Goal: Task Accomplishment & Management: Complete application form

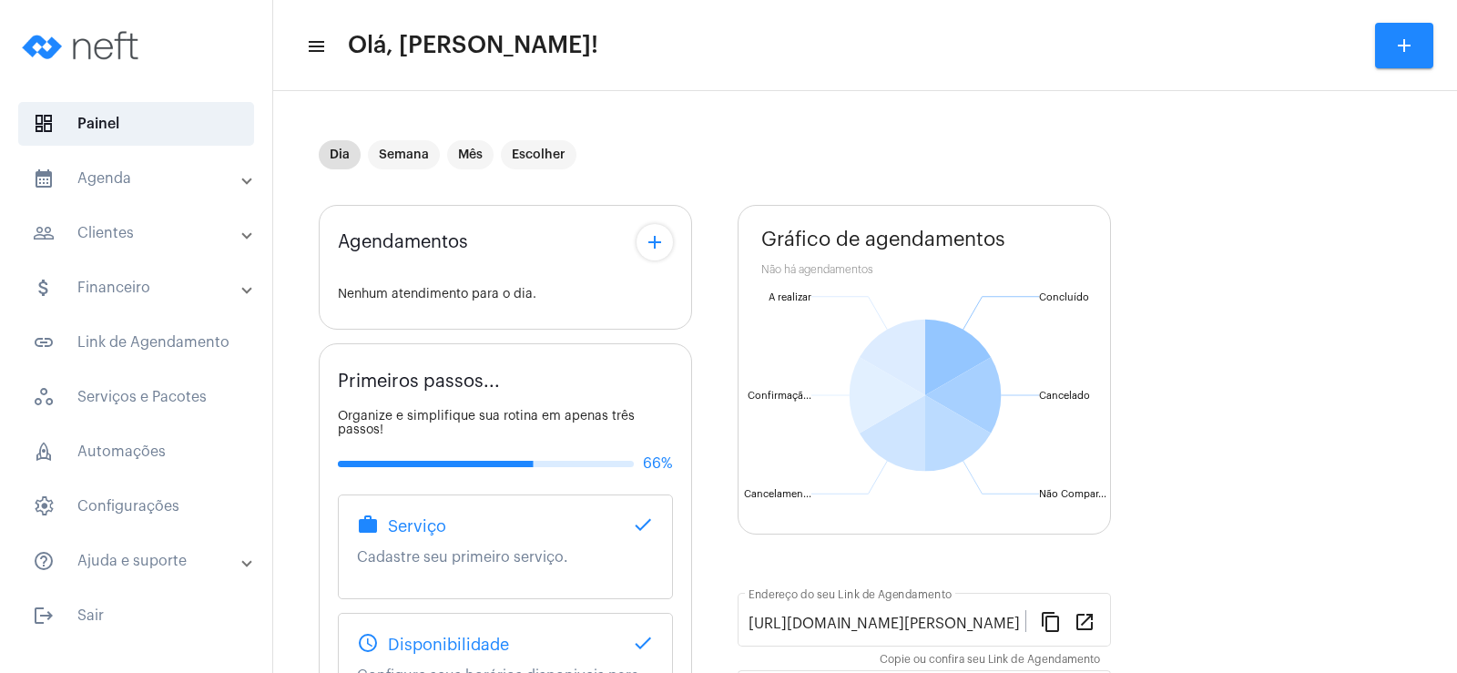
click at [668, 239] on button "add" at bounding box center [654, 242] width 36 height 36
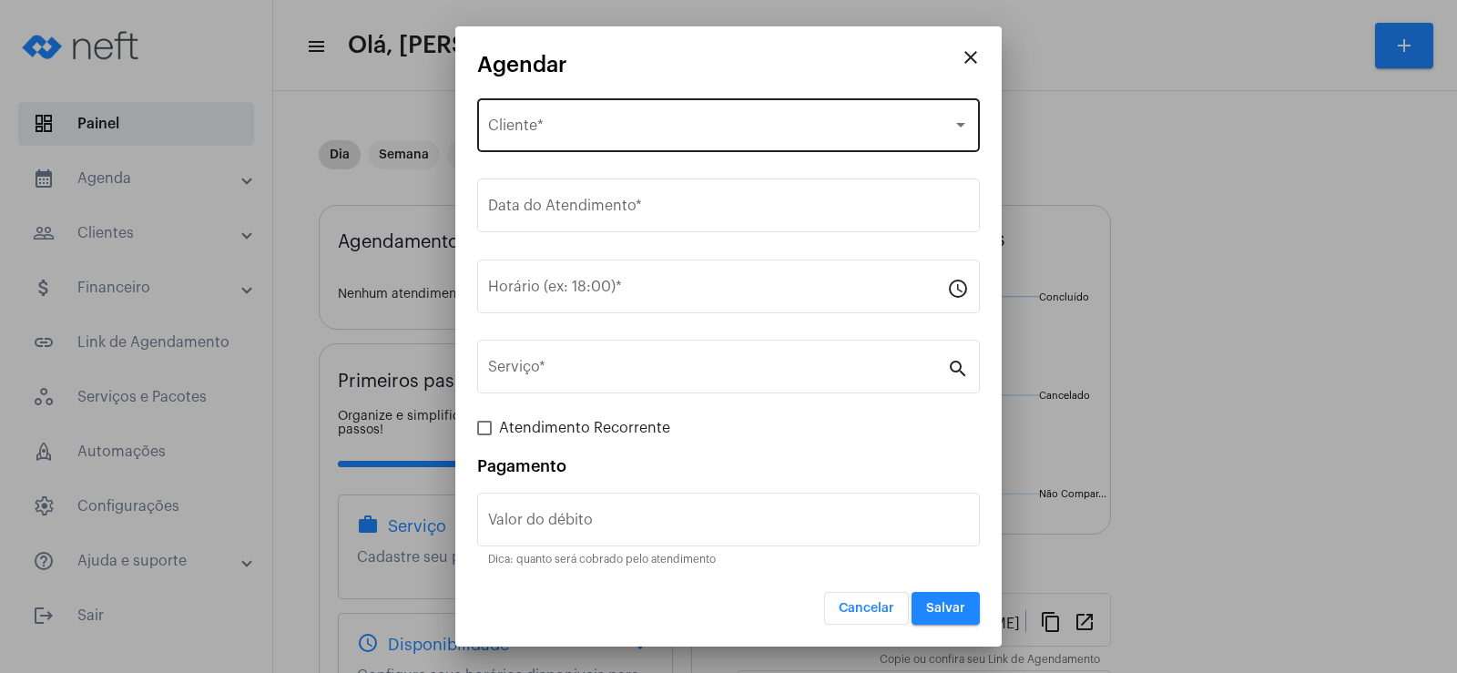
click at [590, 138] on div "Selecione o Cliente Cliente *" at bounding box center [728, 123] width 481 height 57
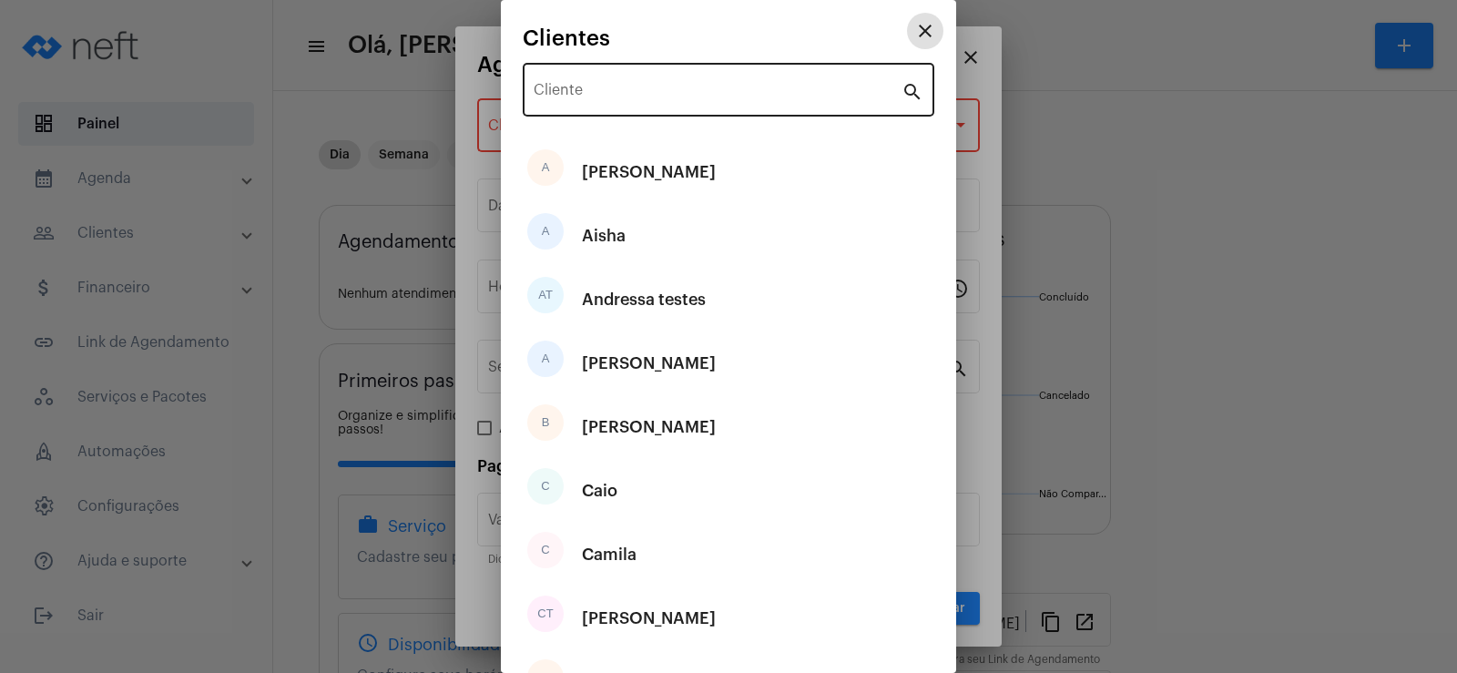
click at [582, 97] on input "Cliente" at bounding box center [718, 94] width 368 height 16
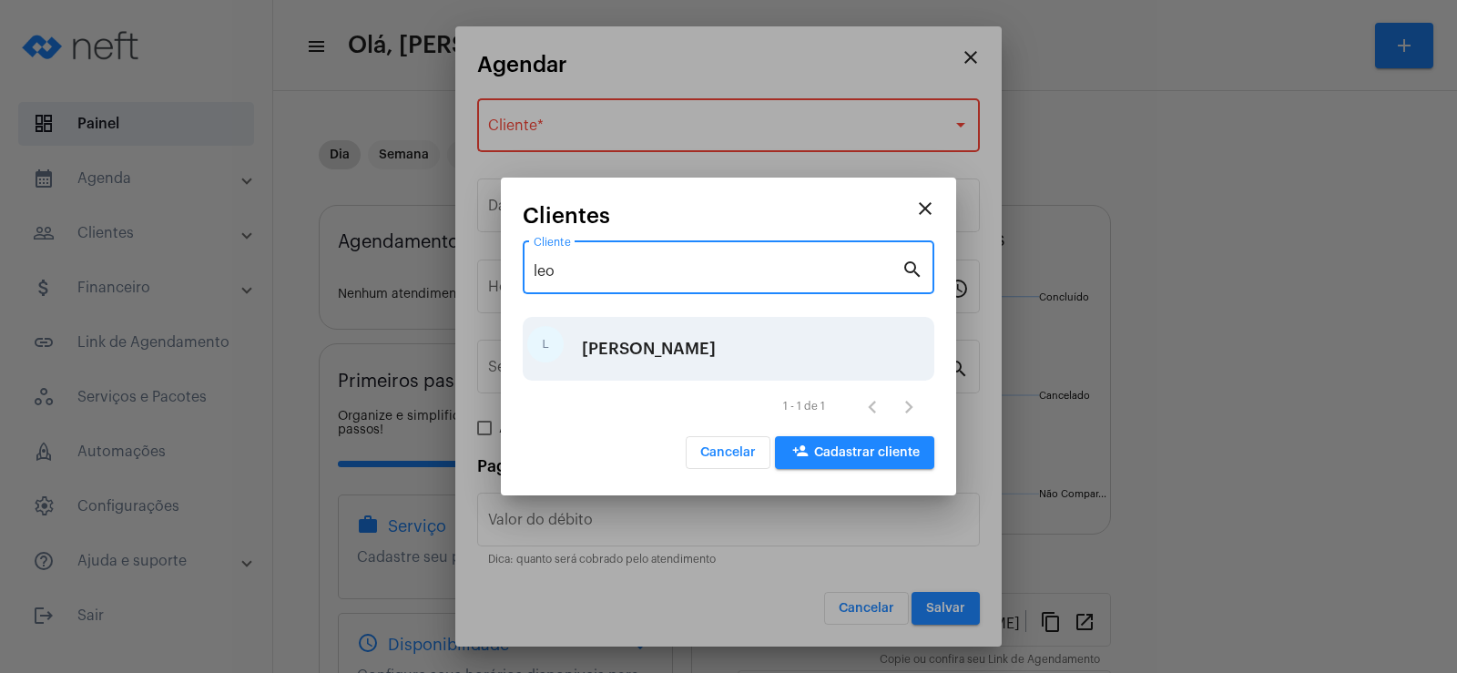
type input "leo"
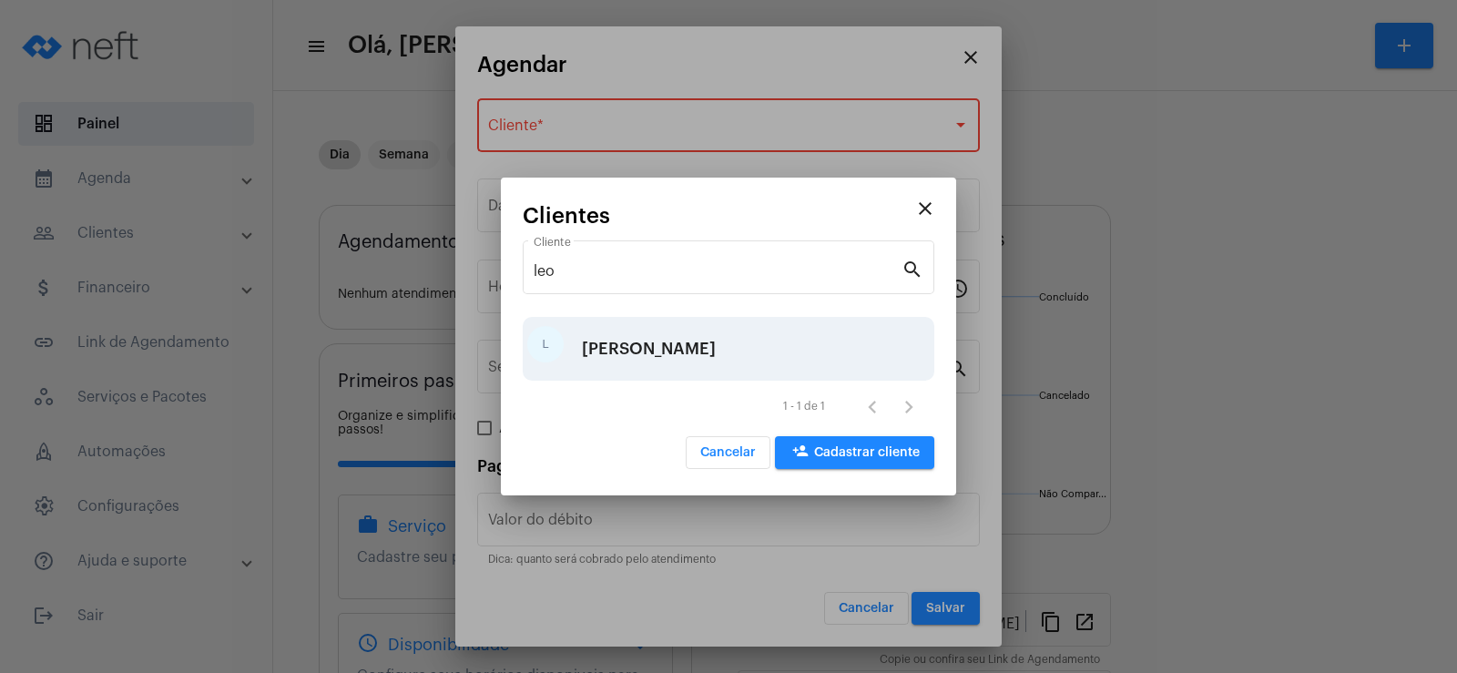
click at [622, 372] on div "[PERSON_NAME]" at bounding box center [649, 348] width 134 height 55
type input "R$"
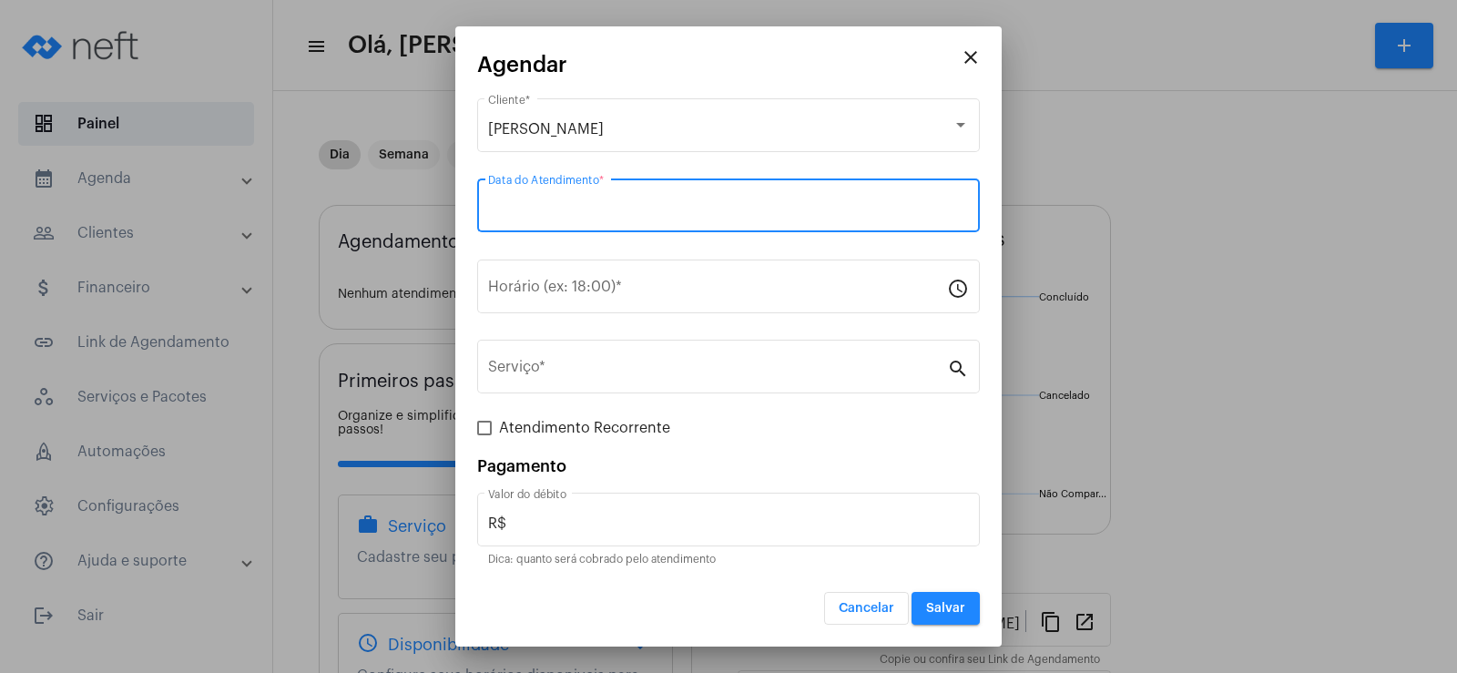
click at [544, 207] on input "Data do Atendimento *" at bounding box center [728, 209] width 481 height 16
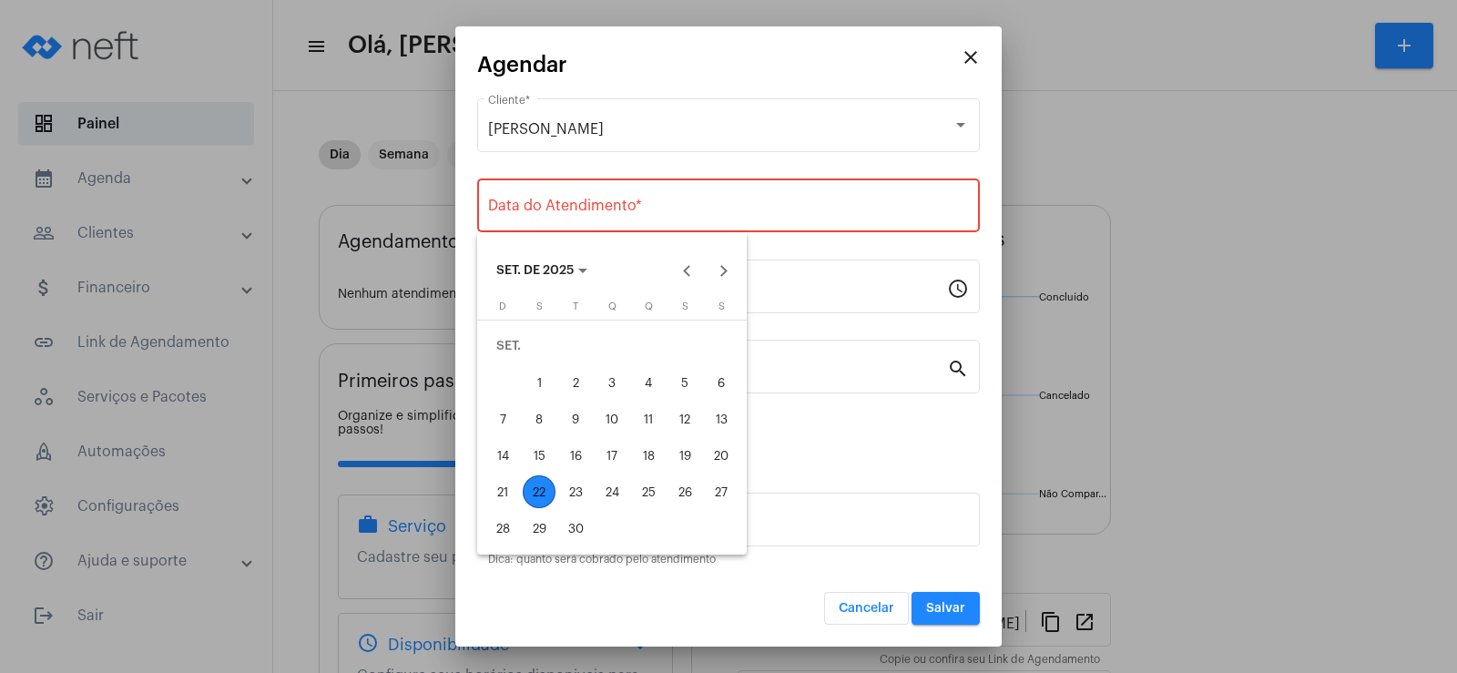
click at [533, 492] on div "22" at bounding box center [539, 491] width 33 height 33
type input "[DATE]"
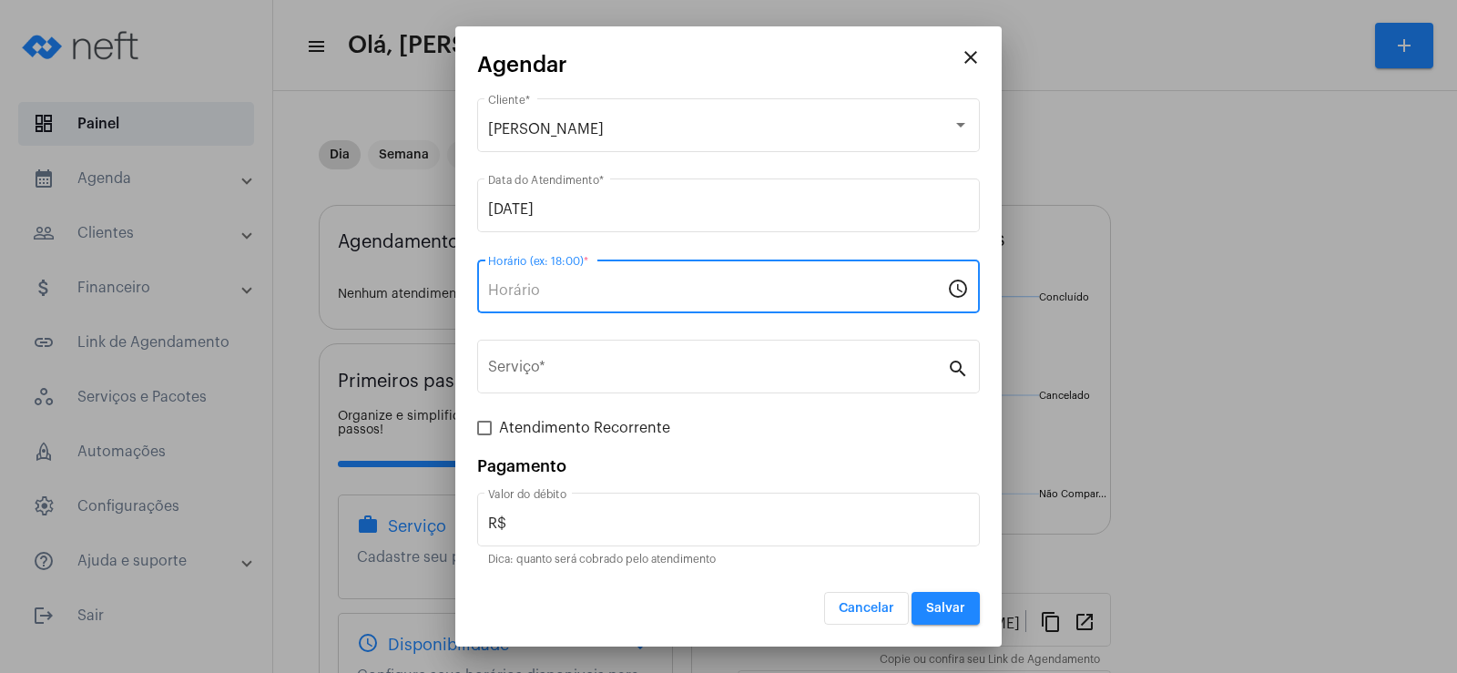
click at [514, 298] on input "Horário (ex: 18:00) *" at bounding box center [717, 290] width 459 height 16
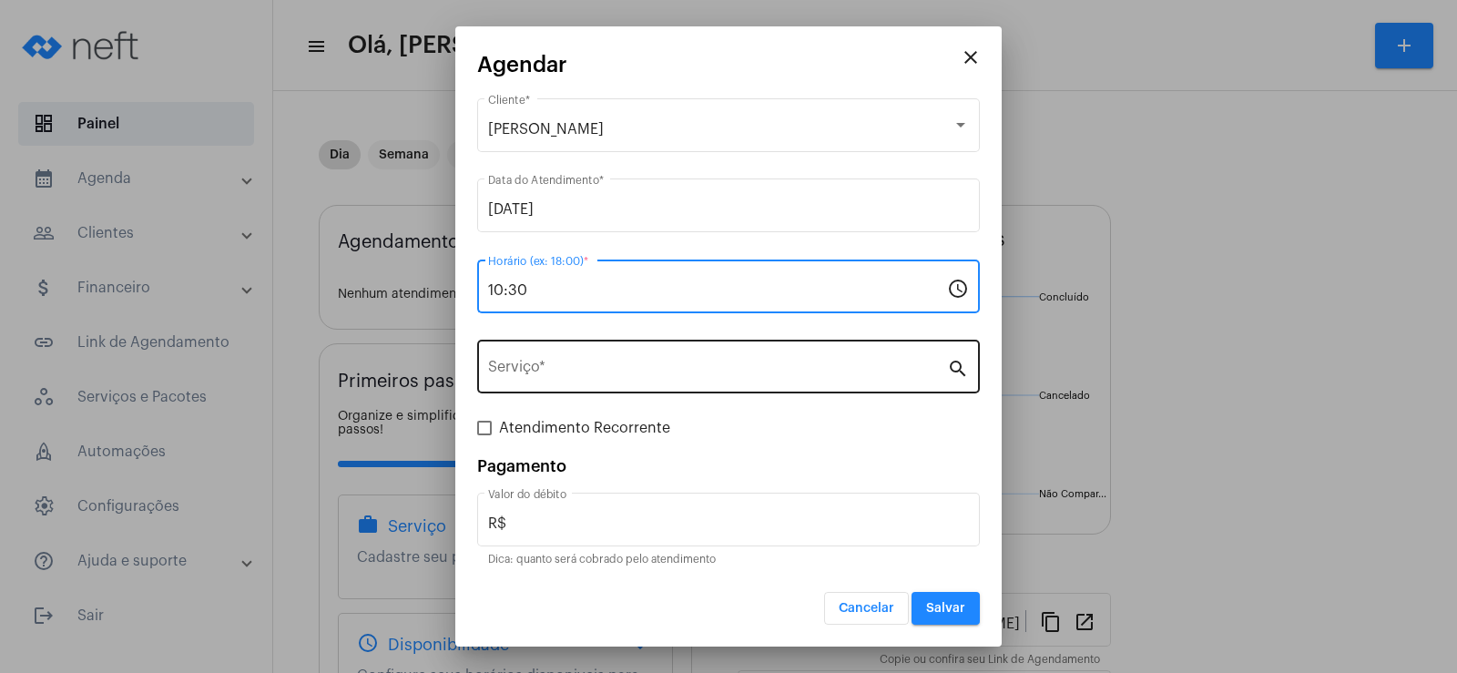
type input "10:30"
click at [539, 344] on div "Serviço *" at bounding box center [717, 364] width 459 height 57
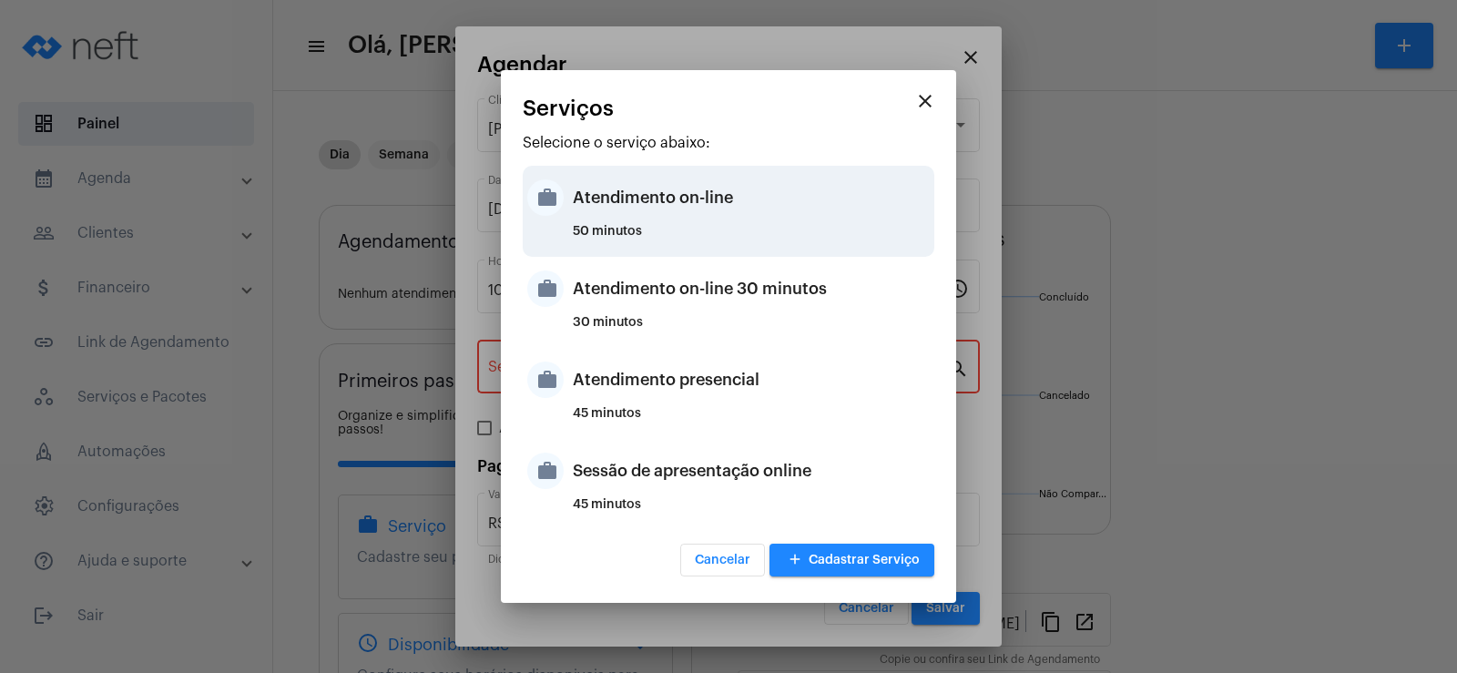
click at [612, 196] on div "Atendimento on-line" at bounding box center [751, 197] width 357 height 55
type input "Atendimento on-line"
type input "R$ 0"
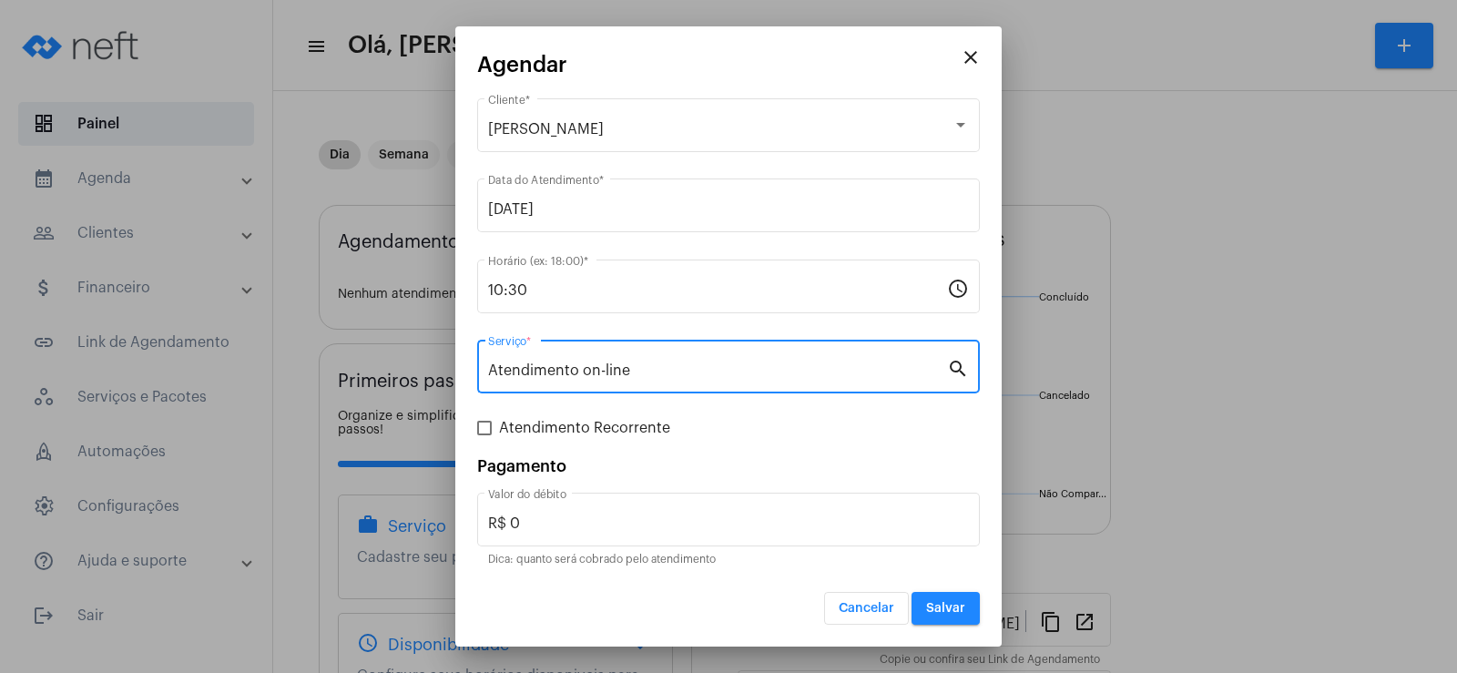
click at [951, 605] on span "Salvar" at bounding box center [945, 608] width 39 height 13
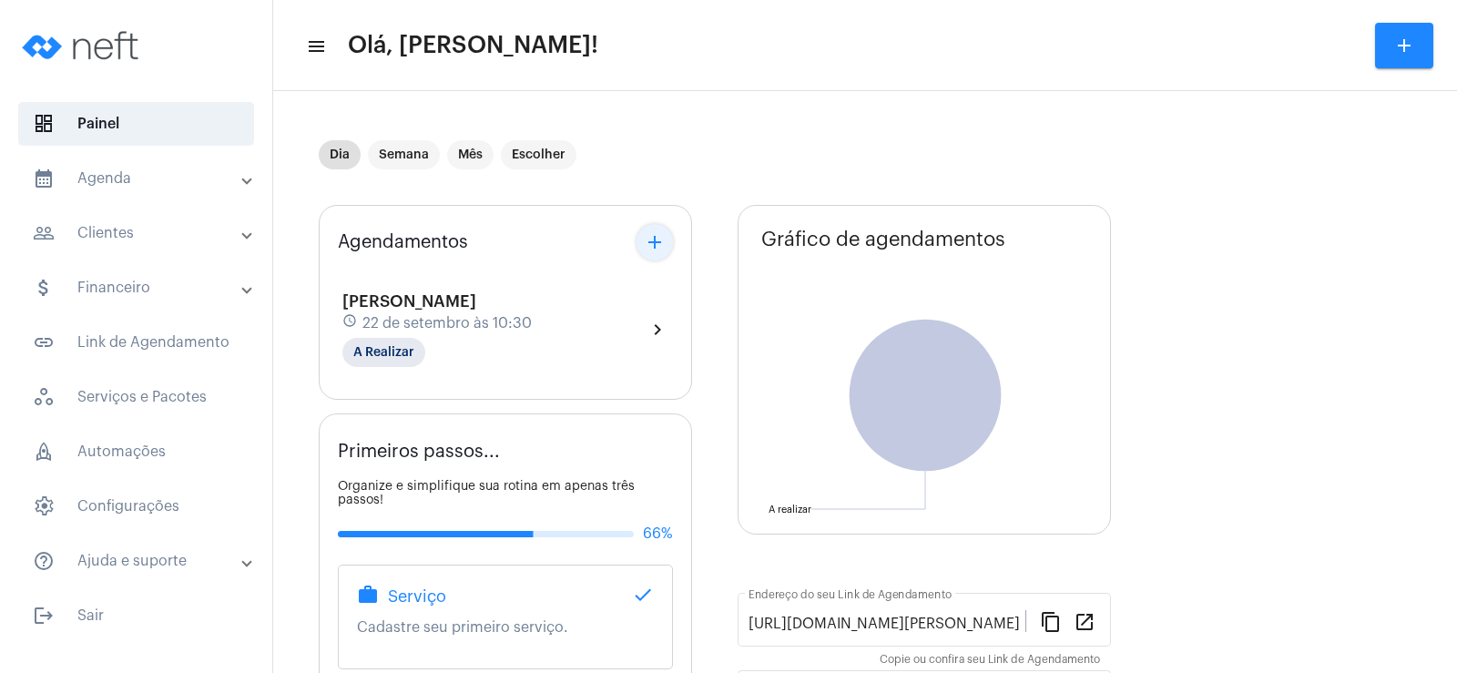
click at [639, 241] on button "add" at bounding box center [654, 242] width 36 height 36
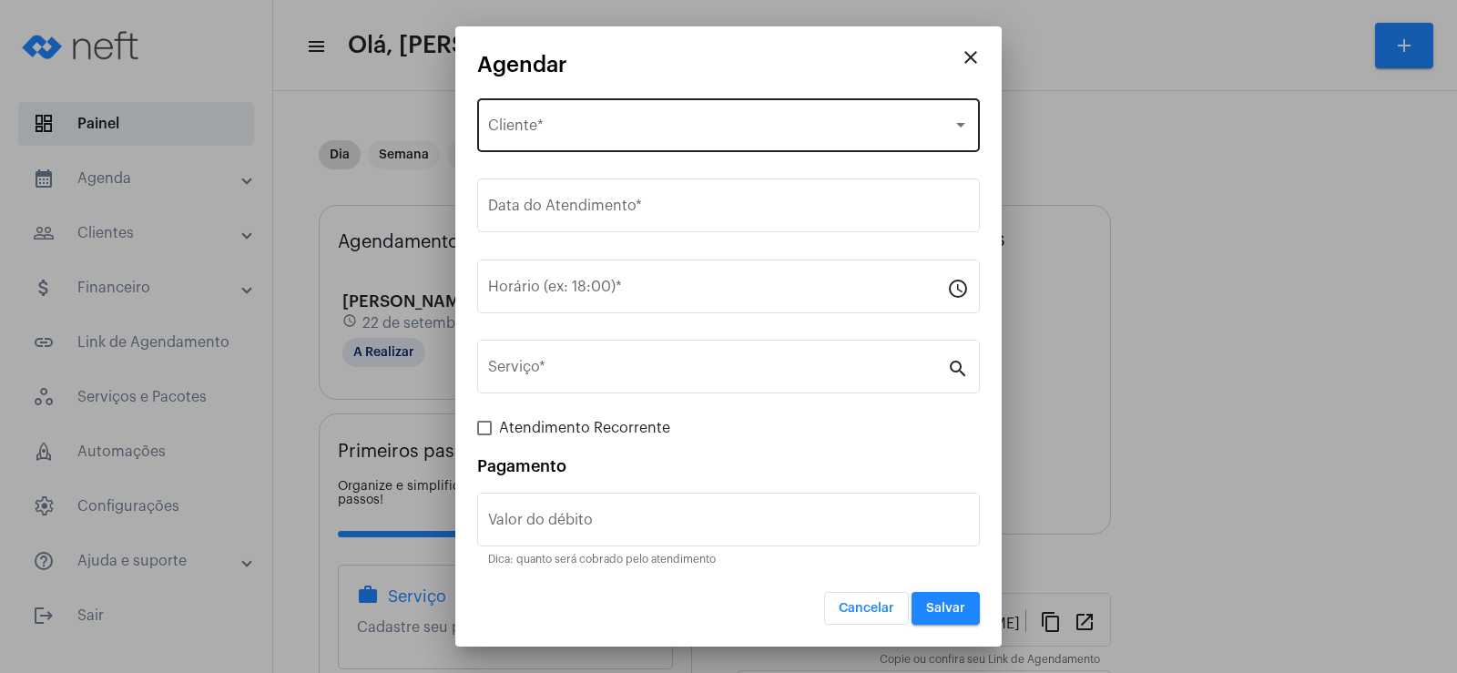
click at [546, 118] on div "Selecione o Cliente Cliente *" at bounding box center [728, 123] width 481 height 57
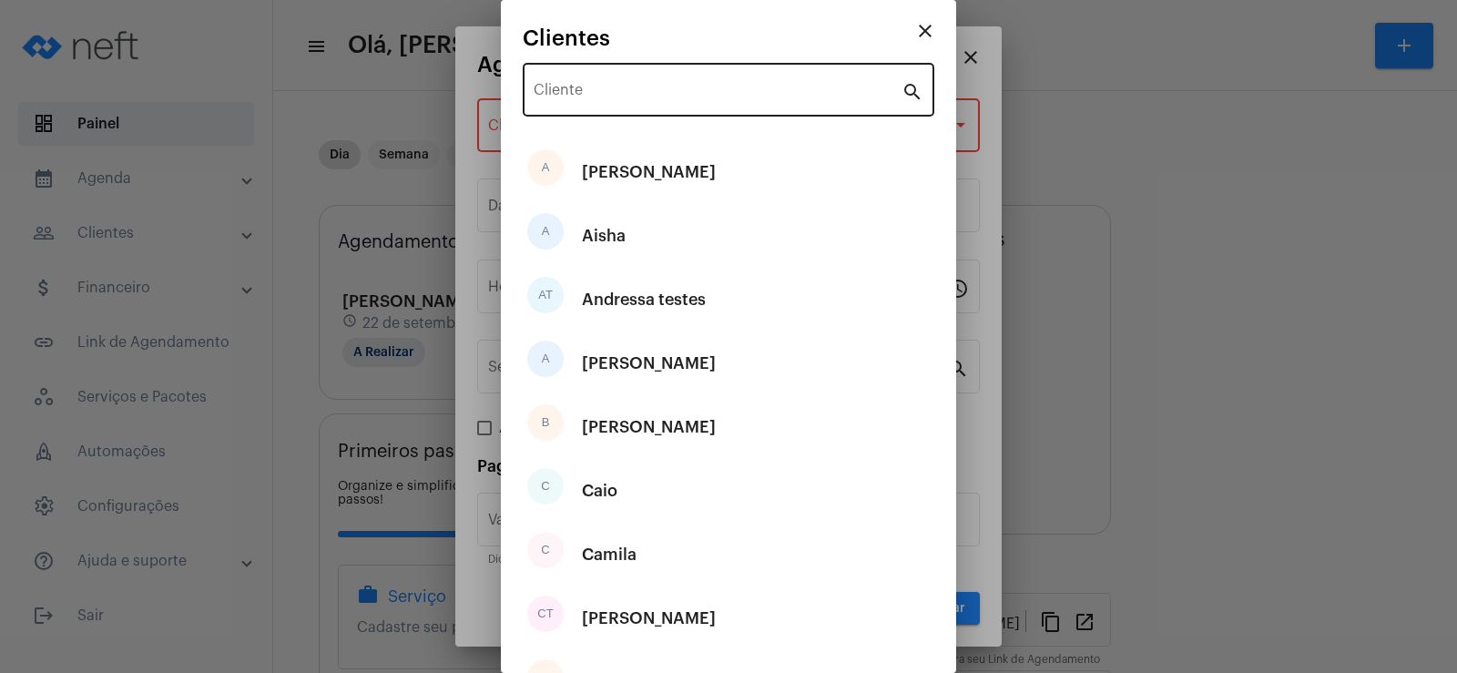
click at [605, 76] on div "Cliente" at bounding box center [718, 87] width 368 height 57
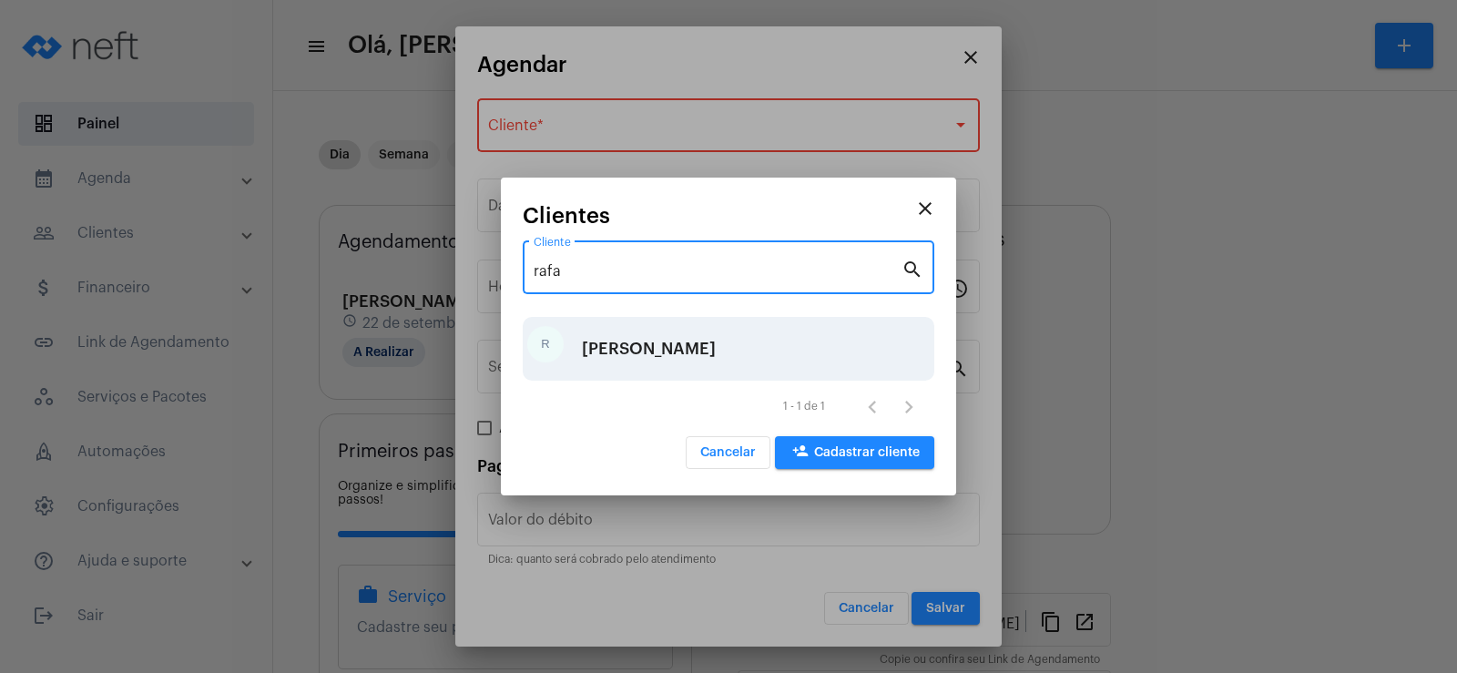
type input "rafa"
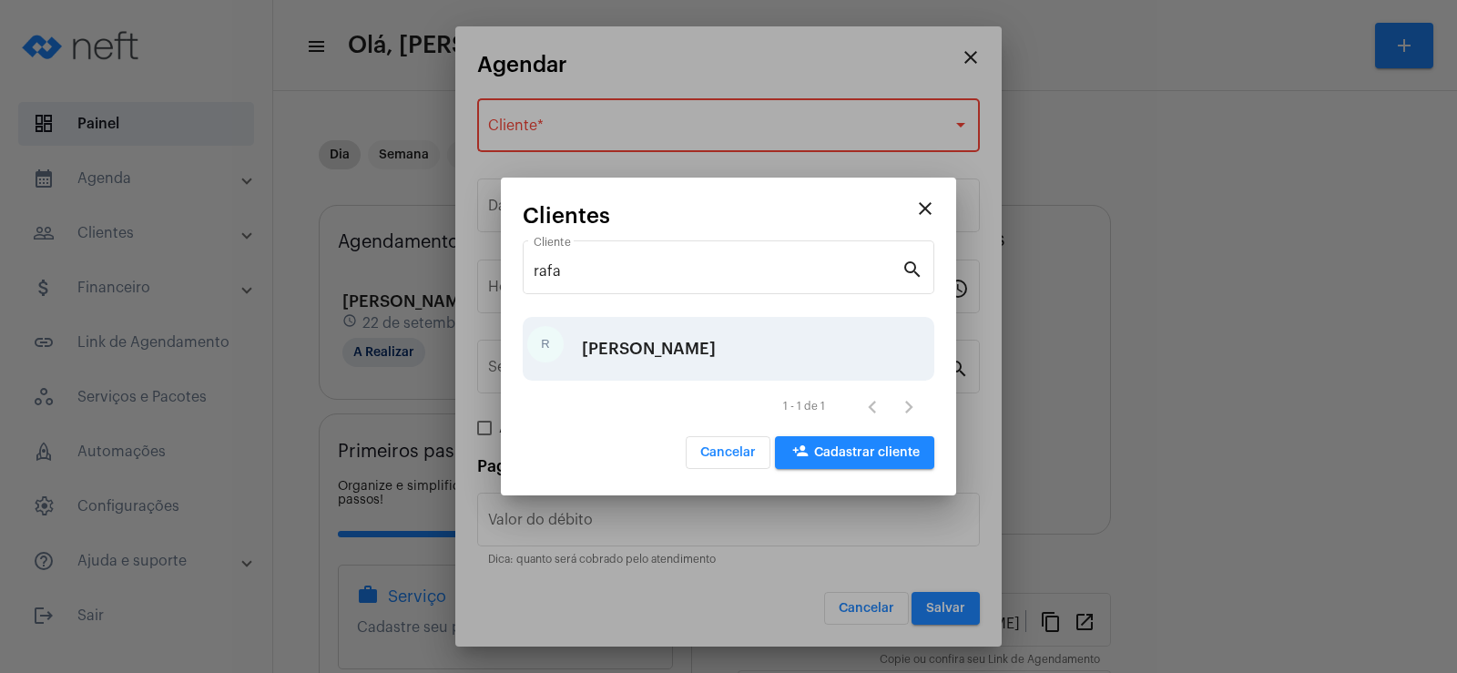
click at [637, 350] on div "[PERSON_NAME]" at bounding box center [729, 349] width 412 height 64
type input "R$"
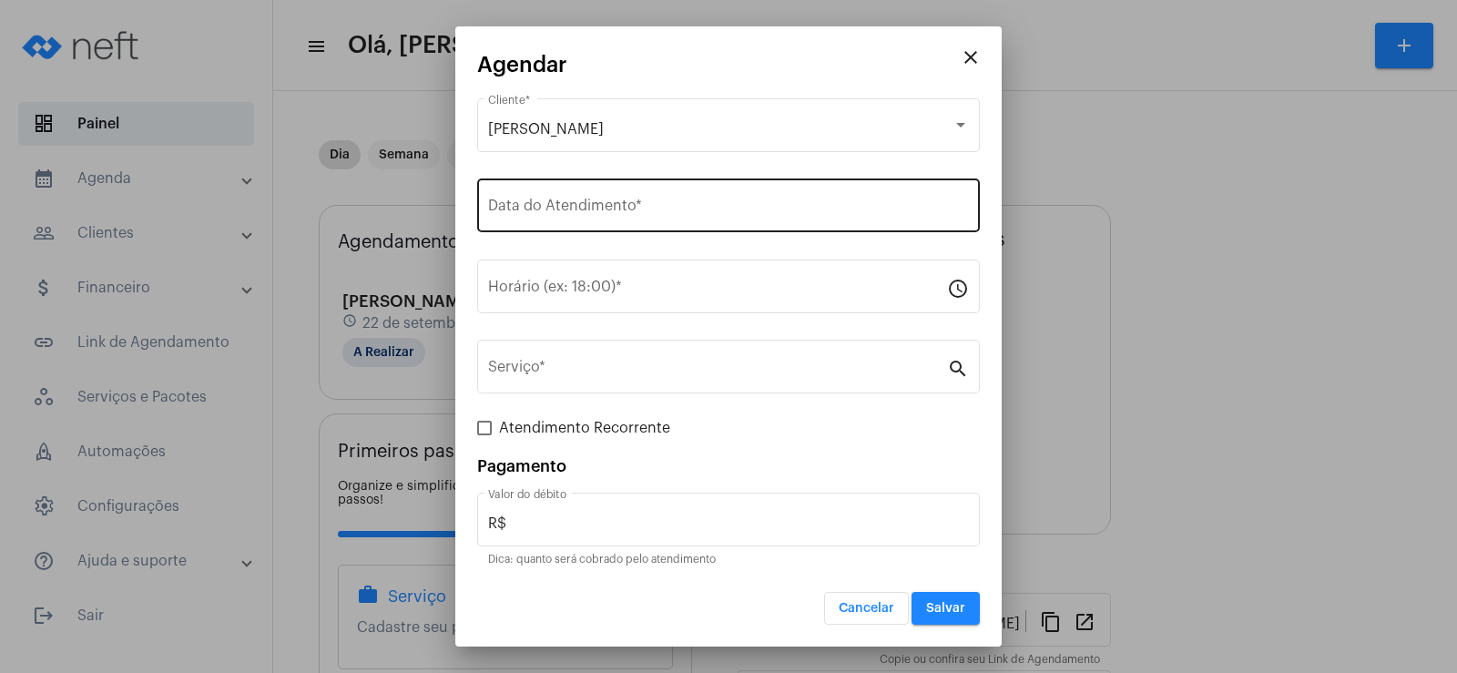
click at [574, 219] on div "Data do Atendimento *" at bounding box center [728, 203] width 481 height 57
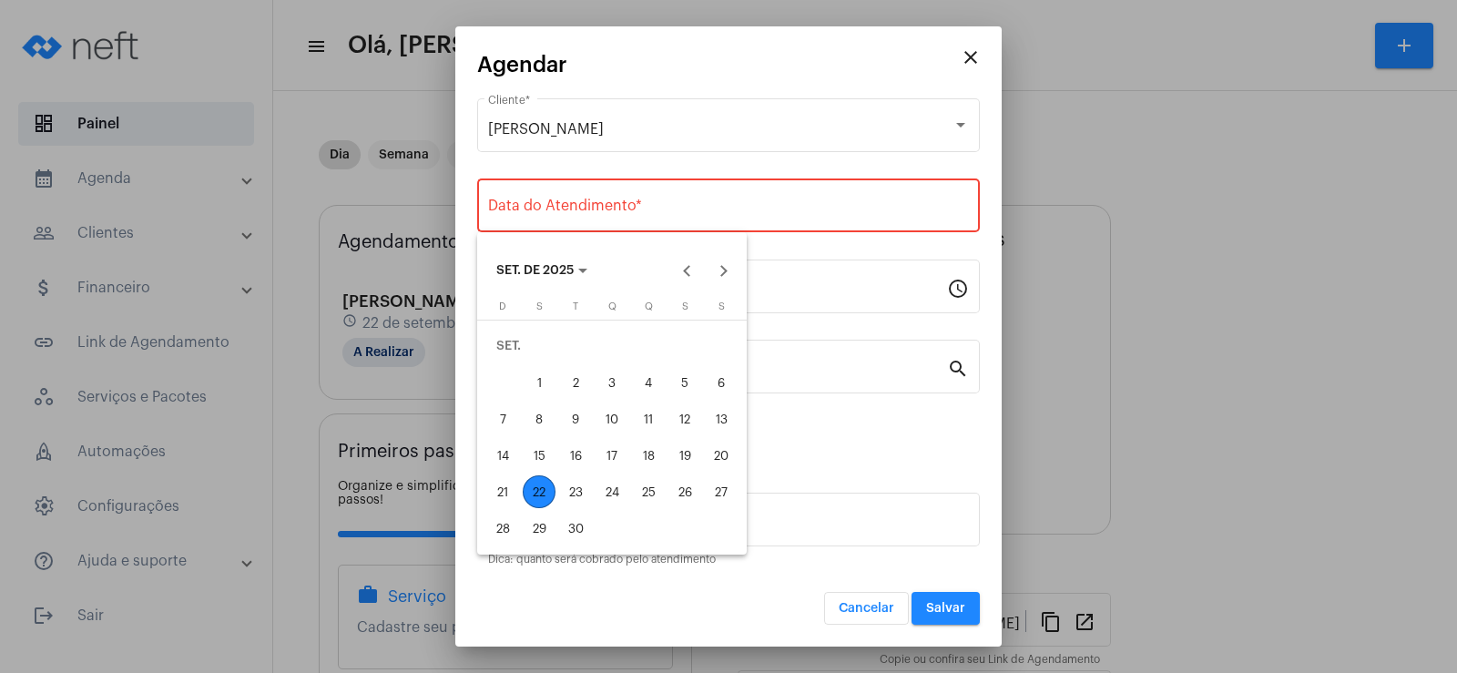
click at [581, 491] on div "23" at bounding box center [575, 491] width 33 height 33
type input "[DATE]"
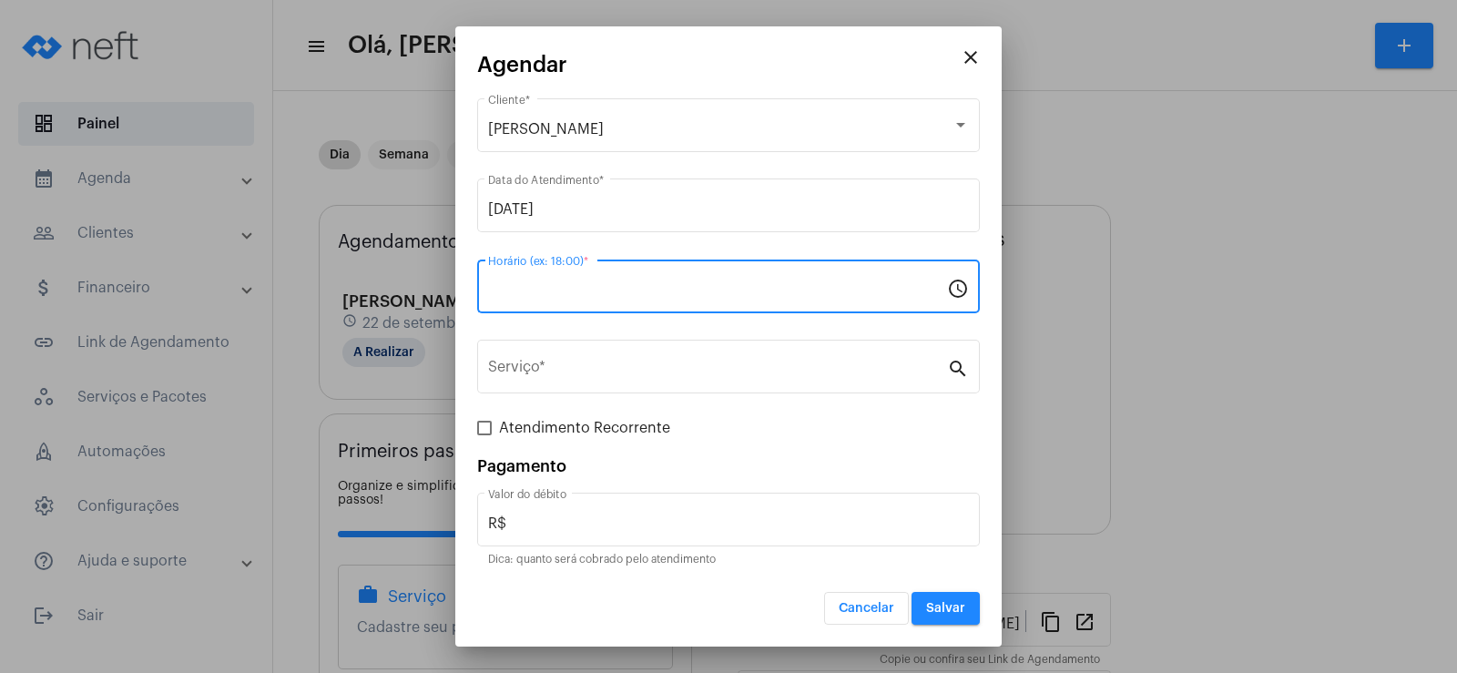
click at [539, 282] on input "Horário (ex: 18:00) *" at bounding box center [717, 290] width 459 height 16
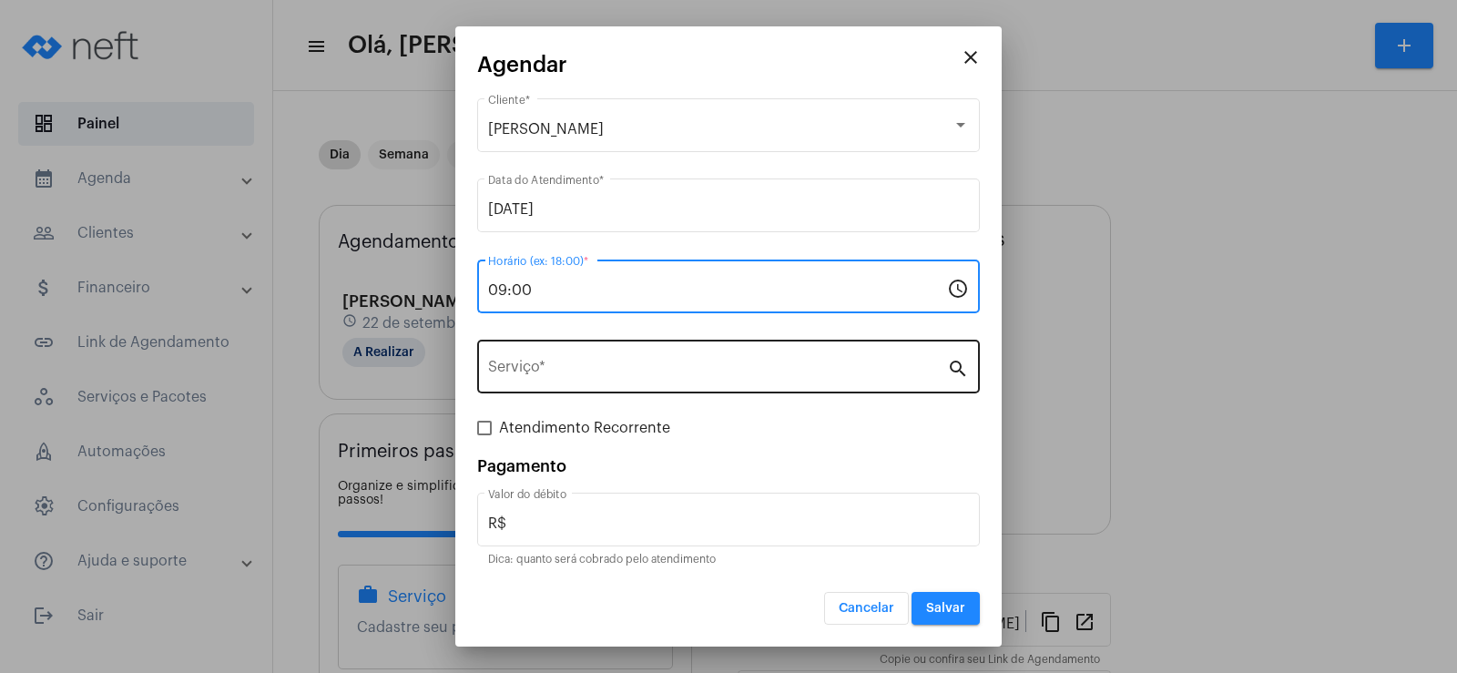
type input "09:00"
click at [571, 376] on input "Serviço *" at bounding box center [717, 370] width 459 height 16
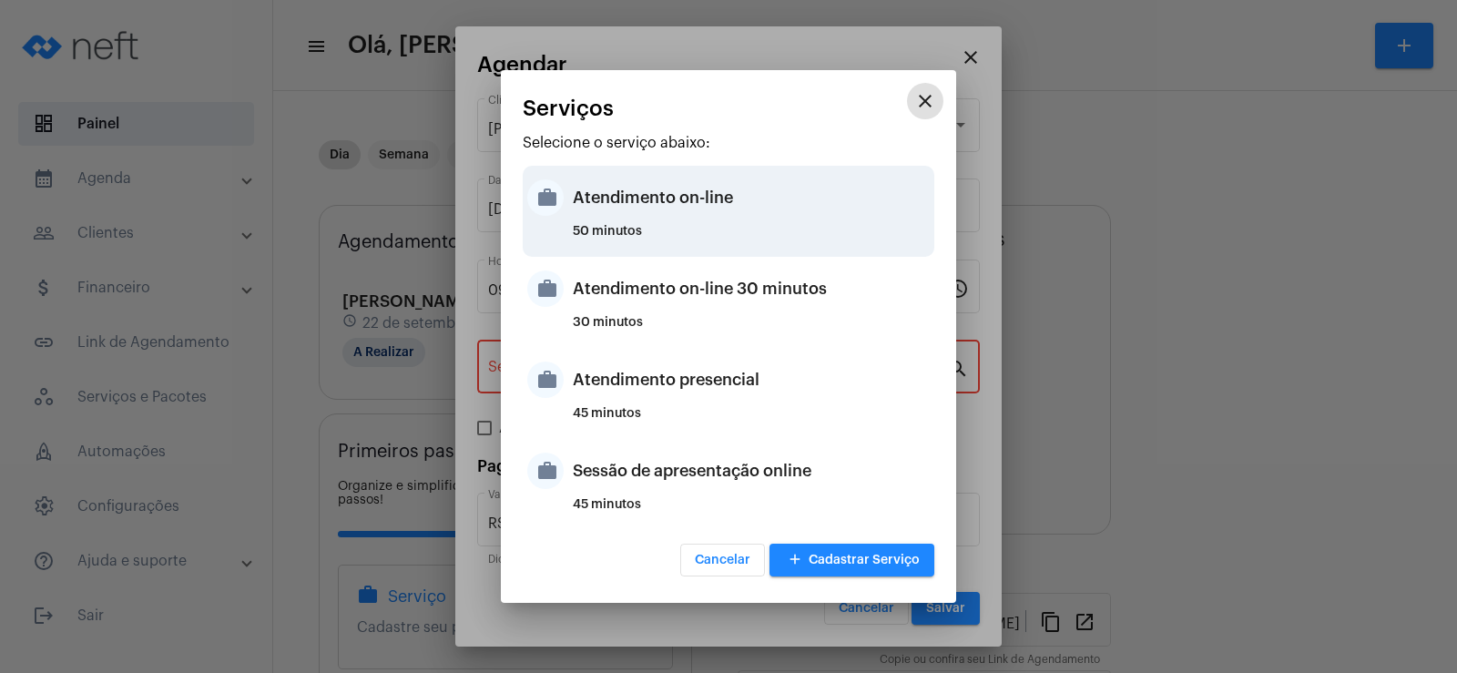
click at [631, 213] on div "Atendimento on-line" at bounding box center [751, 197] width 357 height 55
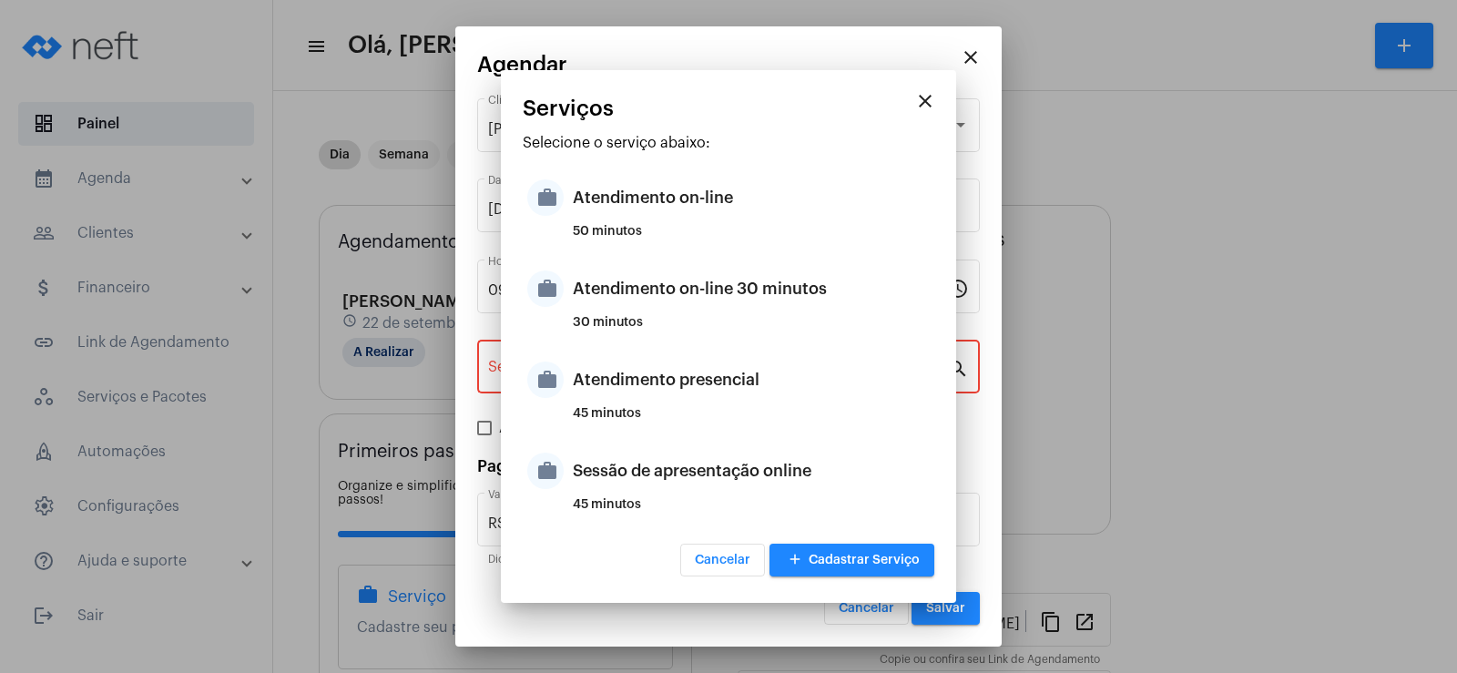
type input "Atendimento on-line"
type input "R$ 0"
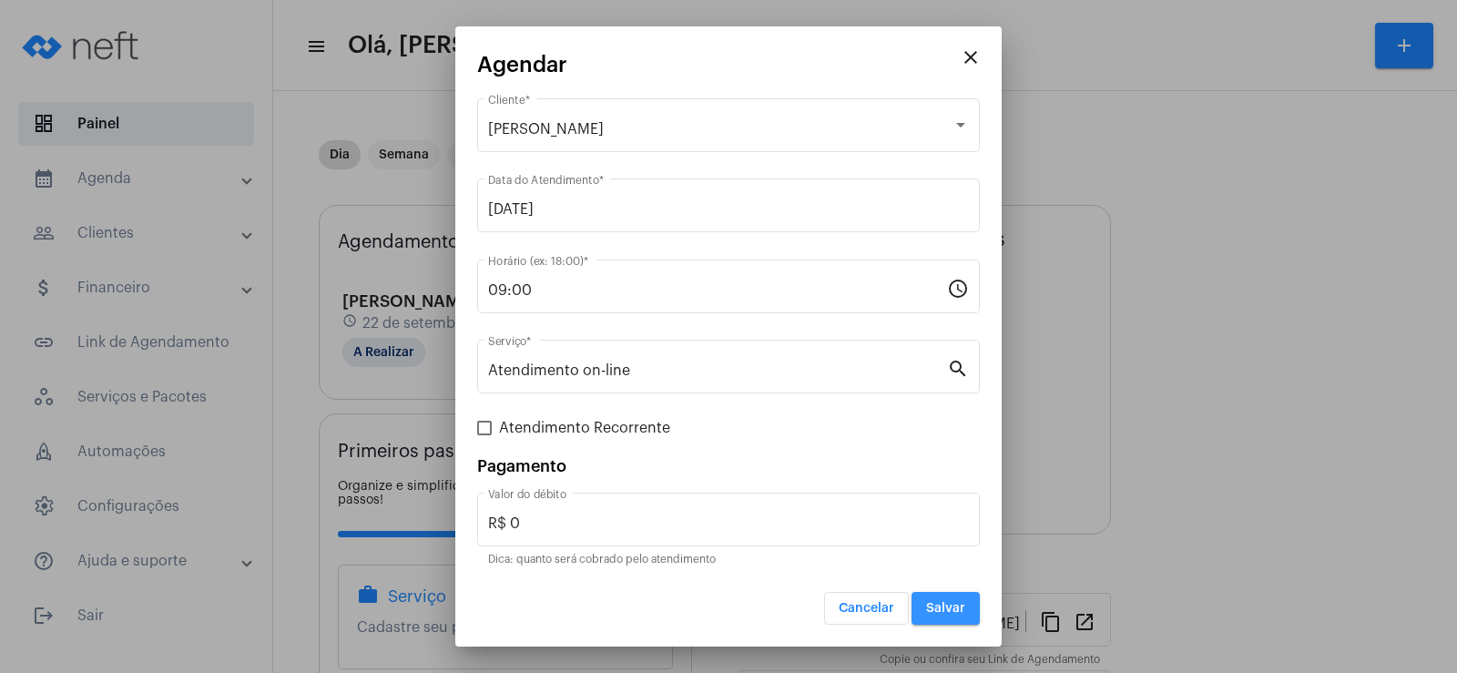
click at [973, 609] on button "Salvar" at bounding box center [945, 608] width 68 height 33
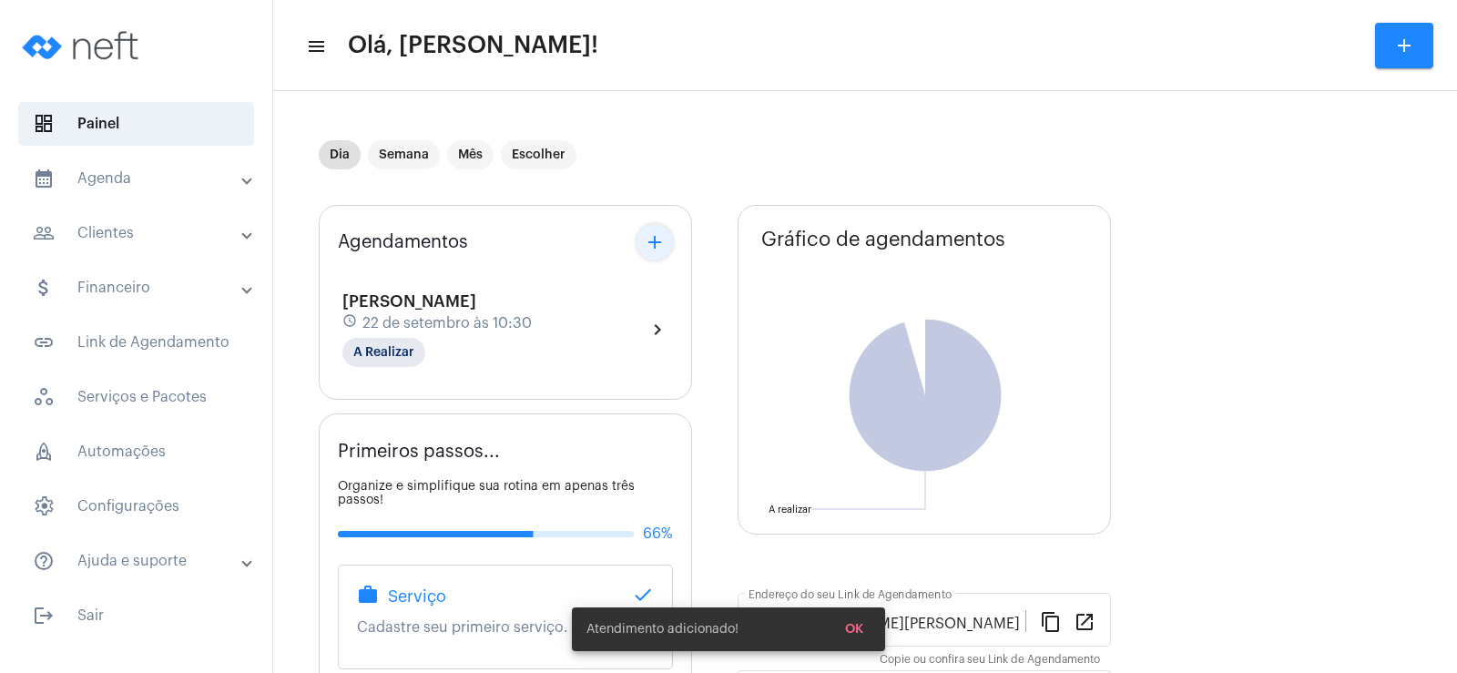
click at [639, 242] on button "add" at bounding box center [654, 242] width 36 height 36
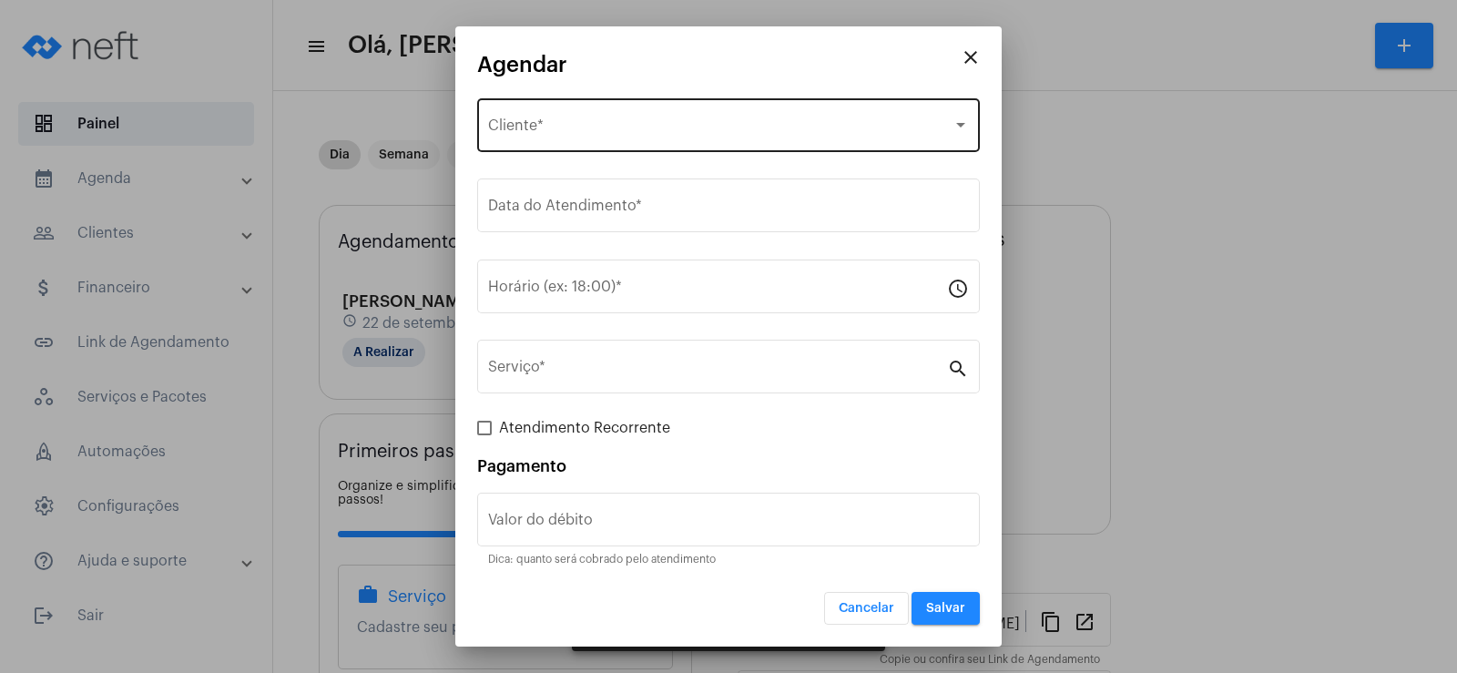
click at [623, 113] on div "Selecione o Cliente Cliente *" at bounding box center [728, 123] width 481 height 57
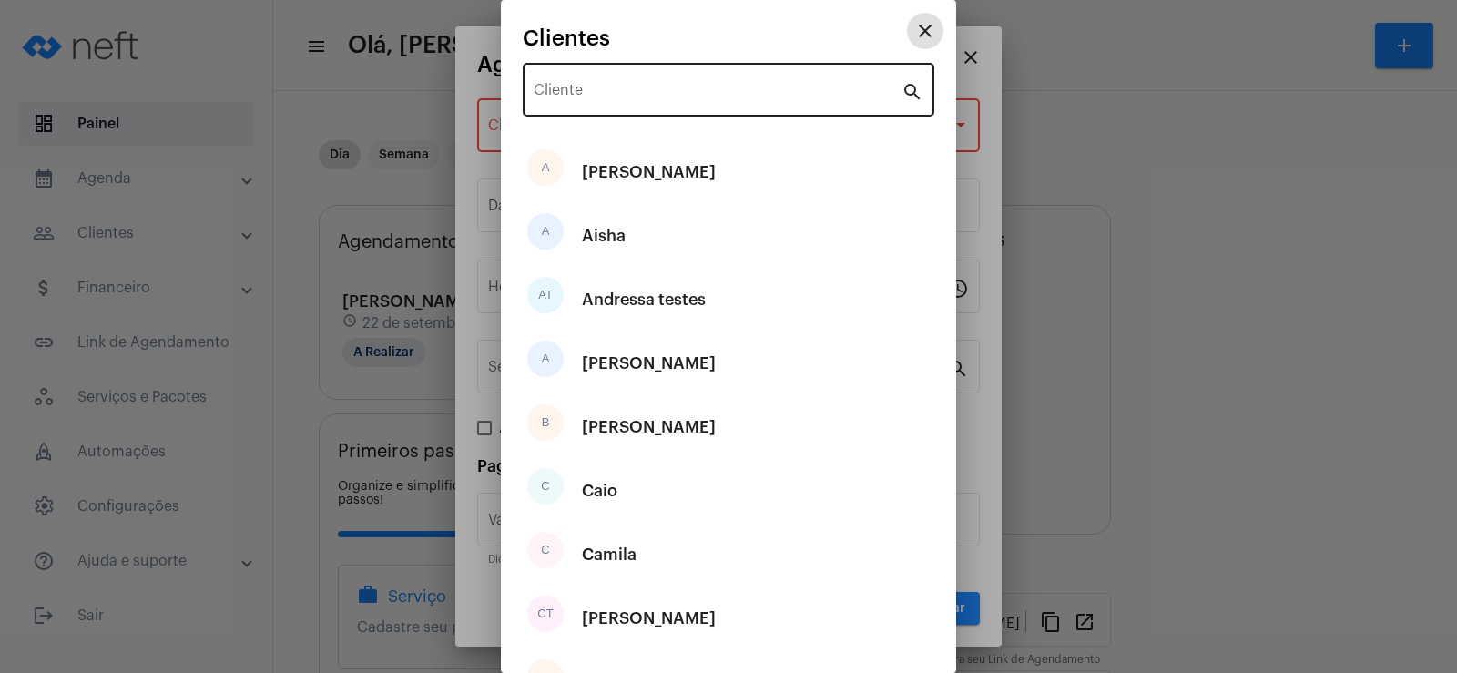
click at [615, 98] on input "Cliente" at bounding box center [718, 94] width 368 height 16
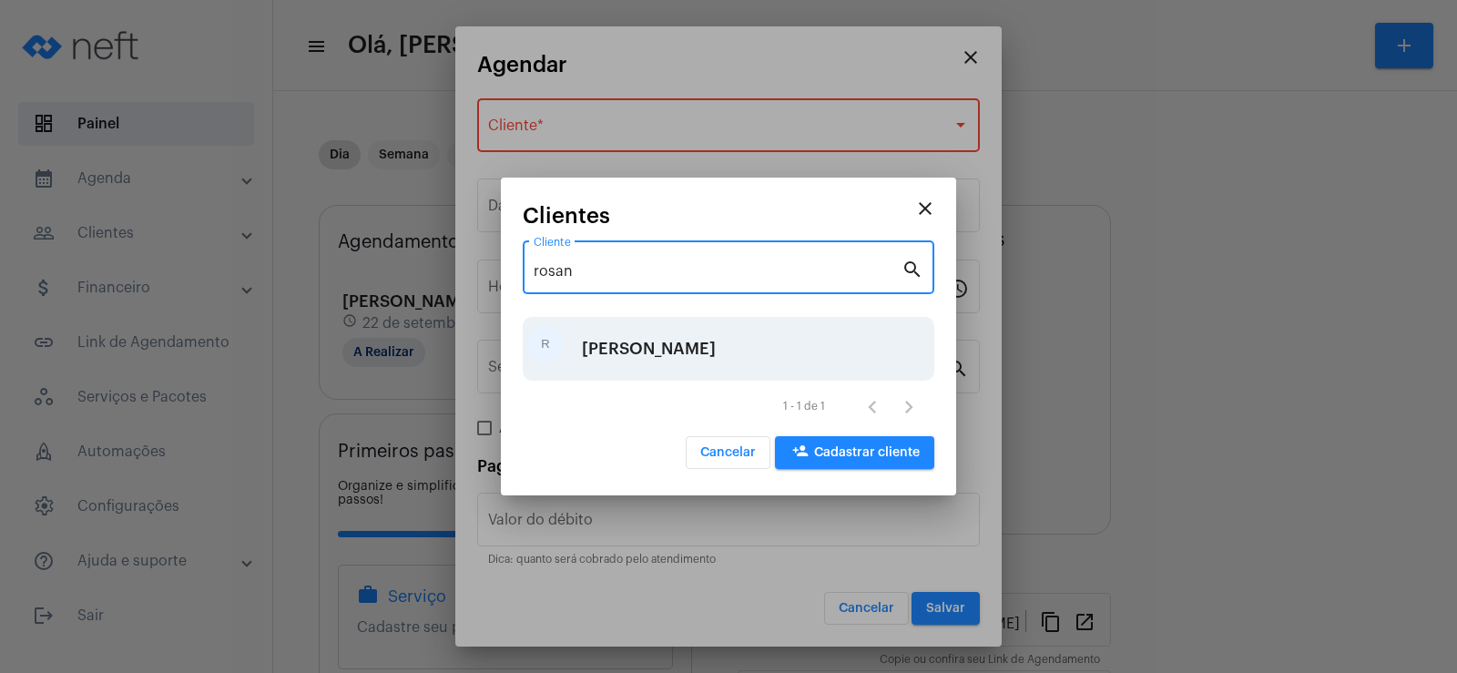
type input "rosan"
click at [656, 353] on div "R [PERSON_NAME]" at bounding box center [729, 349] width 412 height 64
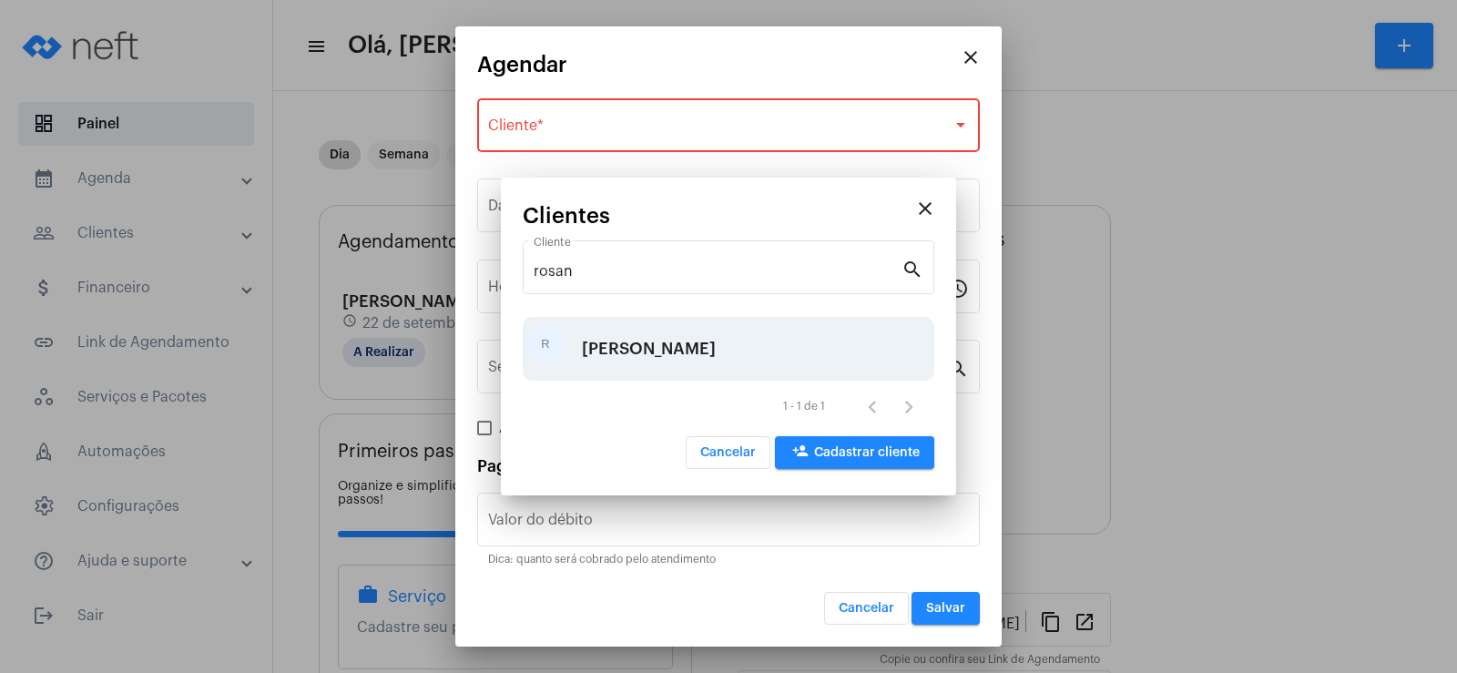
type input "R$"
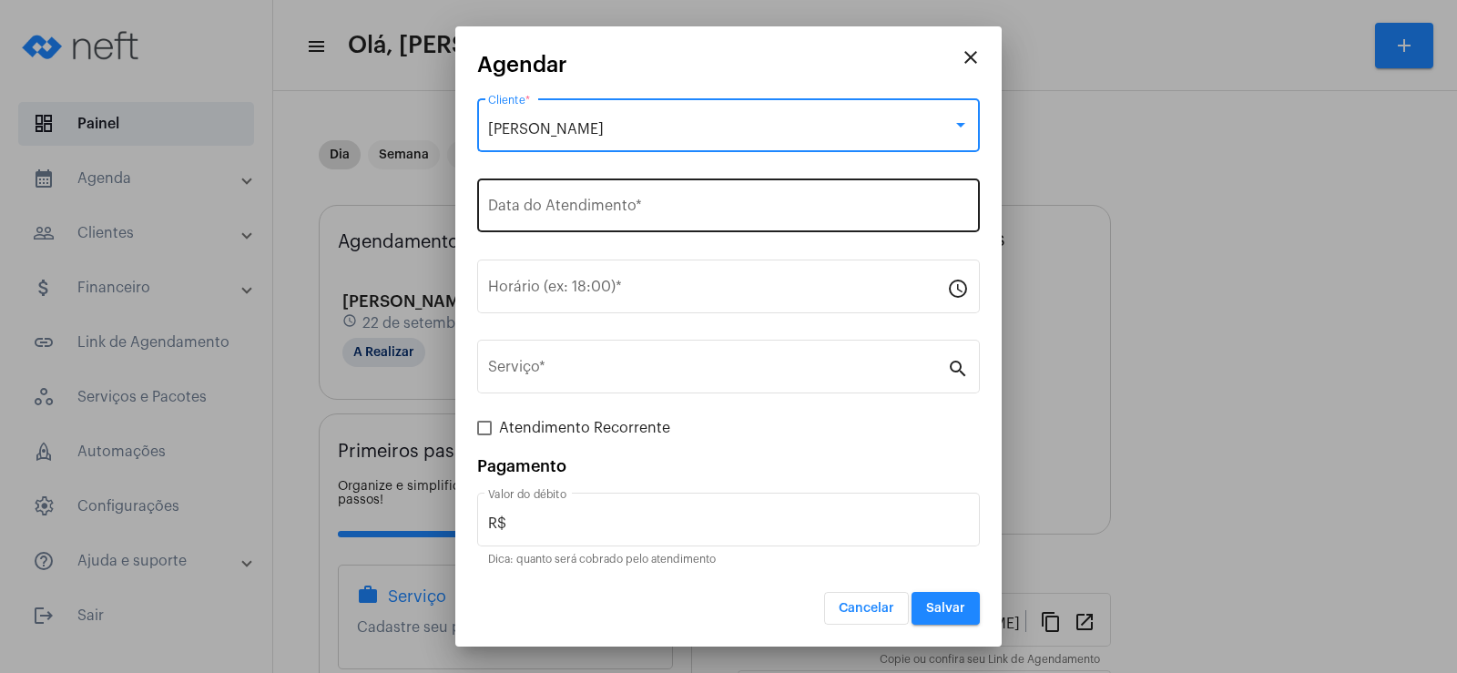
click at [577, 191] on div "Data do Atendimento *" at bounding box center [728, 203] width 481 height 57
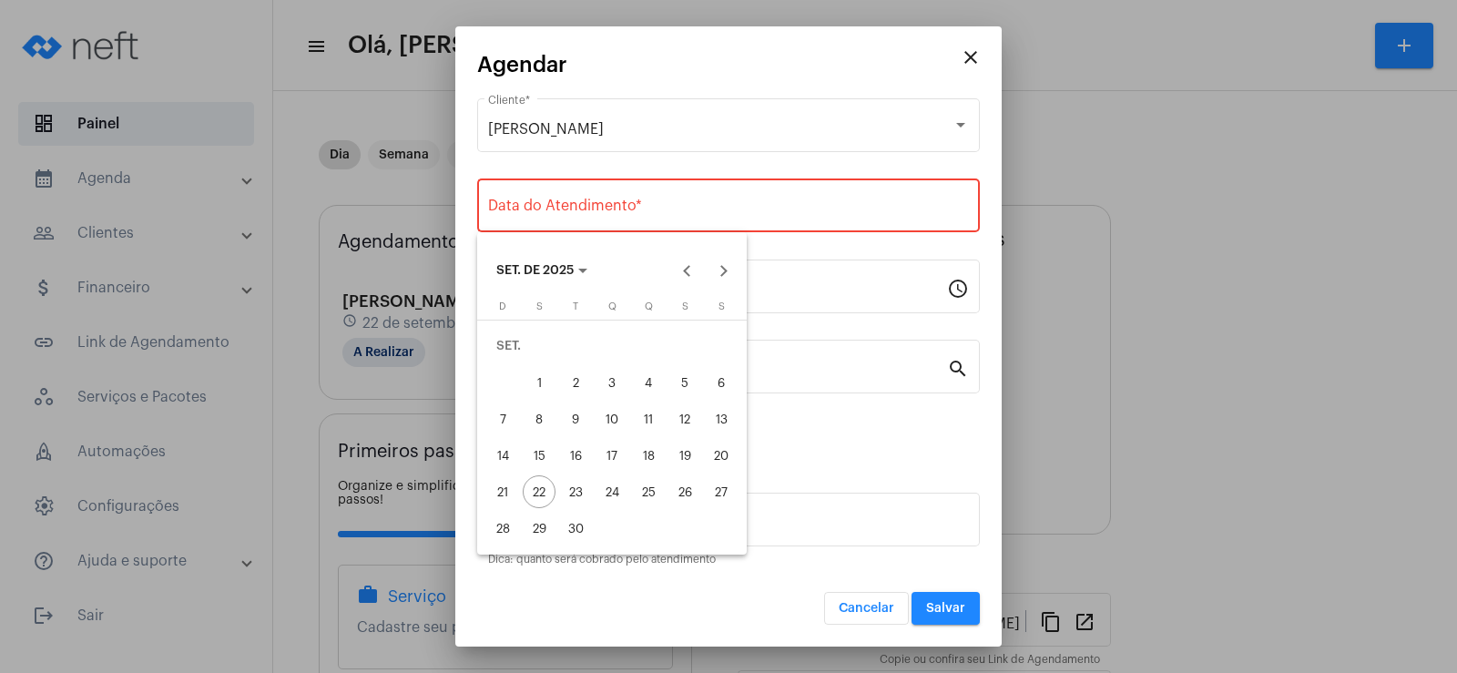
click at [572, 503] on div "23" at bounding box center [575, 491] width 33 height 33
type input "[DATE]"
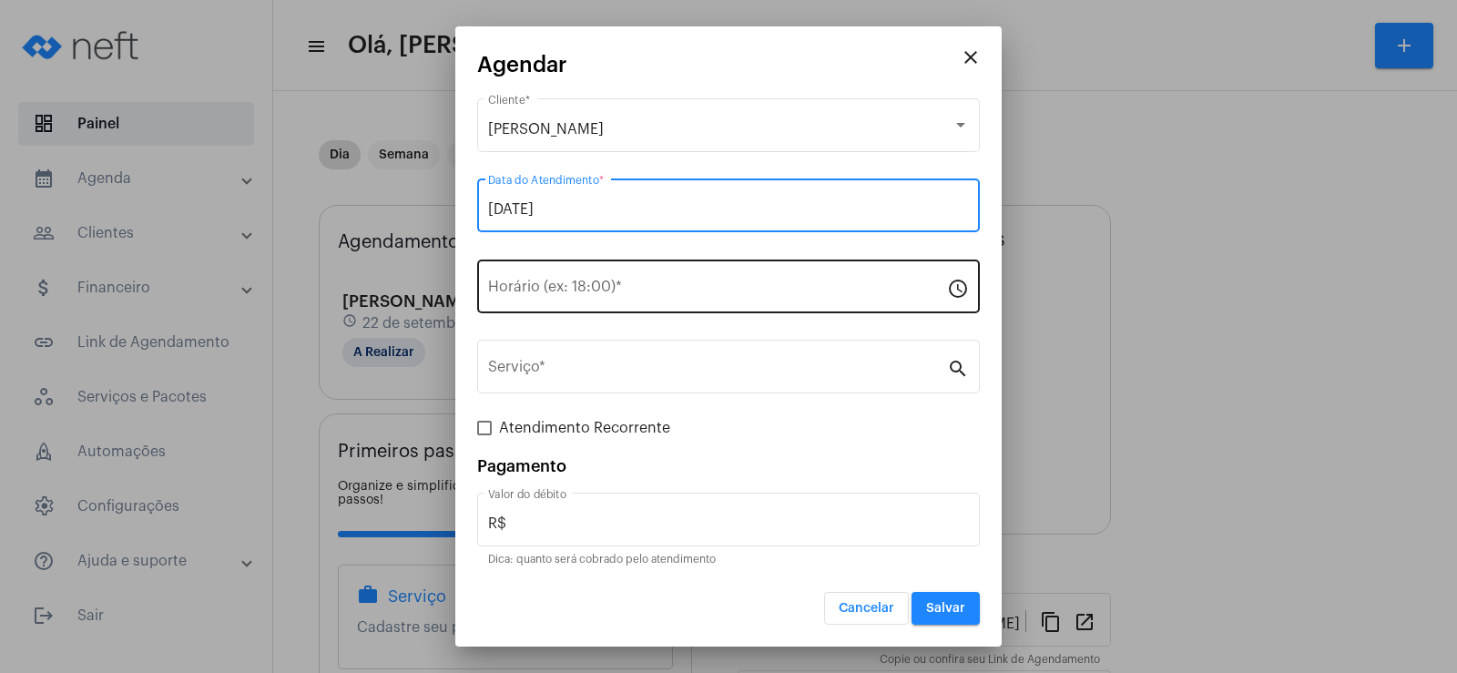
click at [545, 291] on input "Horário (ex: 18:00) *" at bounding box center [717, 290] width 459 height 16
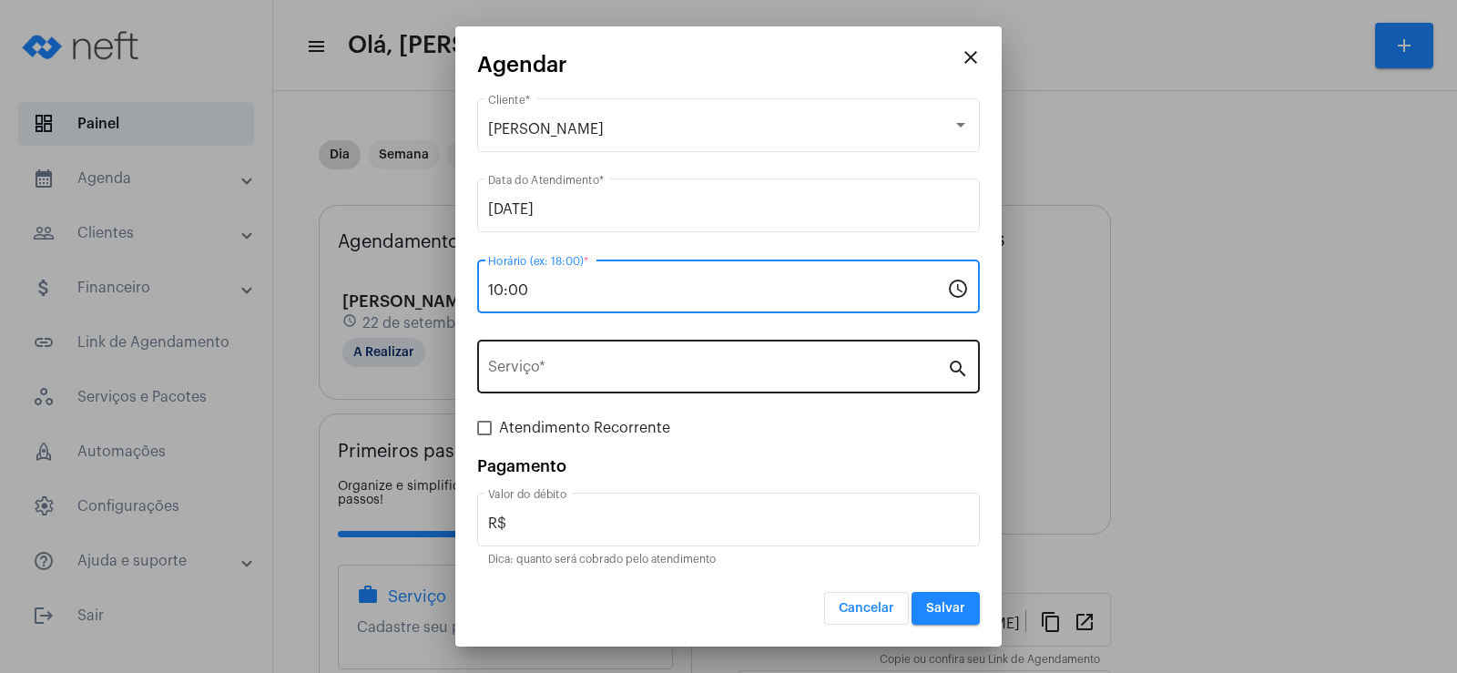
type input "10:00"
click at [539, 381] on div "Serviço *" at bounding box center [717, 364] width 459 height 57
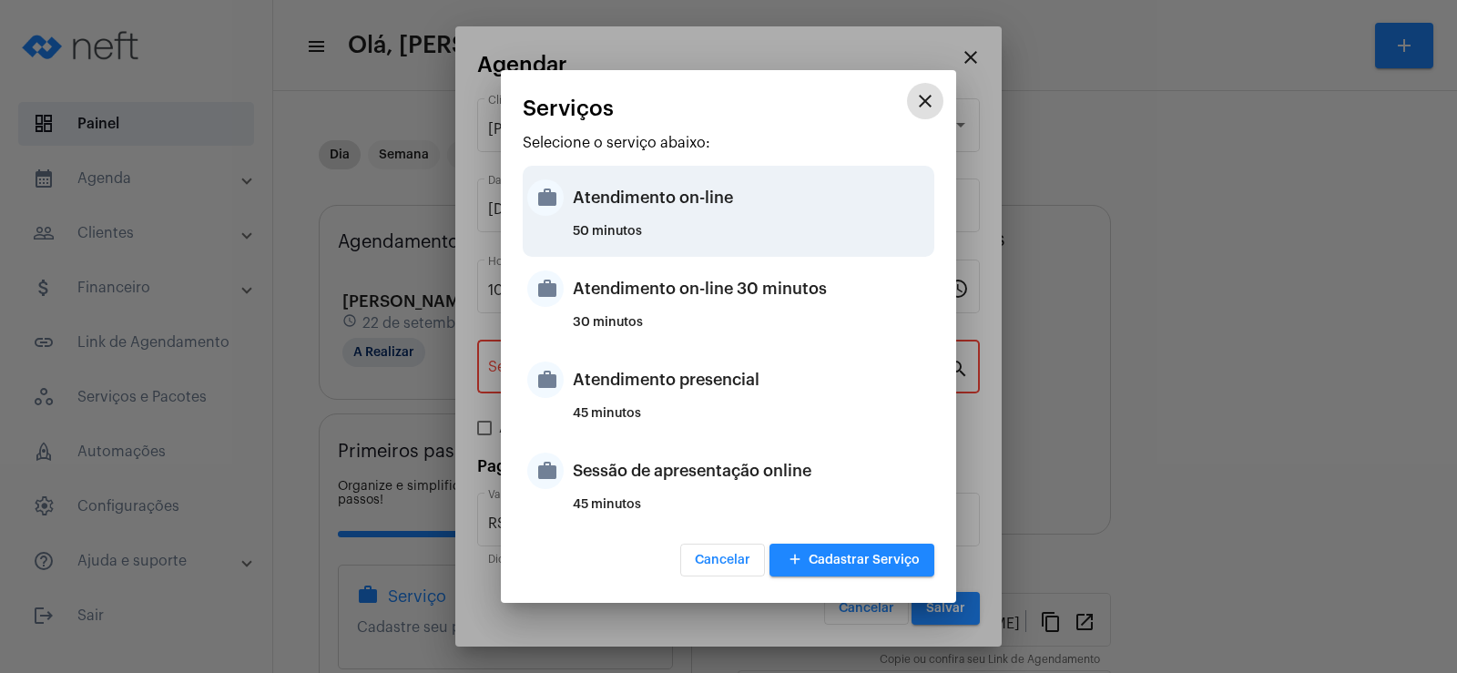
click at [638, 194] on div "Atendimento on-line" at bounding box center [751, 197] width 357 height 55
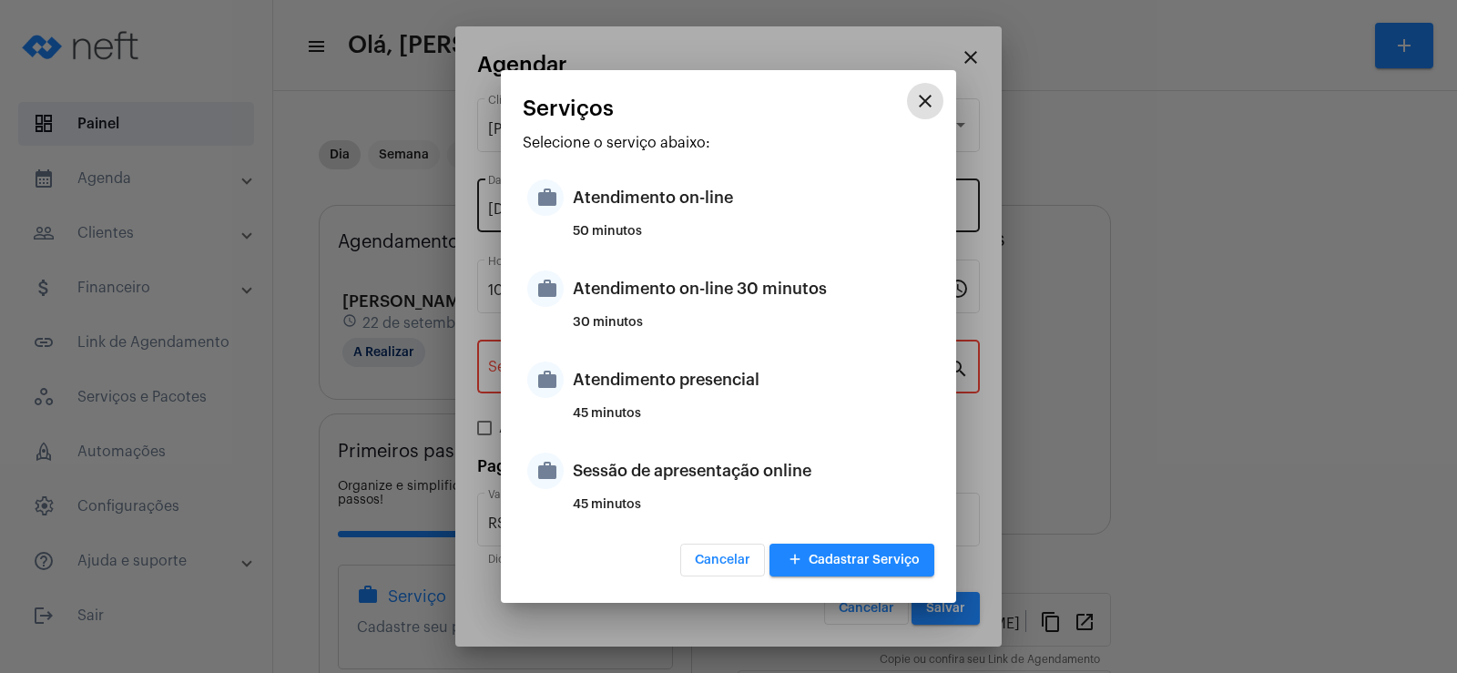
type input "Atendimento on-line"
type input "R$ 0"
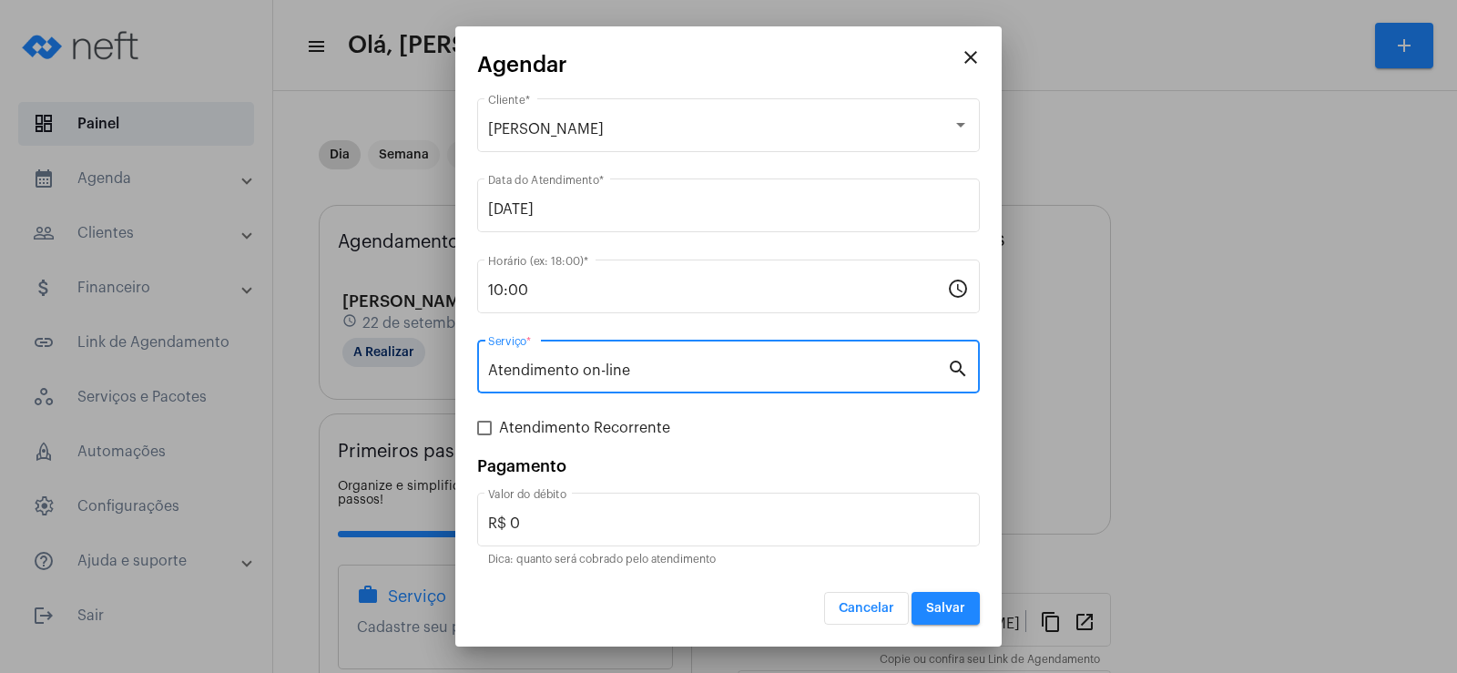
click at [940, 594] on button "Salvar" at bounding box center [945, 608] width 68 height 33
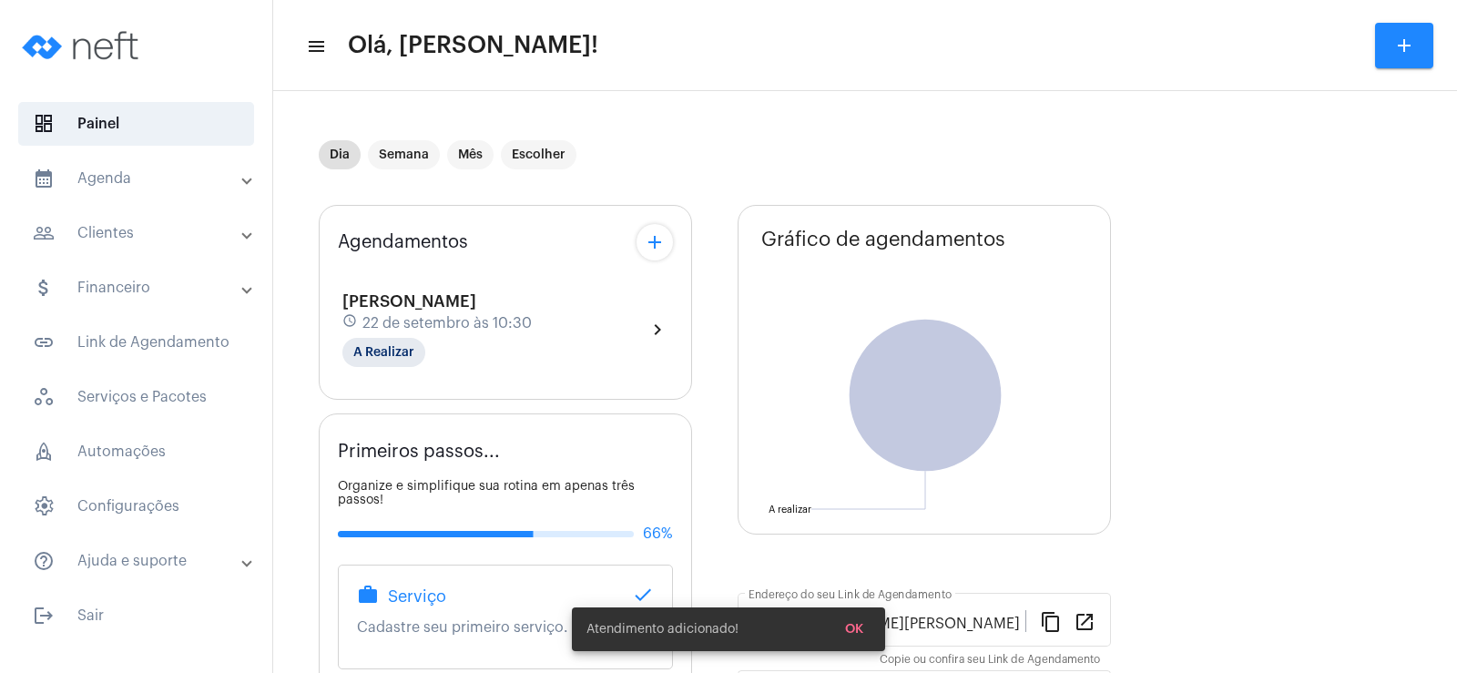
click at [658, 238] on mat-icon "add" at bounding box center [655, 242] width 22 height 22
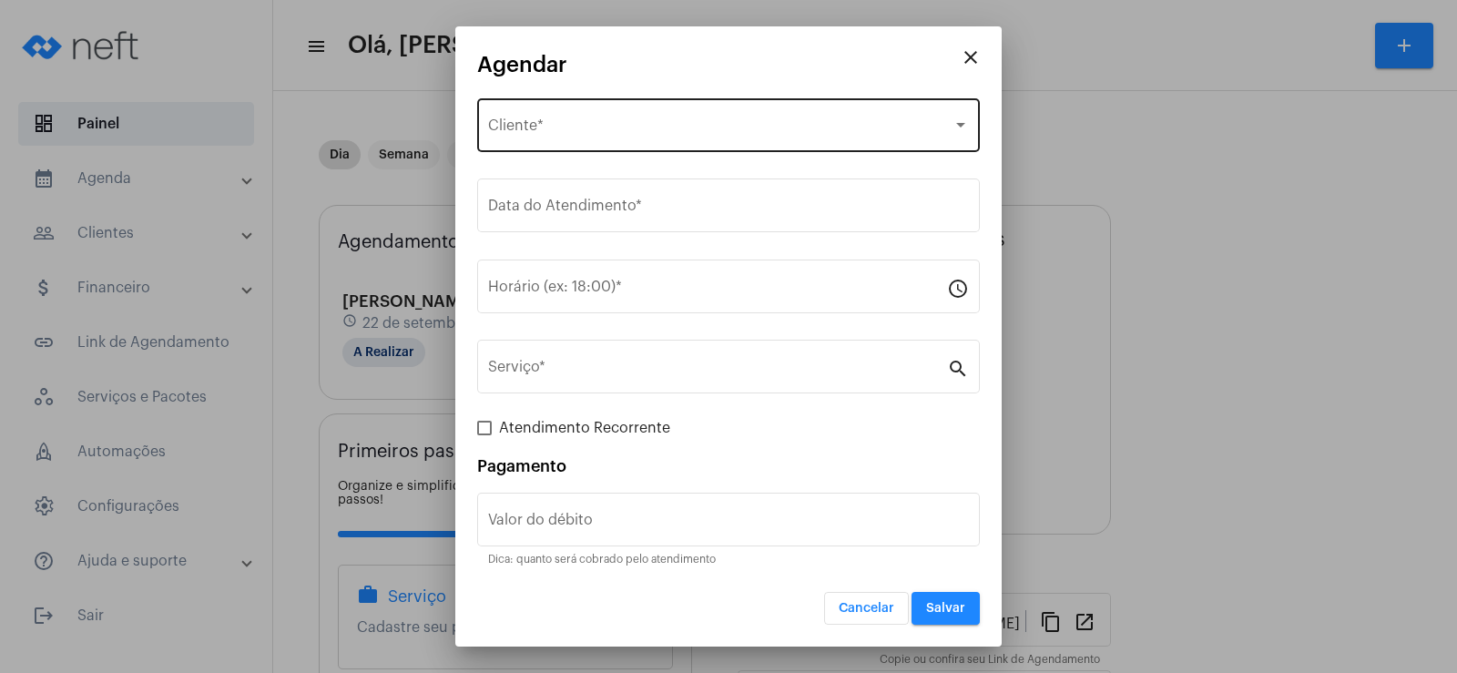
click at [554, 123] on span "Selecione o Cliente" at bounding box center [720, 129] width 464 height 16
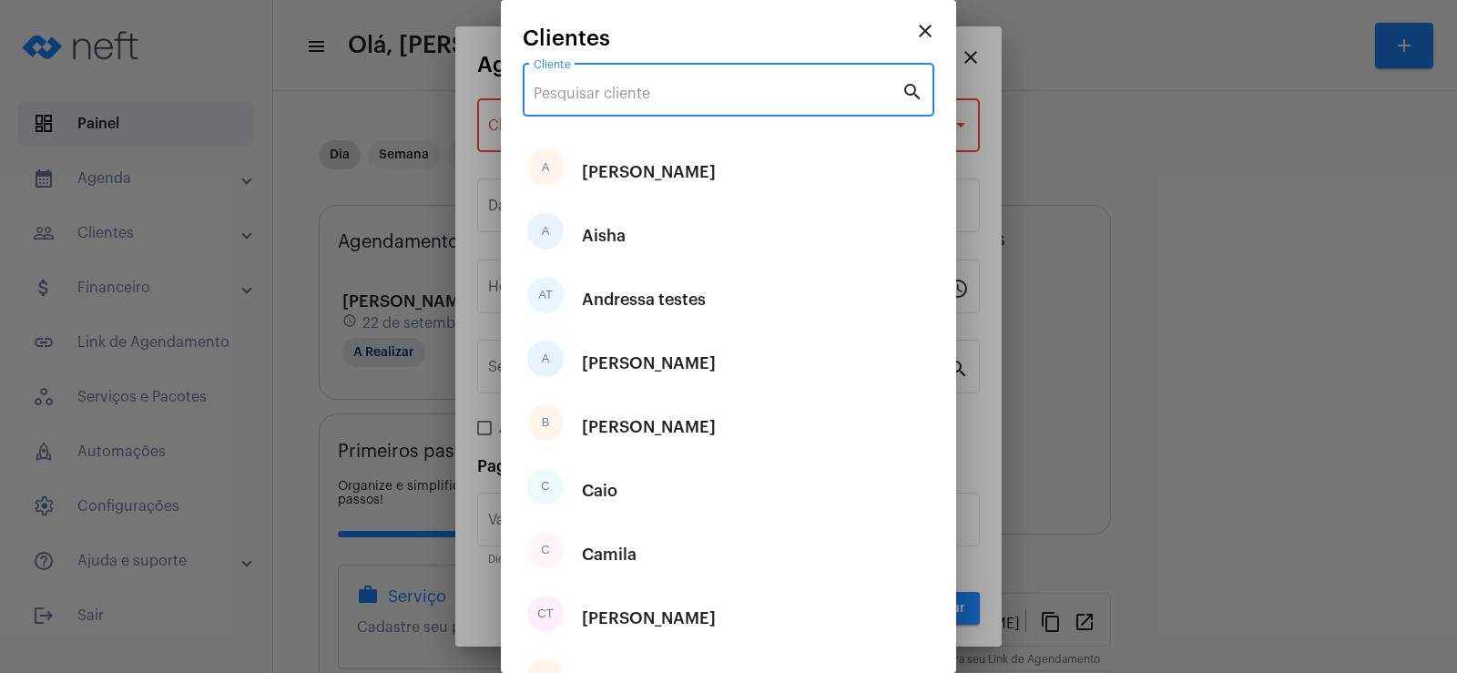
click at [553, 98] on input "Cliente" at bounding box center [718, 94] width 368 height 16
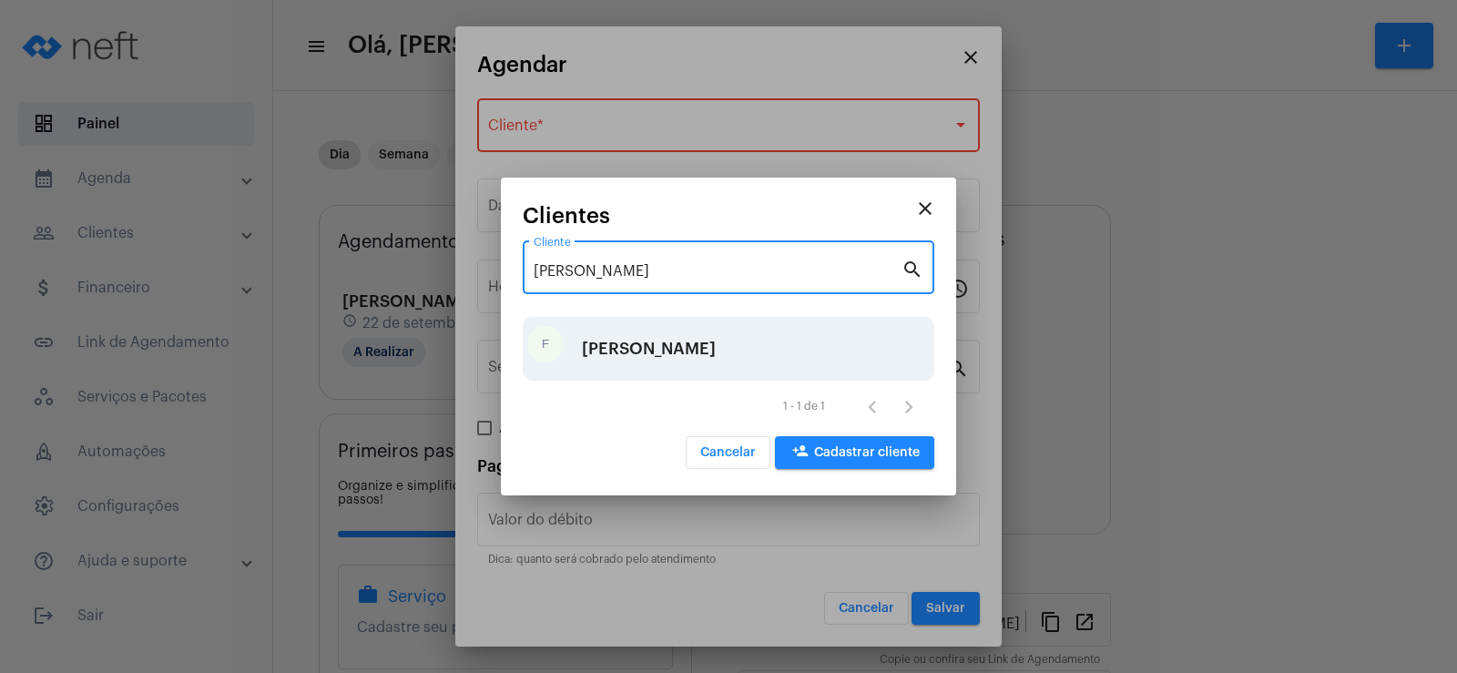
type input "[PERSON_NAME]"
click at [605, 332] on div "[PERSON_NAME]" at bounding box center [649, 348] width 134 height 55
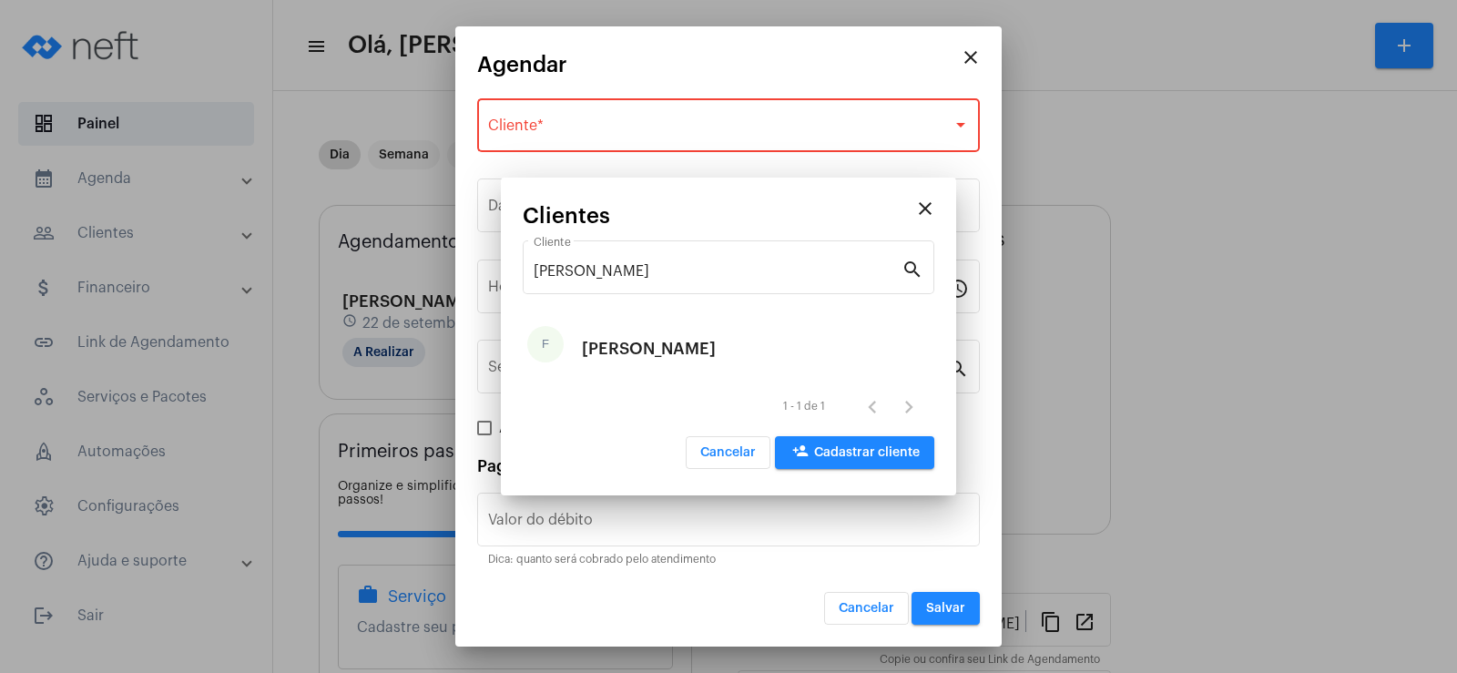
type input "R$"
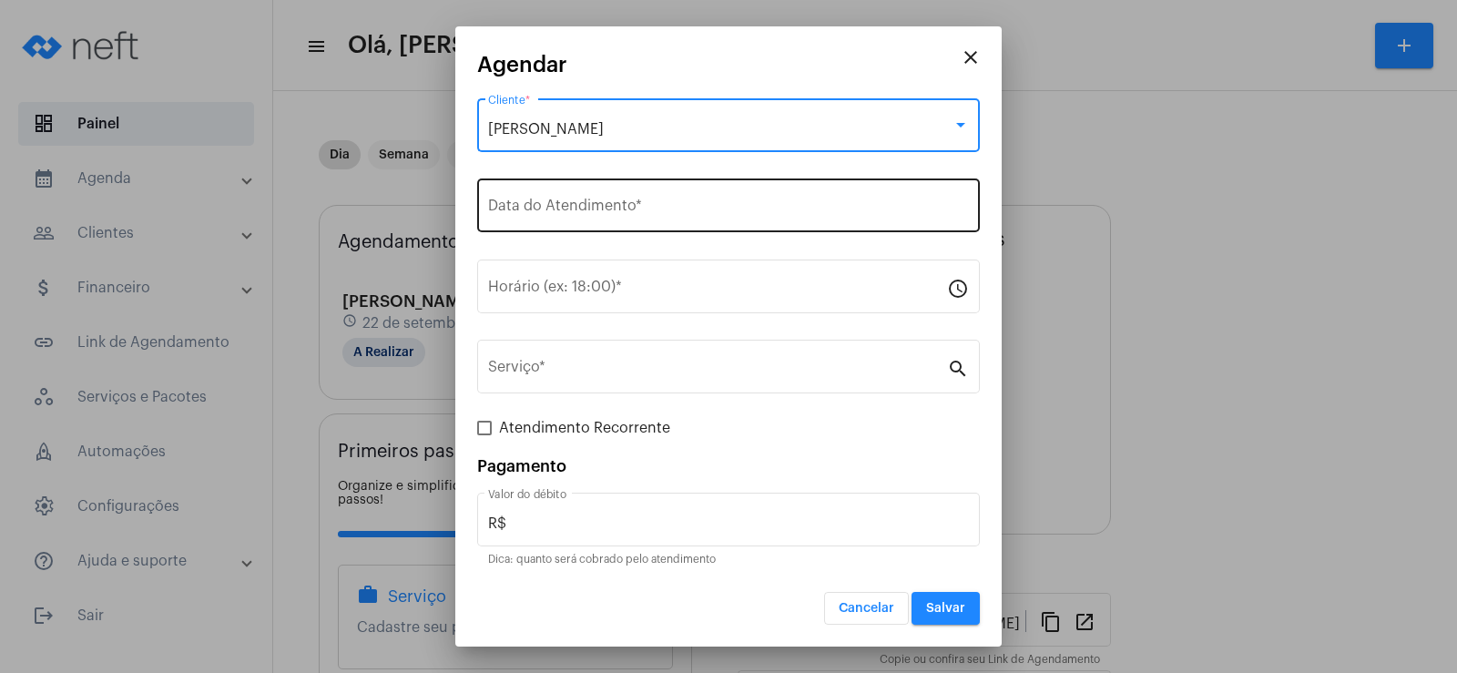
click at [560, 201] on input "Data do Atendimento *" at bounding box center [728, 209] width 481 height 16
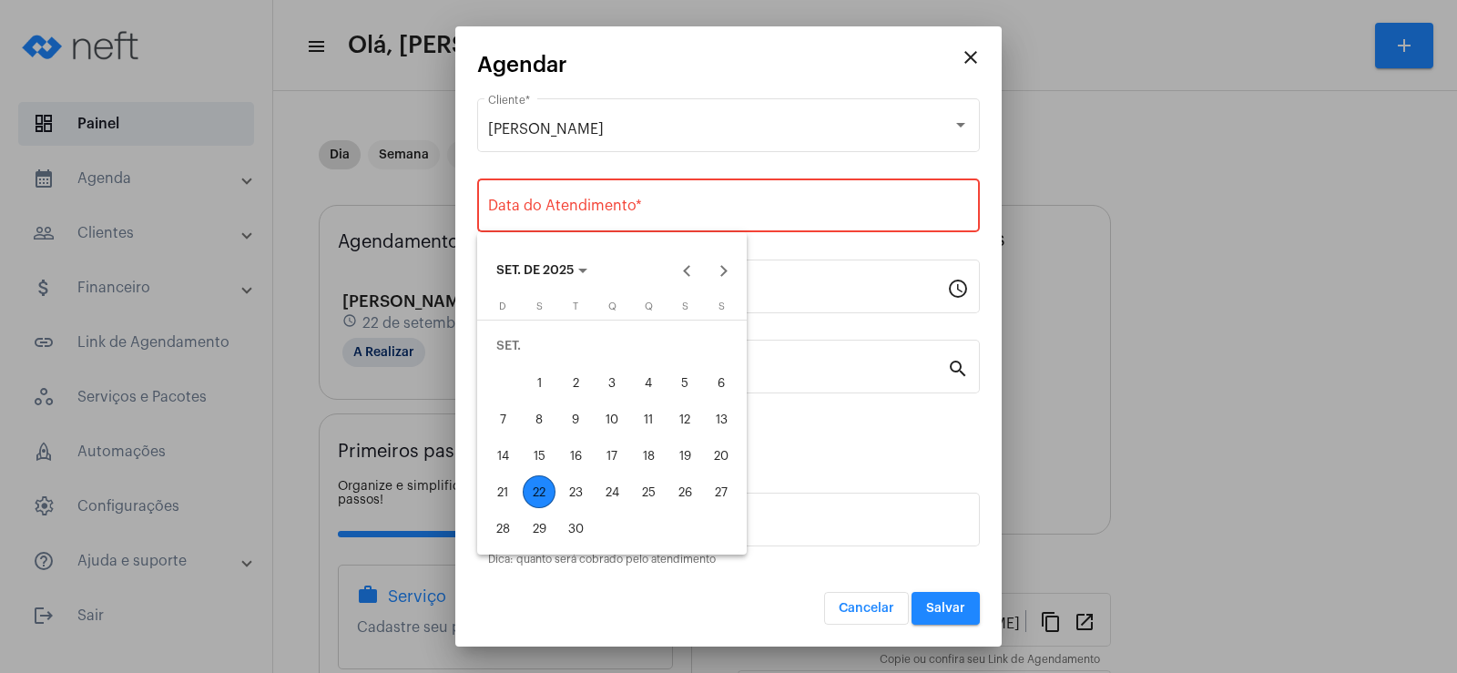
click at [577, 503] on div "23" at bounding box center [575, 491] width 33 height 33
type input "[DATE]"
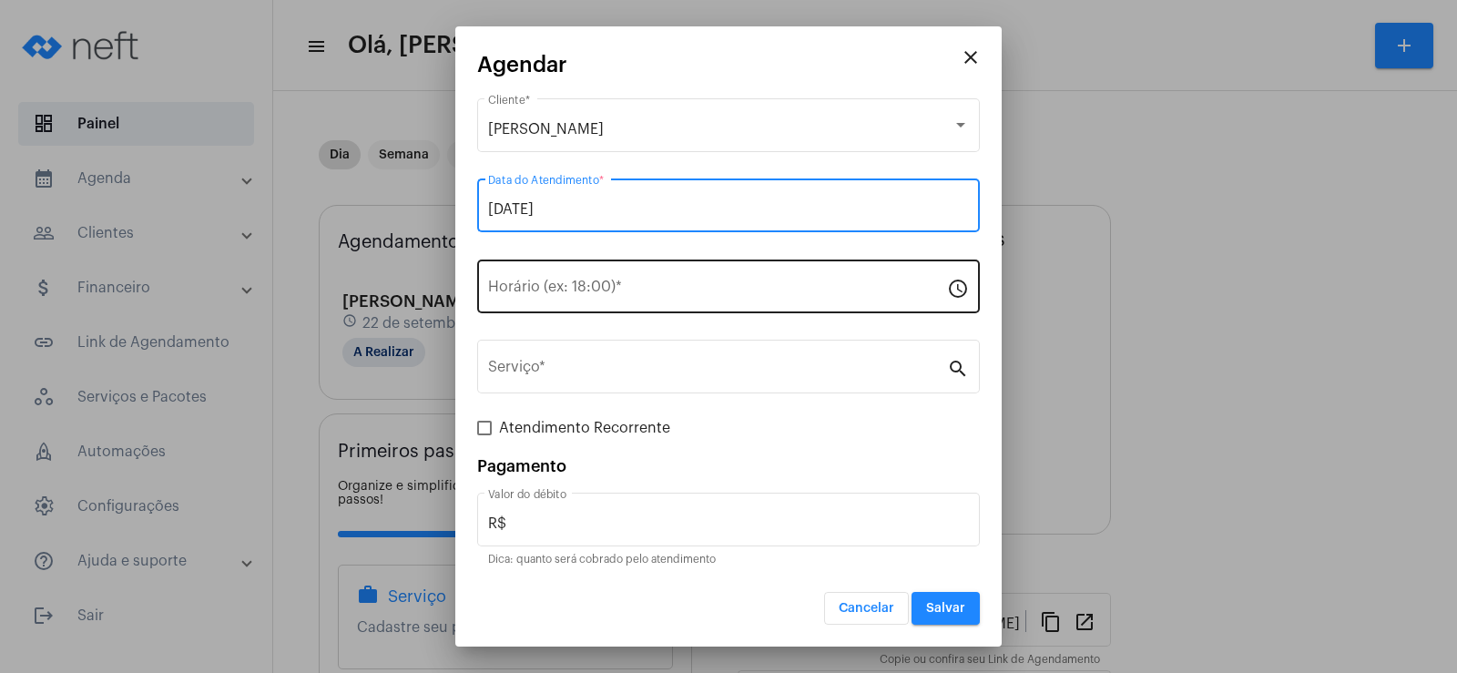
click at [526, 293] on input "Horário (ex: 18:00) *" at bounding box center [717, 290] width 459 height 16
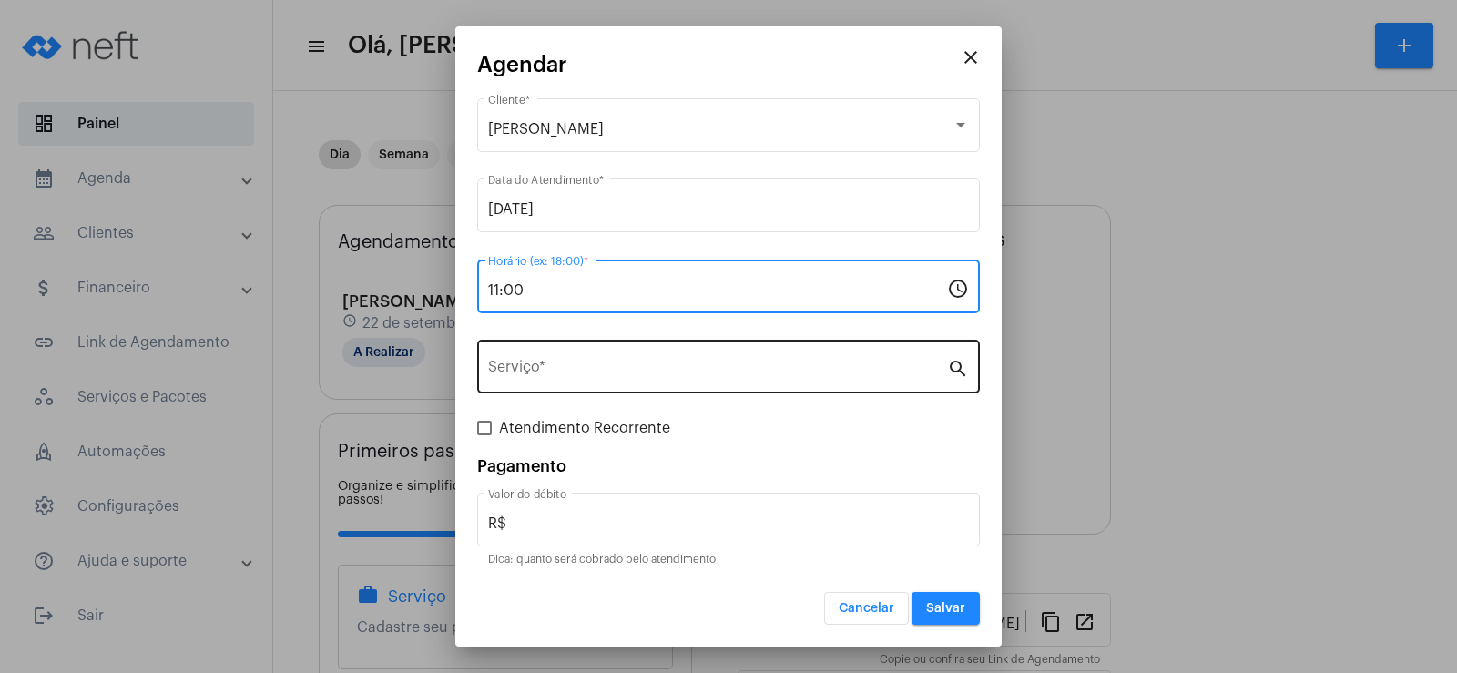
type input "11:00"
click at [539, 358] on div "Serviço *" at bounding box center [717, 364] width 459 height 57
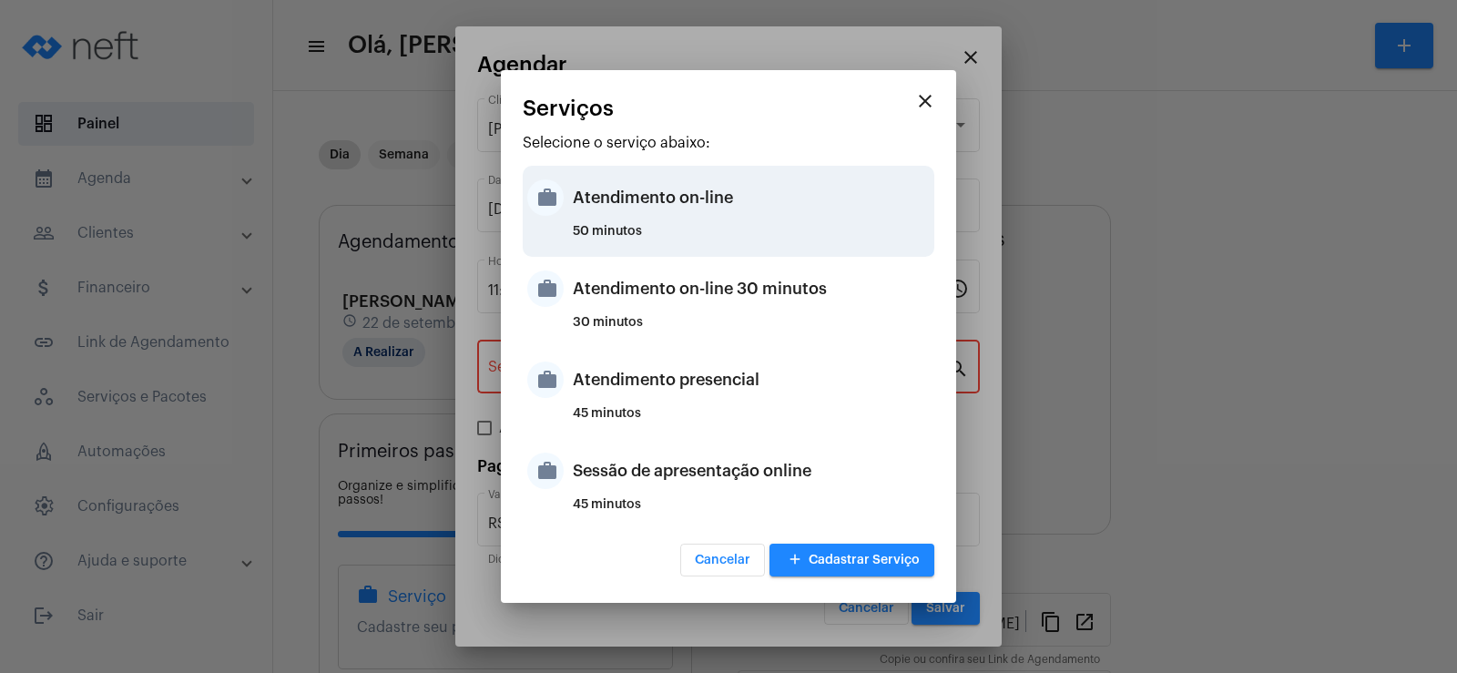
click at [620, 184] on div "Atendimento on-line" at bounding box center [751, 197] width 357 height 55
type input "Atendimento on-line"
type input "R$ 0"
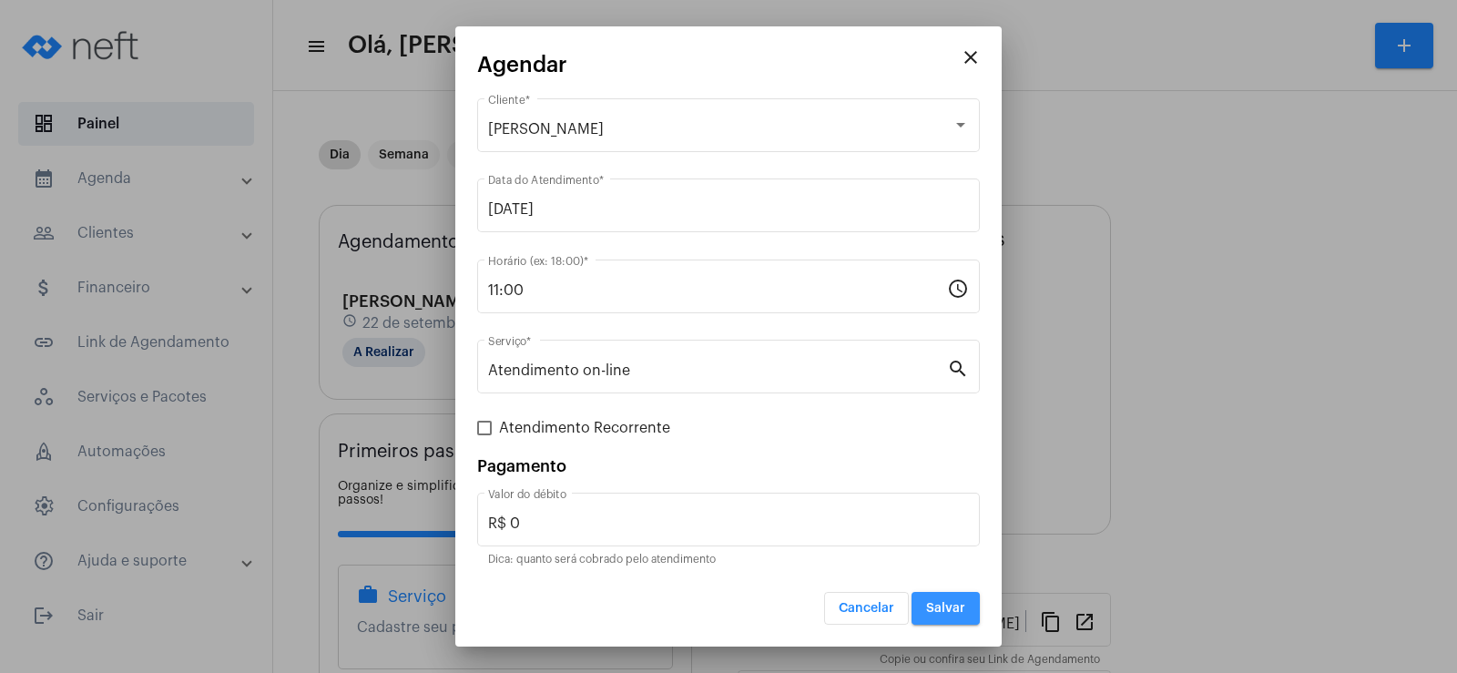
click at [961, 606] on span "Salvar" at bounding box center [945, 608] width 39 height 13
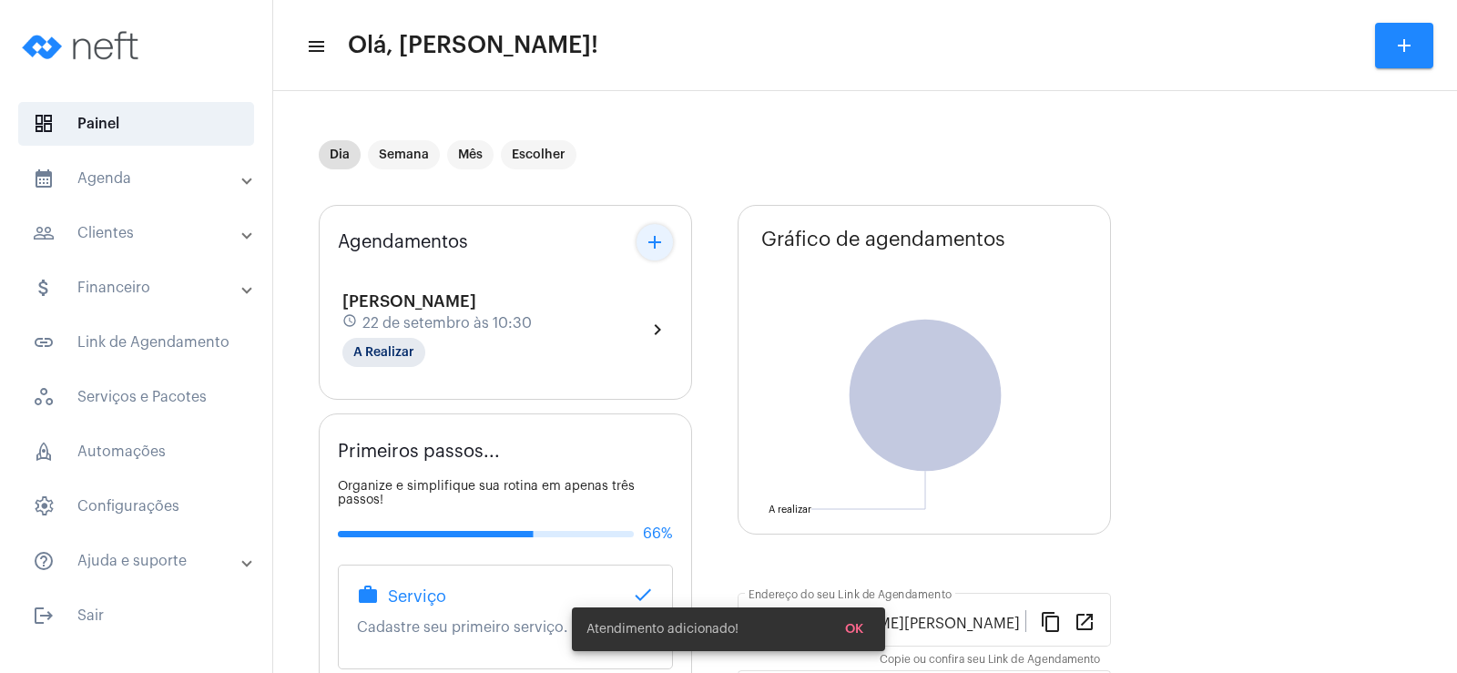
click at [659, 231] on mat-icon "add" at bounding box center [655, 242] width 22 height 22
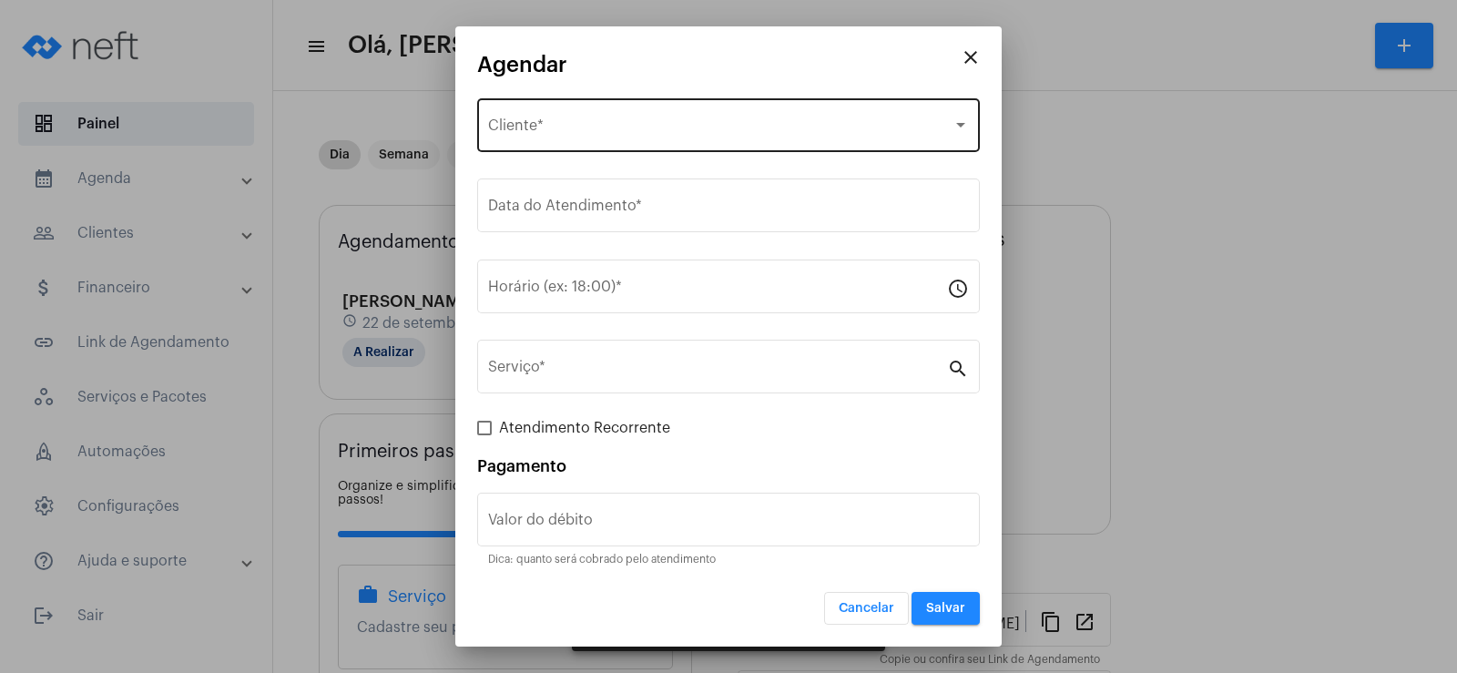
click at [558, 146] on div "Selecione o Cliente Cliente *" at bounding box center [728, 123] width 481 height 57
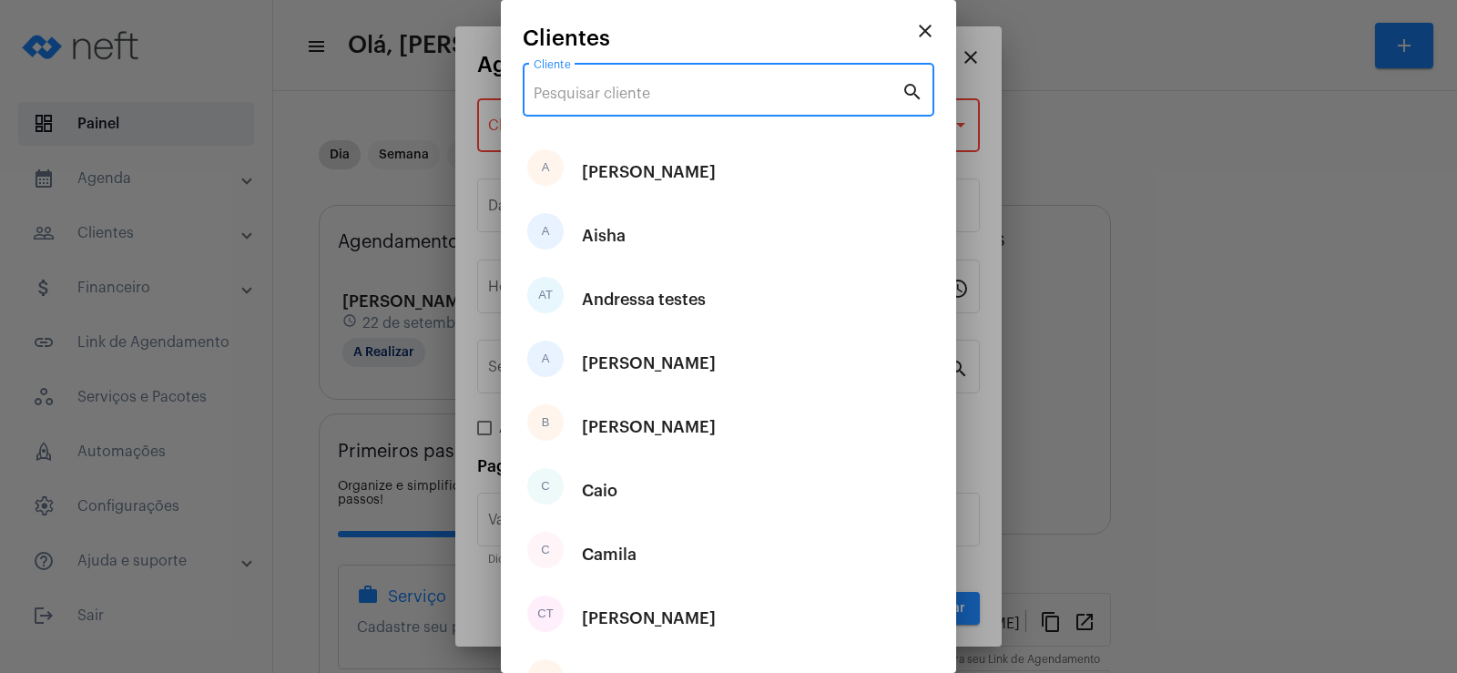
click at [554, 97] on input "Cliente" at bounding box center [718, 94] width 368 height 16
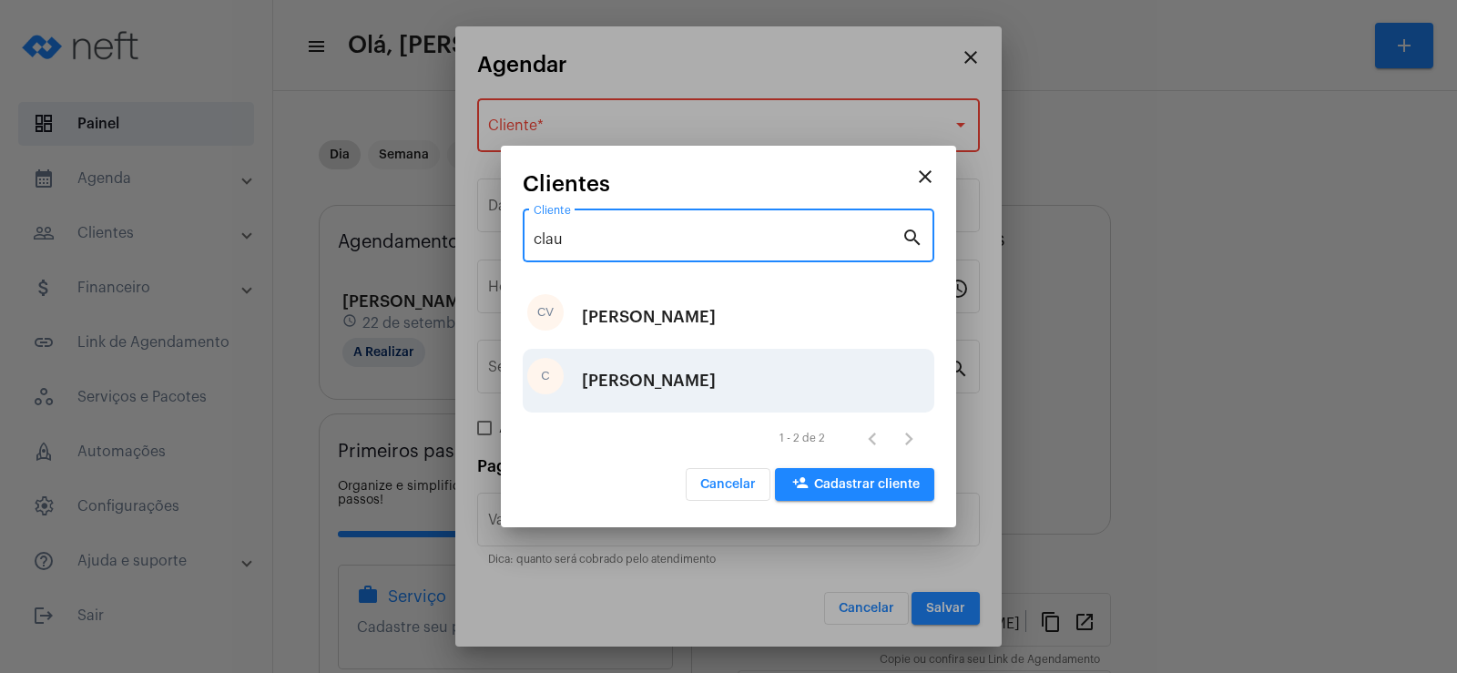
type input "clau"
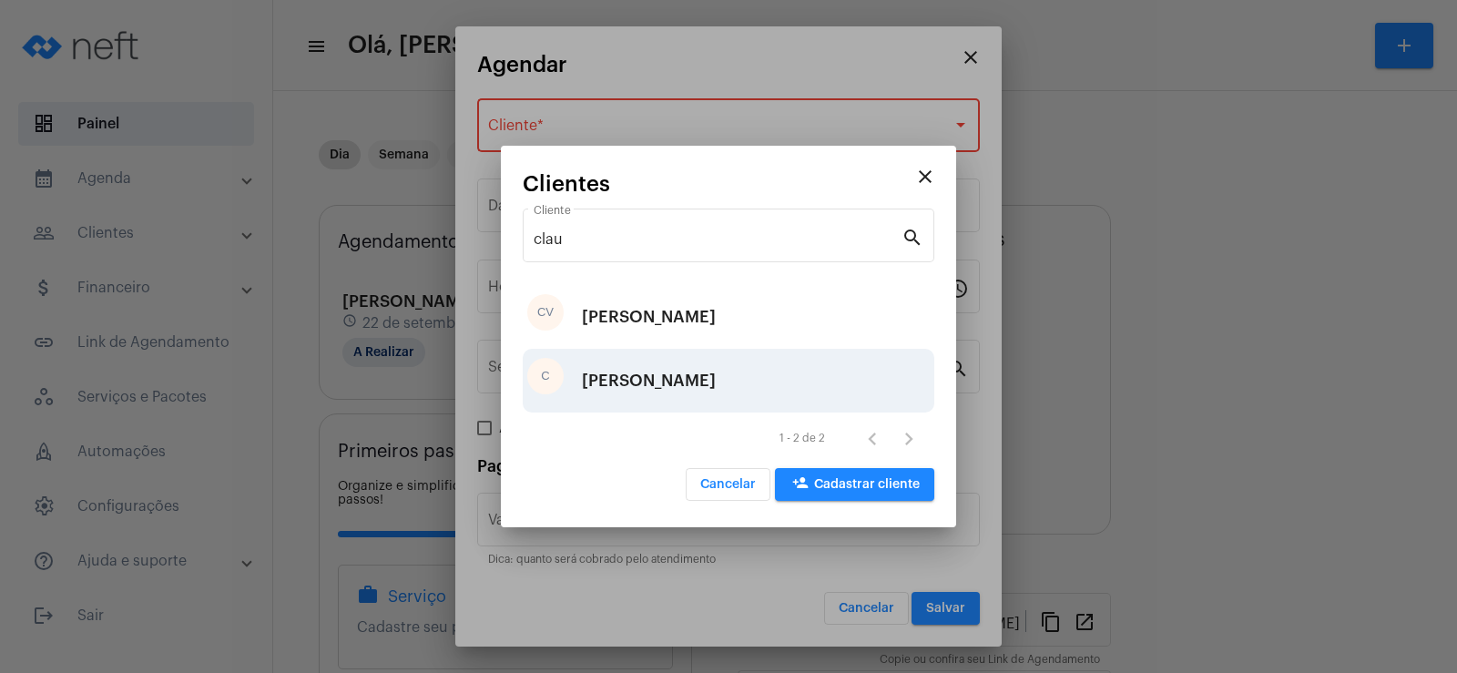
click at [656, 385] on div "C [PERSON_NAME]" at bounding box center [729, 381] width 412 height 64
type input "R$"
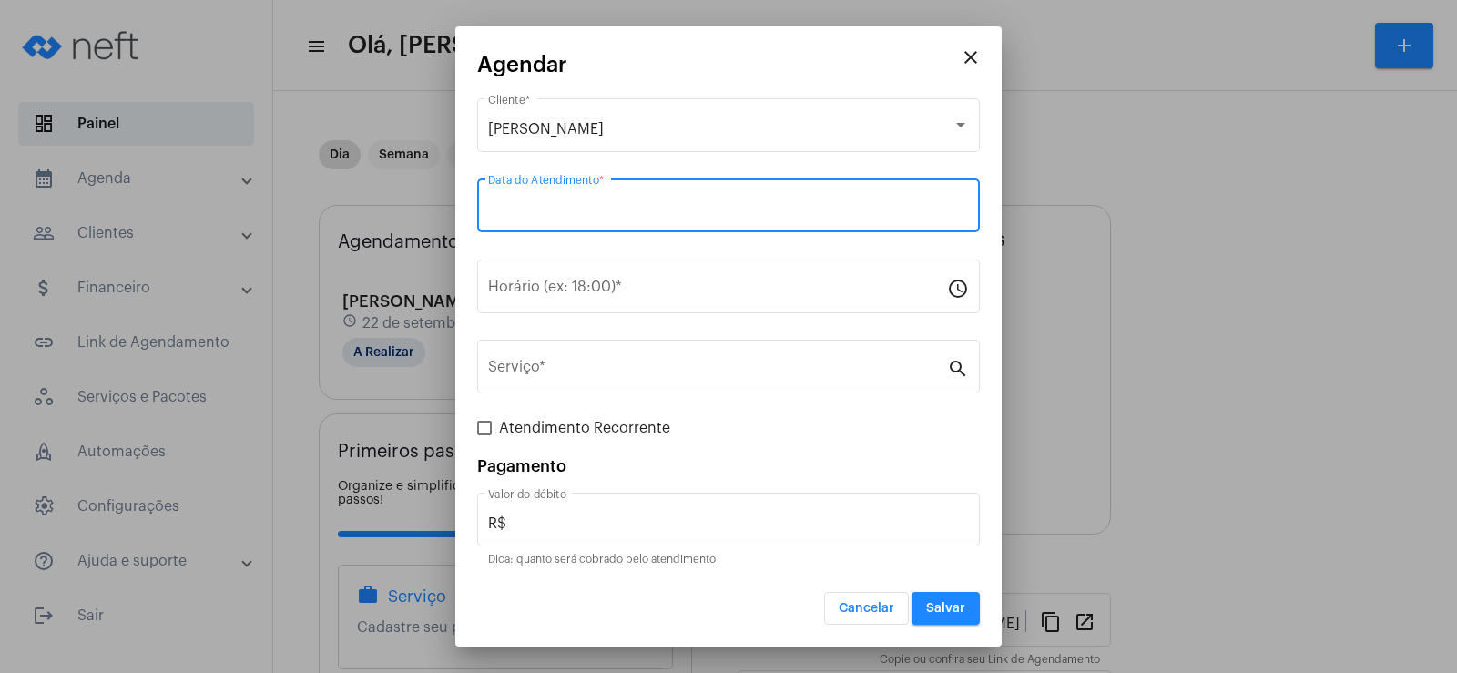
click at [543, 204] on input "Data do Atendimento *" at bounding box center [728, 209] width 481 height 16
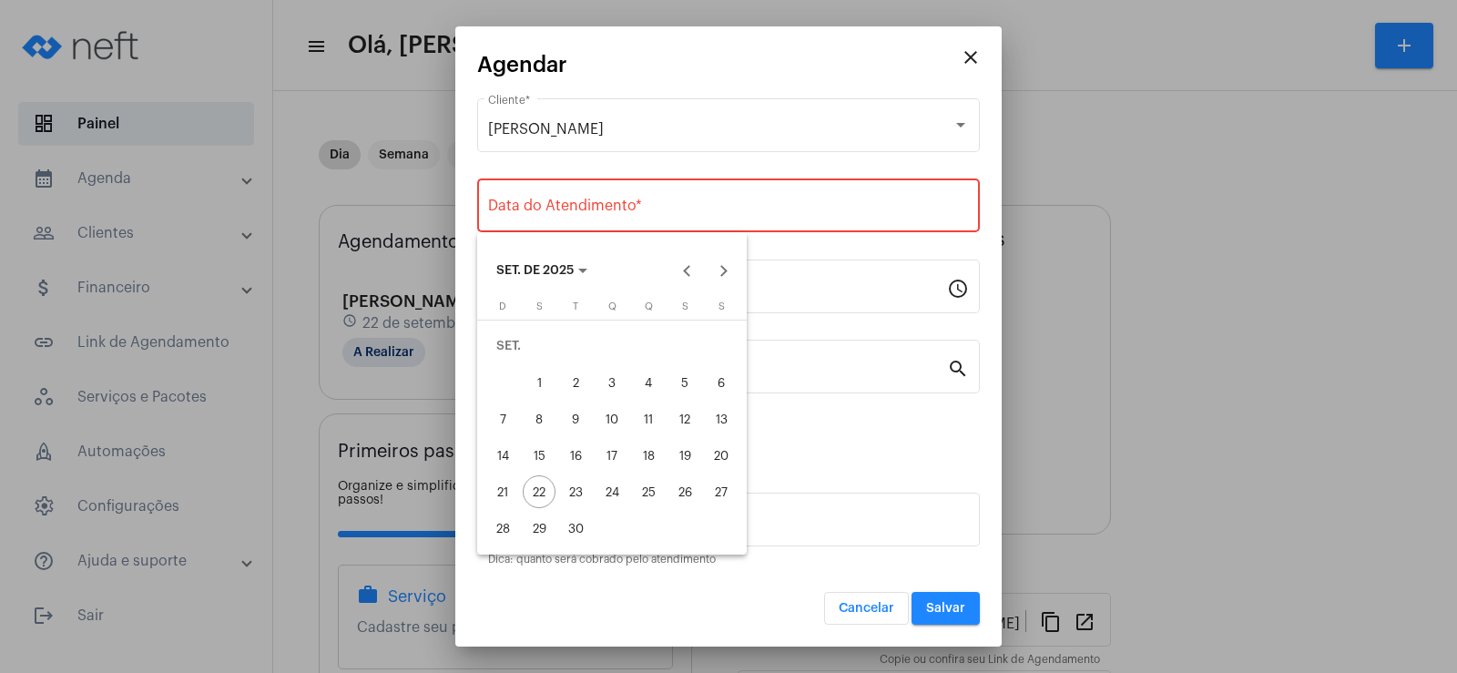
click at [580, 497] on div "23" at bounding box center [575, 491] width 33 height 33
type input "[DATE]"
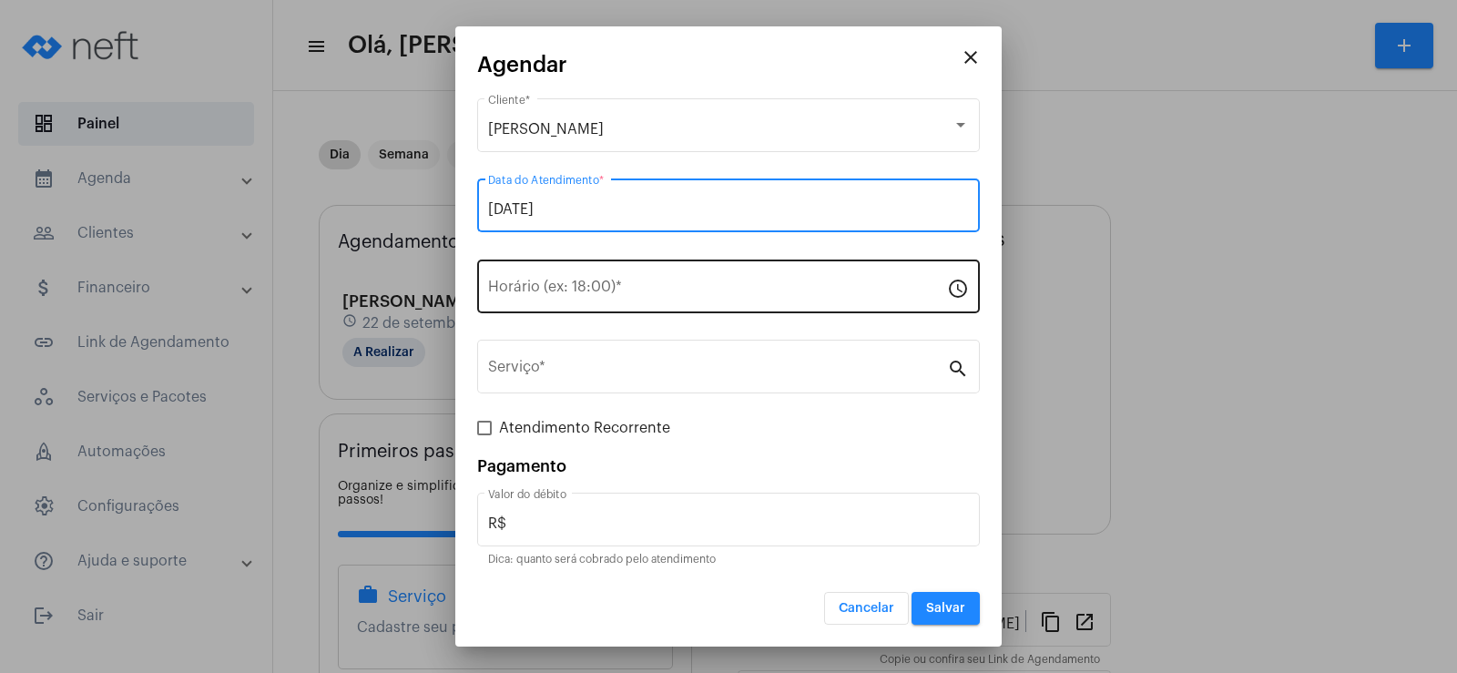
click at [536, 284] on input "Horário (ex: 18:00) *" at bounding box center [717, 290] width 459 height 16
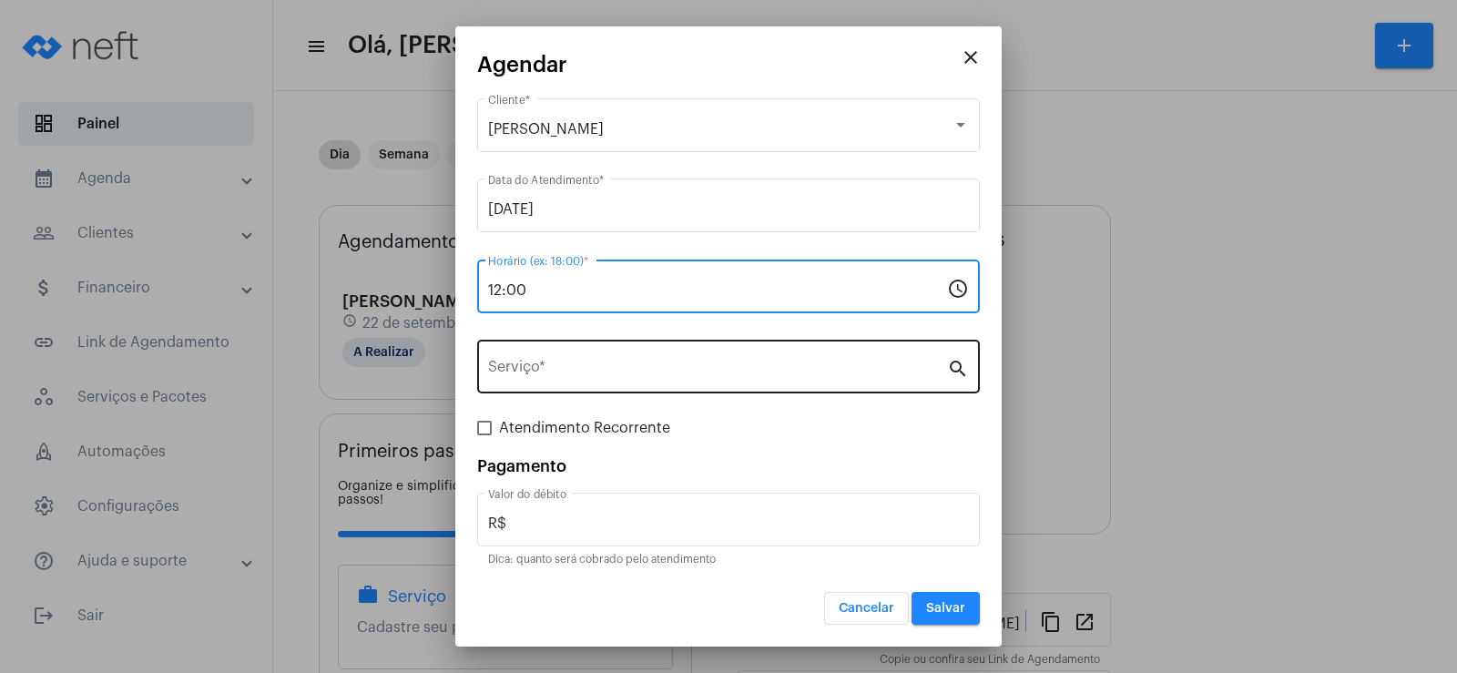
type input "12:00"
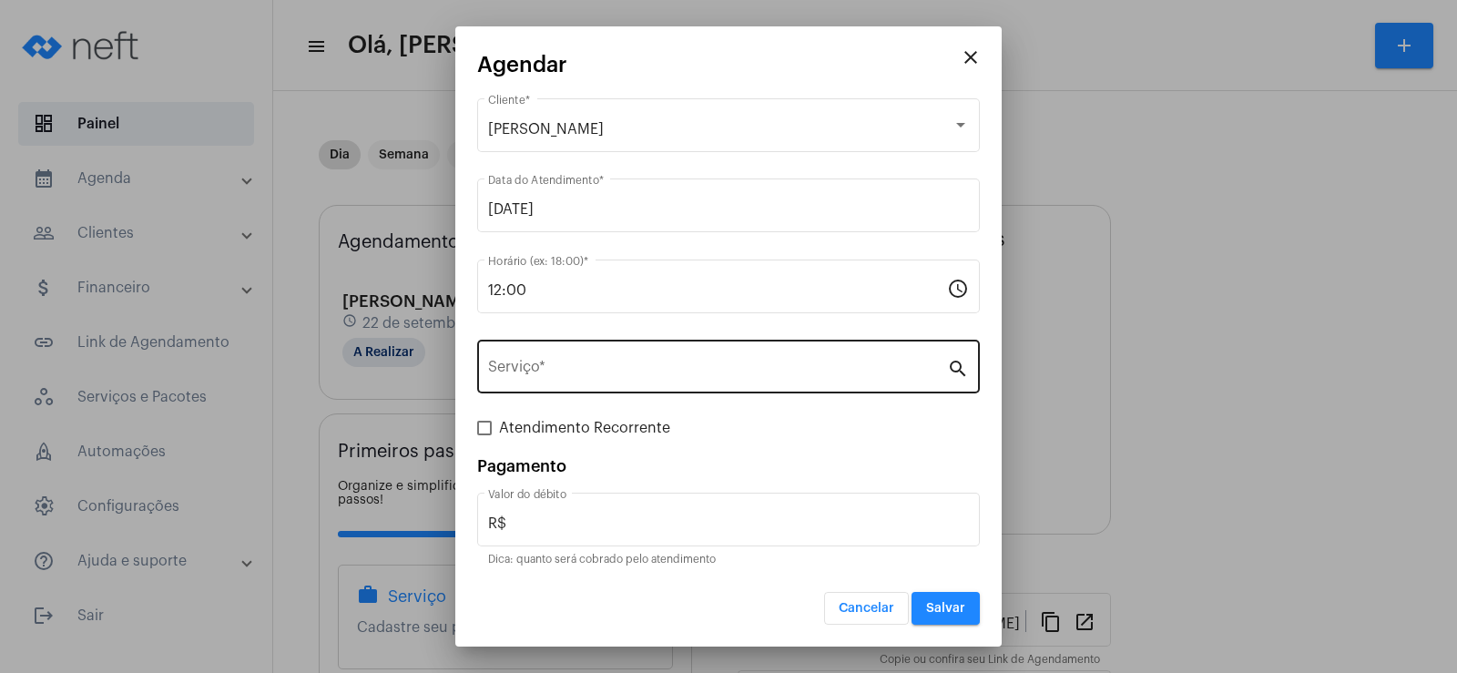
click at [536, 361] on div "Serviço *" at bounding box center [717, 364] width 459 height 57
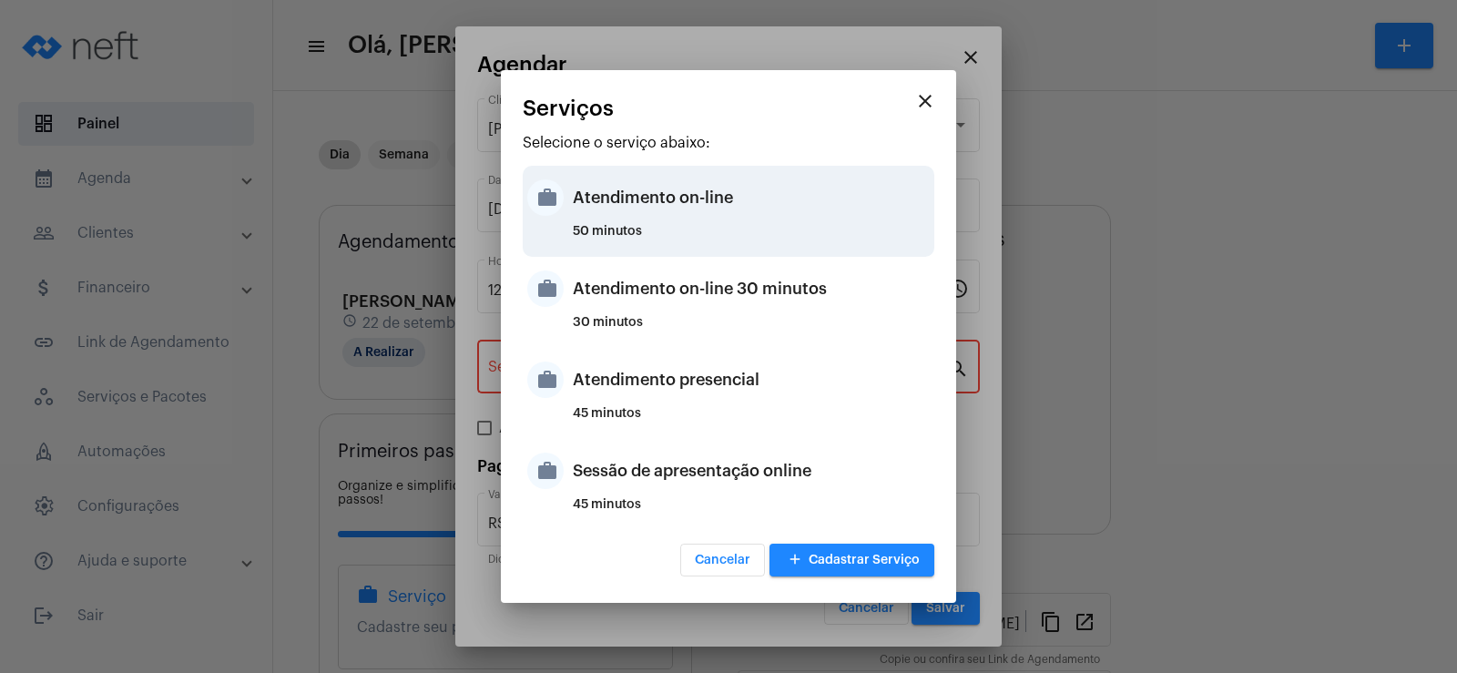
click at [647, 199] on div "Atendimento on-line" at bounding box center [751, 197] width 357 height 55
type input "Atendimento on-line"
type input "R$ 0"
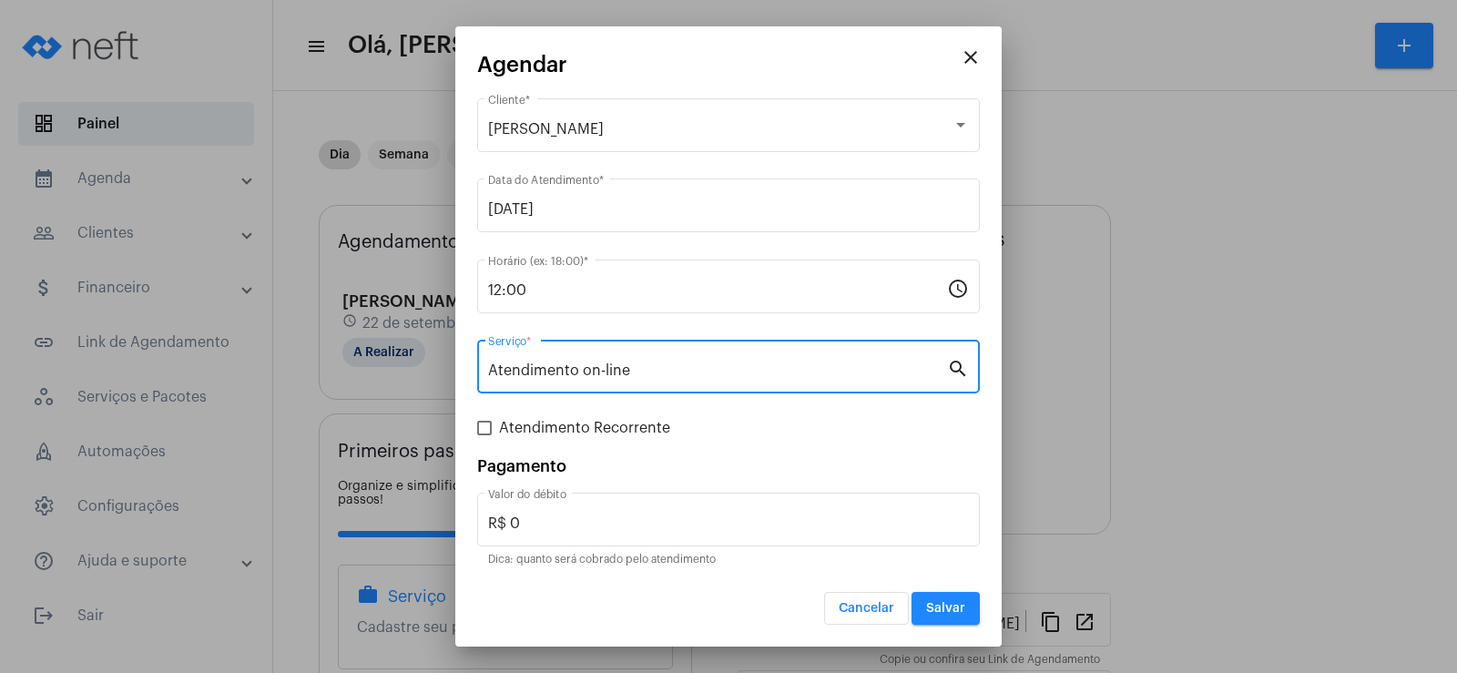
click at [930, 602] on span "Salvar" at bounding box center [945, 608] width 39 height 13
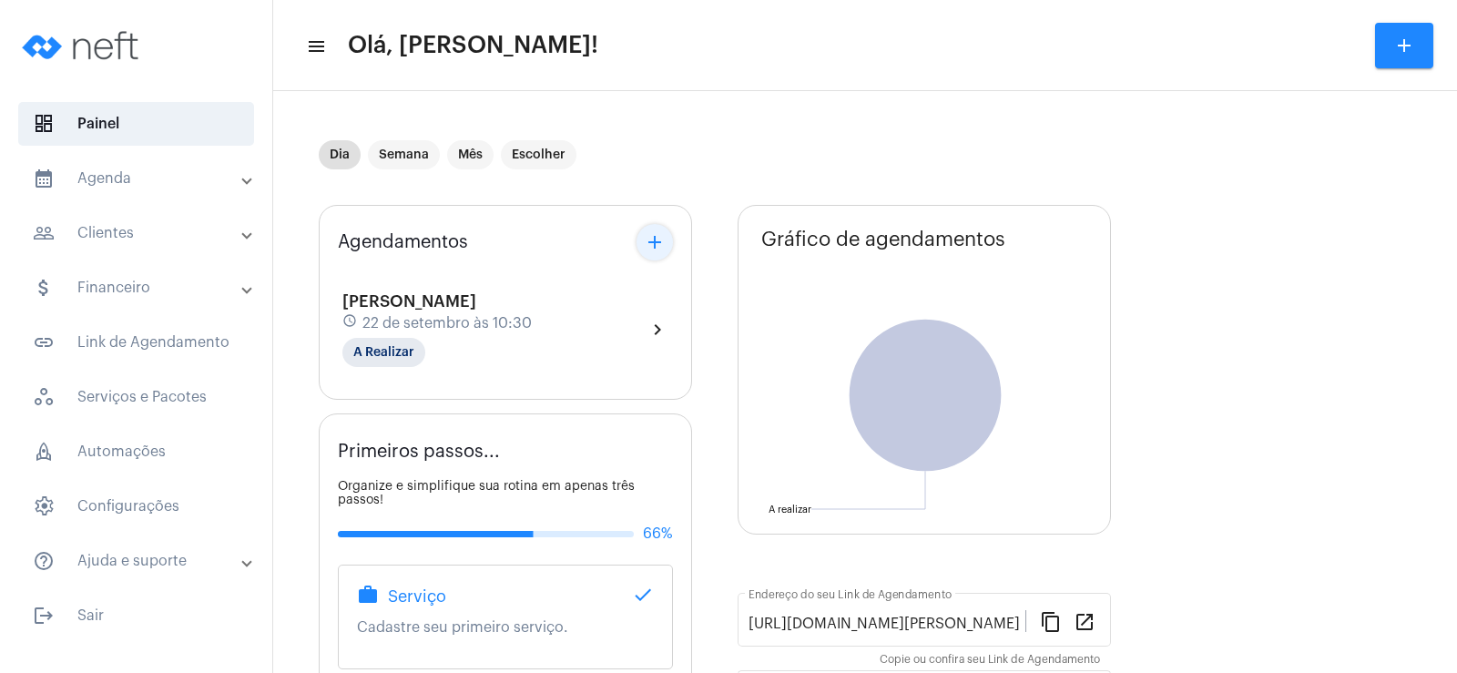
click at [658, 238] on mat-icon "add" at bounding box center [655, 242] width 22 height 22
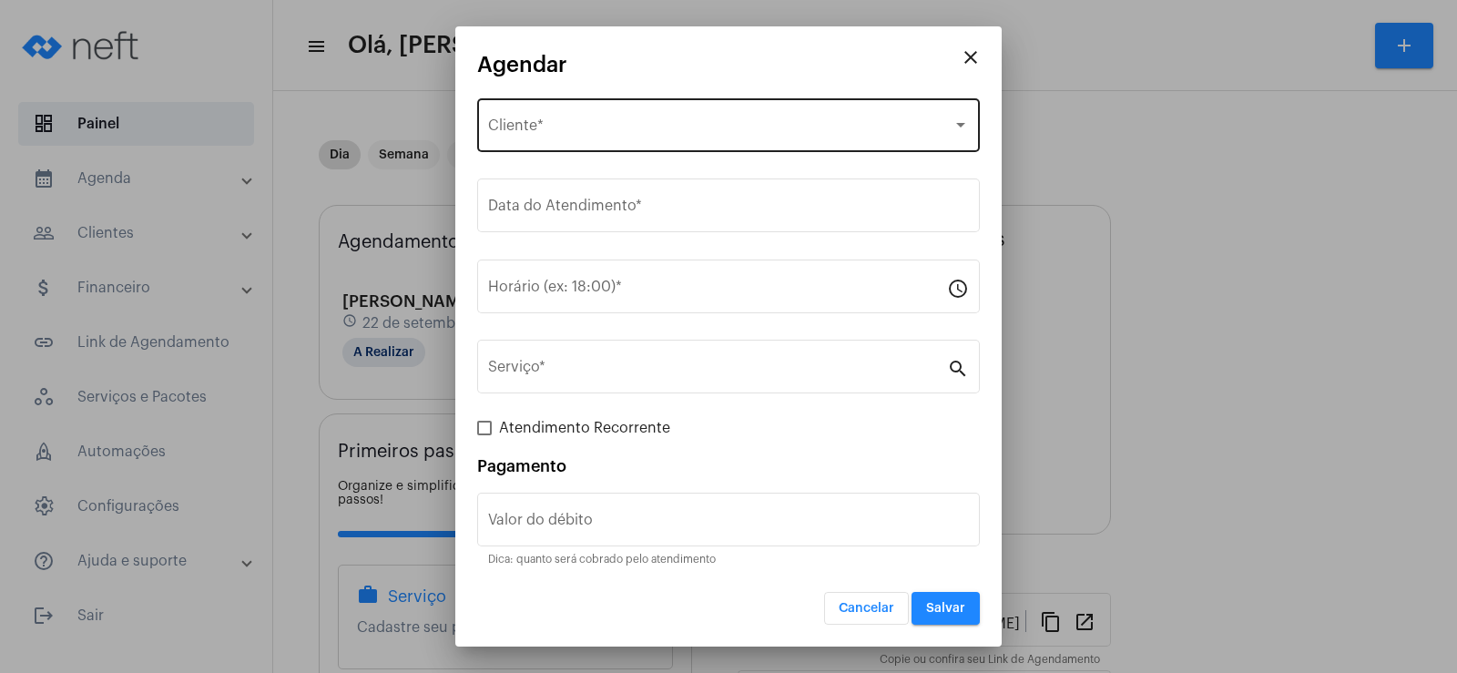
click at [616, 113] on div "Selecione o Cliente Cliente *" at bounding box center [728, 123] width 481 height 57
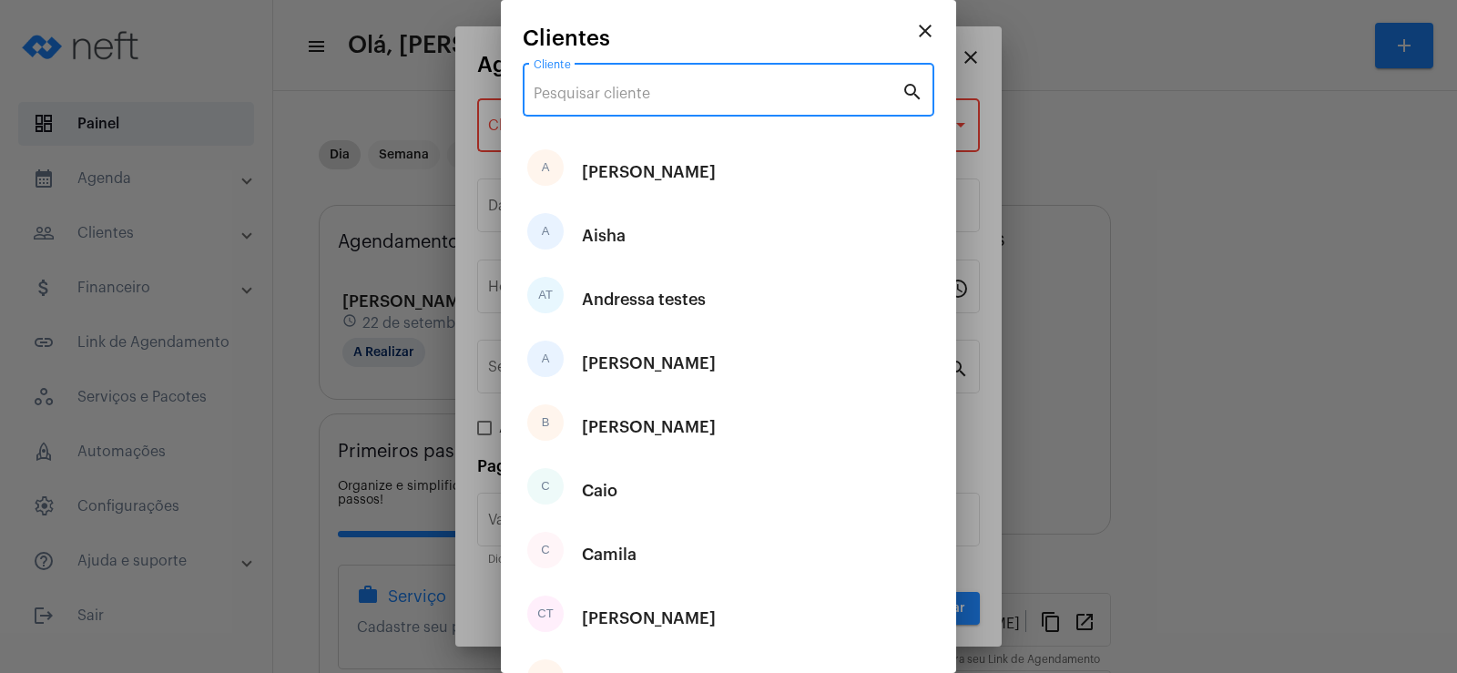
click at [602, 97] on input "Cliente" at bounding box center [718, 94] width 368 height 16
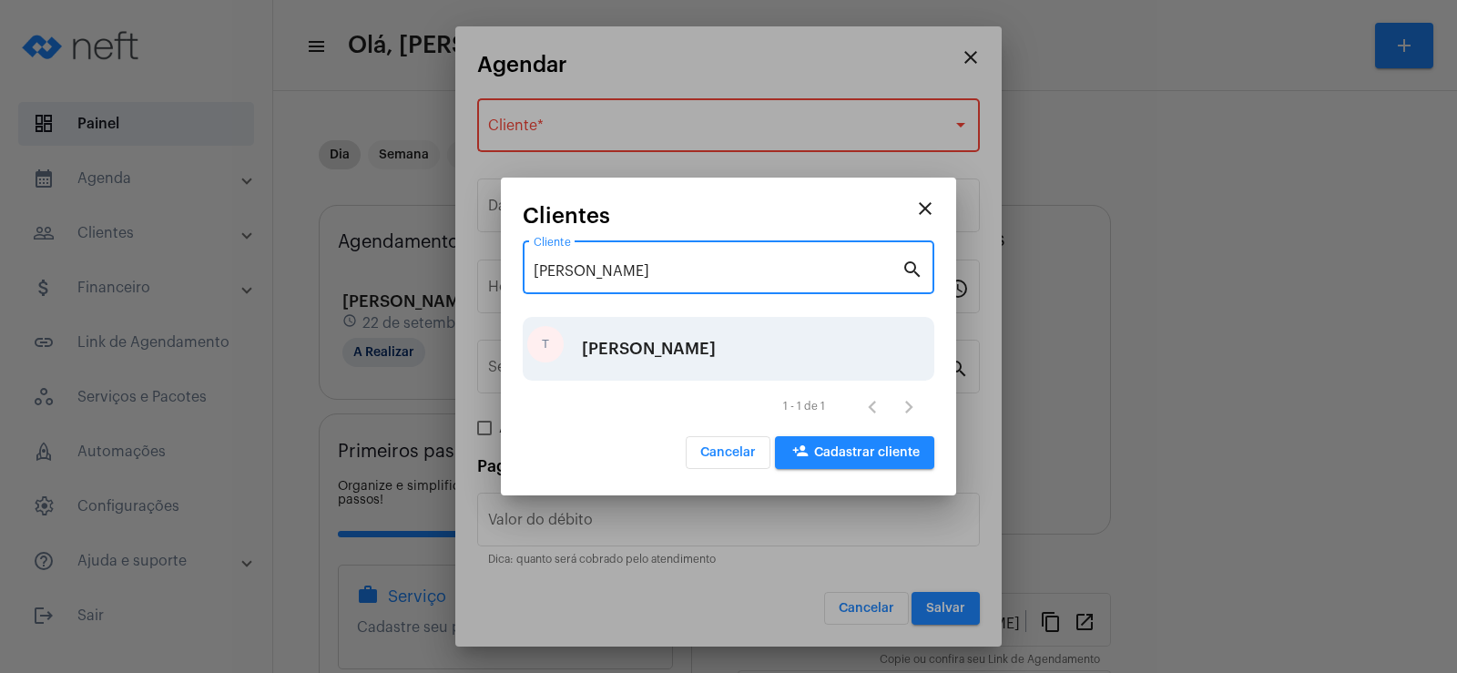
type input "[PERSON_NAME]"
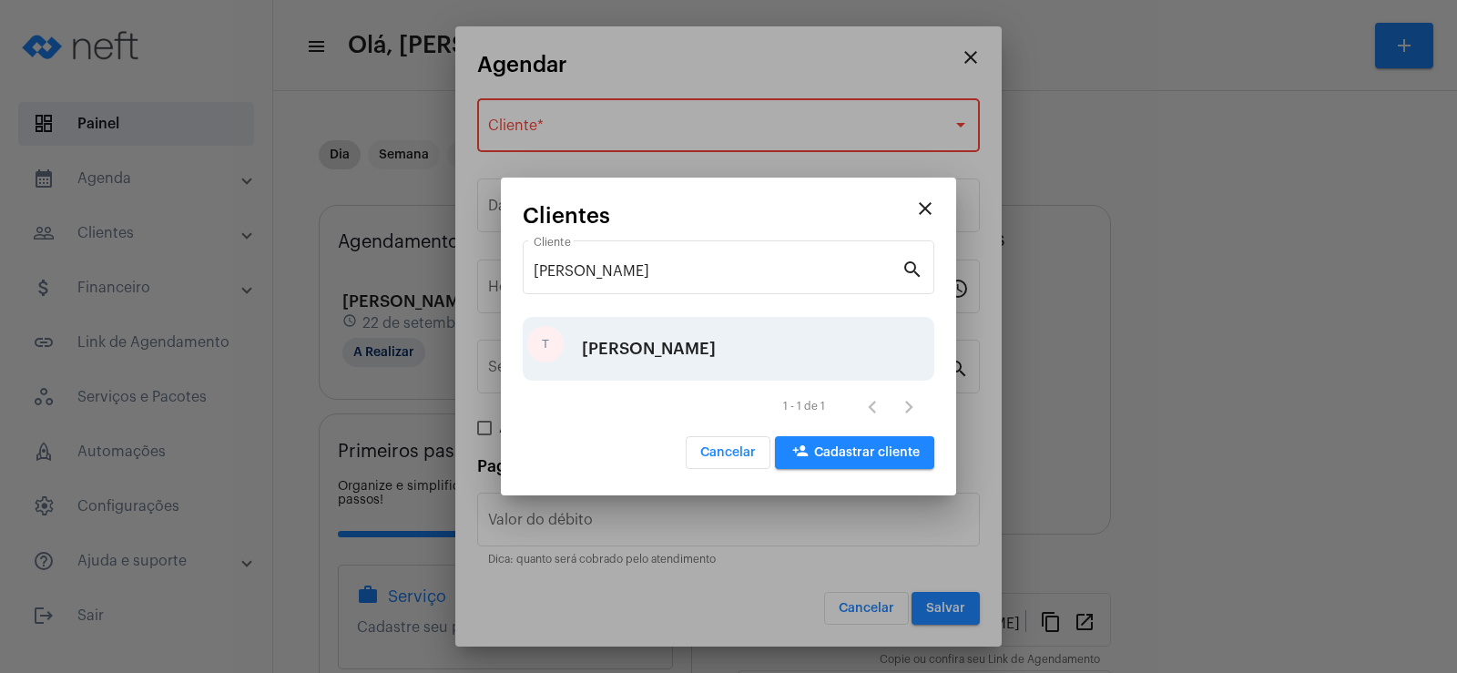
click at [633, 341] on div "[PERSON_NAME]" at bounding box center [649, 348] width 134 height 55
type input "R$"
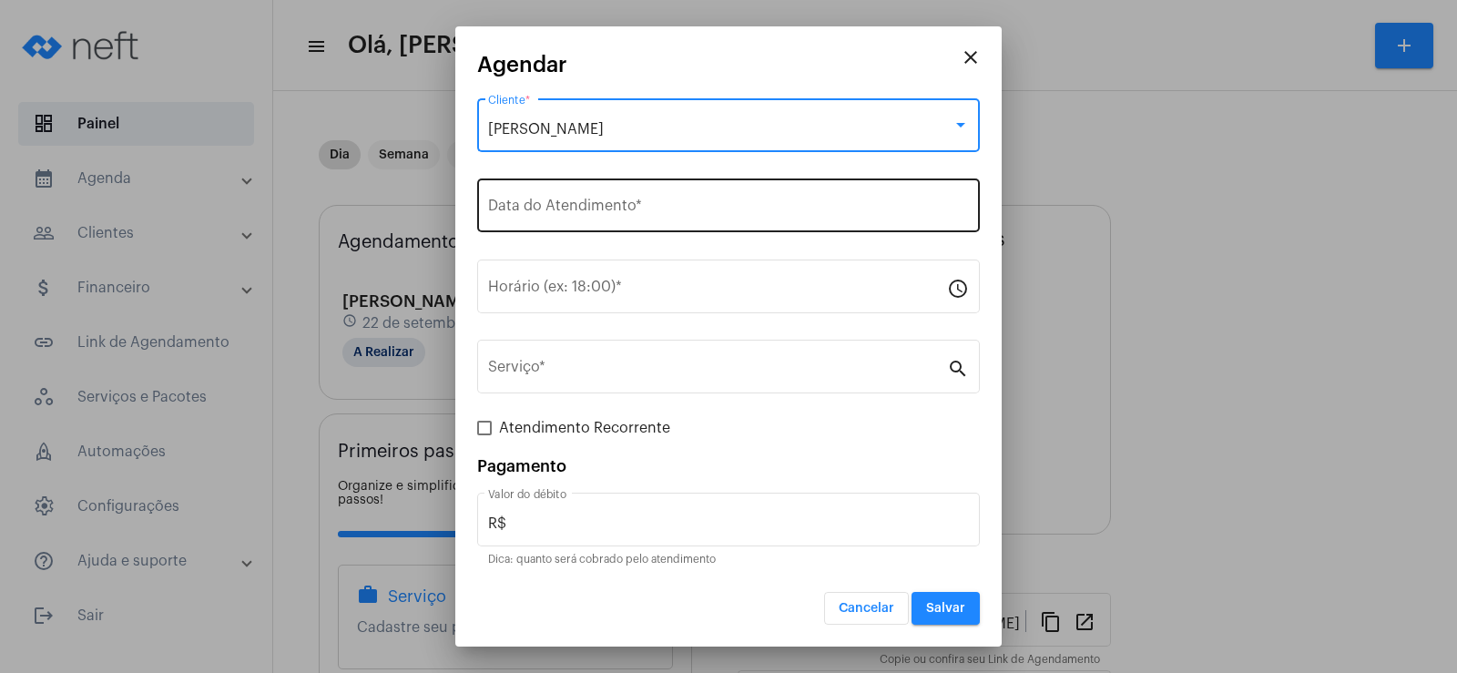
click at [537, 208] on input "Data do Atendimento *" at bounding box center [728, 209] width 481 height 16
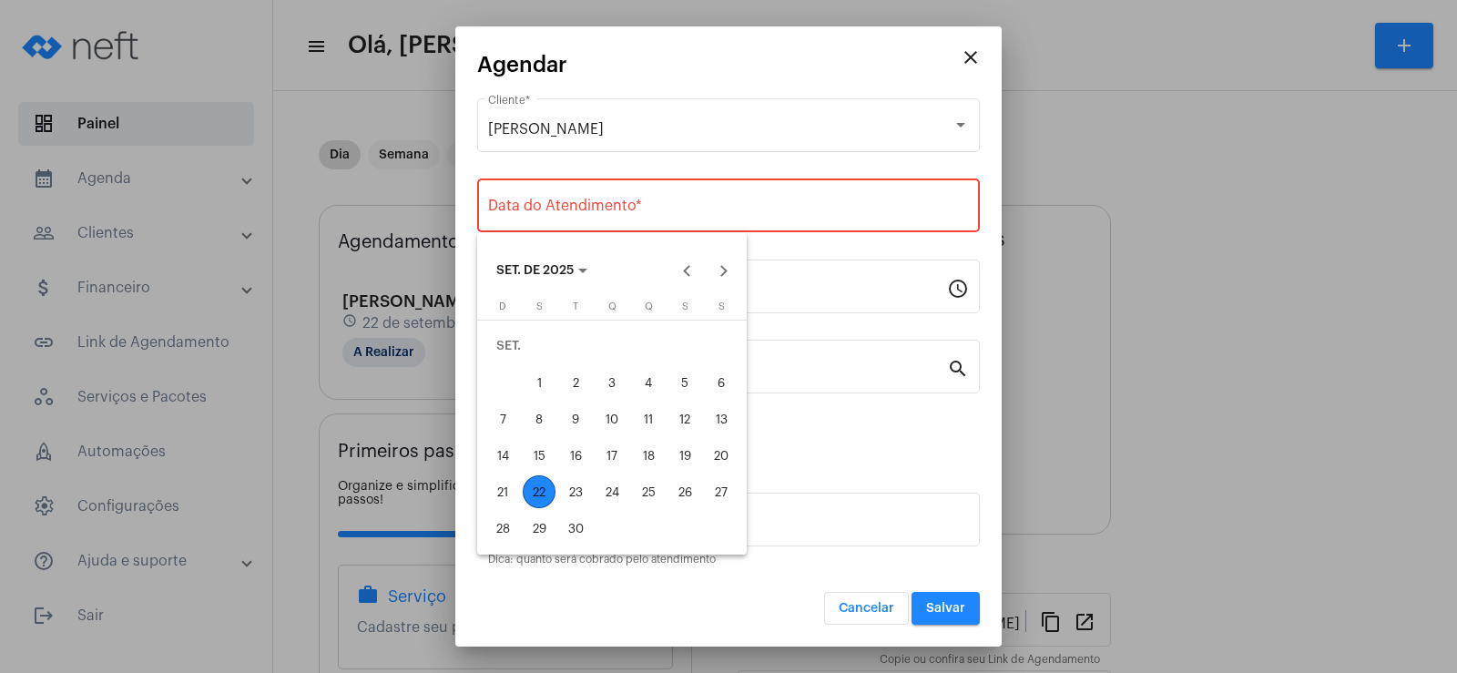
click at [573, 495] on div "23" at bounding box center [575, 491] width 33 height 33
type input "[DATE]"
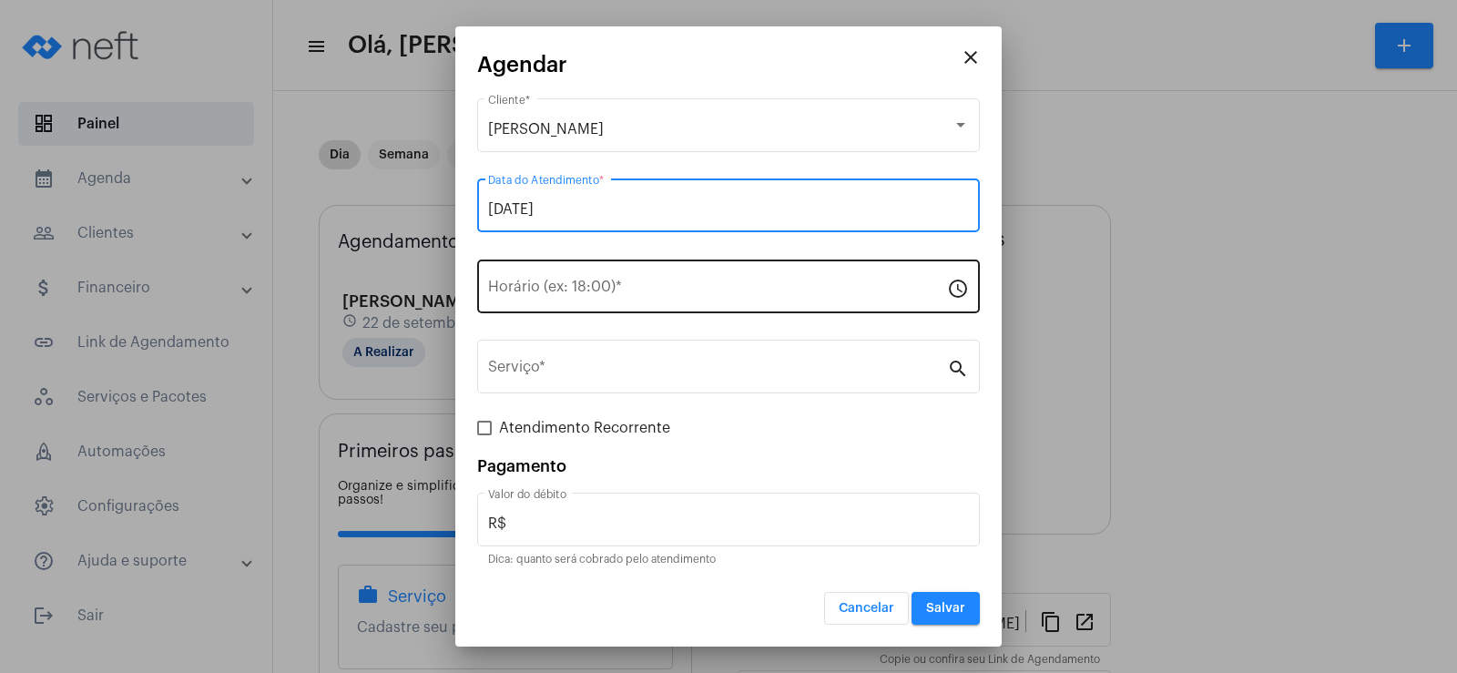
click at [526, 300] on div "Horário (ex: 18:00) *" at bounding box center [717, 284] width 459 height 57
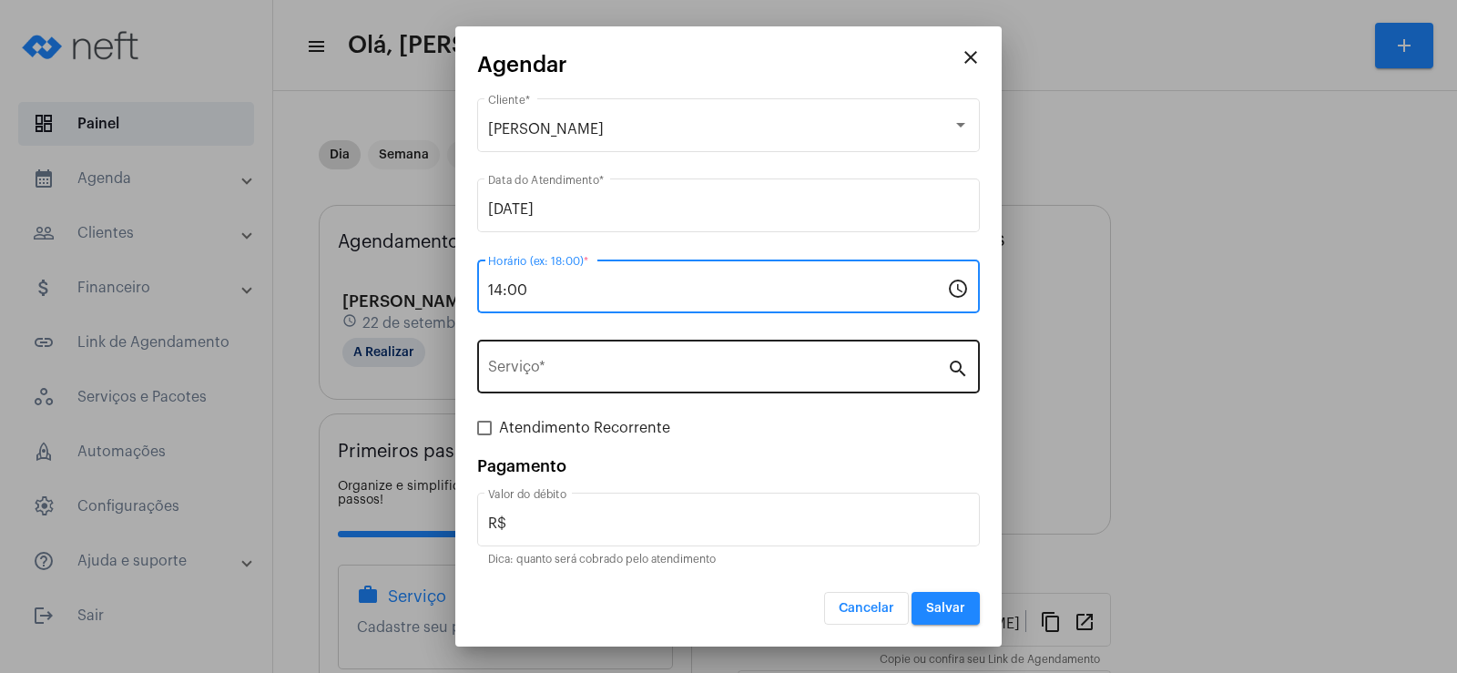
type input "14:00"
click at [575, 388] on div "Serviço *" at bounding box center [717, 364] width 459 height 57
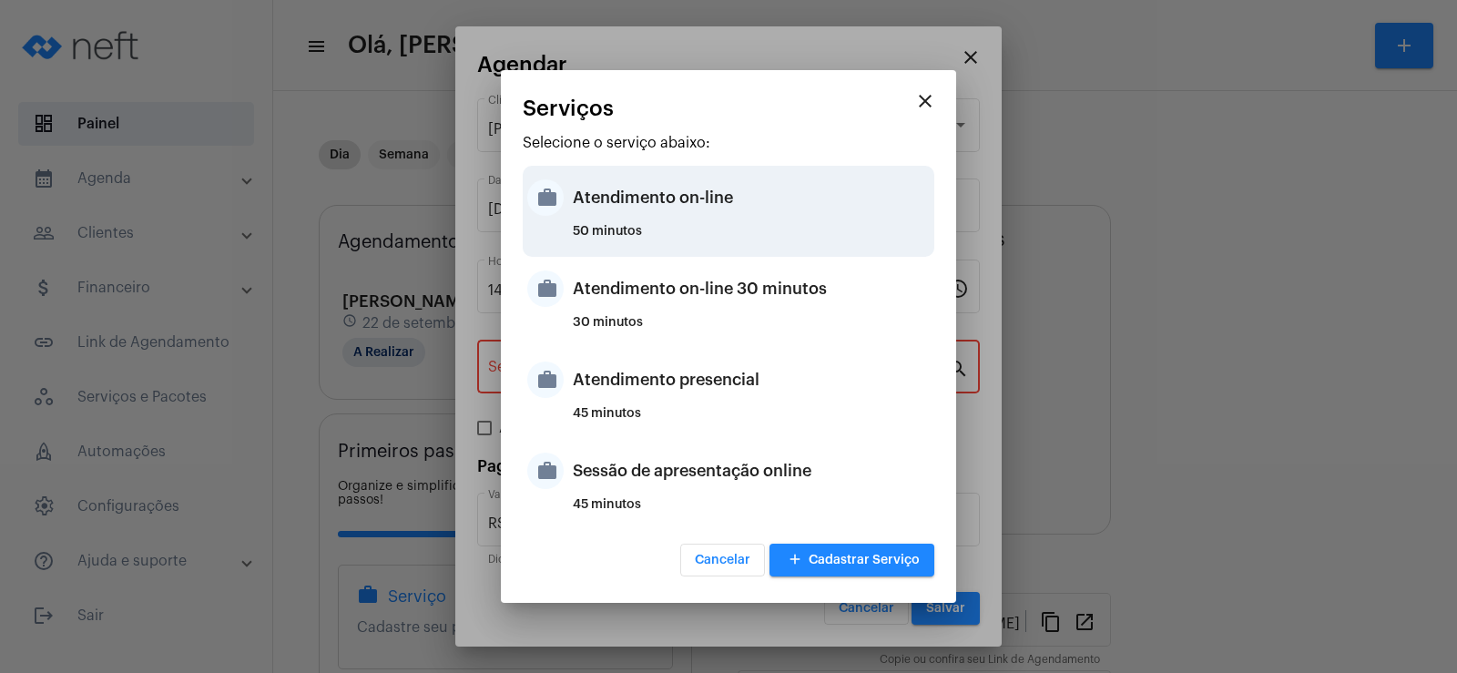
click at [624, 203] on div "Atendimento on-line" at bounding box center [751, 197] width 357 height 55
type input "Atendimento on-line"
type input "R$ 0"
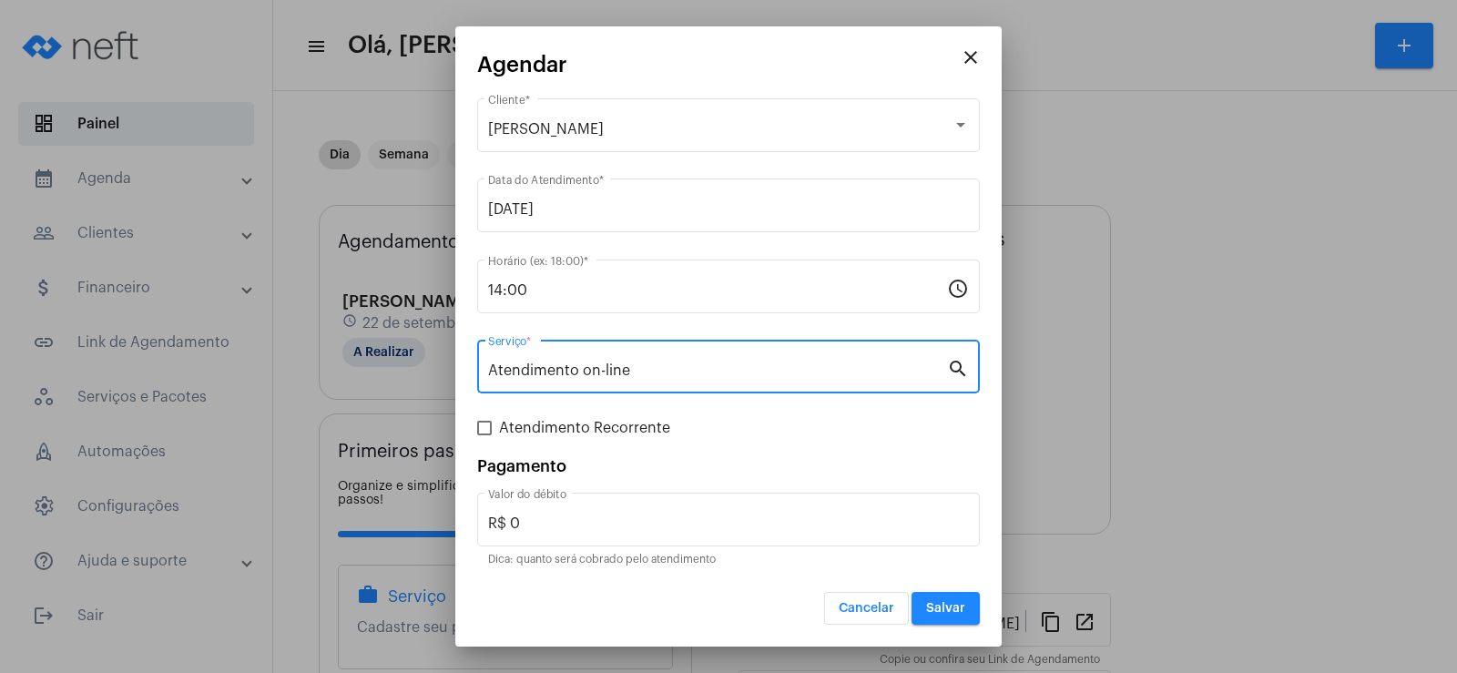
click at [946, 608] on span "Salvar" at bounding box center [945, 608] width 39 height 13
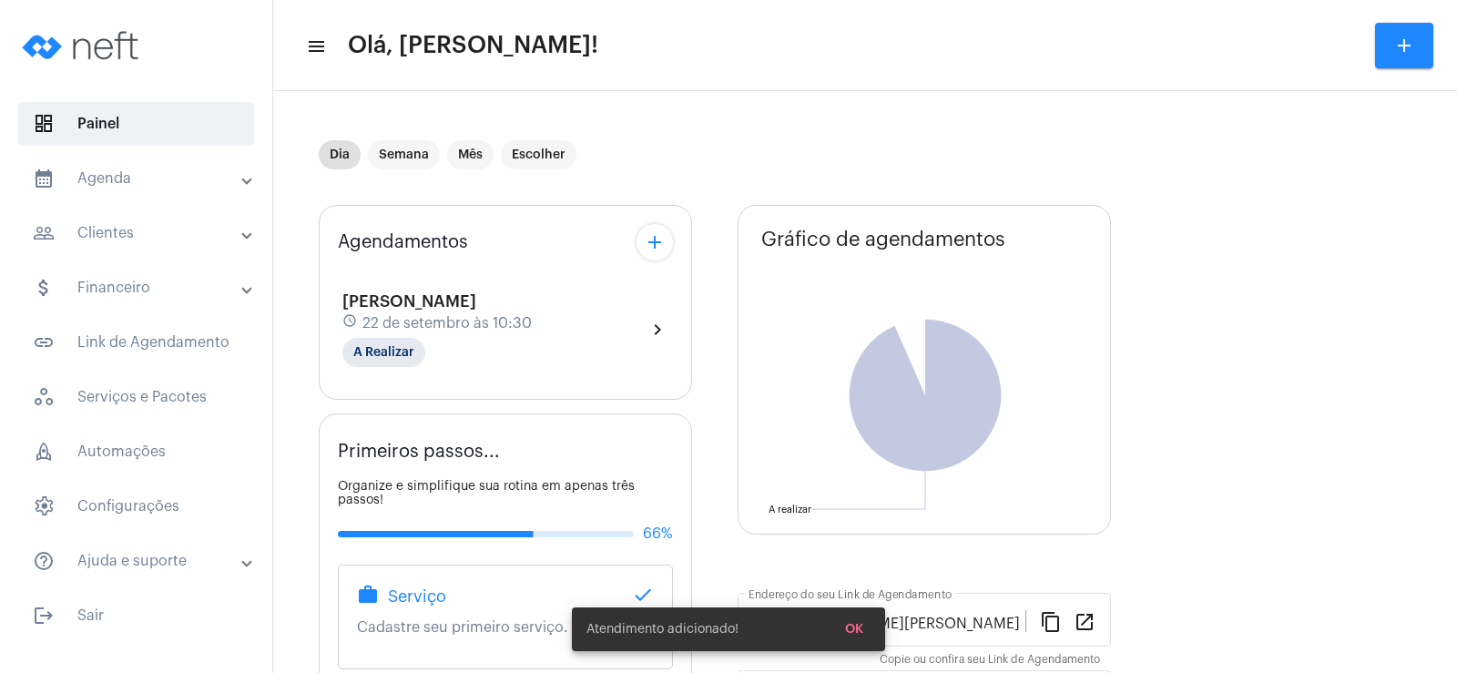
click at [662, 245] on mat-icon "add" at bounding box center [655, 242] width 22 height 22
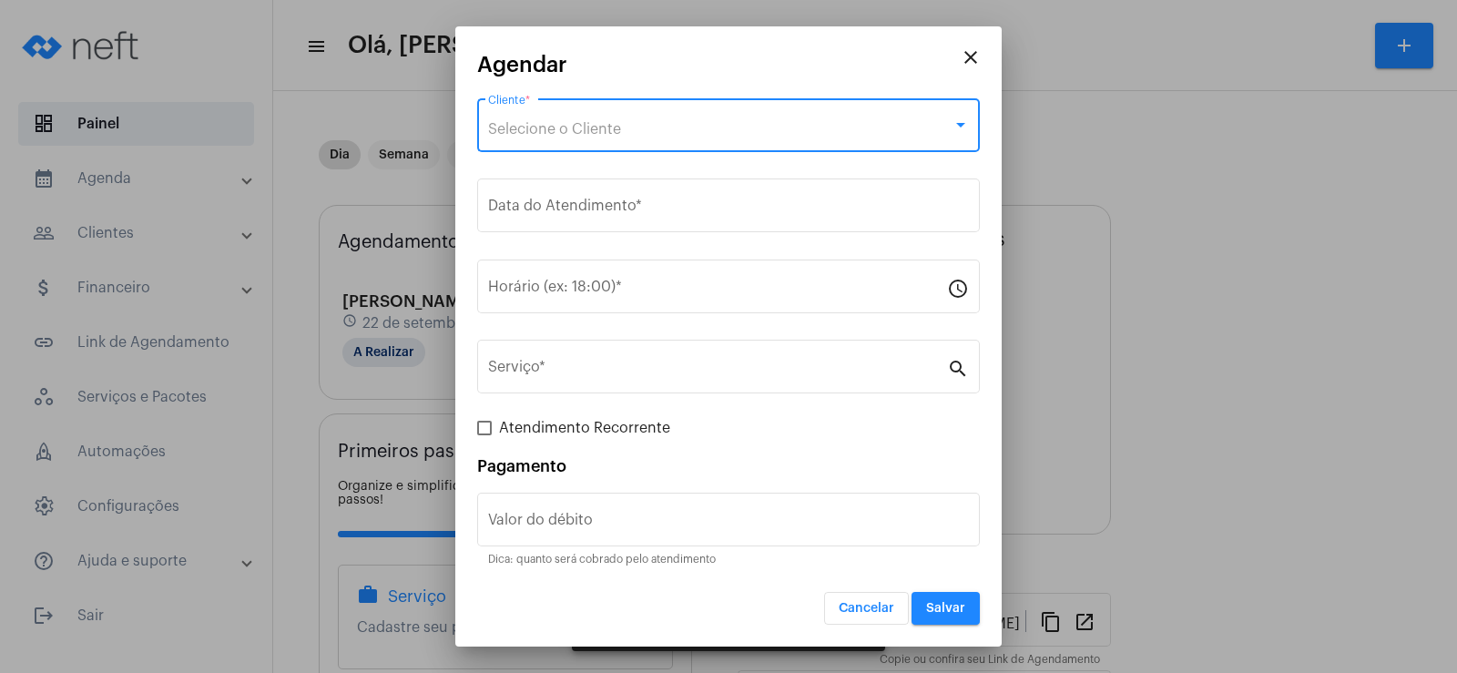
click at [596, 137] on div "Selecione o Cliente" at bounding box center [720, 129] width 464 height 16
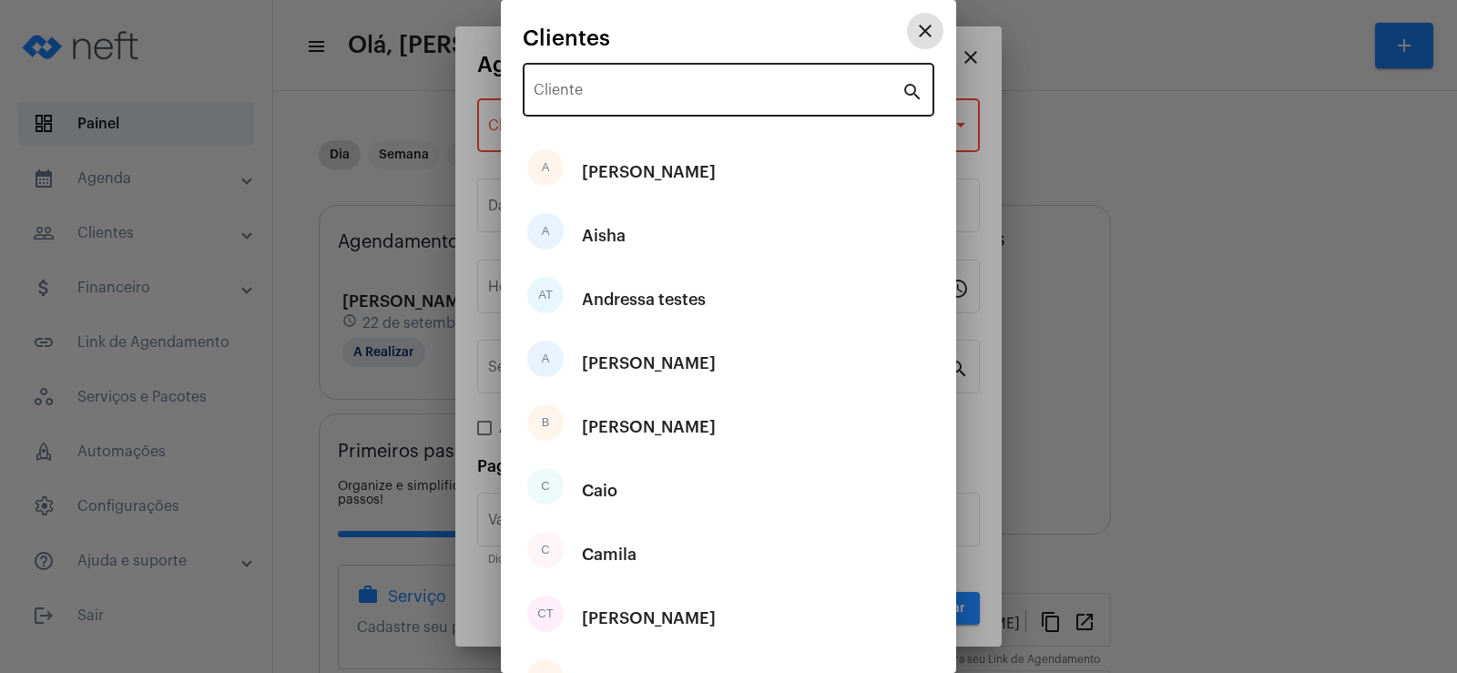
click at [582, 93] on input "Cliente" at bounding box center [718, 94] width 368 height 16
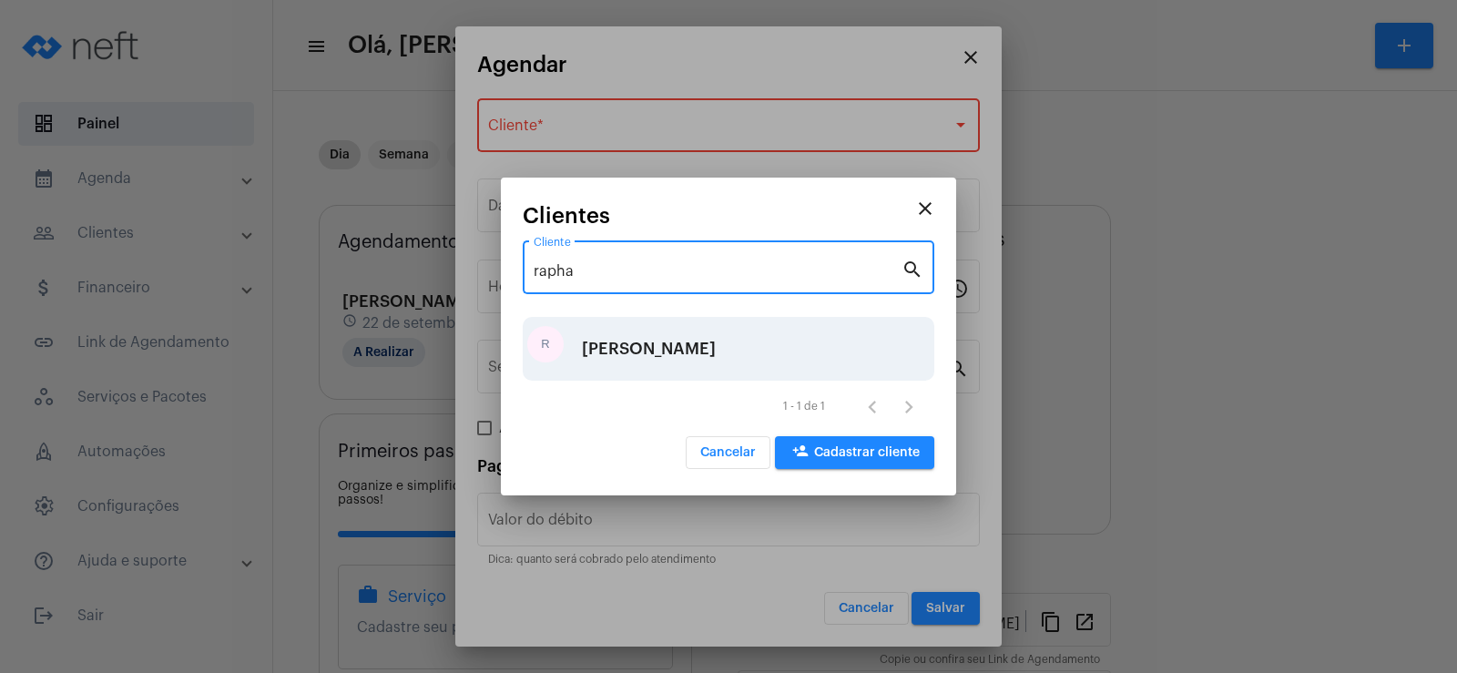
type input "rapha"
click at [581, 345] on div "[PERSON_NAME]" at bounding box center [729, 349] width 412 height 64
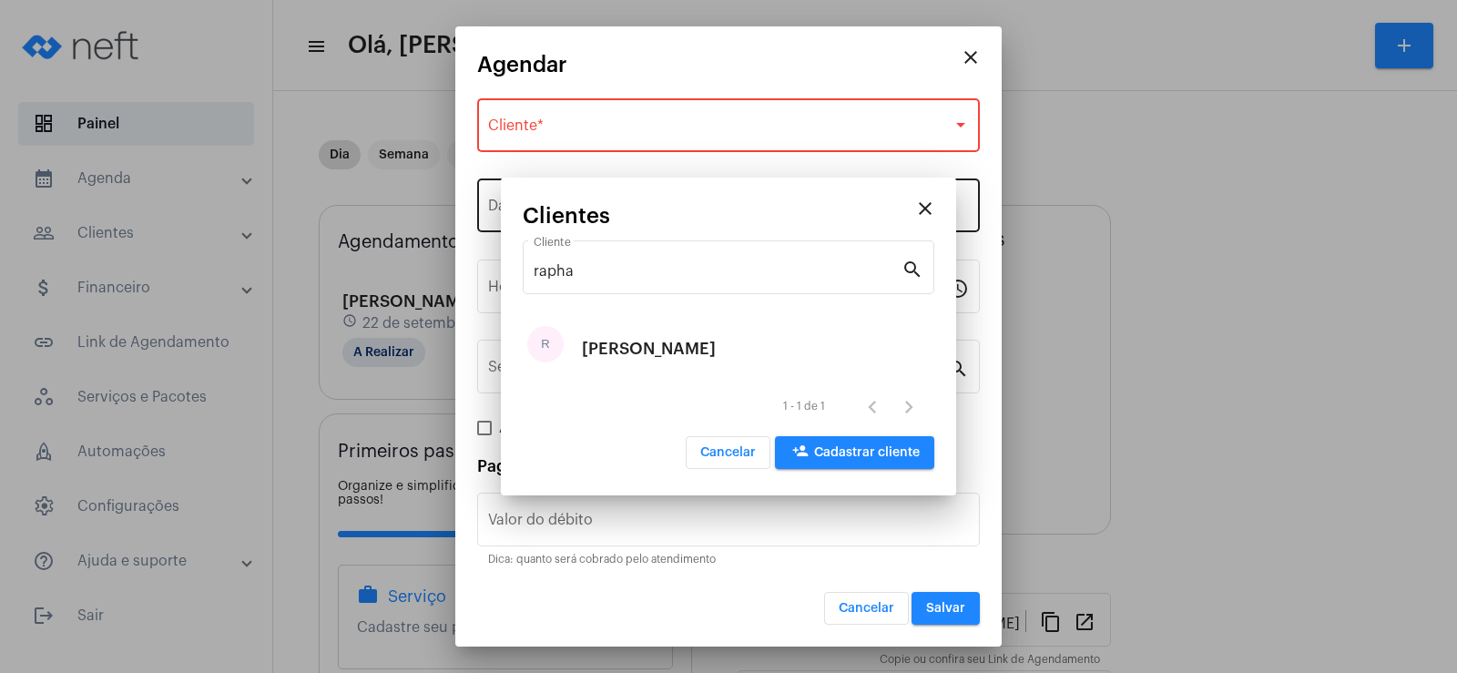
type input "R$"
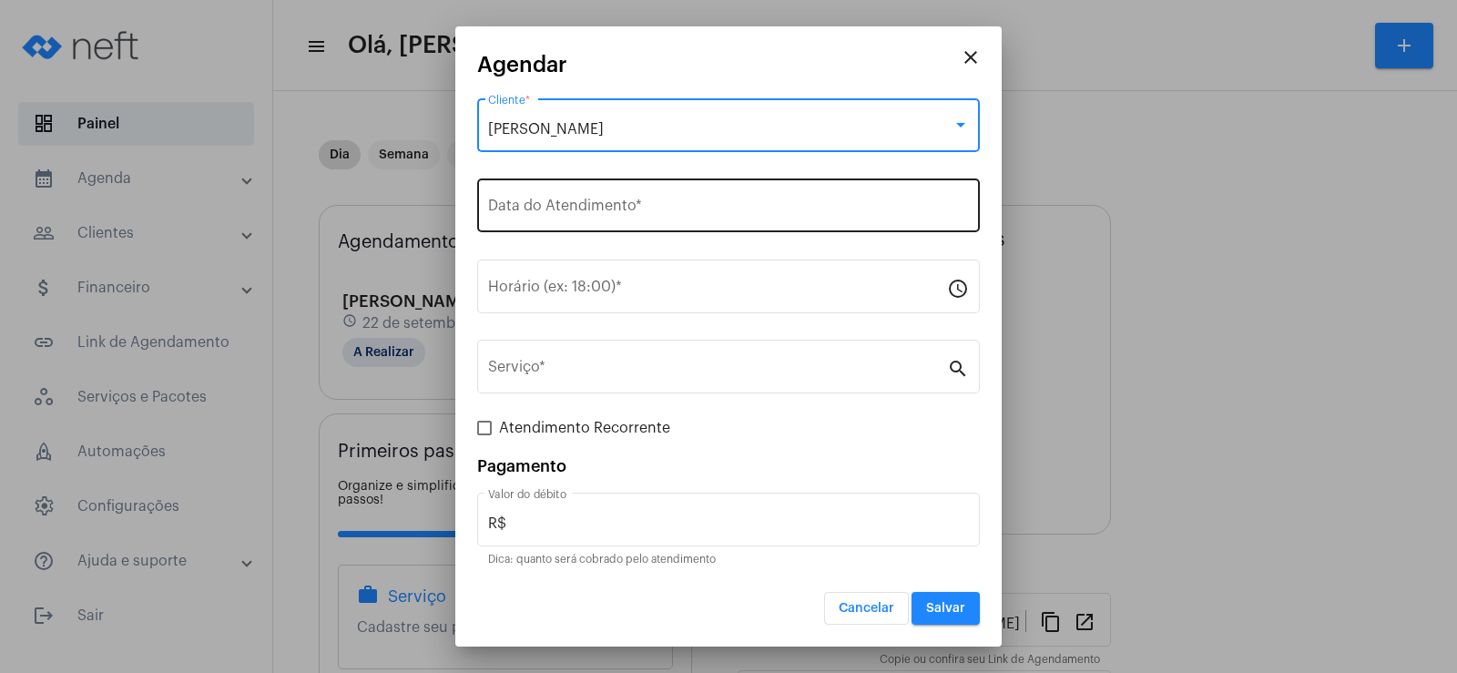
click at [549, 212] on input "Data do Atendimento *" at bounding box center [728, 209] width 481 height 16
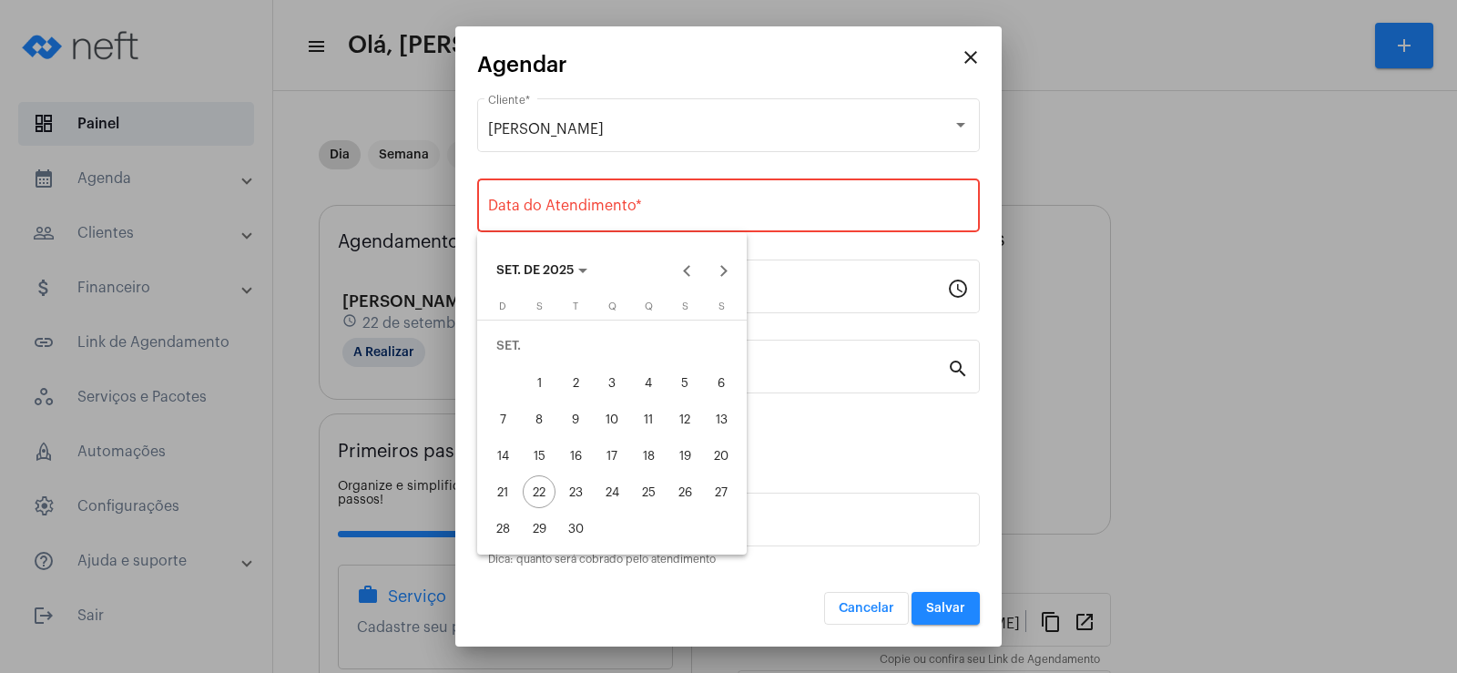
click at [563, 487] on div "23" at bounding box center [575, 491] width 33 height 33
type input "[DATE]"
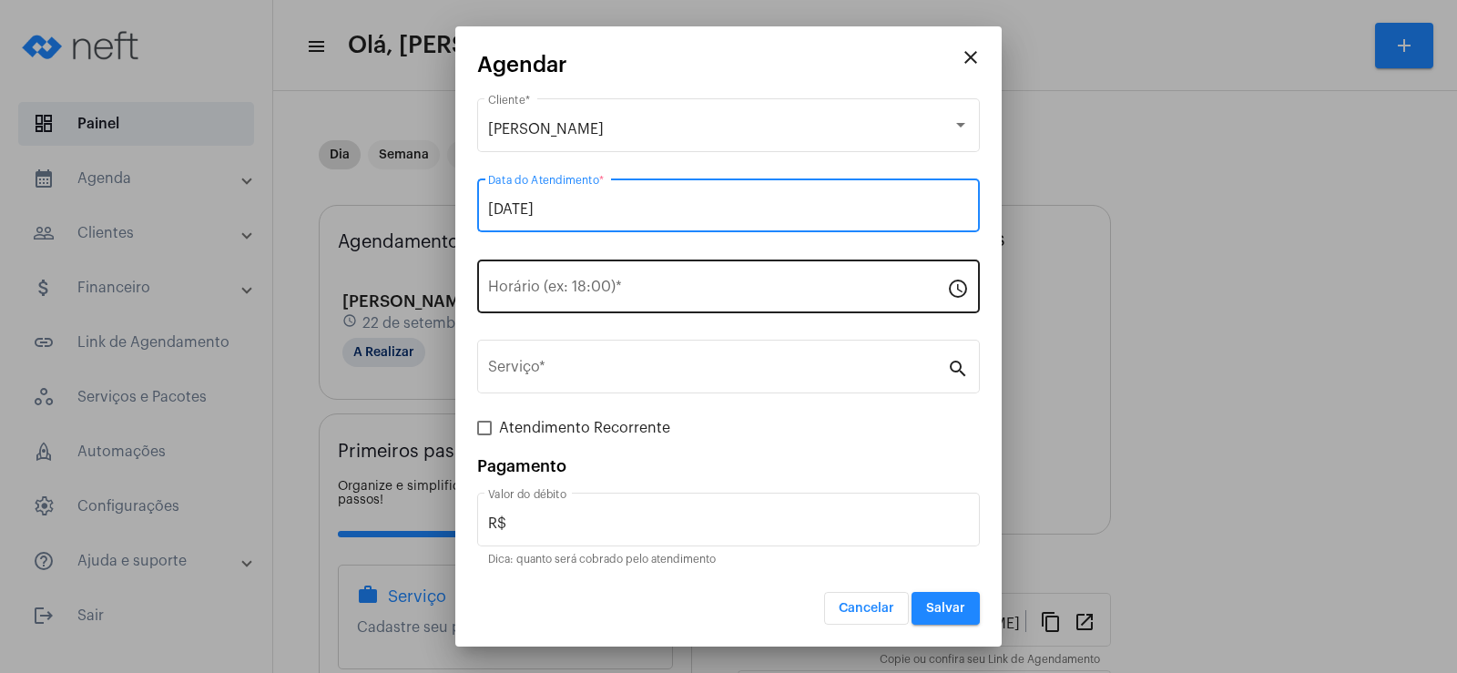
click at [526, 296] on input "Horário (ex: 18:00) *" at bounding box center [717, 290] width 459 height 16
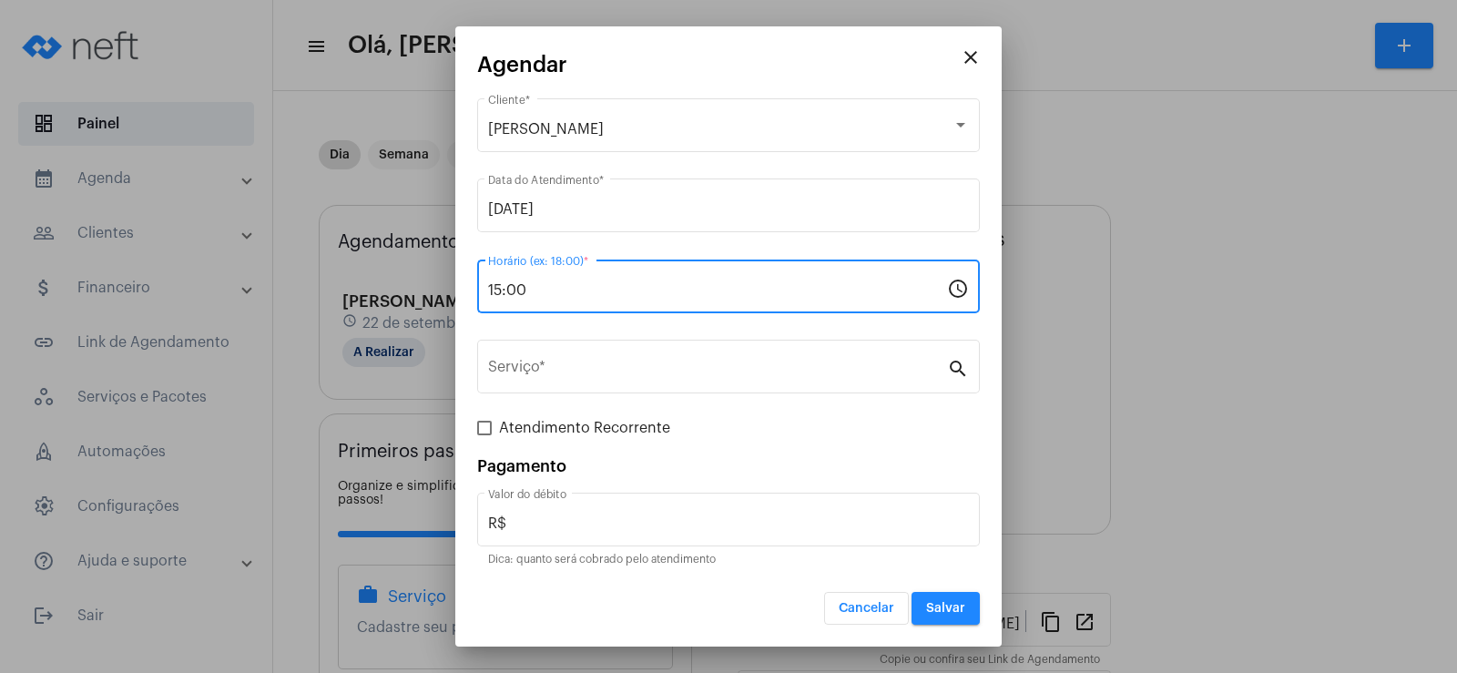
type input "15:00"
click at [536, 395] on div "Serviço * search" at bounding box center [728, 377] width 503 height 74
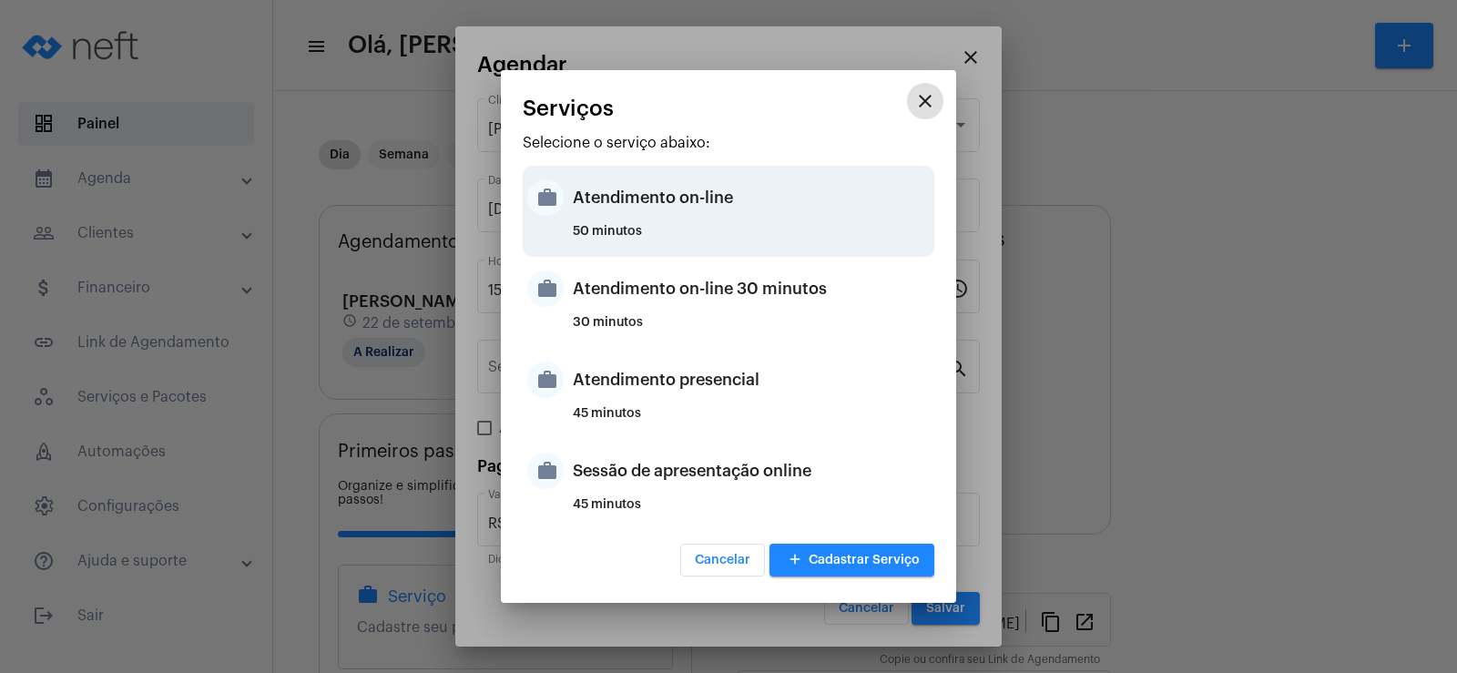
click at [621, 211] on div "Atendimento on-line" at bounding box center [751, 197] width 357 height 55
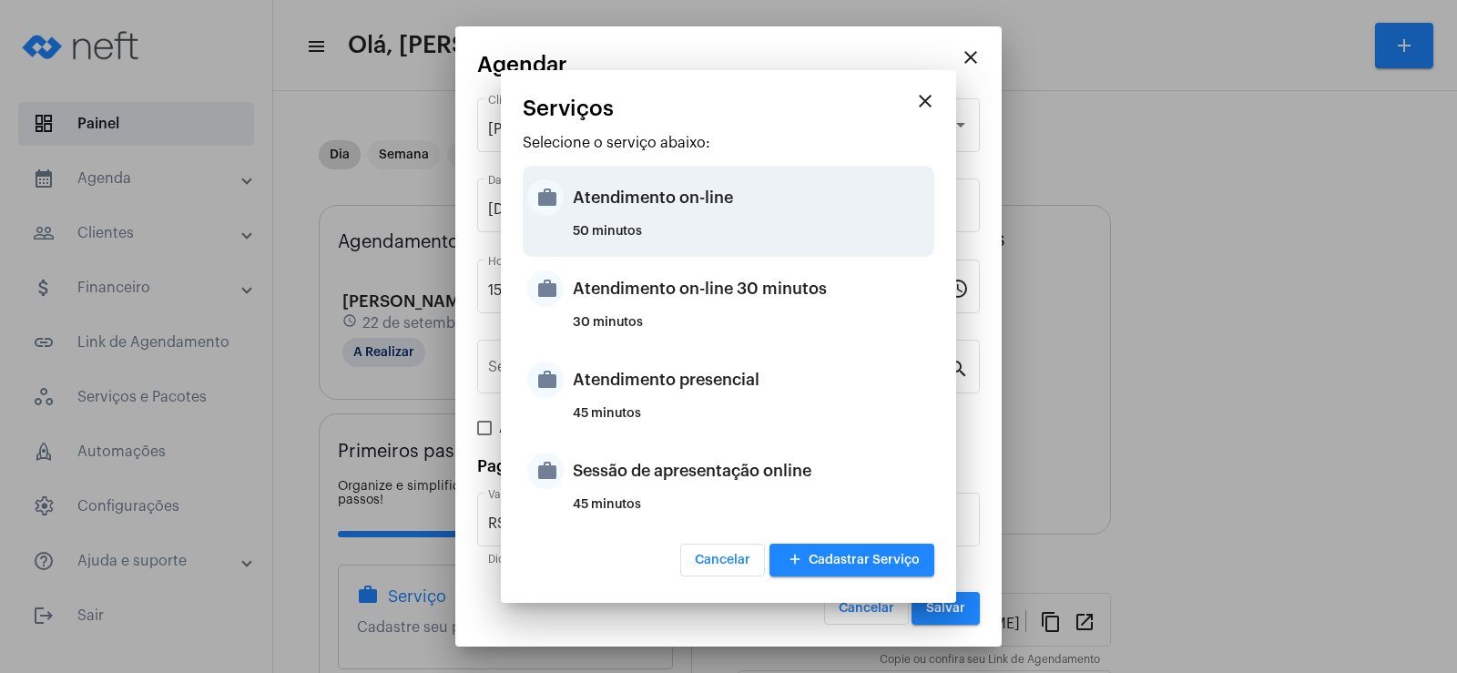
type input "Atendimento on-line"
type input "R$ 0"
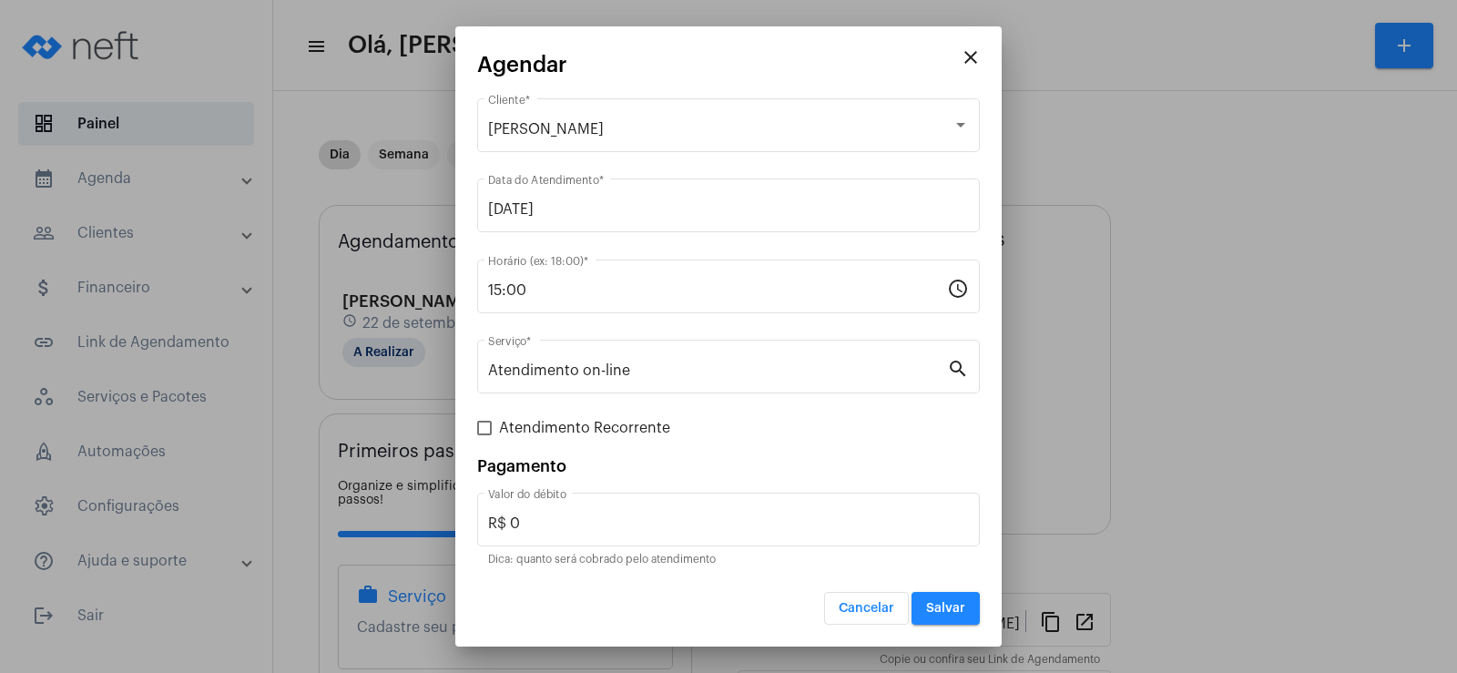
click at [952, 596] on button "Salvar" at bounding box center [945, 608] width 68 height 33
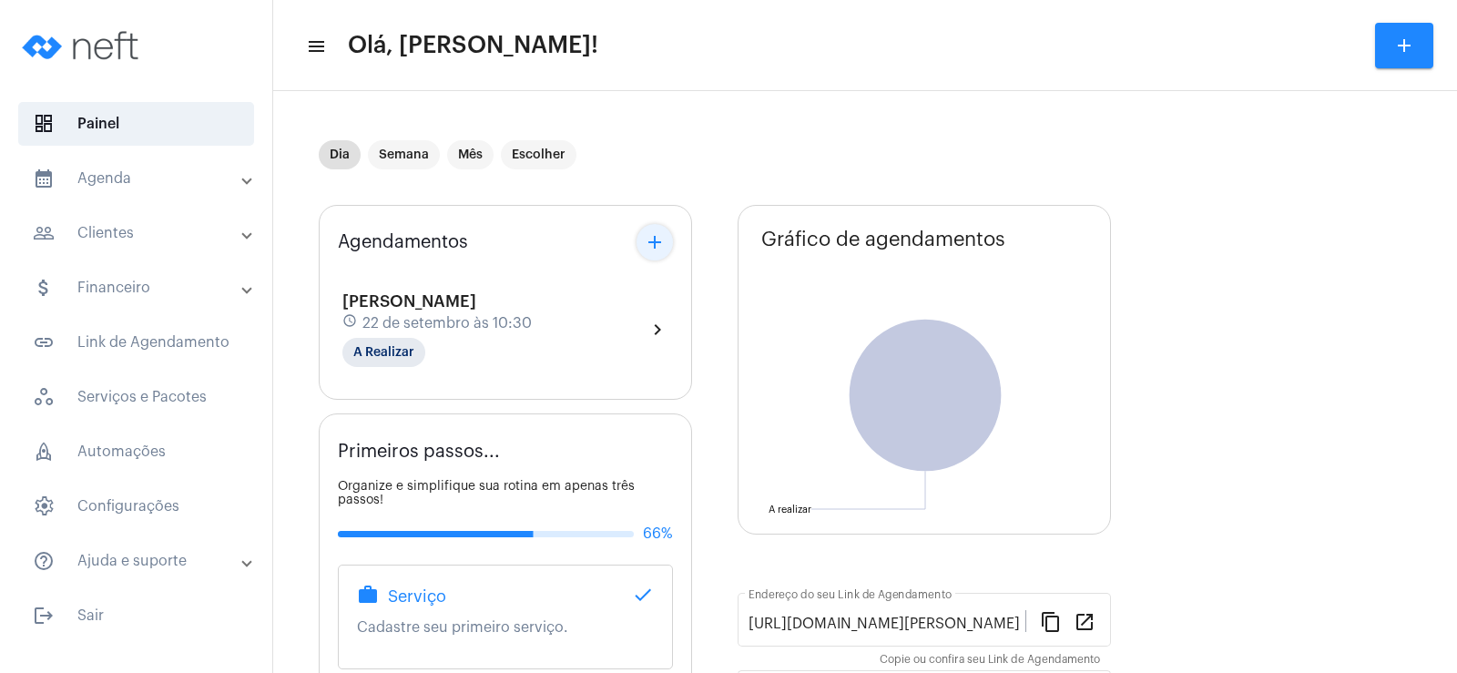
click at [657, 247] on mat-icon "add" at bounding box center [655, 242] width 22 height 22
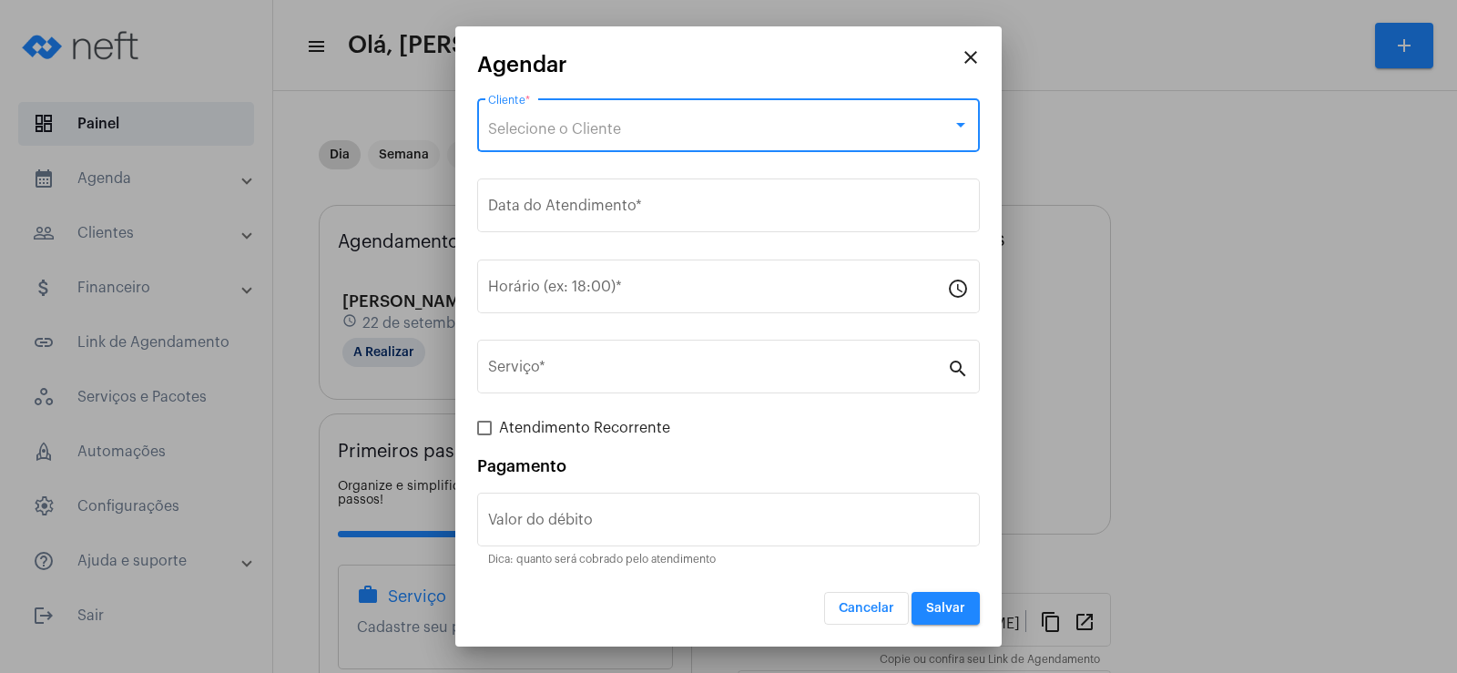
click at [559, 126] on span "Selecione o Cliente" at bounding box center [554, 129] width 133 height 15
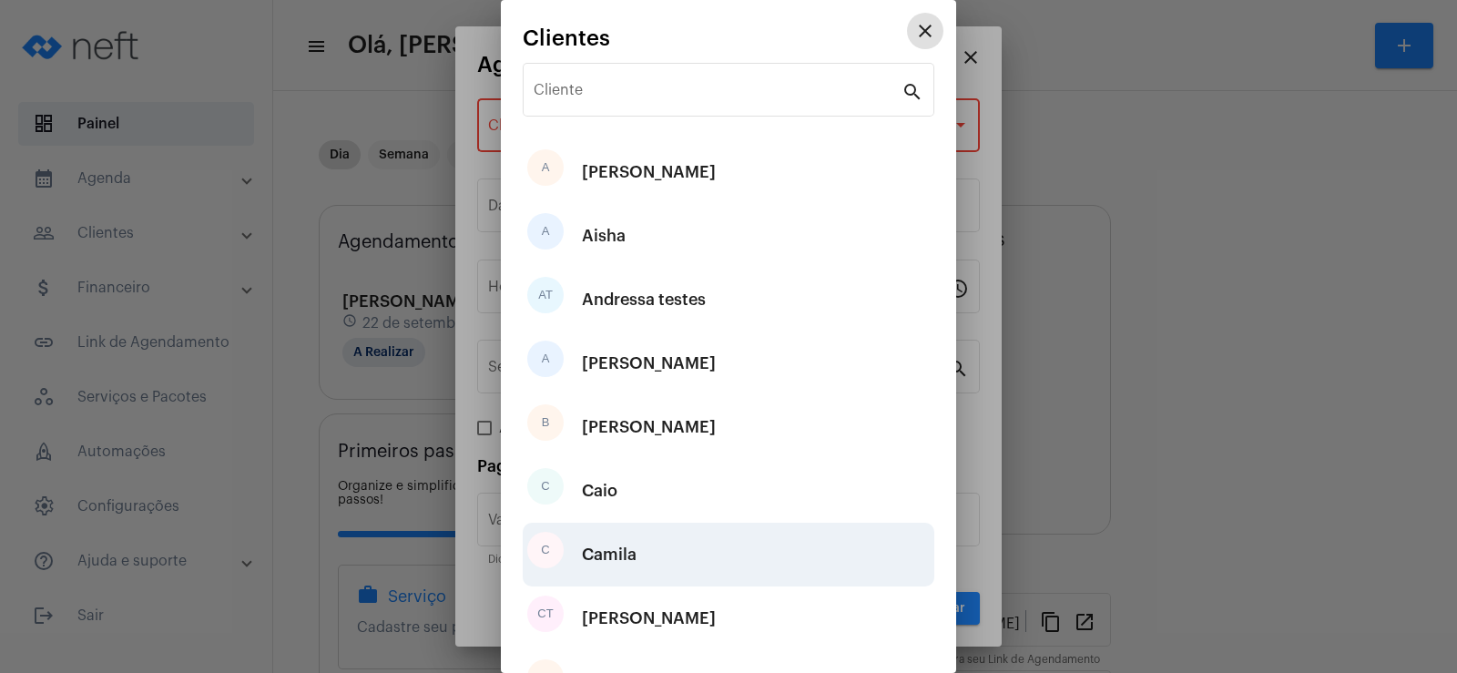
click at [628, 556] on div "Camila" at bounding box center [609, 554] width 55 height 55
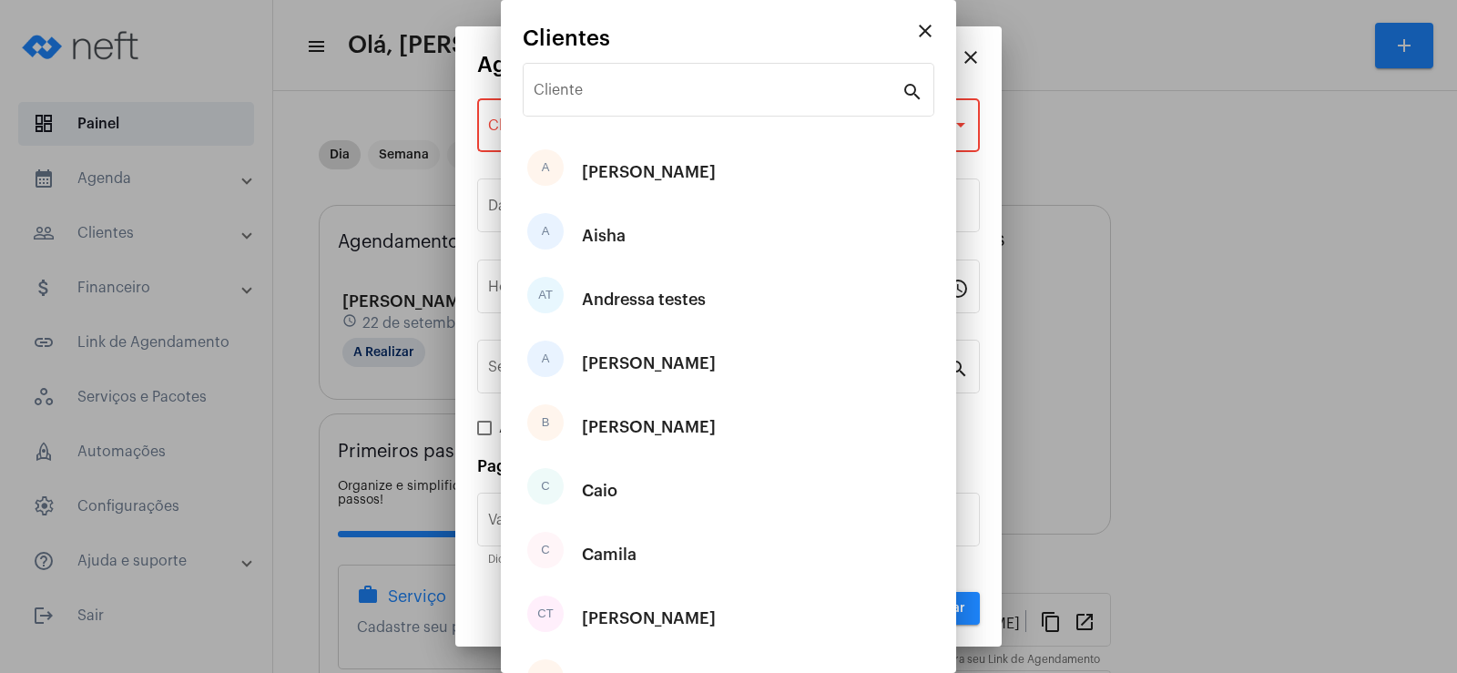
type input "R$"
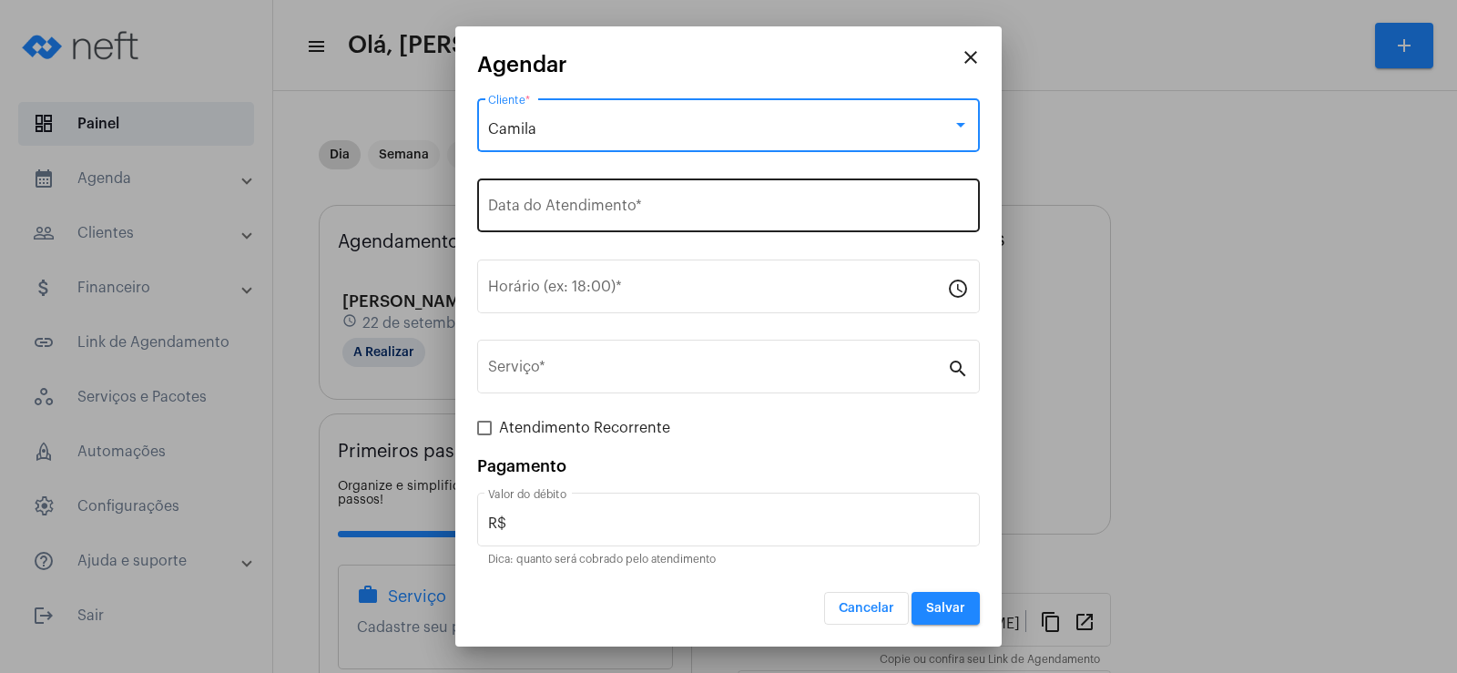
click at [594, 207] on input "Data do Atendimento *" at bounding box center [728, 209] width 481 height 16
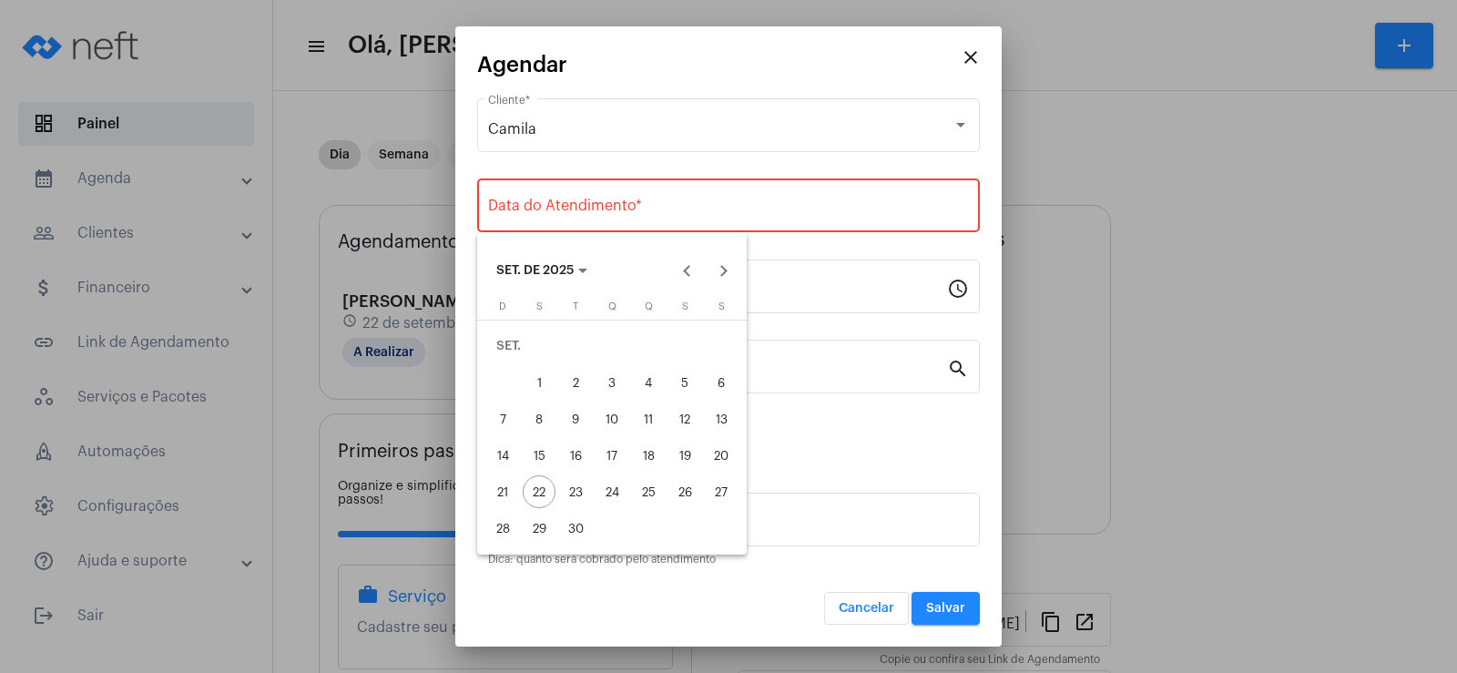
click at [615, 497] on div "24" at bounding box center [611, 491] width 33 height 33
type input "[DATE]"
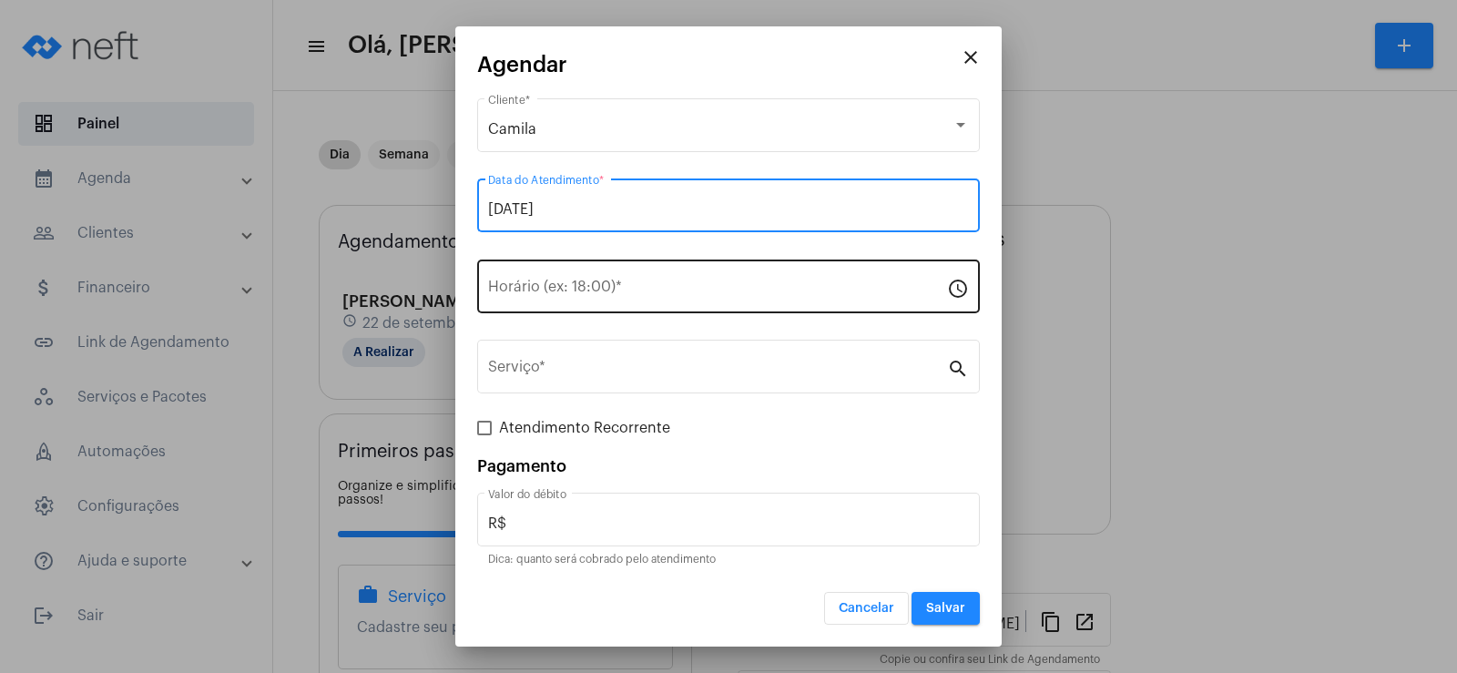
click at [560, 282] on input "Horário (ex: 18:00) *" at bounding box center [717, 290] width 459 height 16
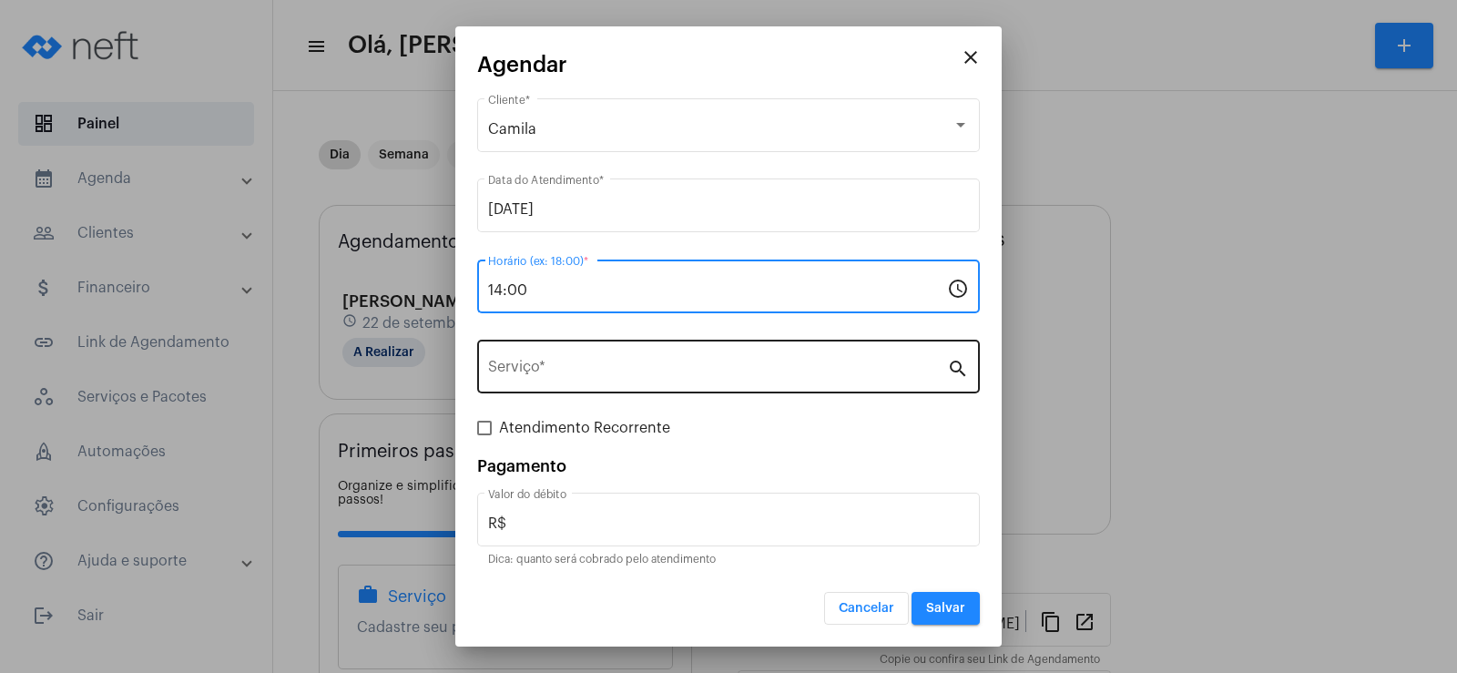
type input "14:00"
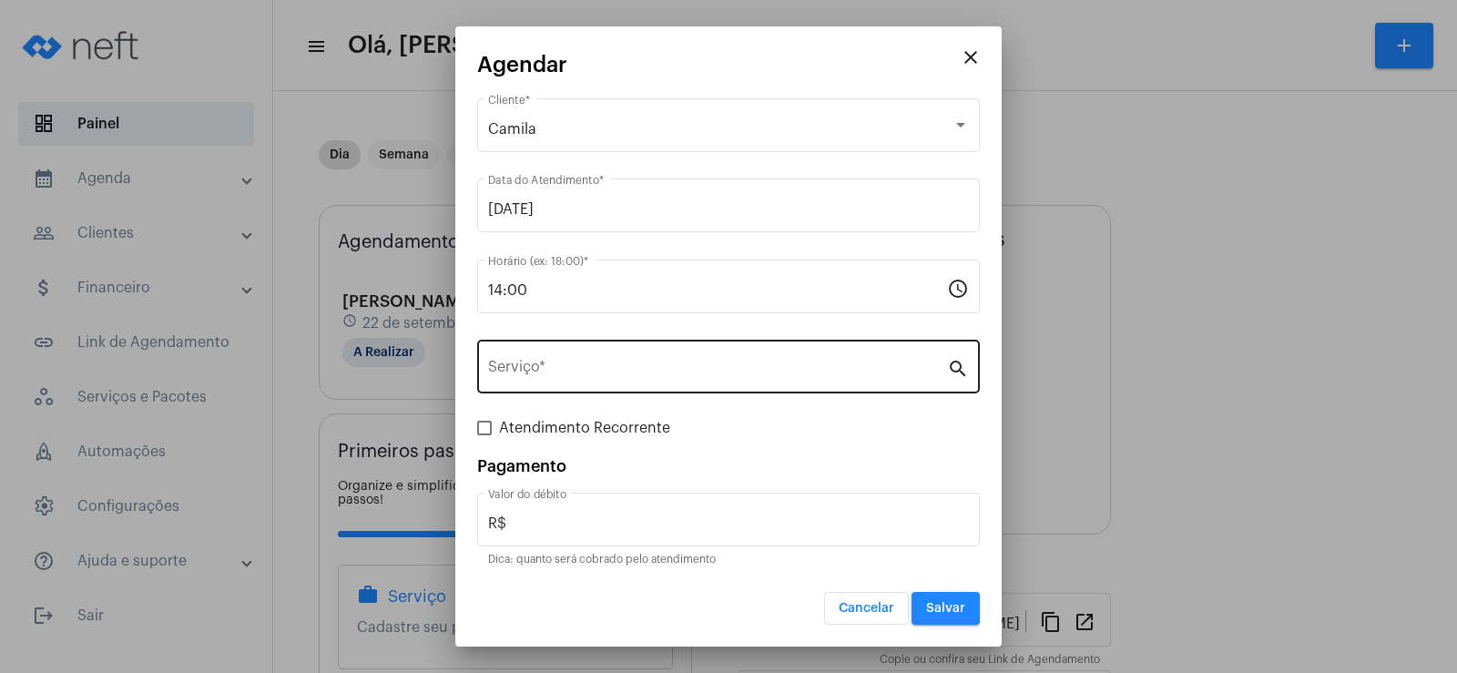
click at [562, 384] on div "Serviço *" at bounding box center [717, 364] width 459 height 57
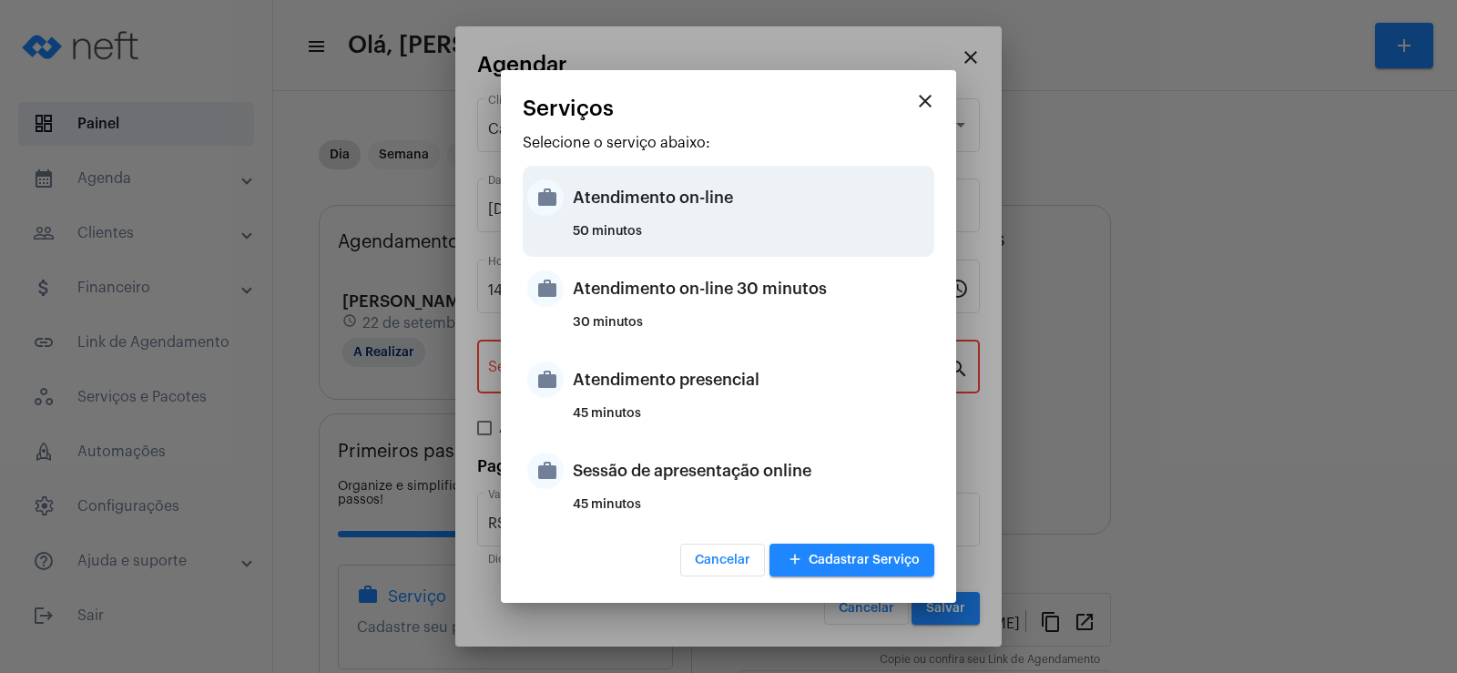
click at [726, 223] on div "Atendimento on-line" at bounding box center [751, 197] width 357 height 55
type input "Atendimento on-line"
type input "R$ 0"
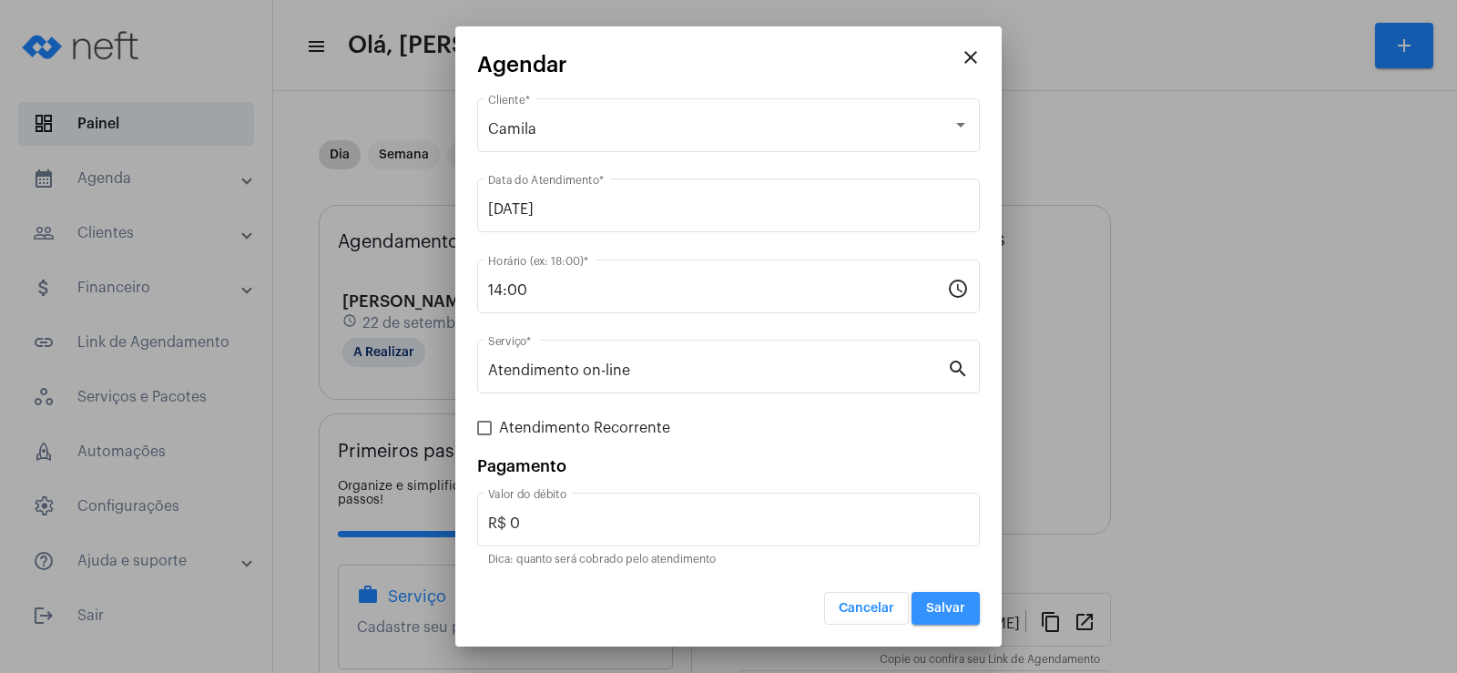
click at [954, 605] on span "Salvar" at bounding box center [945, 608] width 39 height 13
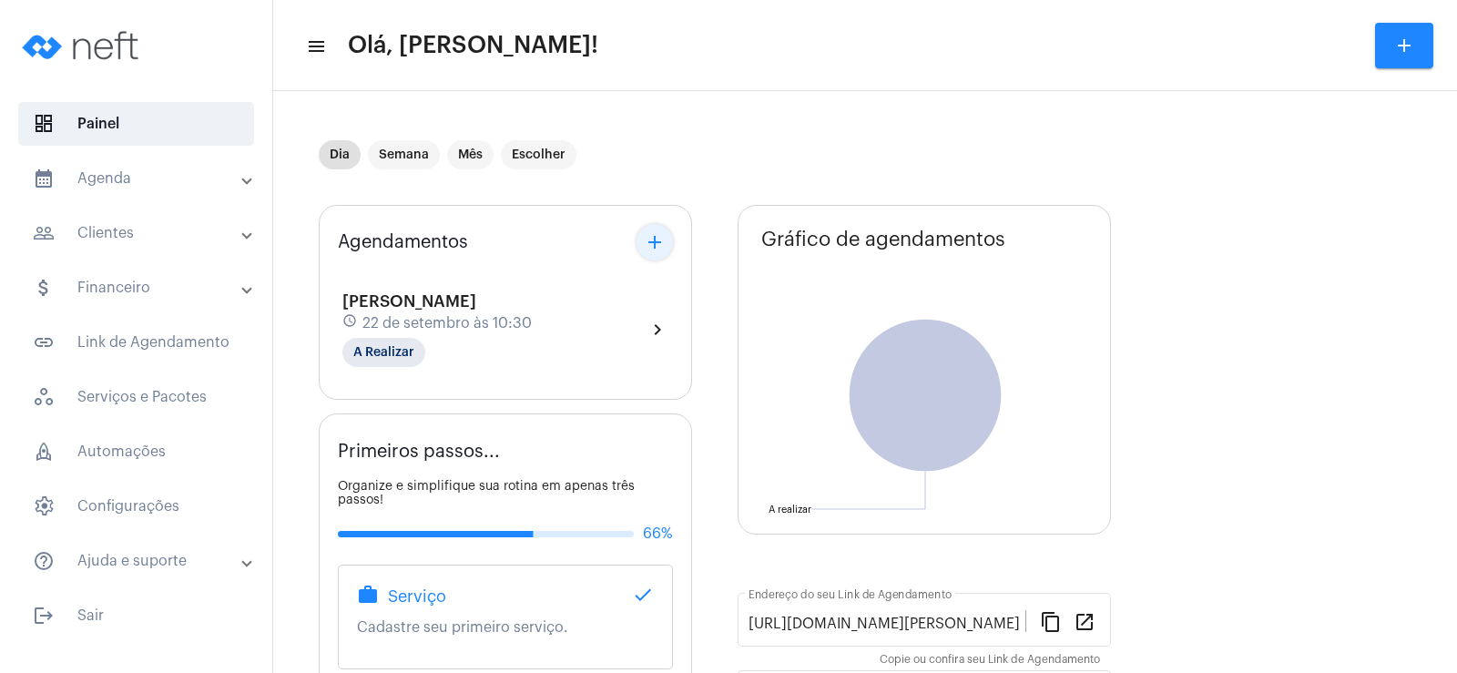
click at [659, 239] on mat-icon "add" at bounding box center [655, 242] width 22 height 22
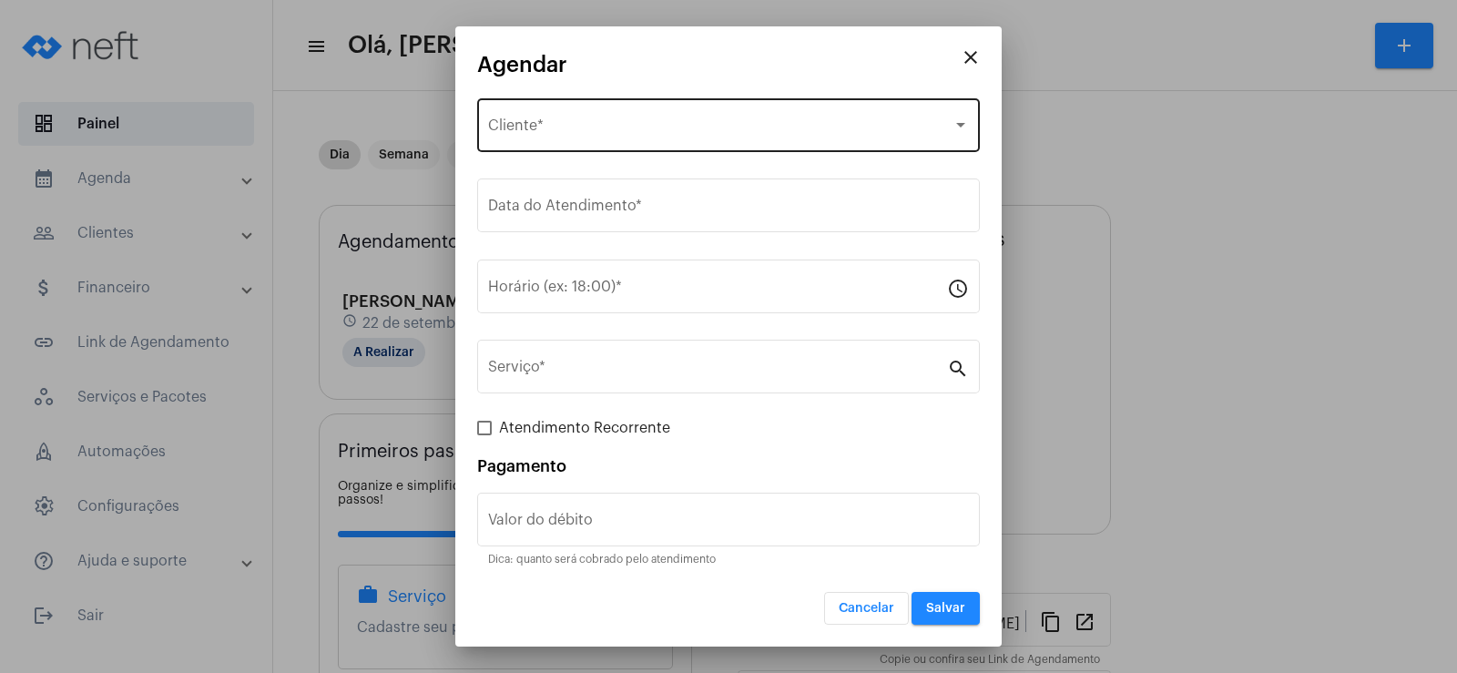
click at [611, 115] on div "Selecione o Cliente Cliente *" at bounding box center [728, 123] width 481 height 57
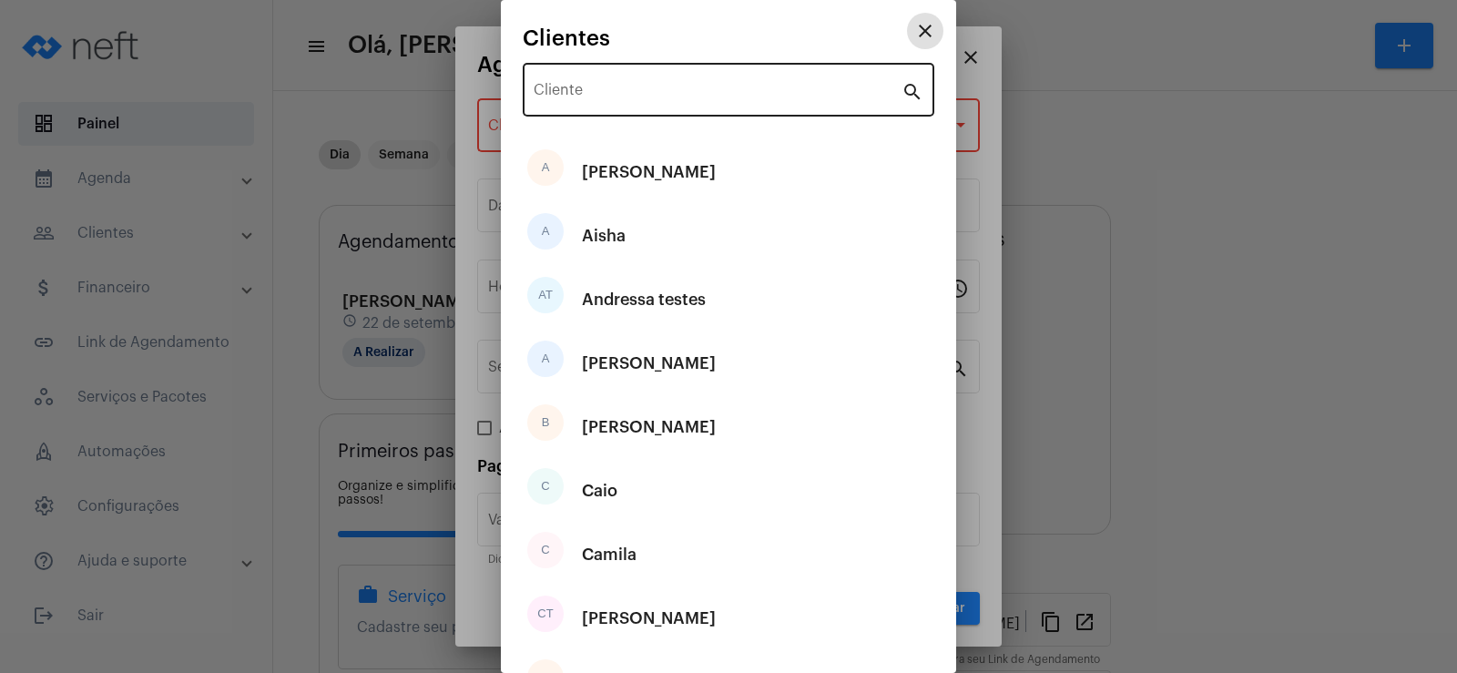
click at [611, 96] on input "Cliente" at bounding box center [718, 94] width 368 height 16
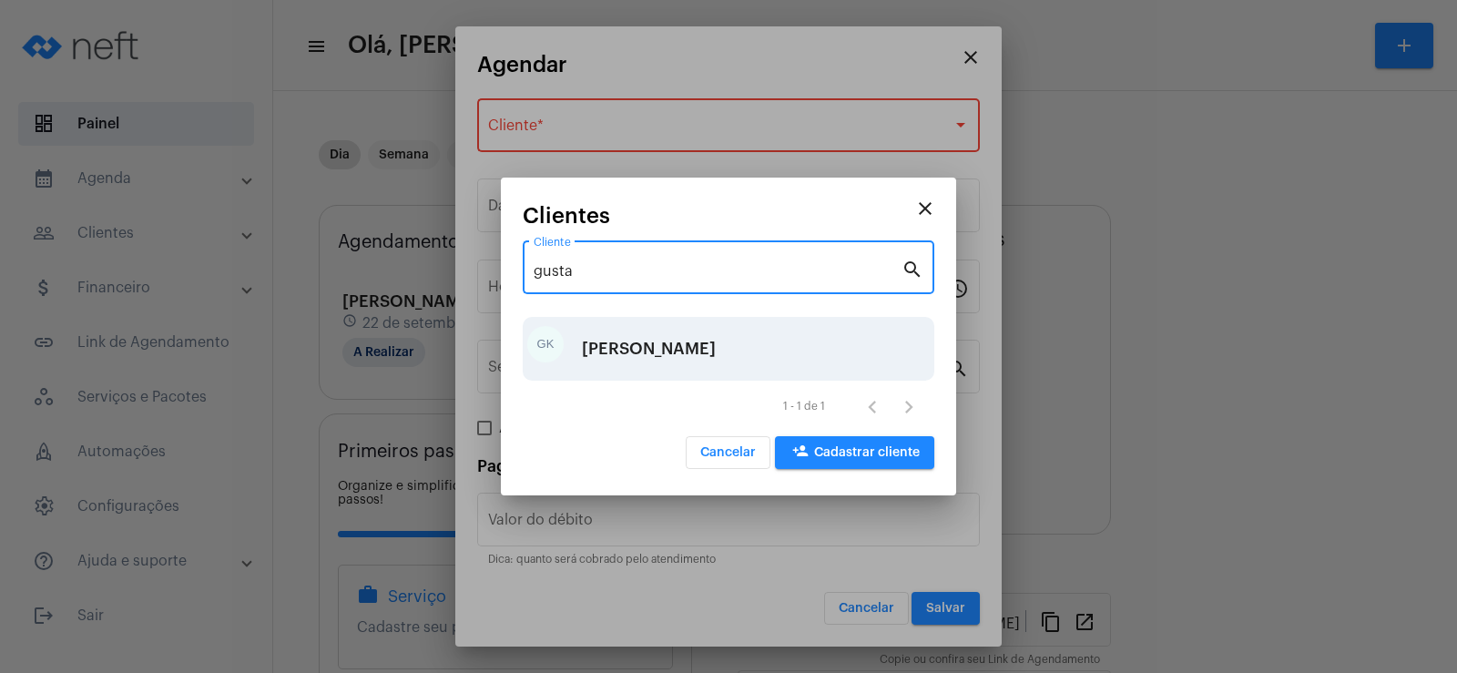
type input "gusta"
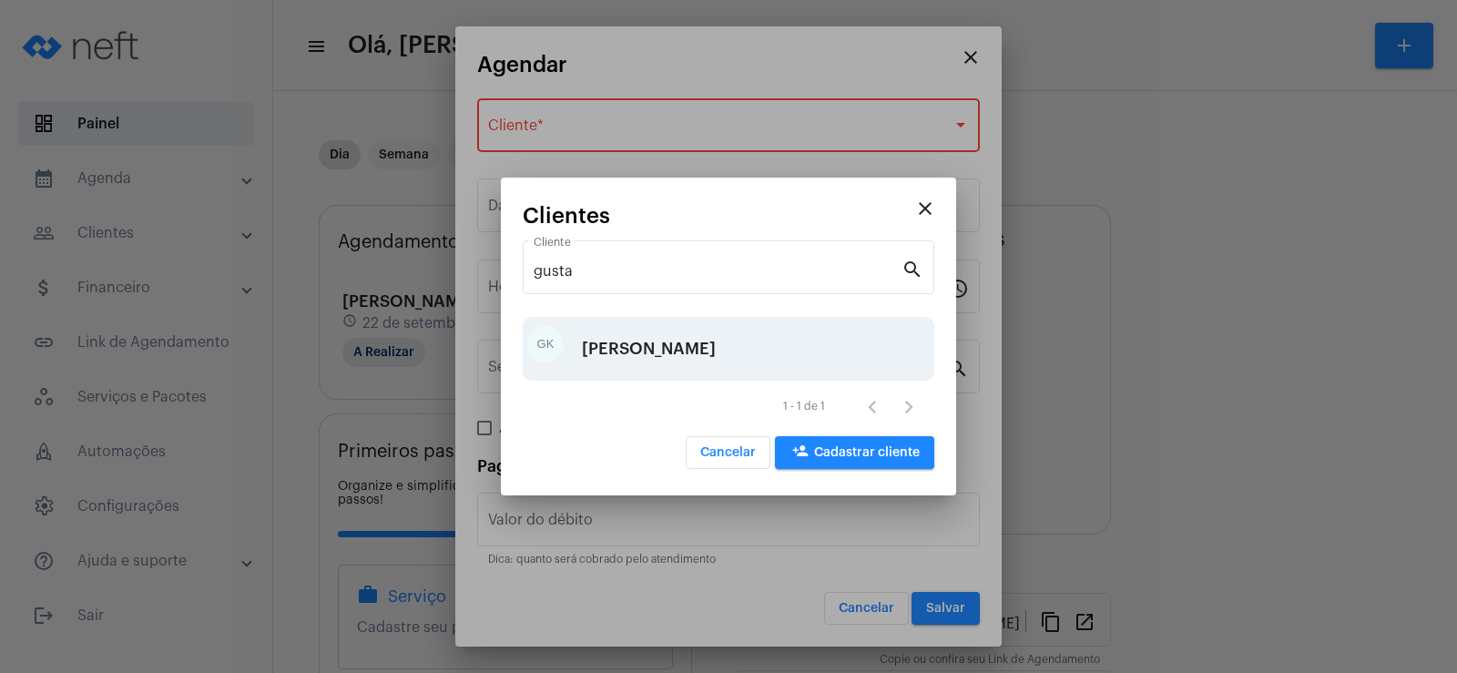
click at [710, 368] on div "GK [PERSON_NAME]" at bounding box center [729, 349] width 412 height 64
type input "R$"
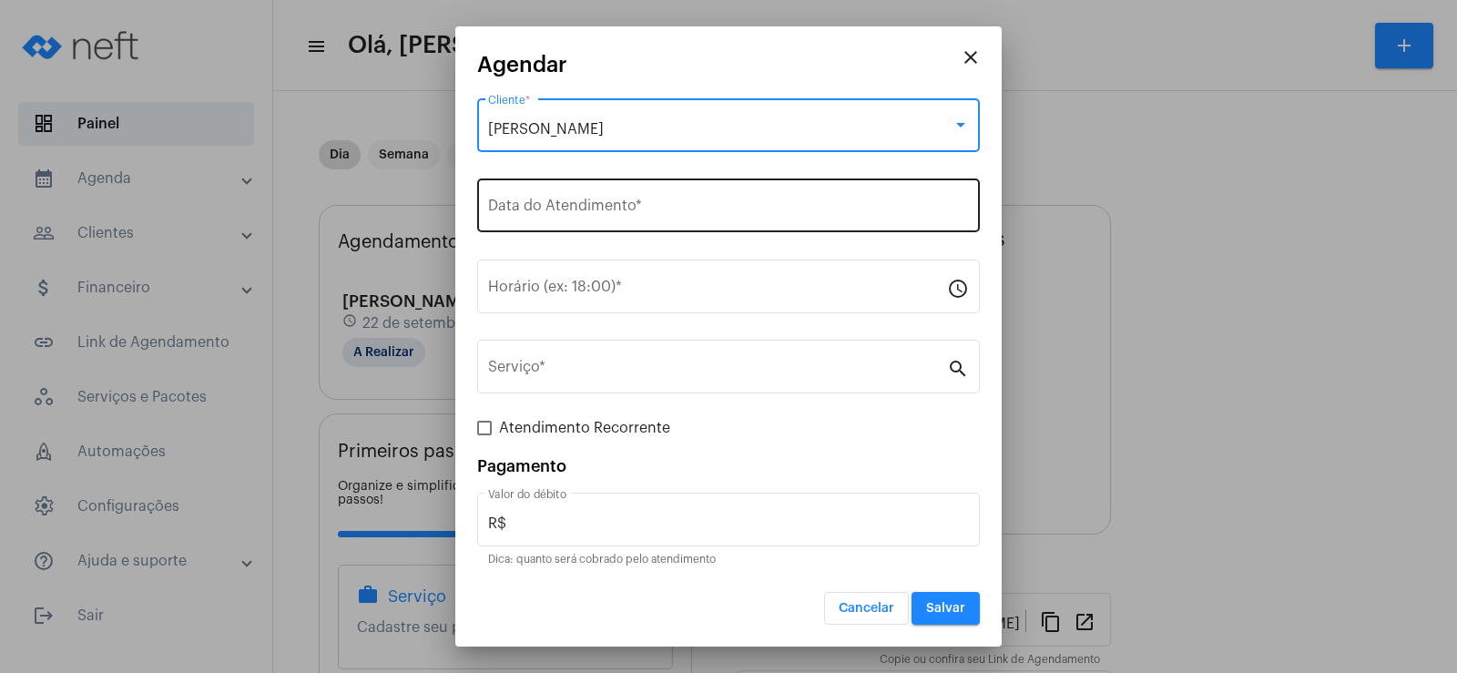
click at [543, 205] on input "Data do Atendimento *" at bounding box center [728, 209] width 481 height 16
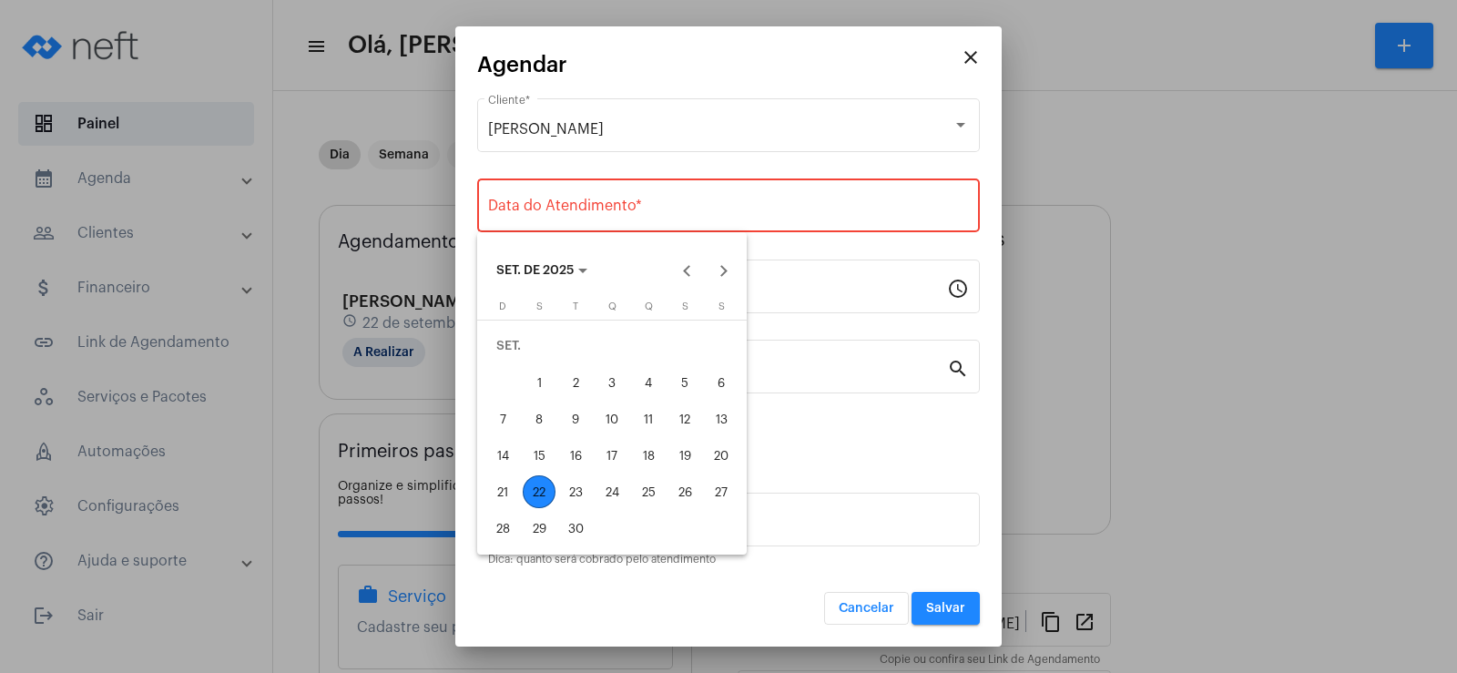
click at [601, 484] on div "24" at bounding box center [611, 491] width 33 height 33
type input "[DATE]"
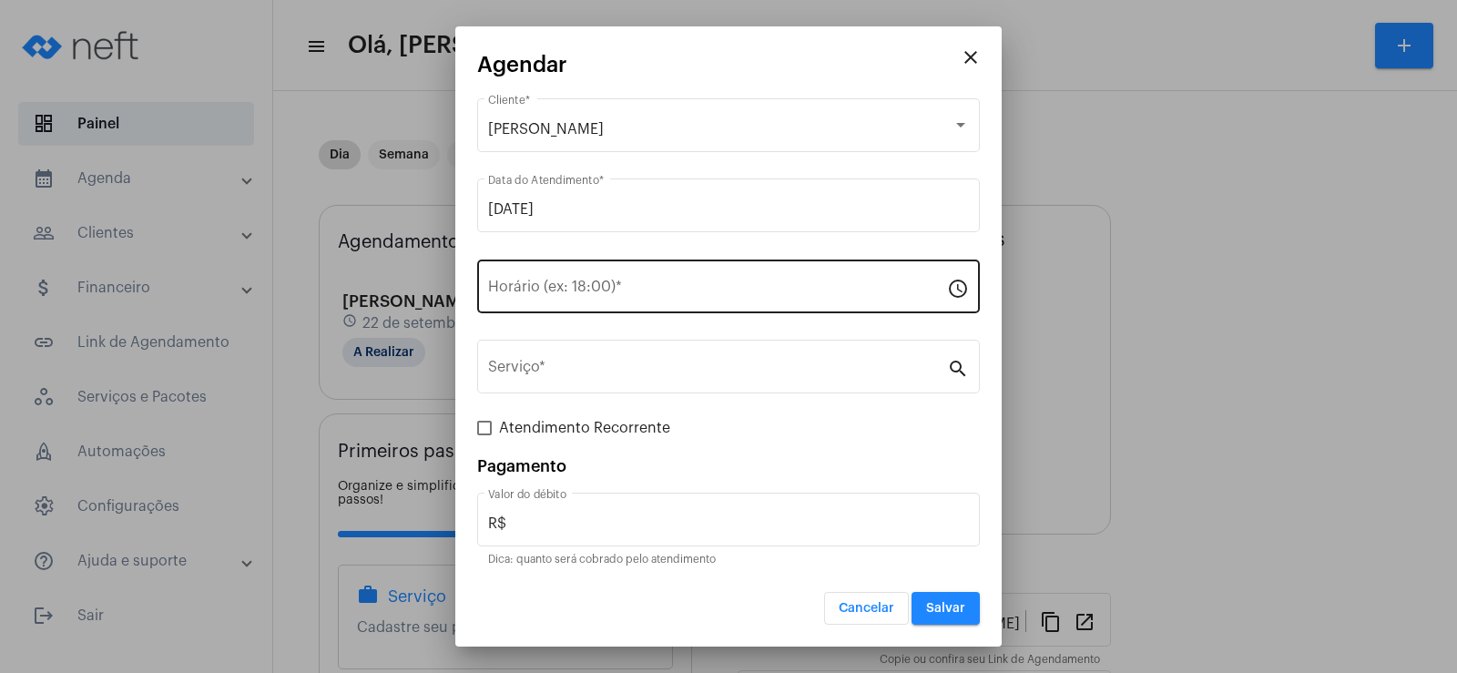
click at [554, 299] on div "Horário (ex: 18:00) *" at bounding box center [717, 284] width 459 height 57
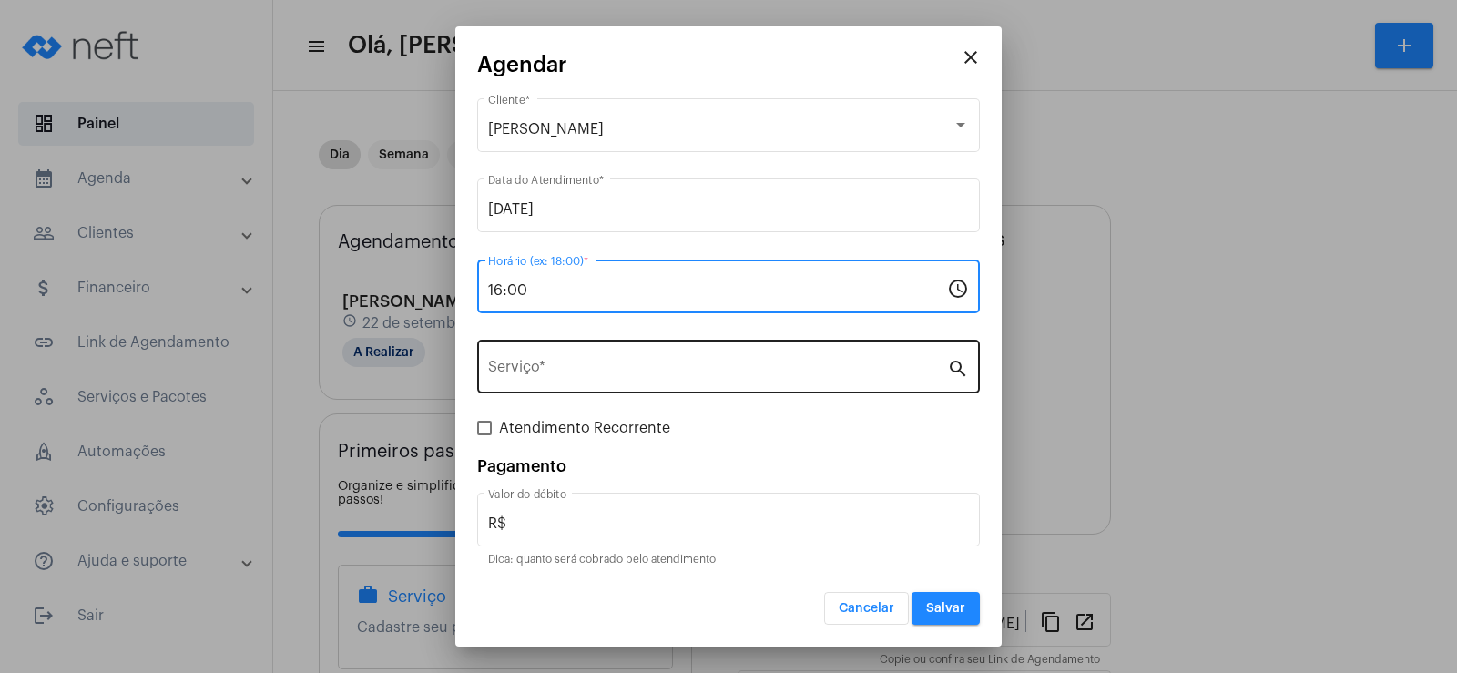
type input "16:00"
click at [544, 375] on input "Serviço *" at bounding box center [717, 370] width 459 height 16
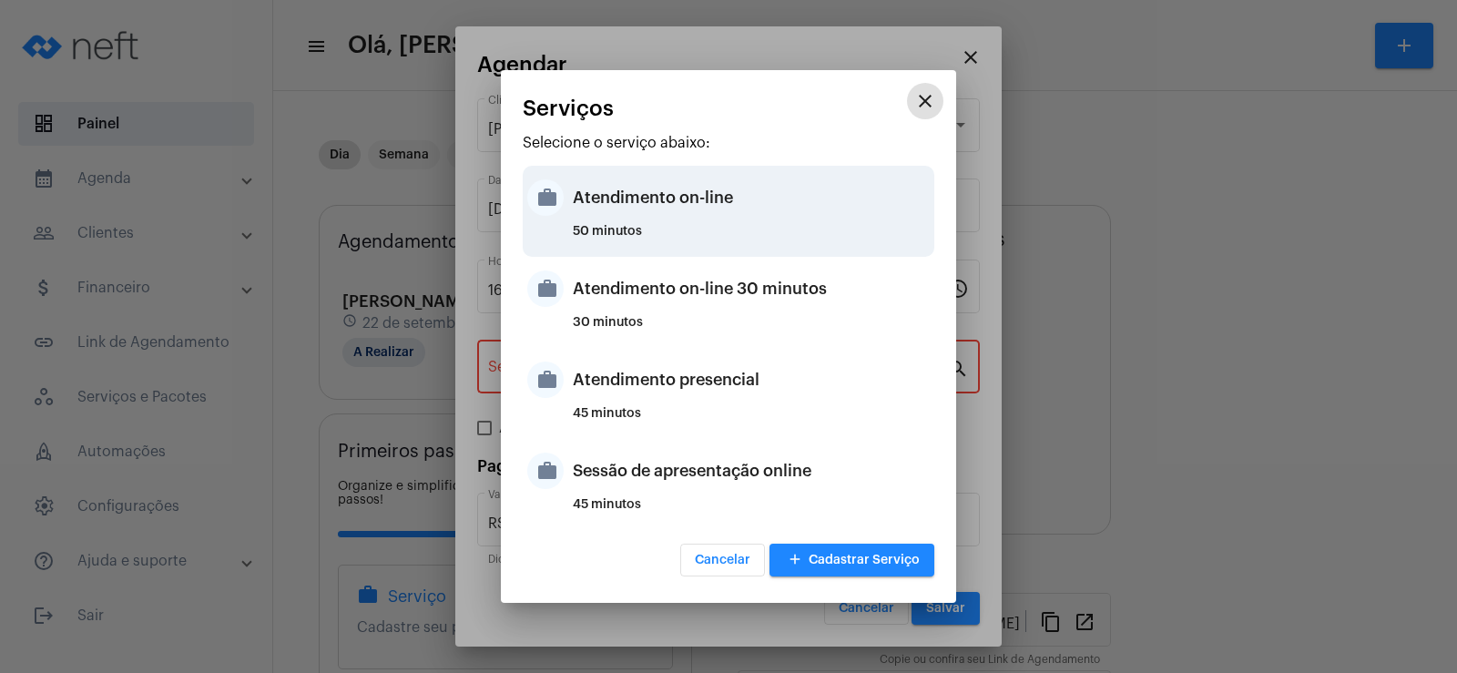
click at [633, 213] on div "Atendimento on-line" at bounding box center [751, 197] width 357 height 55
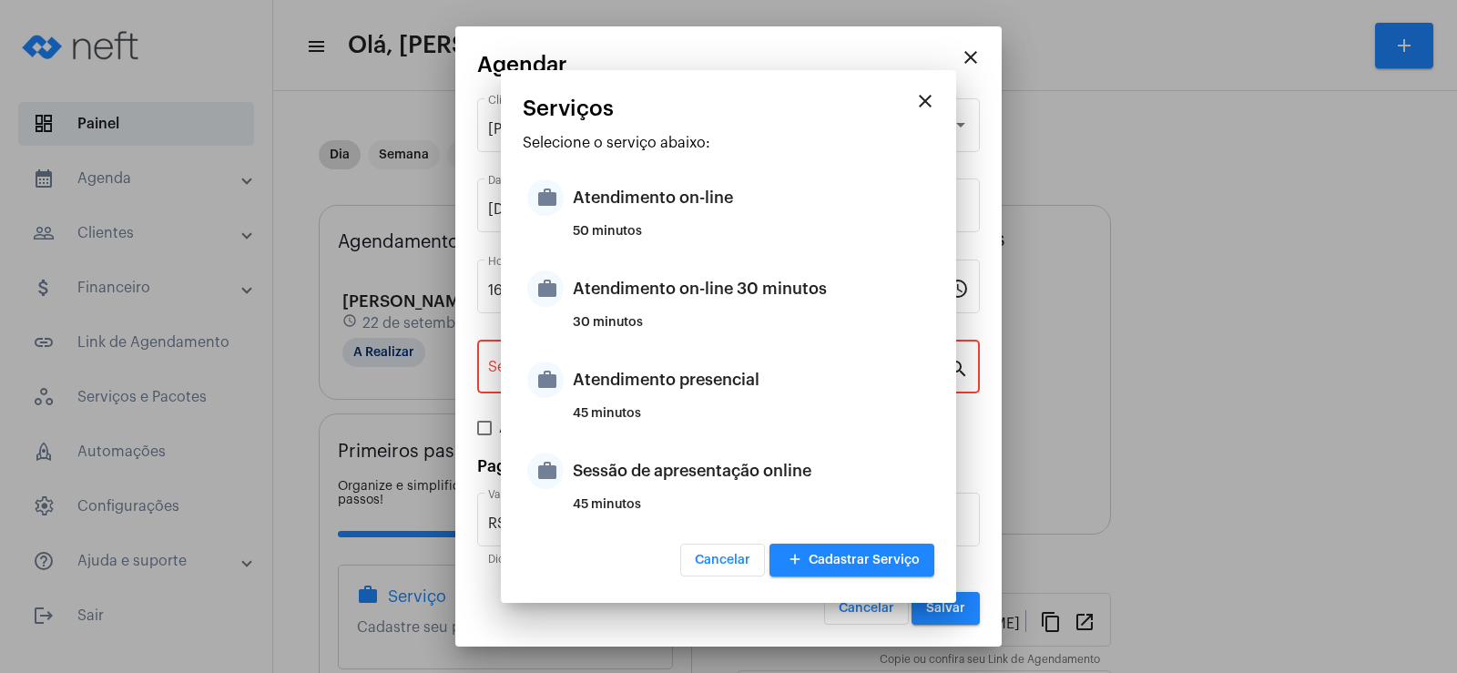
type input "Atendimento on-line"
type input "R$ 0"
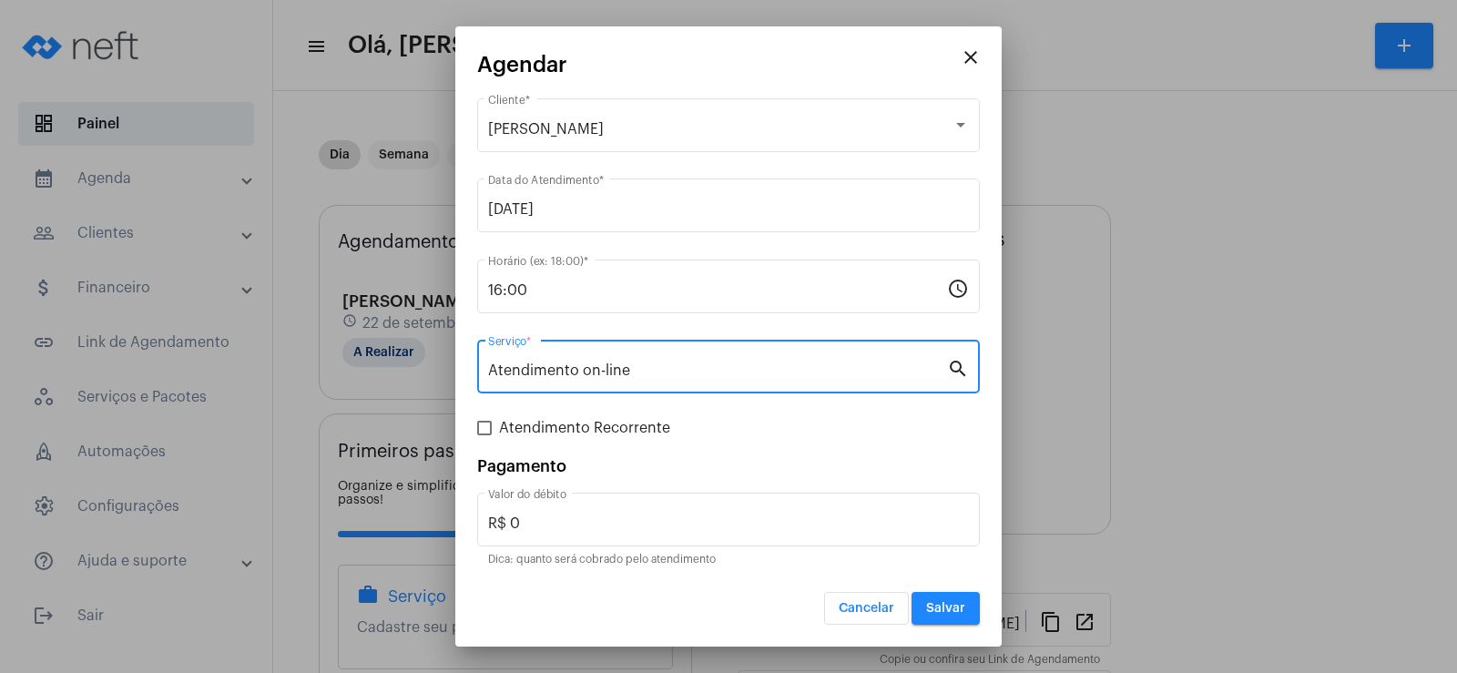
click at [958, 607] on span "Salvar" at bounding box center [945, 608] width 39 height 13
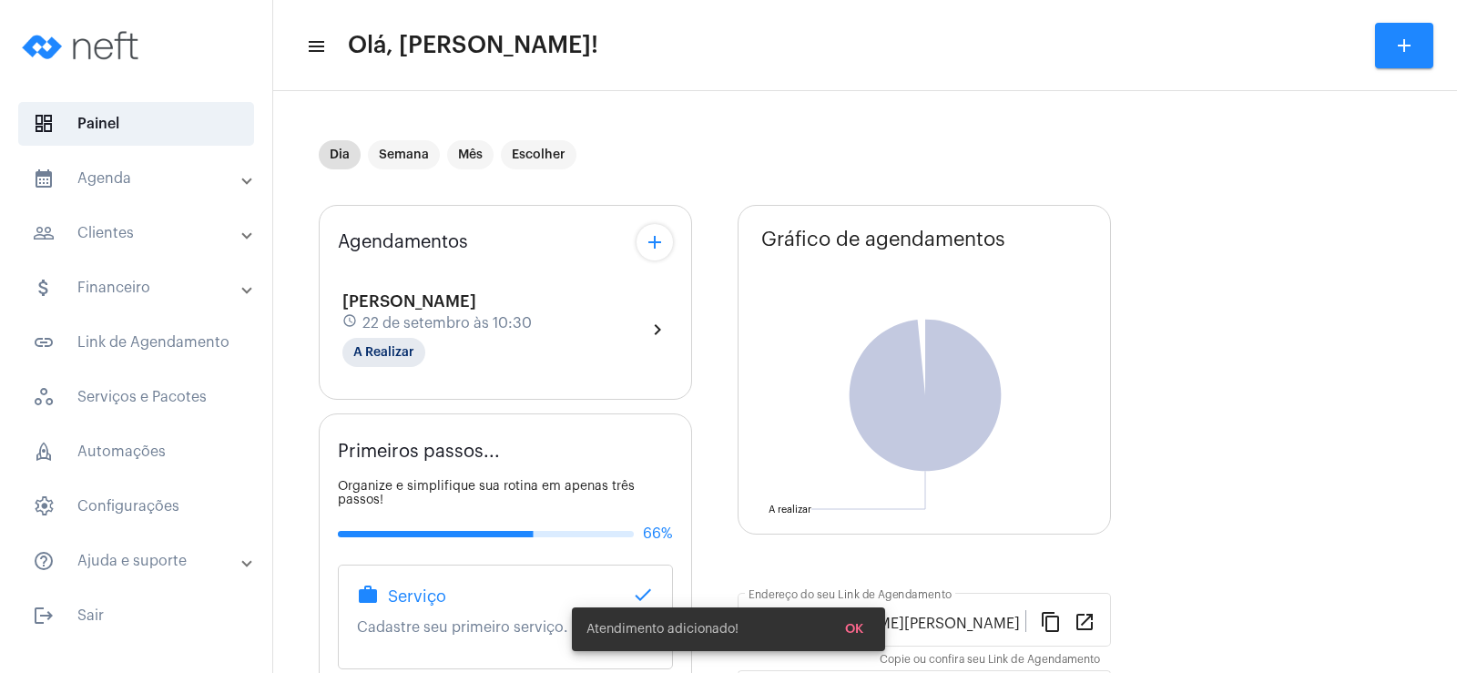
click at [643, 239] on button "add" at bounding box center [654, 242] width 36 height 36
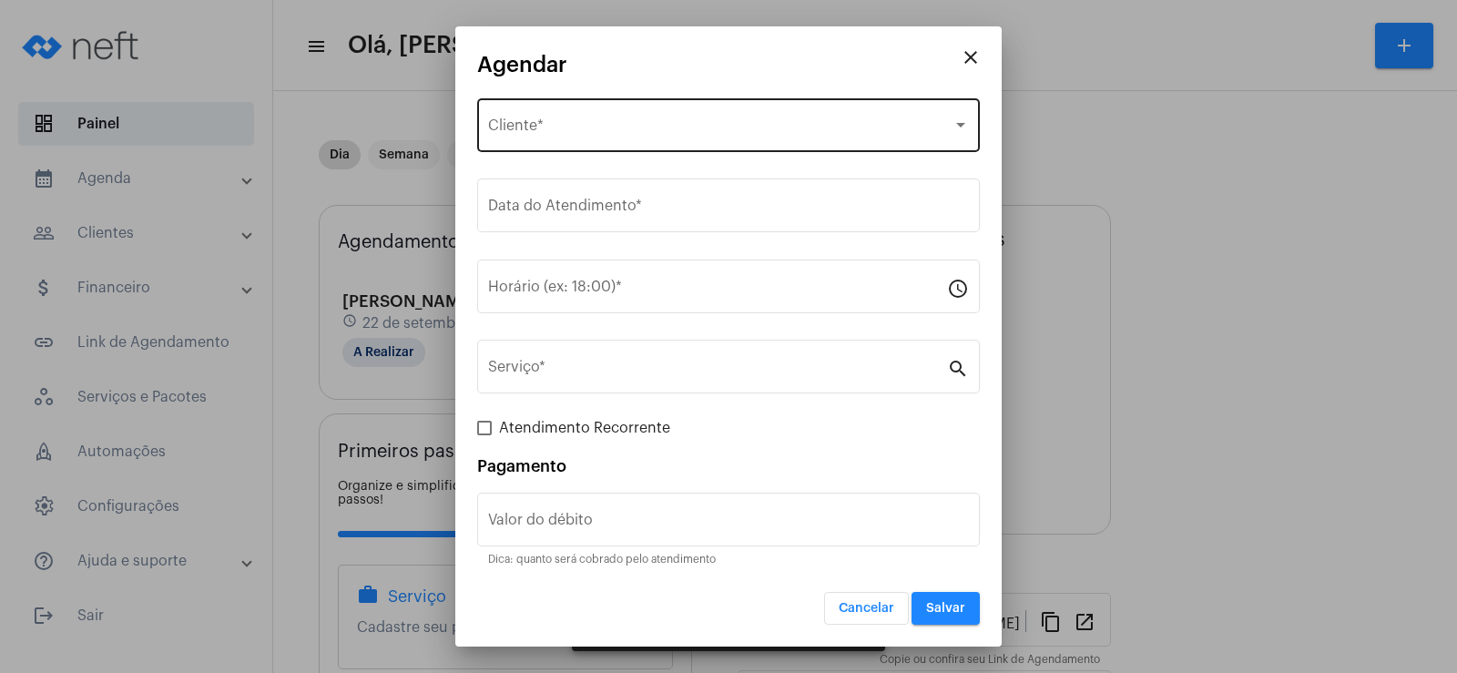
click at [602, 127] on span "Selecione o Cliente" at bounding box center [720, 129] width 464 height 16
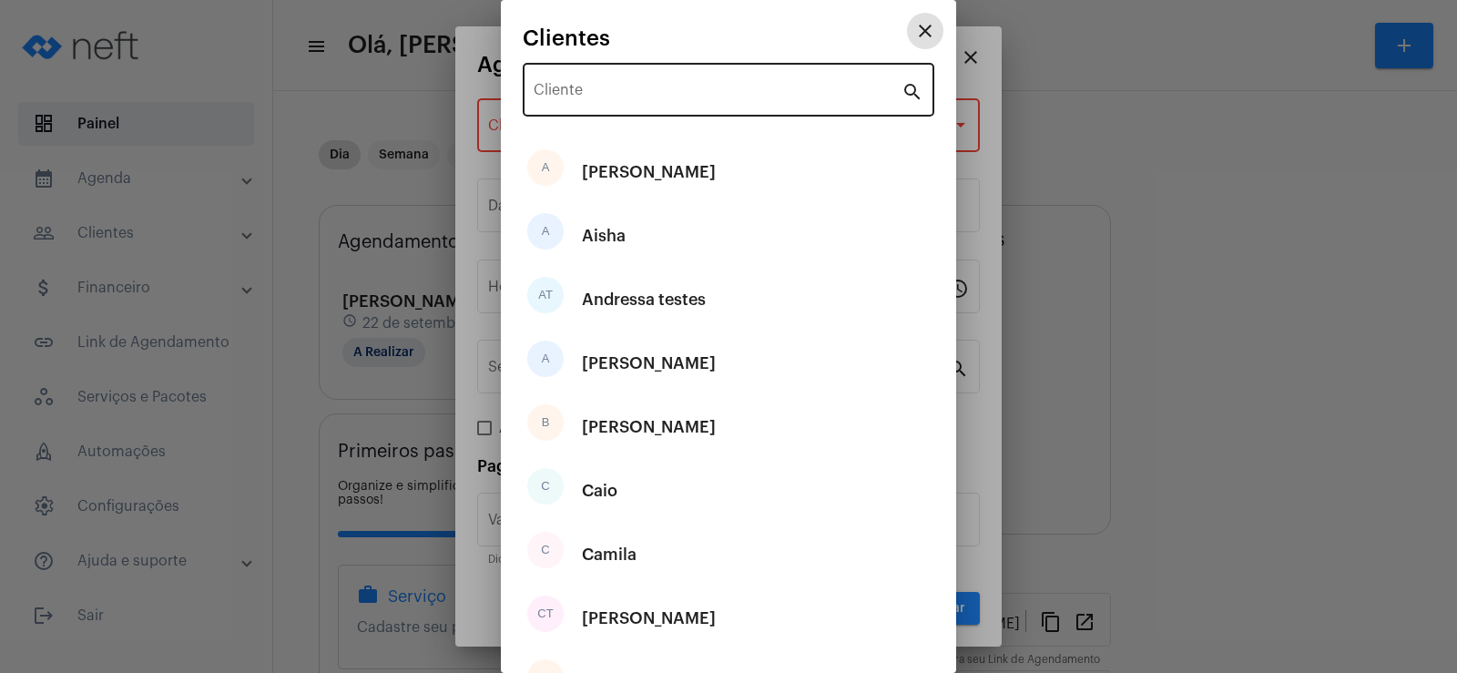
click at [623, 86] on input "Cliente" at bounding box center [718, 94] width 368 height 16
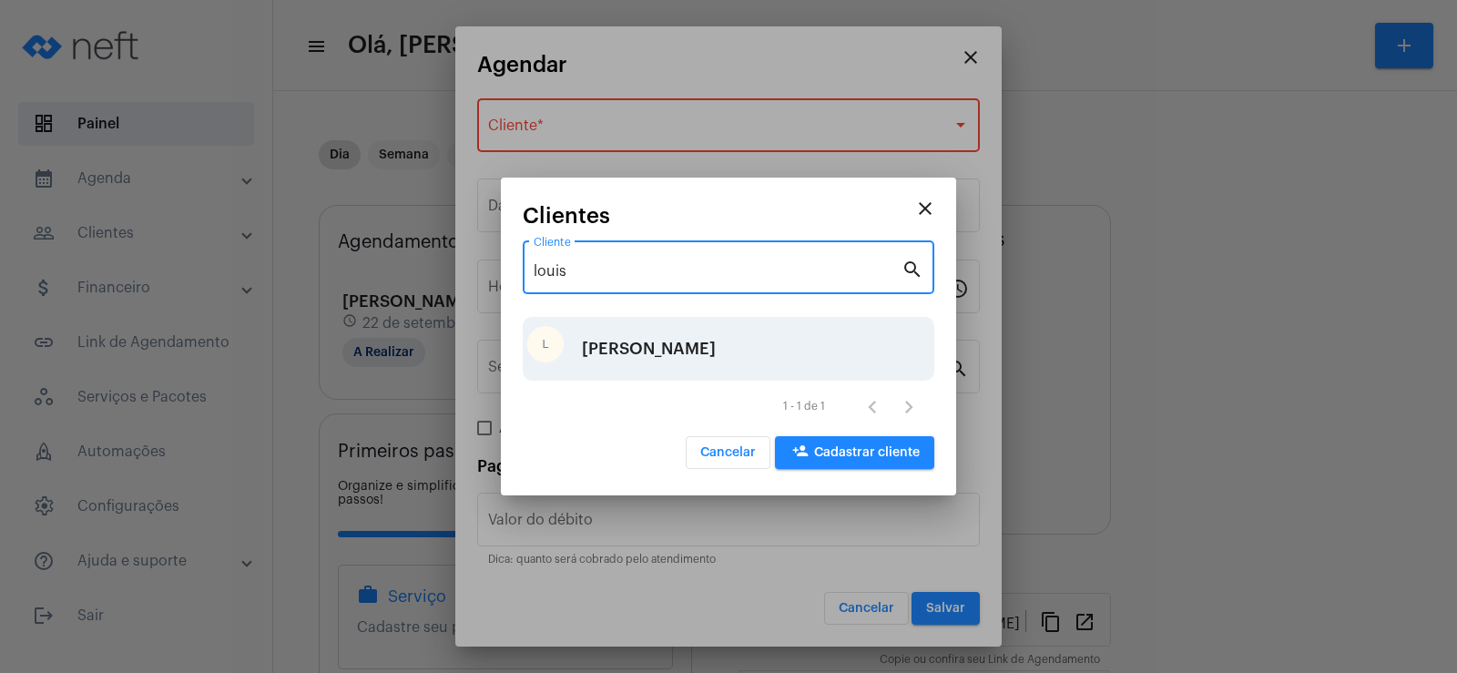
type input "louis"
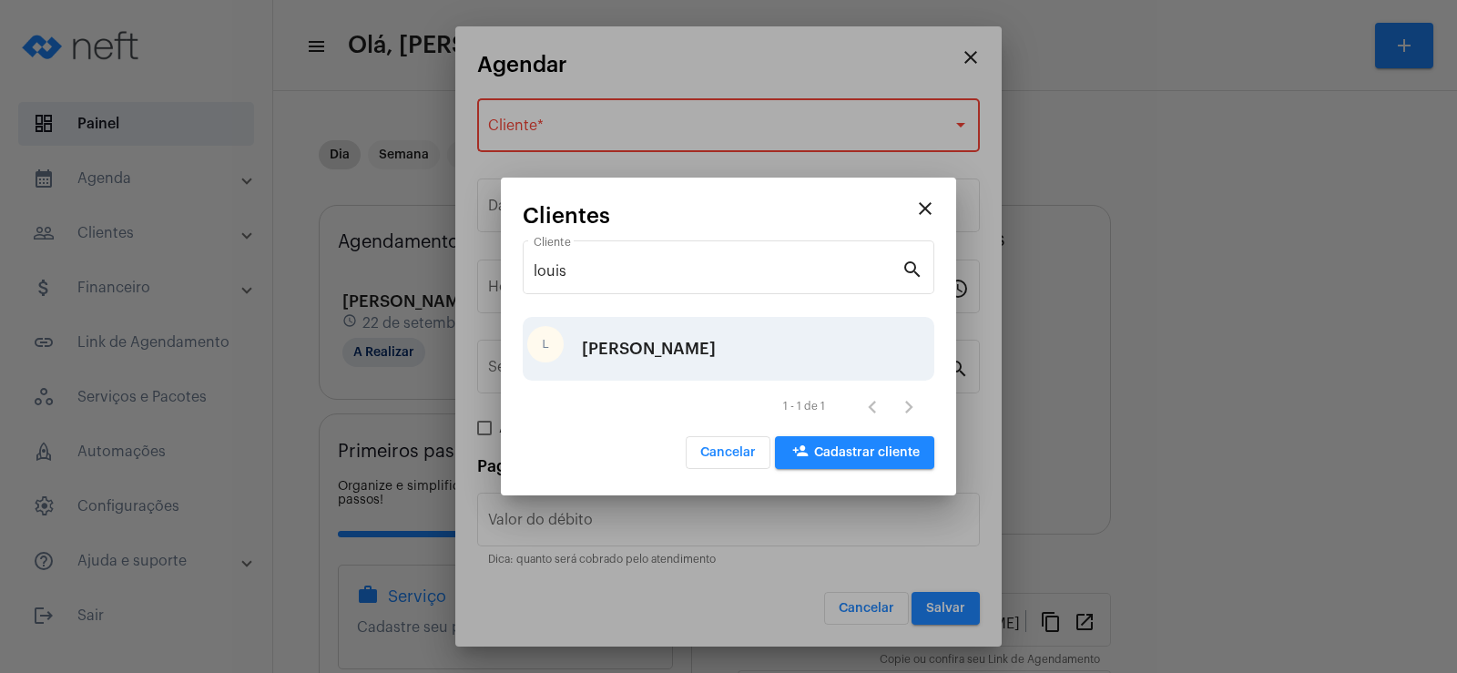
click at [622, 349] on div "[PERSON_NAME]" at bounding box center [649, 348] width 134 height 55
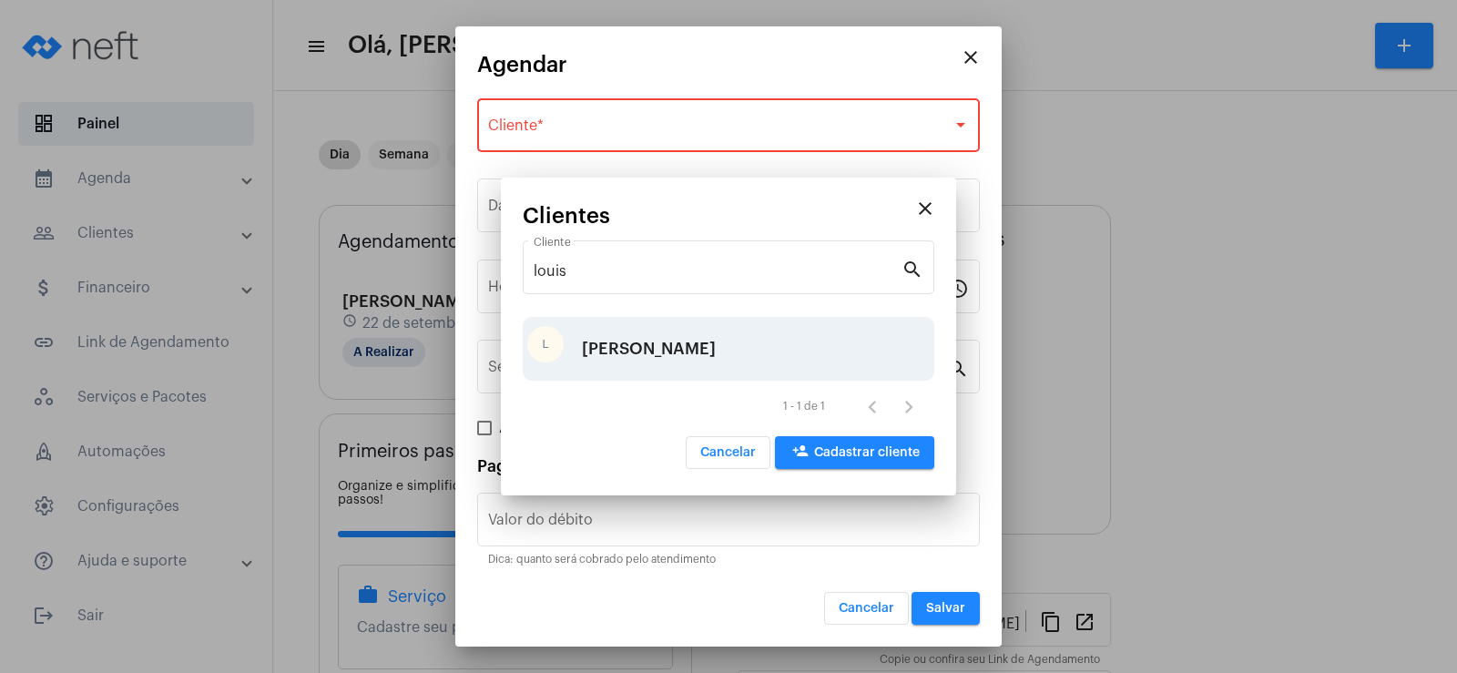
type input "R$"
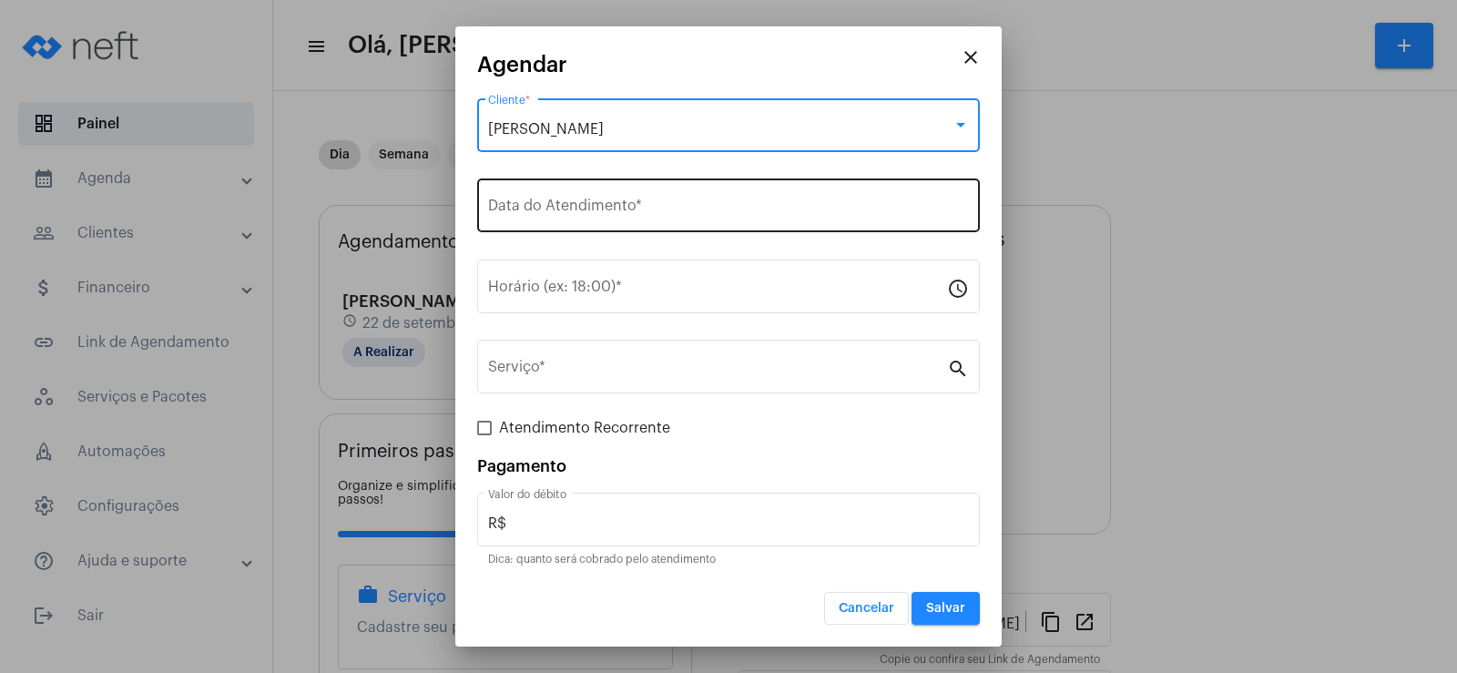
click at [605, 200] on div "Data do Atendimento *" at bounding box center [728, 203] width 481 height 57
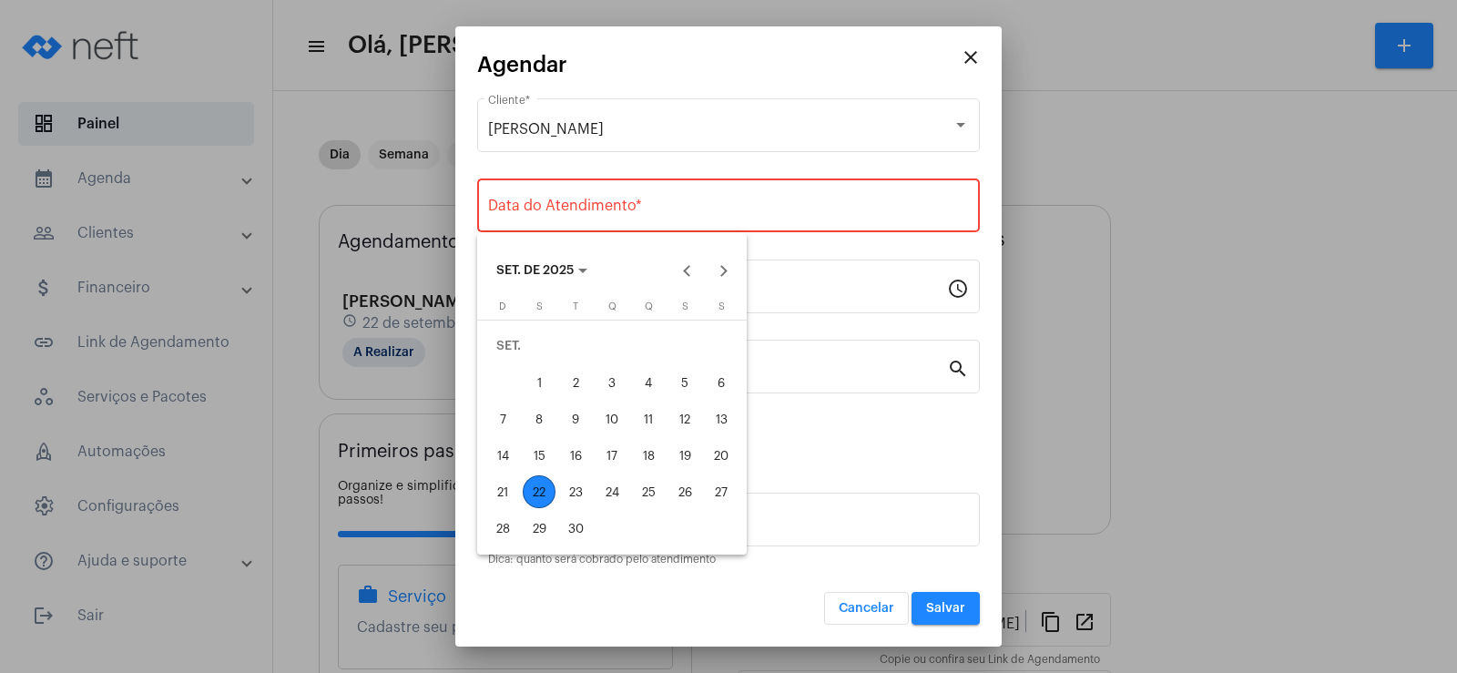
click at [611, 494] on div "24" at bounding box center [611, 491] width 33 height 33
type input "[DATE]"
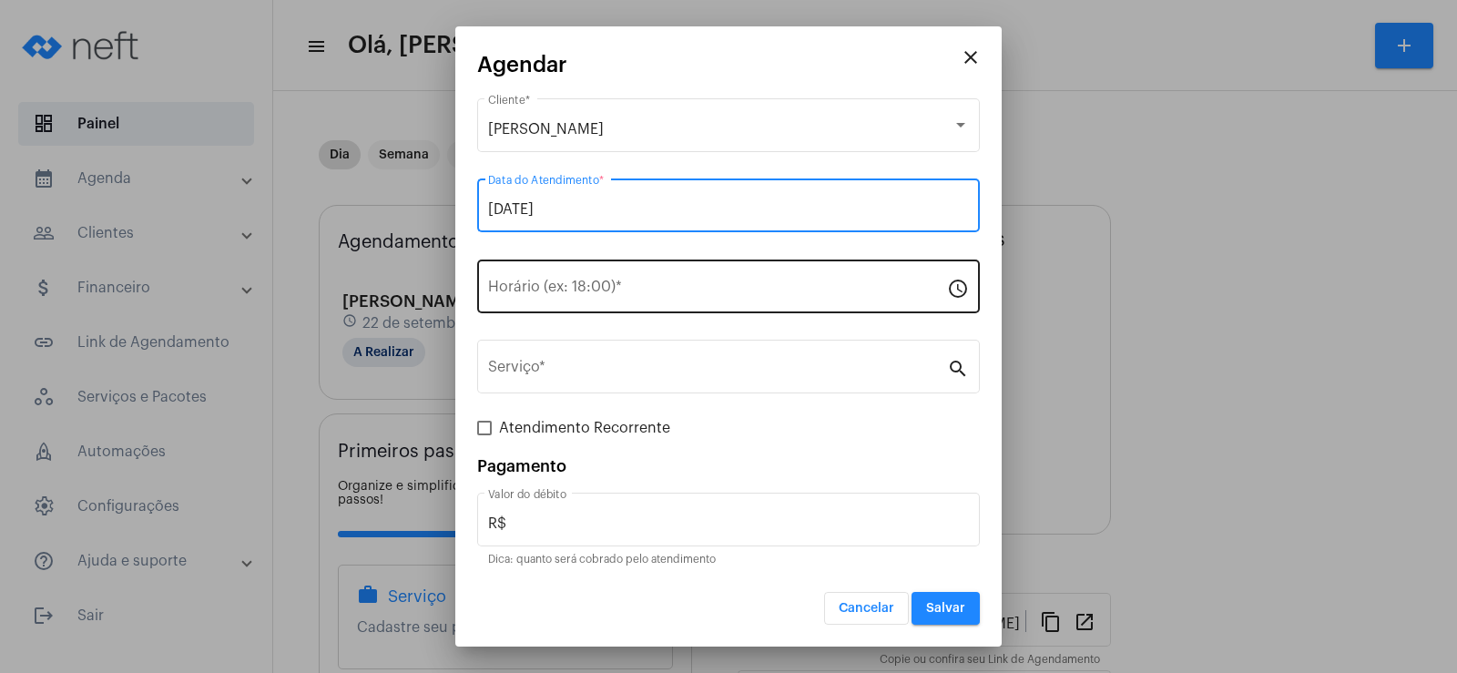
click at [541, 305] on div "Horário (ex: 18:00) *" at bounding box center [717, 284] width 459 height 57
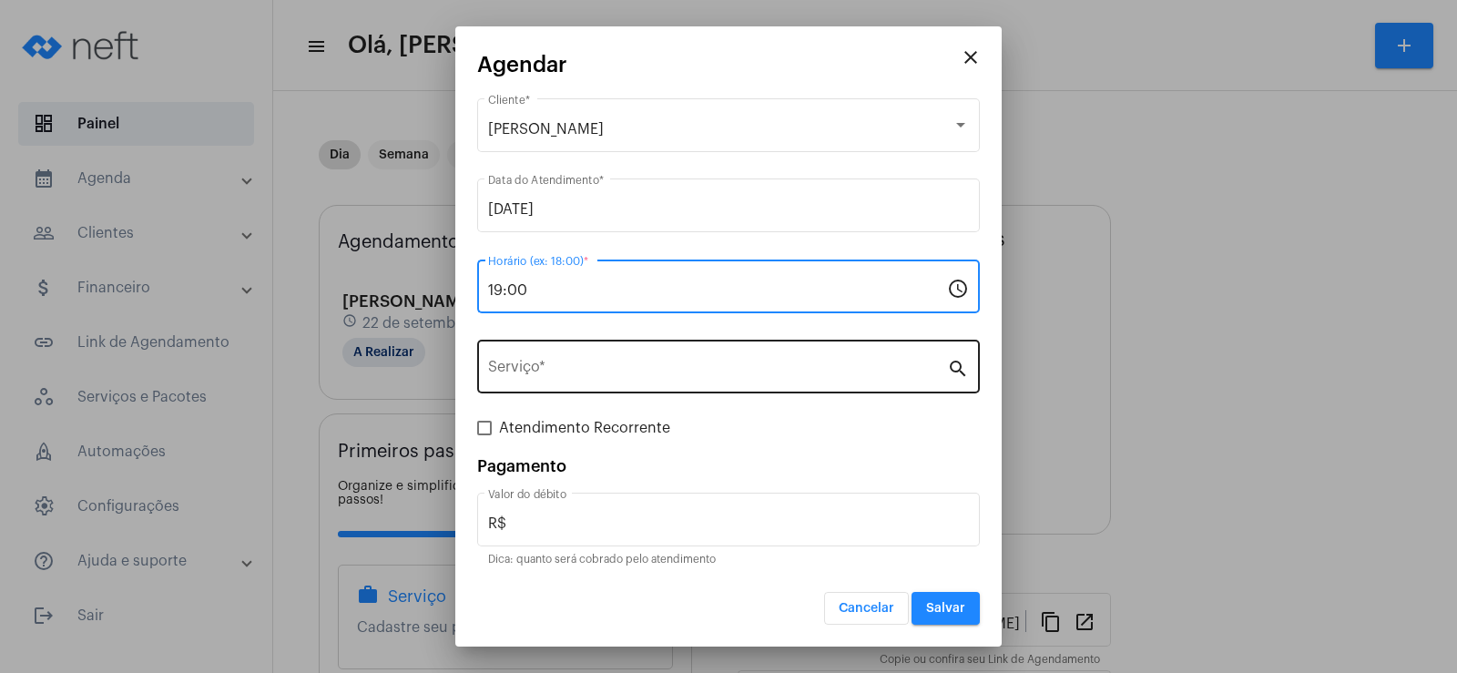
type input "19:00"
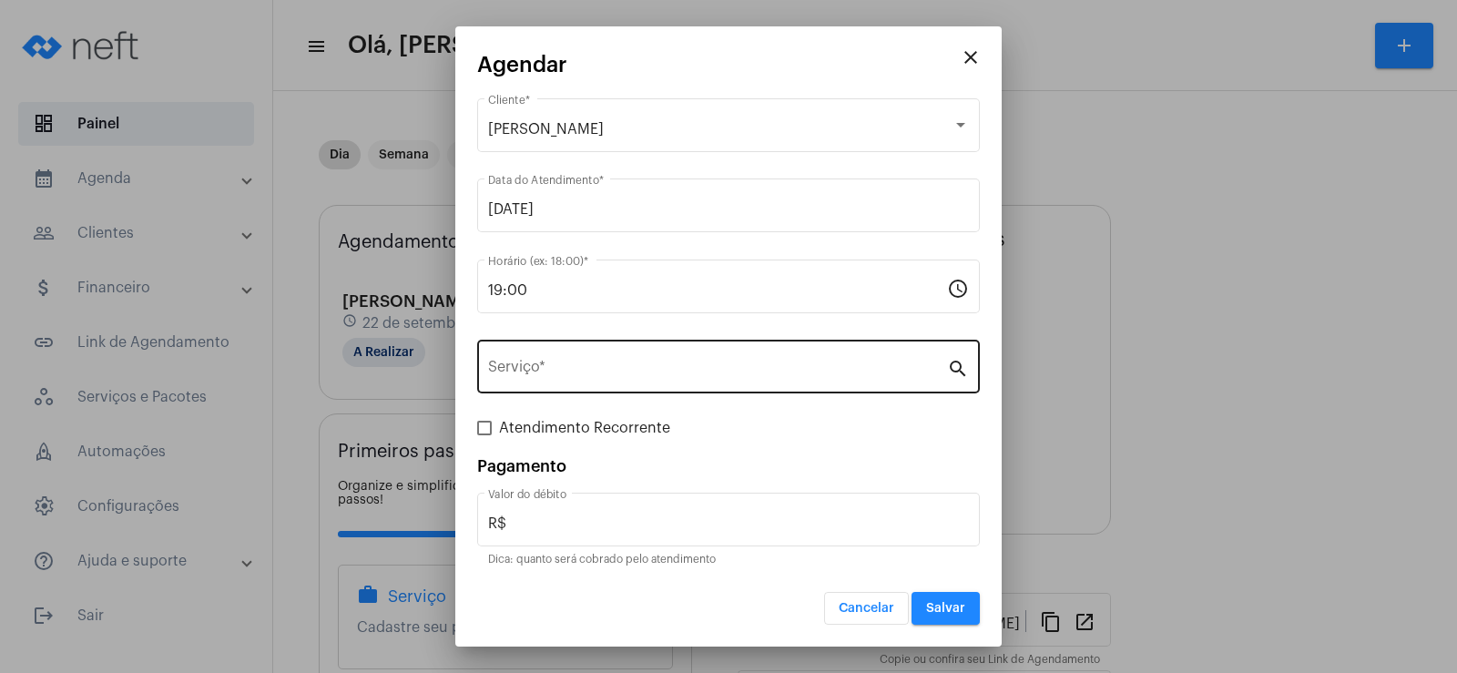
click at [535, 350] on div "Serviço *" at bounding box center [717, 364] width 459 height 57
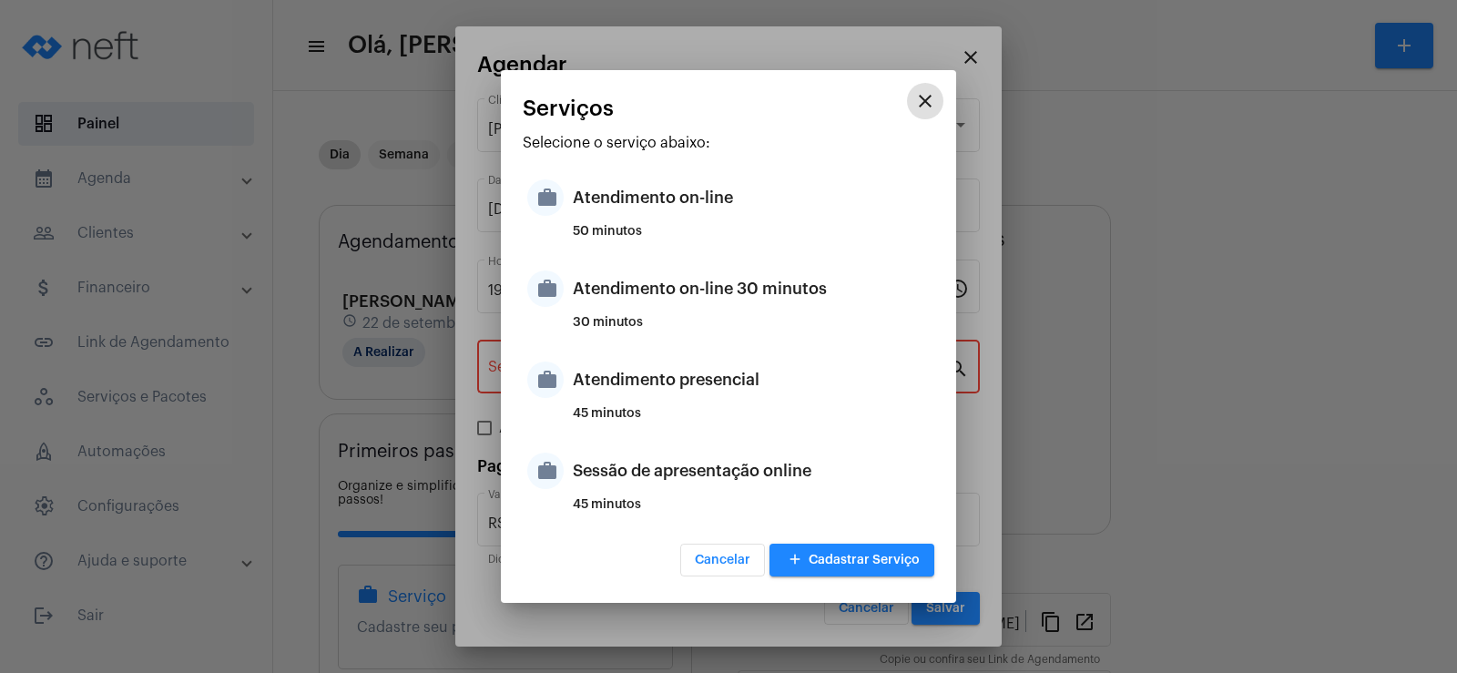
click at [612, 165] on div "Selecione o serviço abaixo: work Atendimento on-line 50 minutos work Atendiment…" at bounding box center [729, 332] width 412 height 395
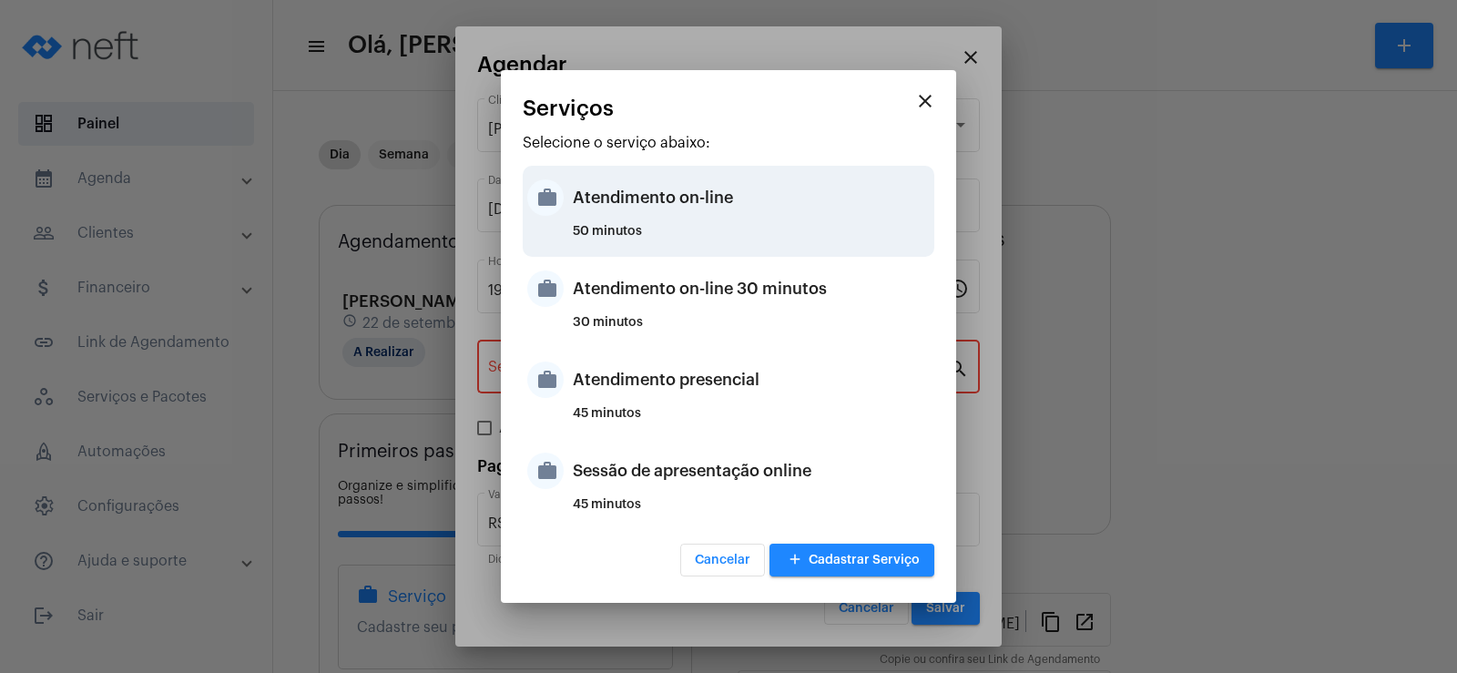
click at [627, 217] on div "Atendimento on-line" at bounding box center [751, 197] width 357 height 55
type input "Atendimento on-line"
type input "R$ 0"
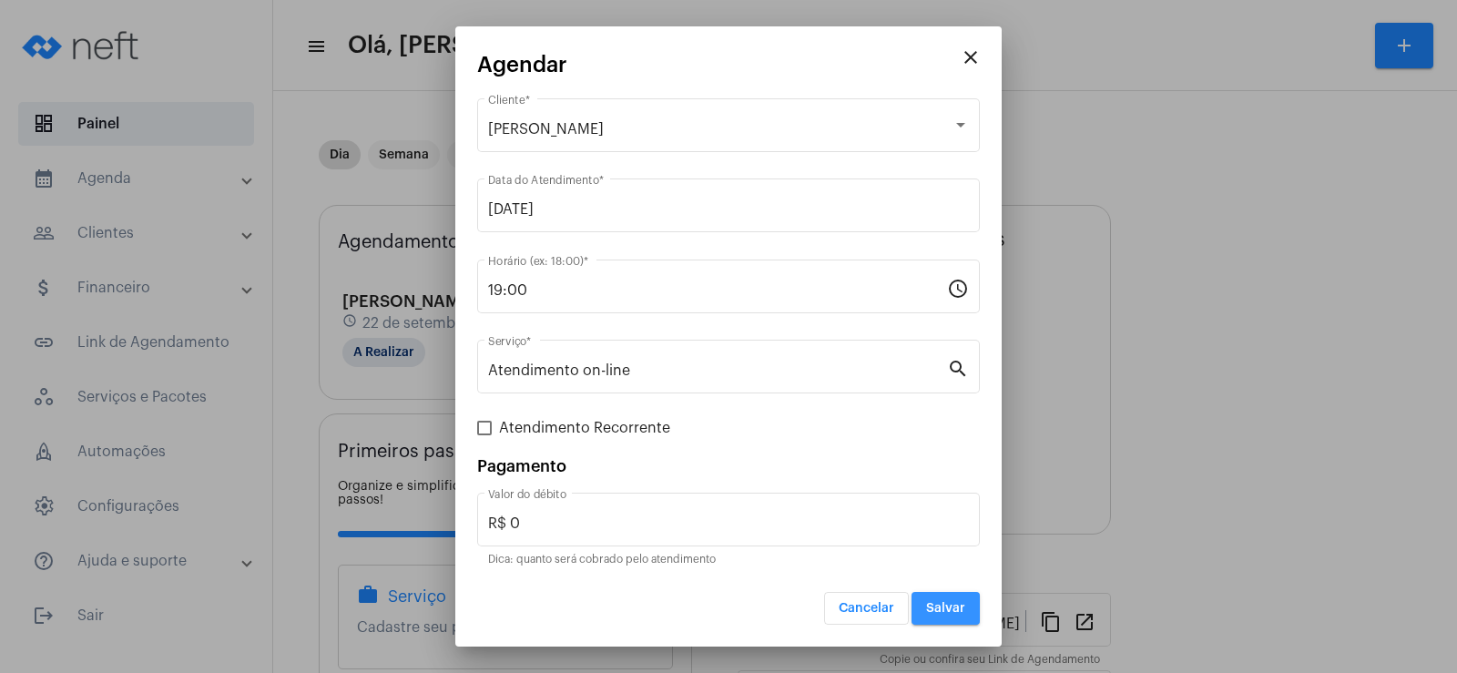
click at [938, 605] on span "Salvar" at bounding box center [945, 608] width 39 height 13
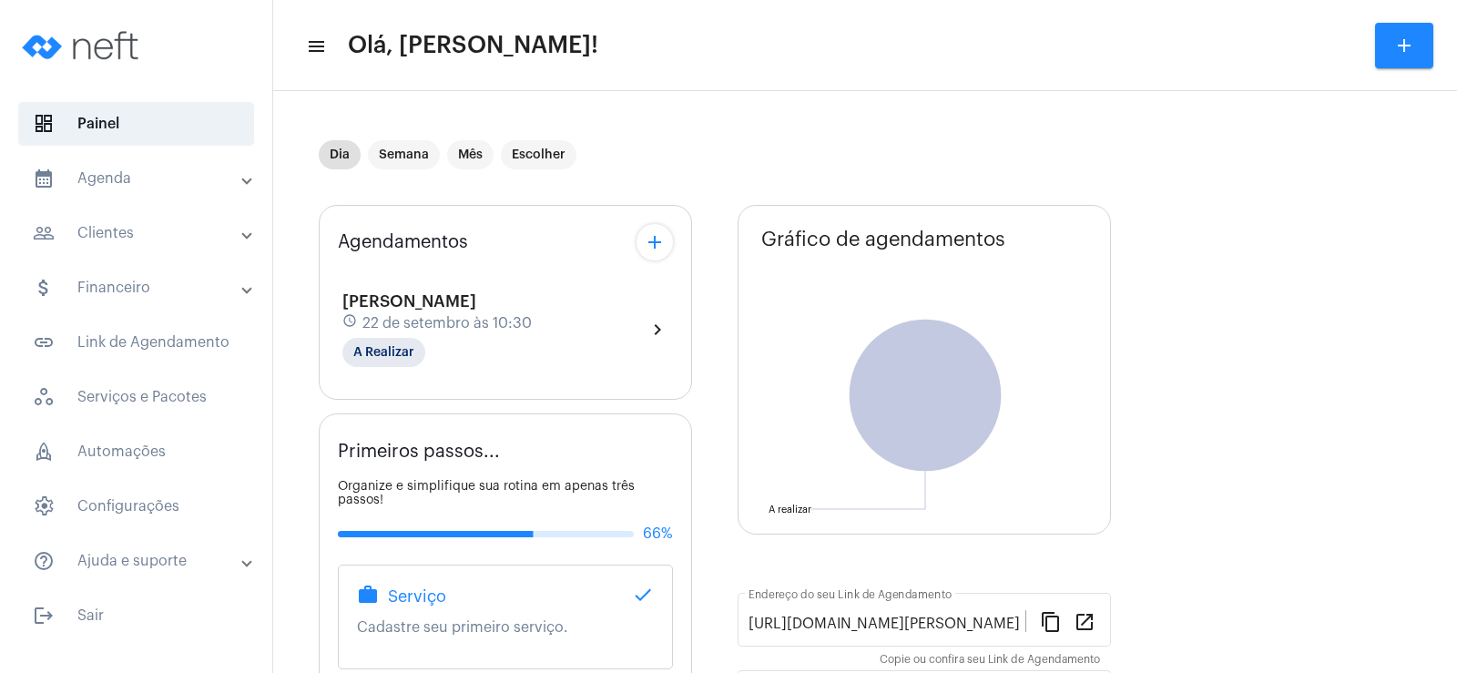
click at [658, 240] on mat-icon "add" at bounding box center [655, 242] width 22 height 22
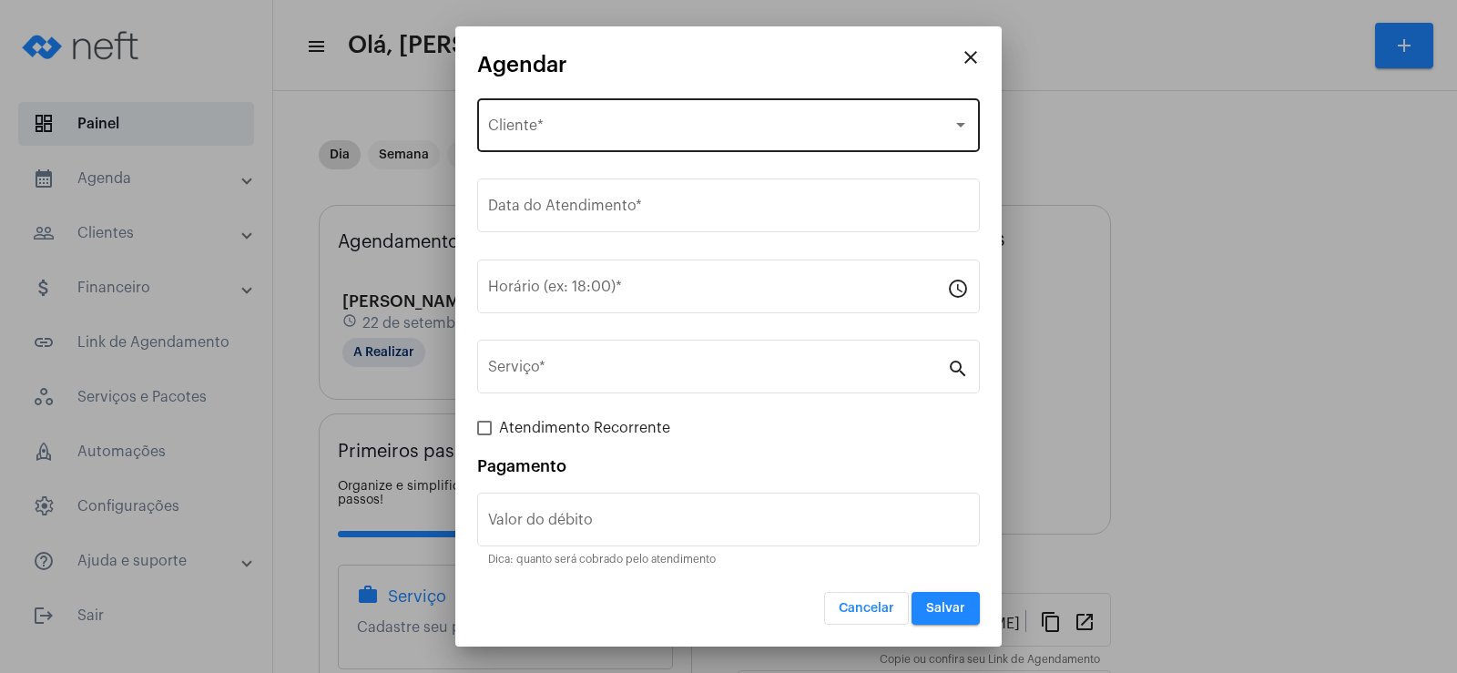
click at [602, 142] on div "Selecione o Cliente Cliente *" at bounding box center [728, 123] width 481 height 57
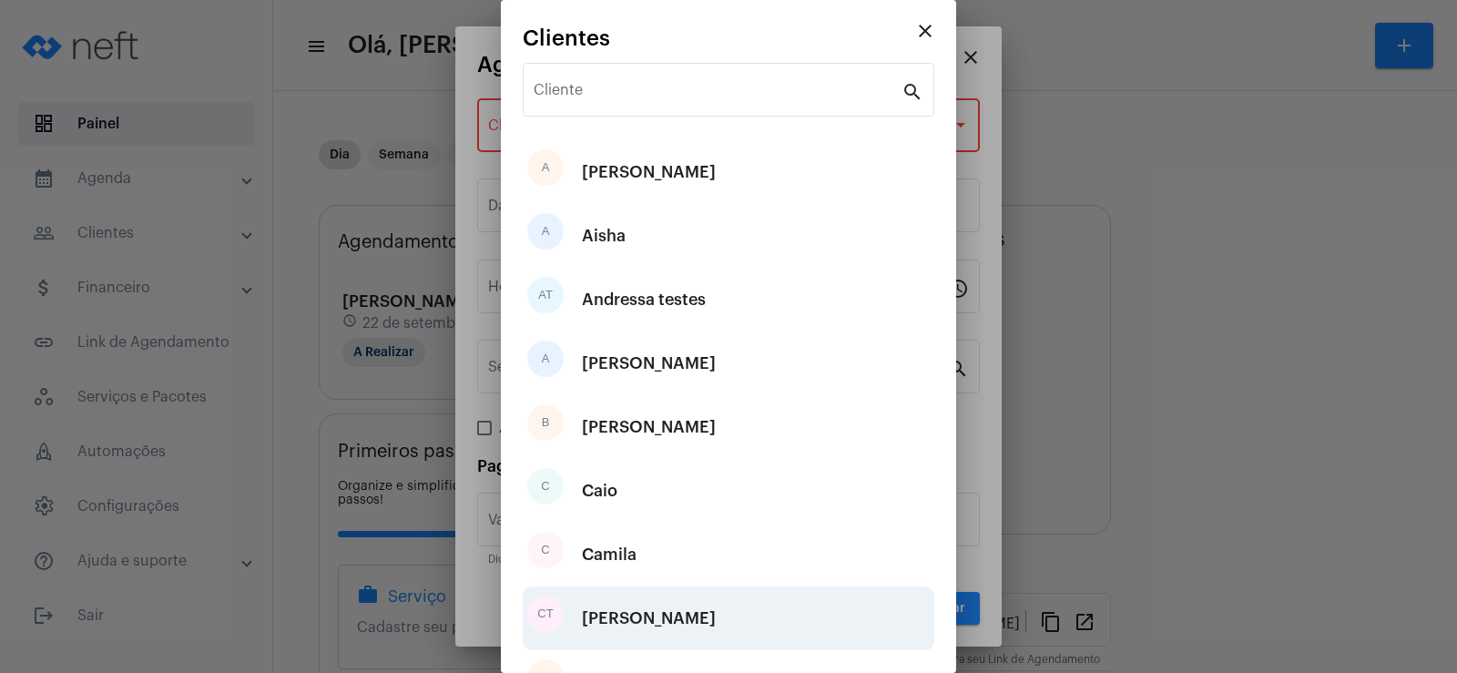
click at [637, 607] on div "[PERSON_NAME]" at bounding box center [649, 618] width 134 height 55
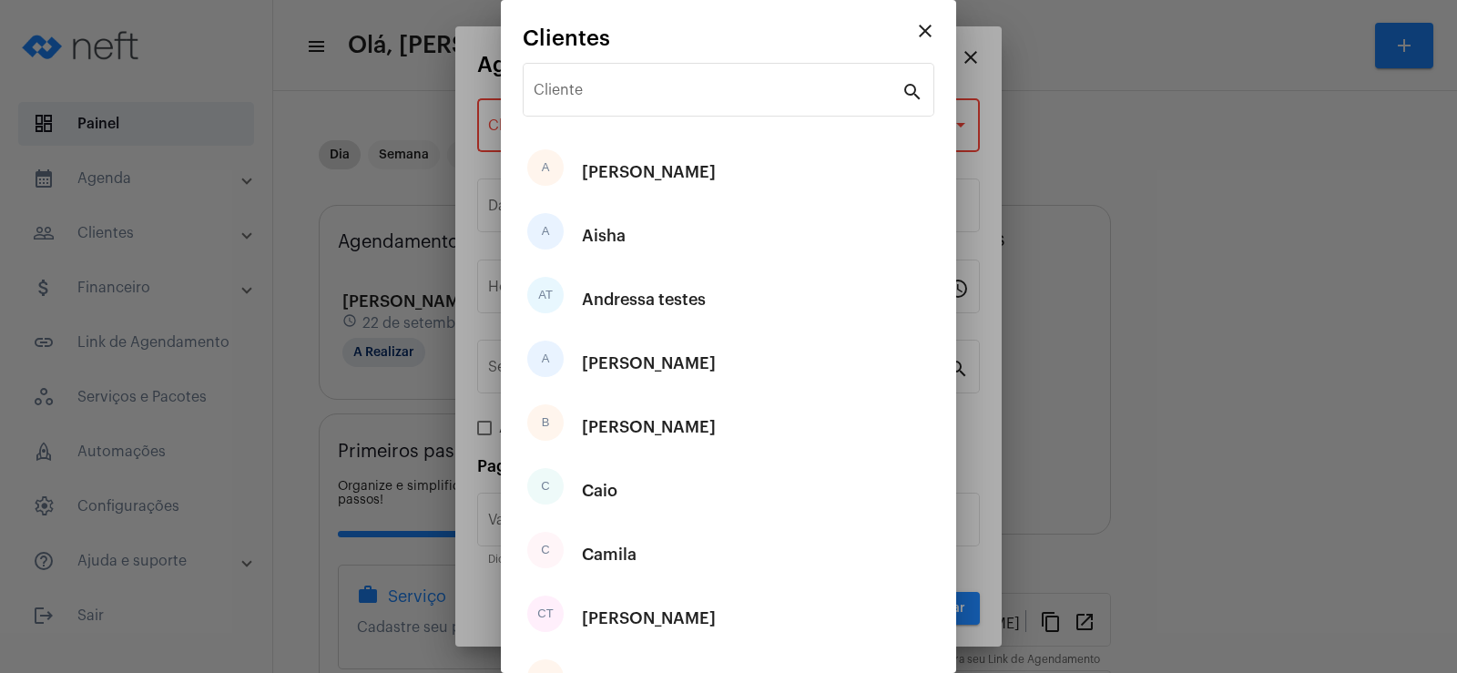
type input "R$"
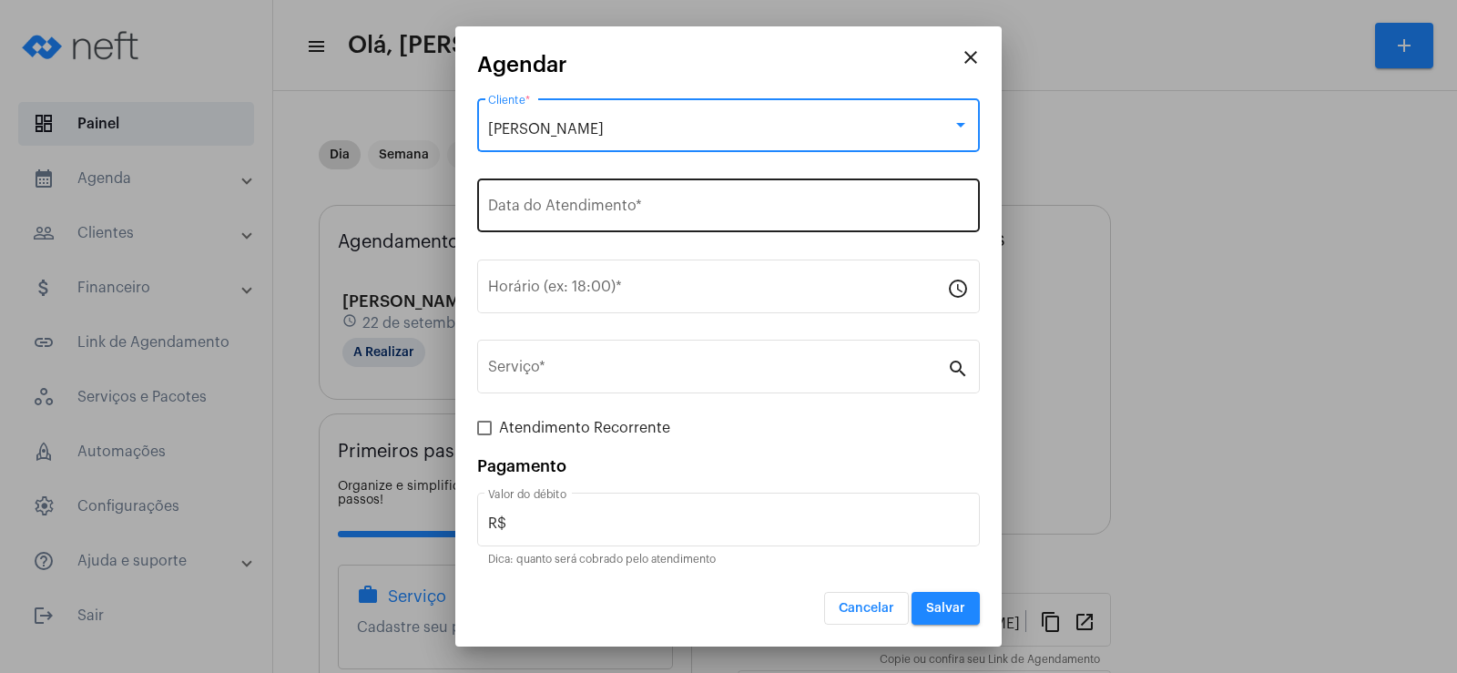
click at [541, 217] on input "Data do Atendimento *" at bounding box center [728, 209] width 481 height 16
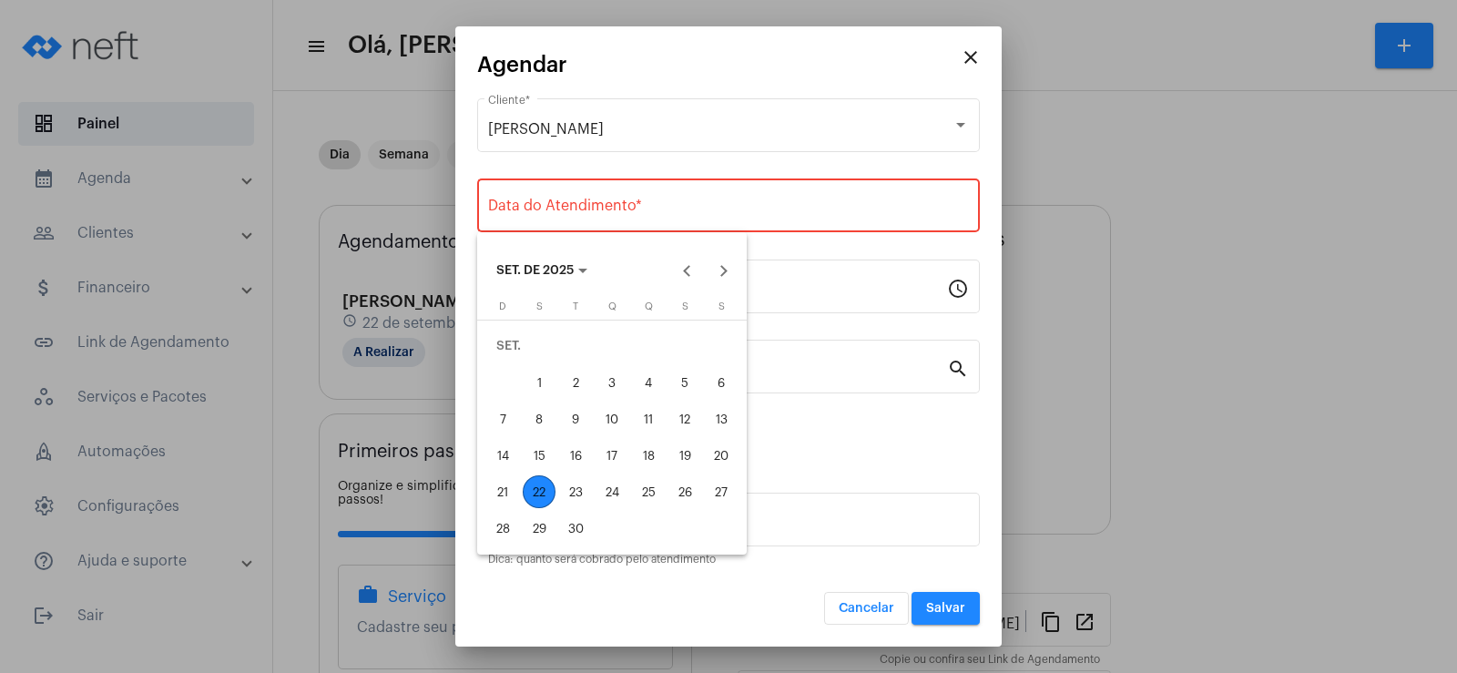
click at [692, 497] on div "26" at bounding box center [684, 491] width 33 height 33
type input "[DATE]"
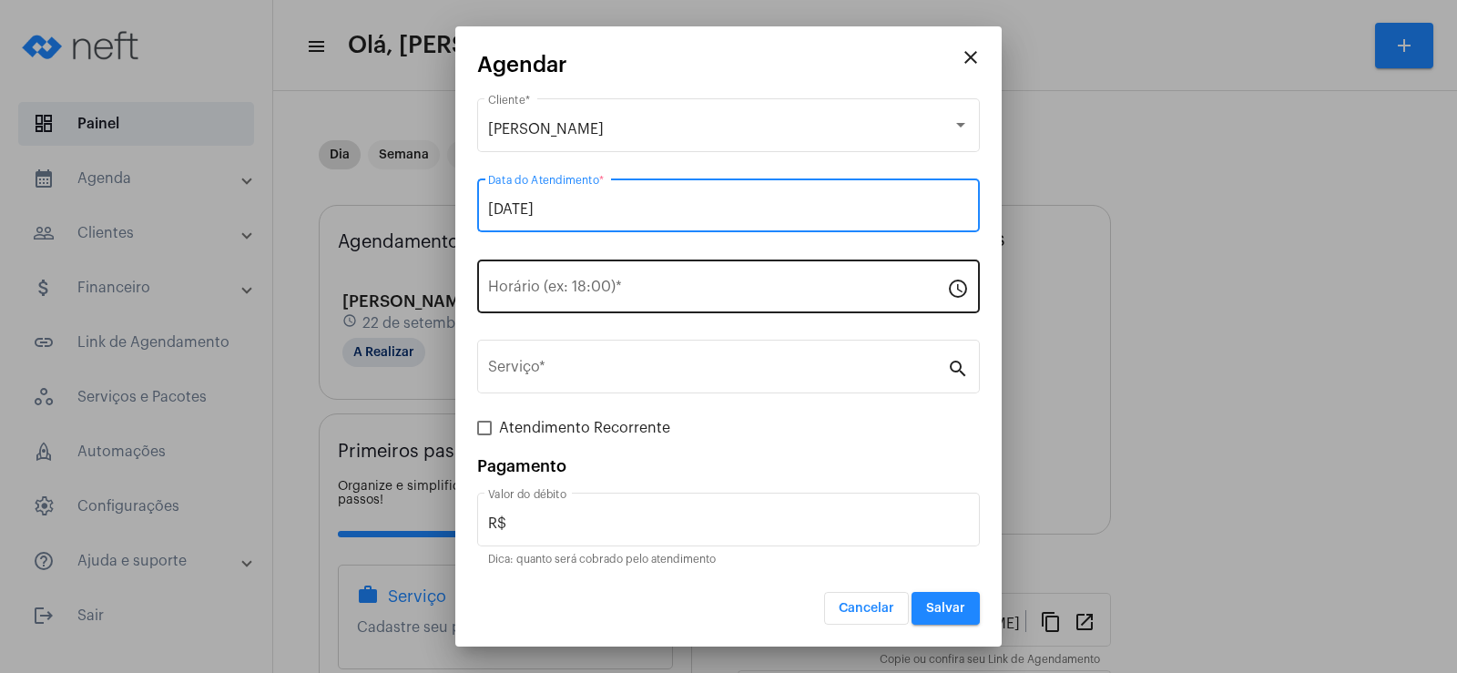
click at [546, 290] on input "Horário (ex: 18:00) *" at bounding box center [717, 290] width 459 height 16
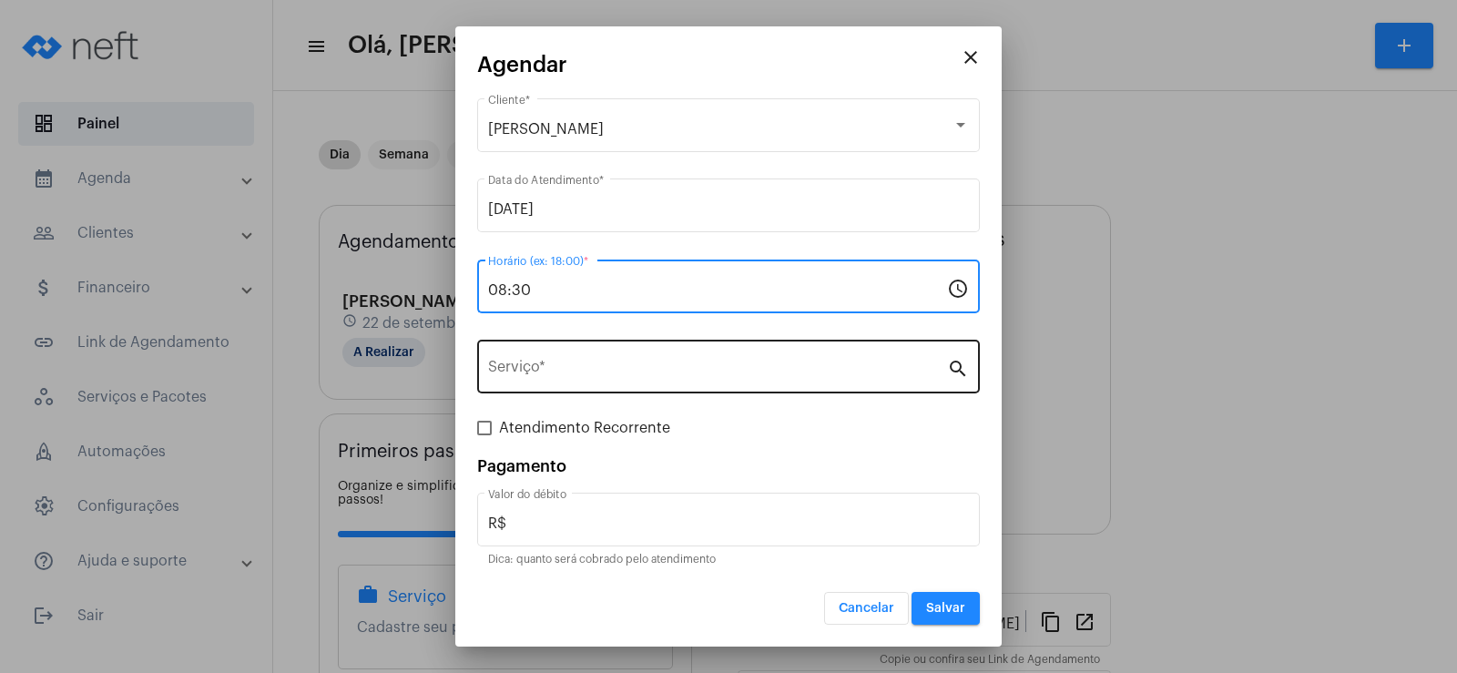
type input "08:30"
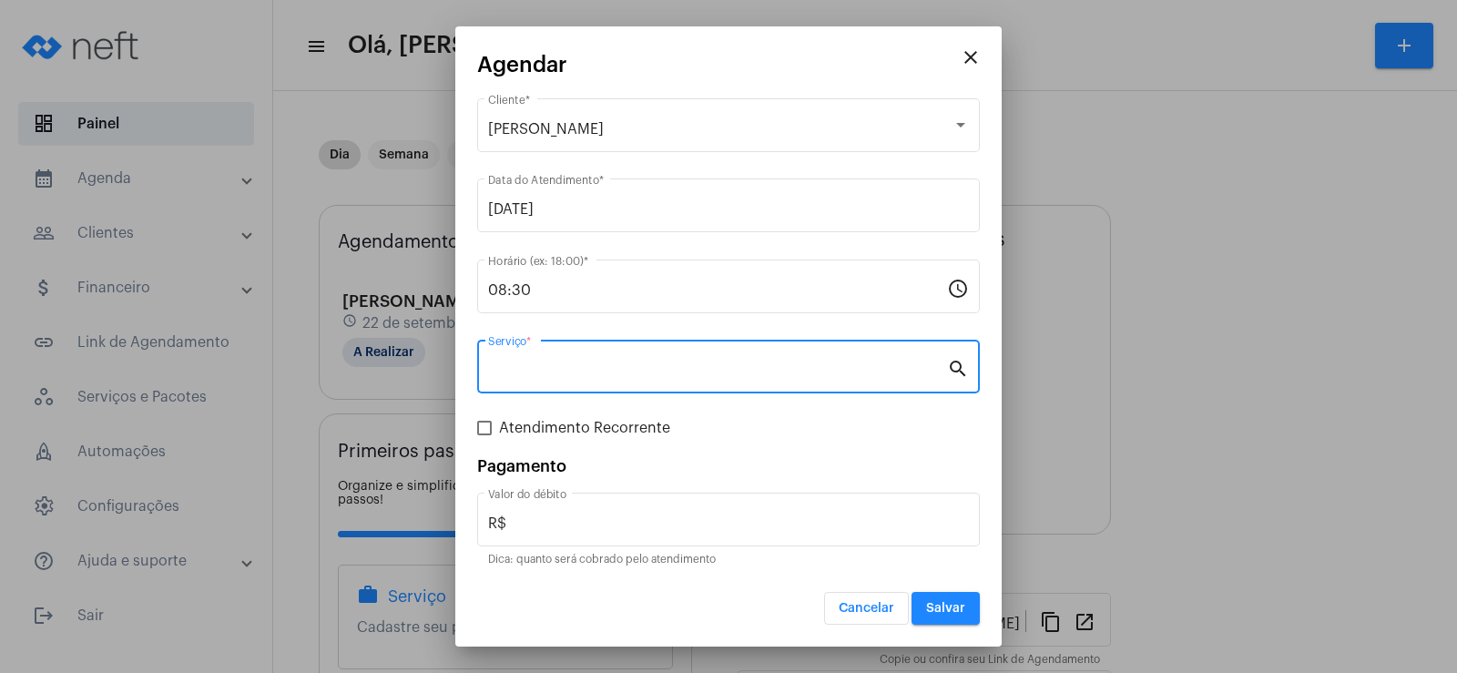
click at [571, 373] on input "Serviço *" at bounding box center [717, 370] width 459 height 16
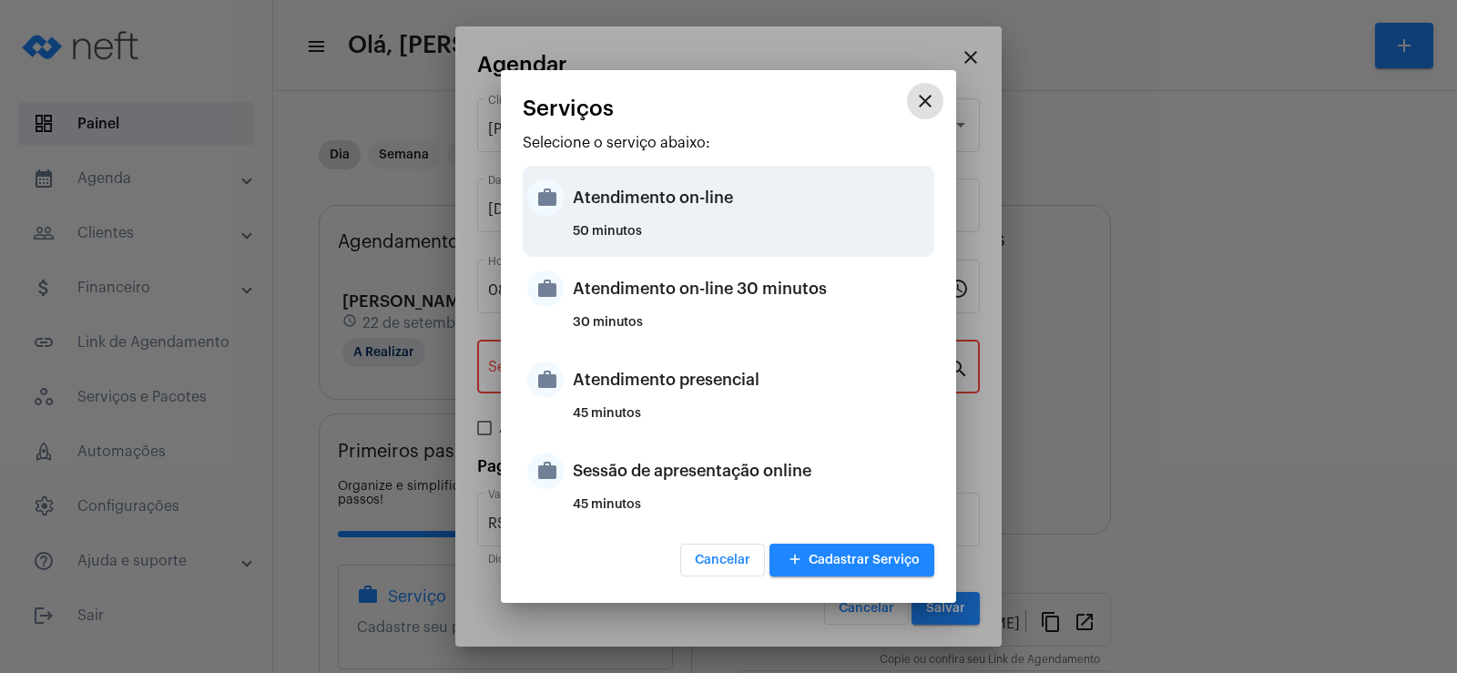
click at [616, 219] on div "Atendimento on-line" at bounding box center [751, 197] width 357 height 55
type input "Atendimento on-line"
type input "R$ 0"
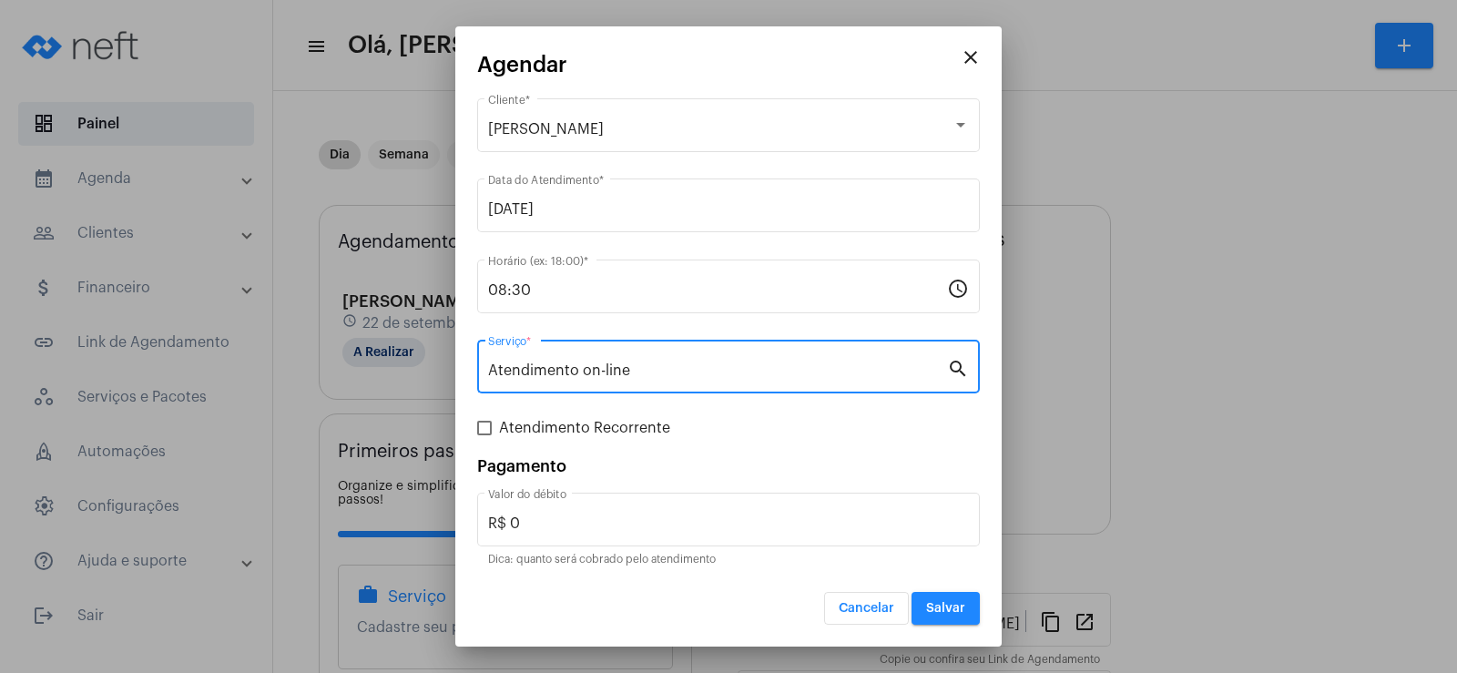
click at [938, 605] on span "Salvar" at bounding box center [945, 608] width 39 height 13
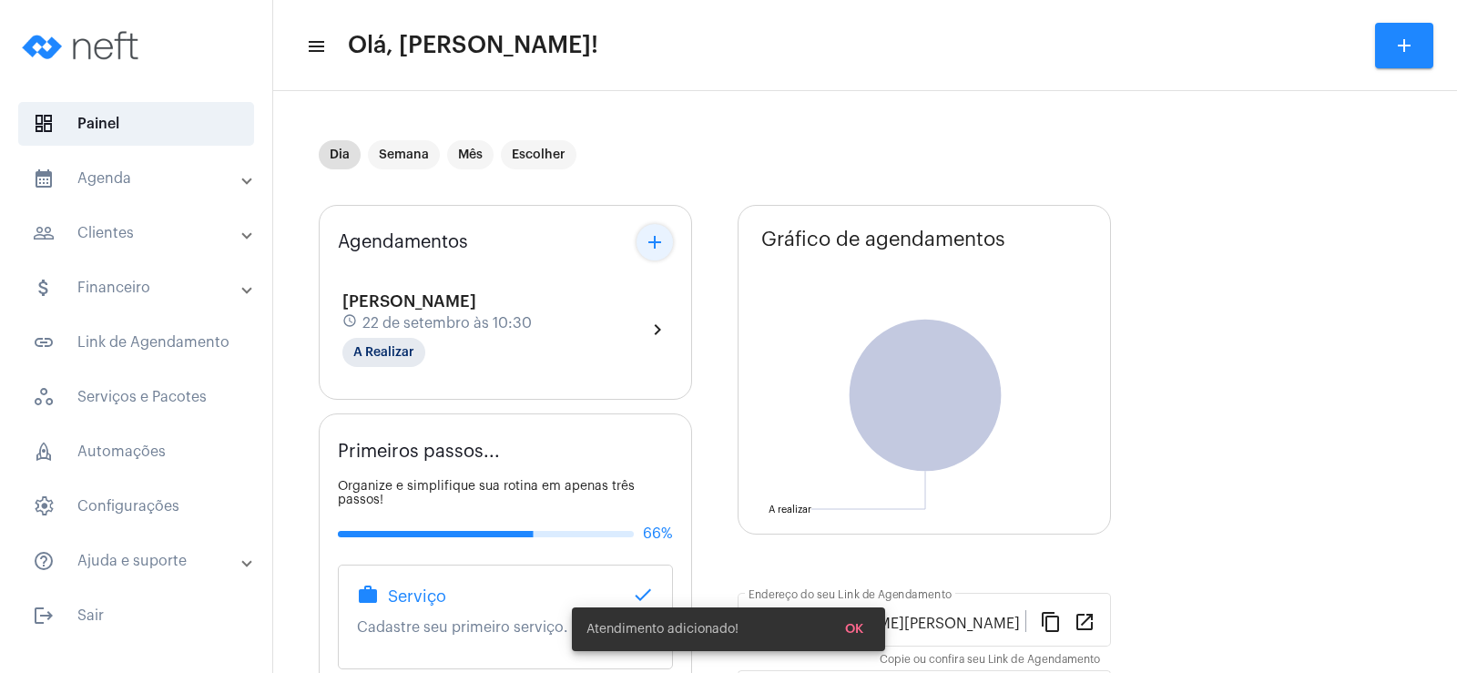
click at [645, 257] on button "add" at bounding box center [654, 242] width 36 height 36
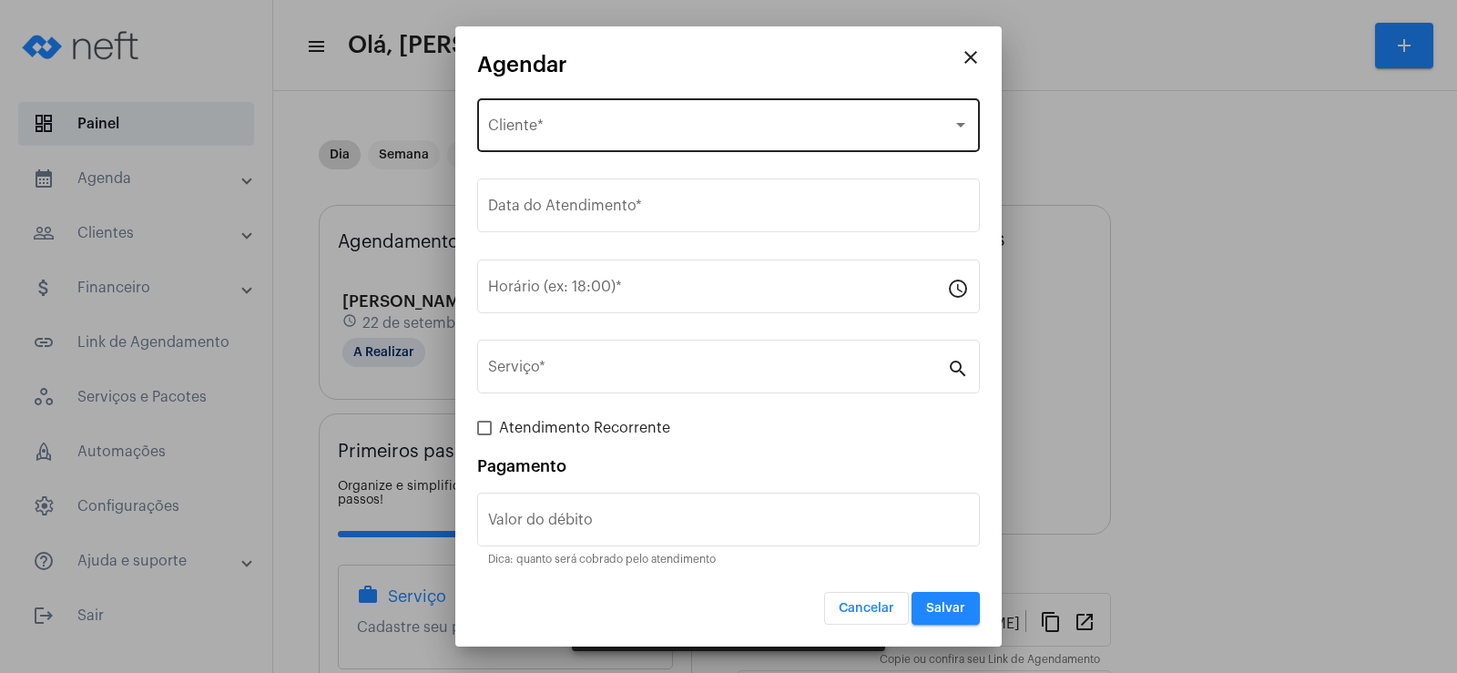
click at [591, 141] on div "Selecione o Cliente Cliente *" at bounding box center [728, 123] width 481 height 57
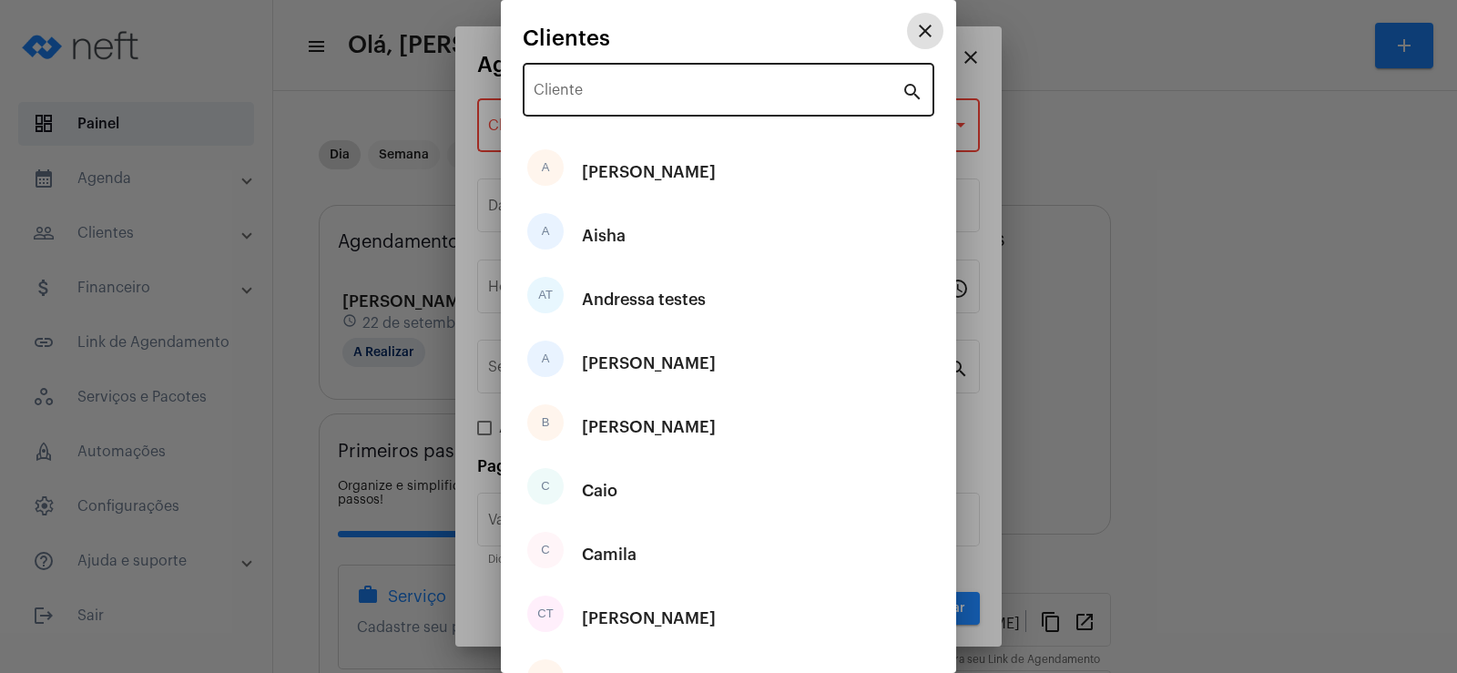
click at [577, 97] on input "Cliente" at bounding box center [718, 94] width 368 height 16
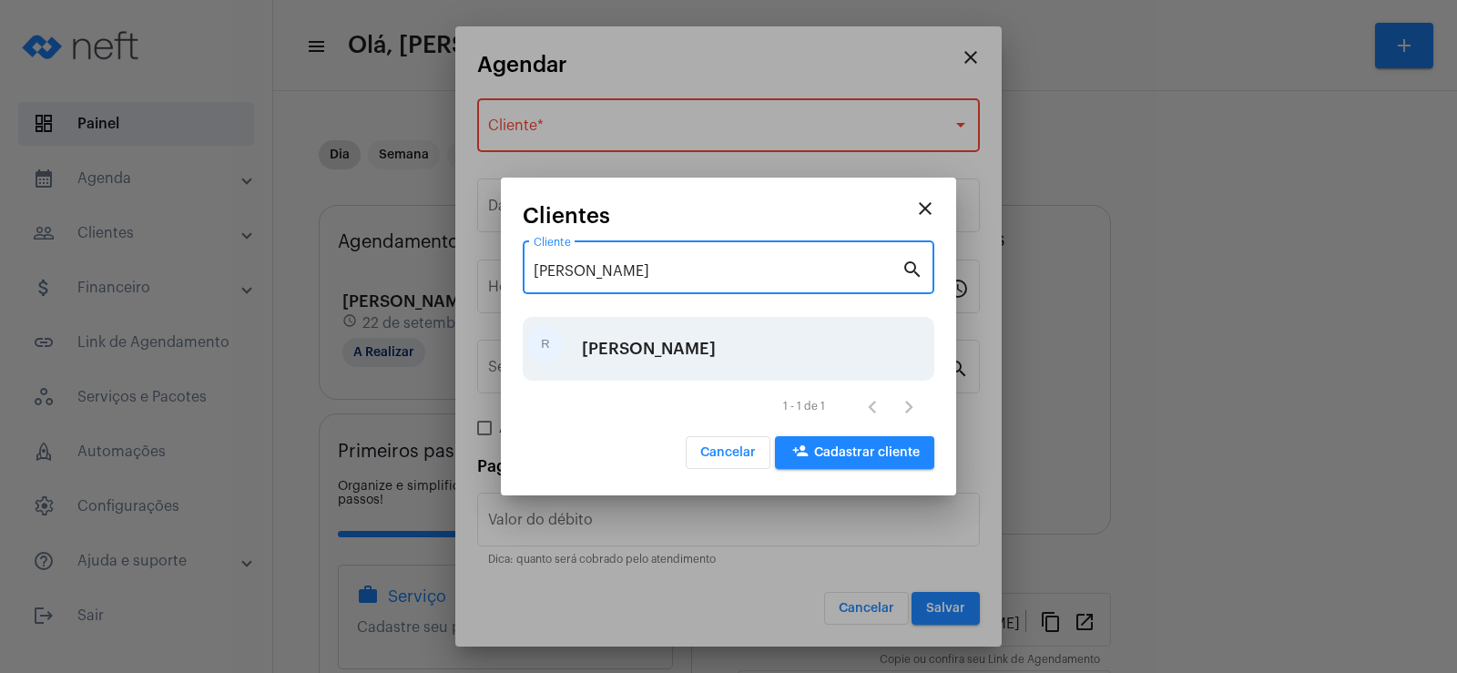
type input "[PERSON_NAME]"
click at [706, 339] on div "R [PERSON_NAME]" at bounding box center [729, 349] width 412 height 64
type input "R$"
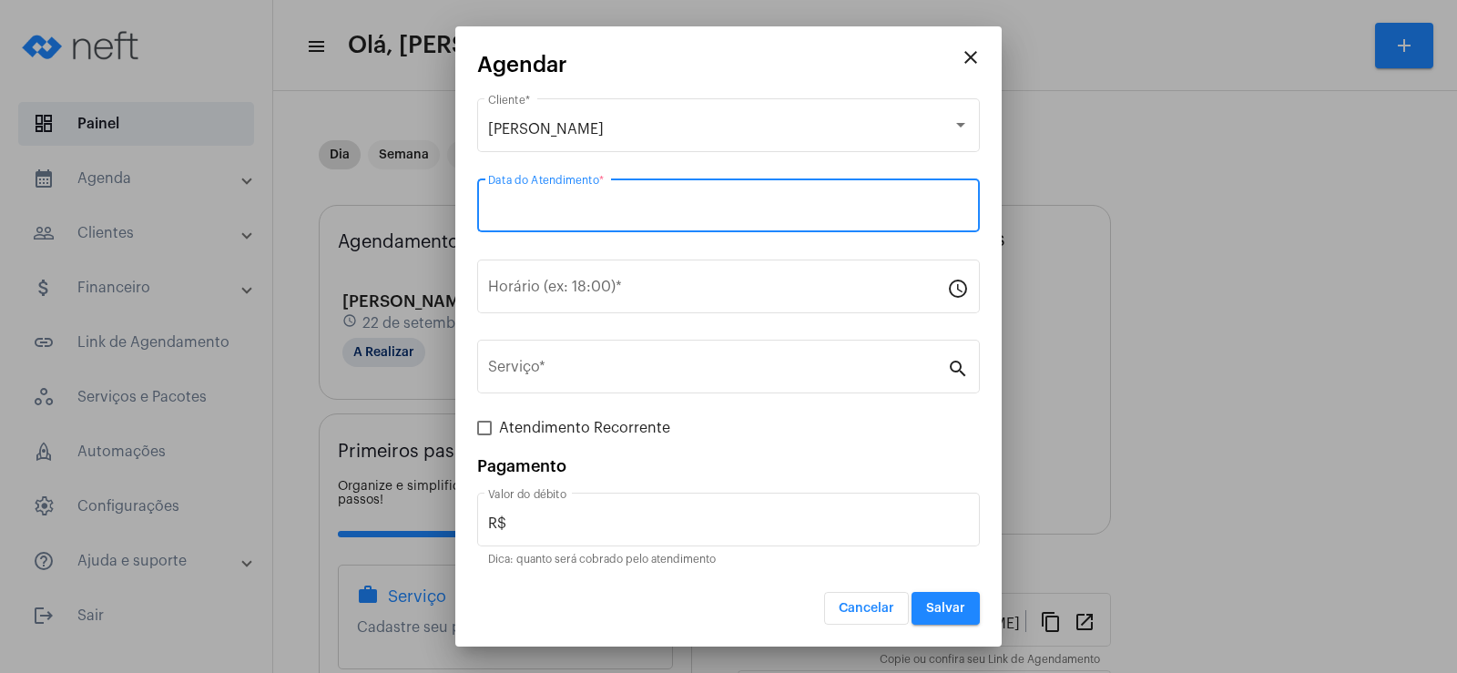
click at [538, 218] on input "Data do Atendimento *" at bounding box center [728, 209] width 481 height 16
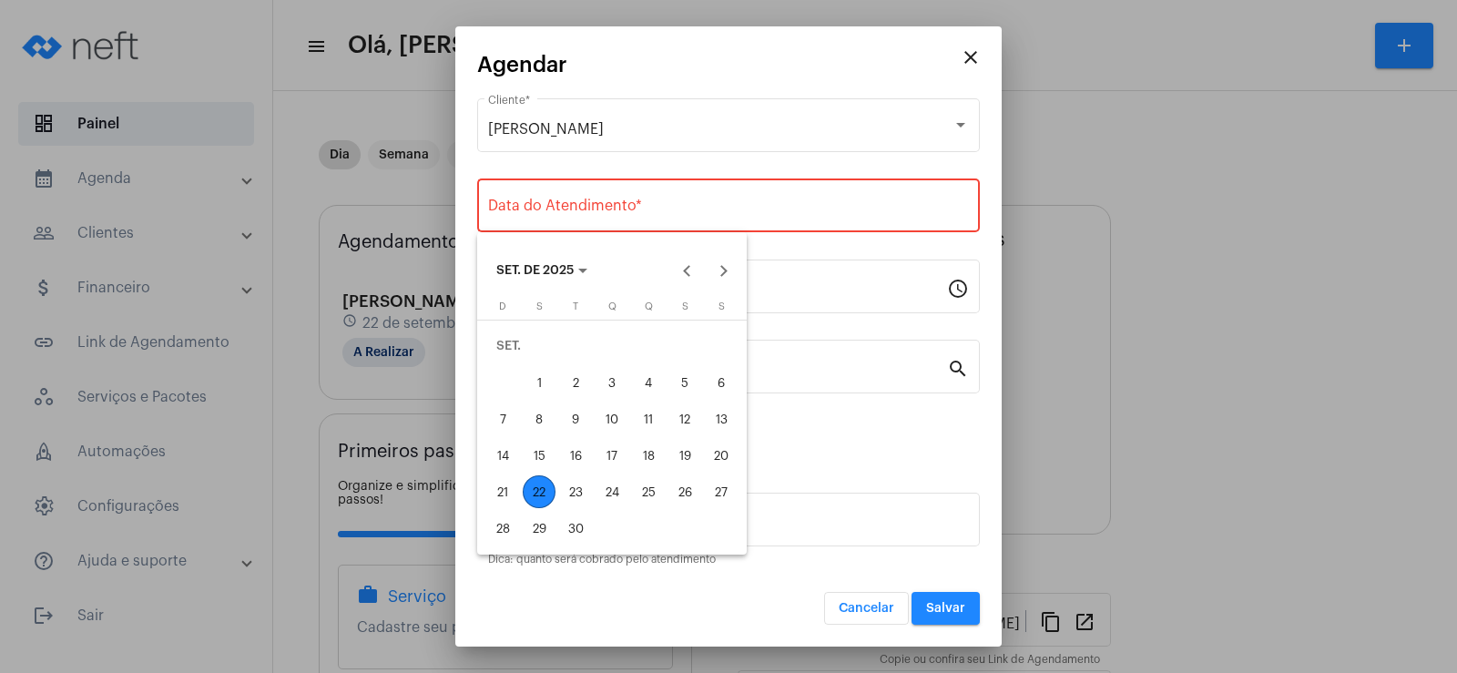
click at [685, 498] on div "26" at bounding box center [684, 491] width 33 height 33
type input "[DATE]"
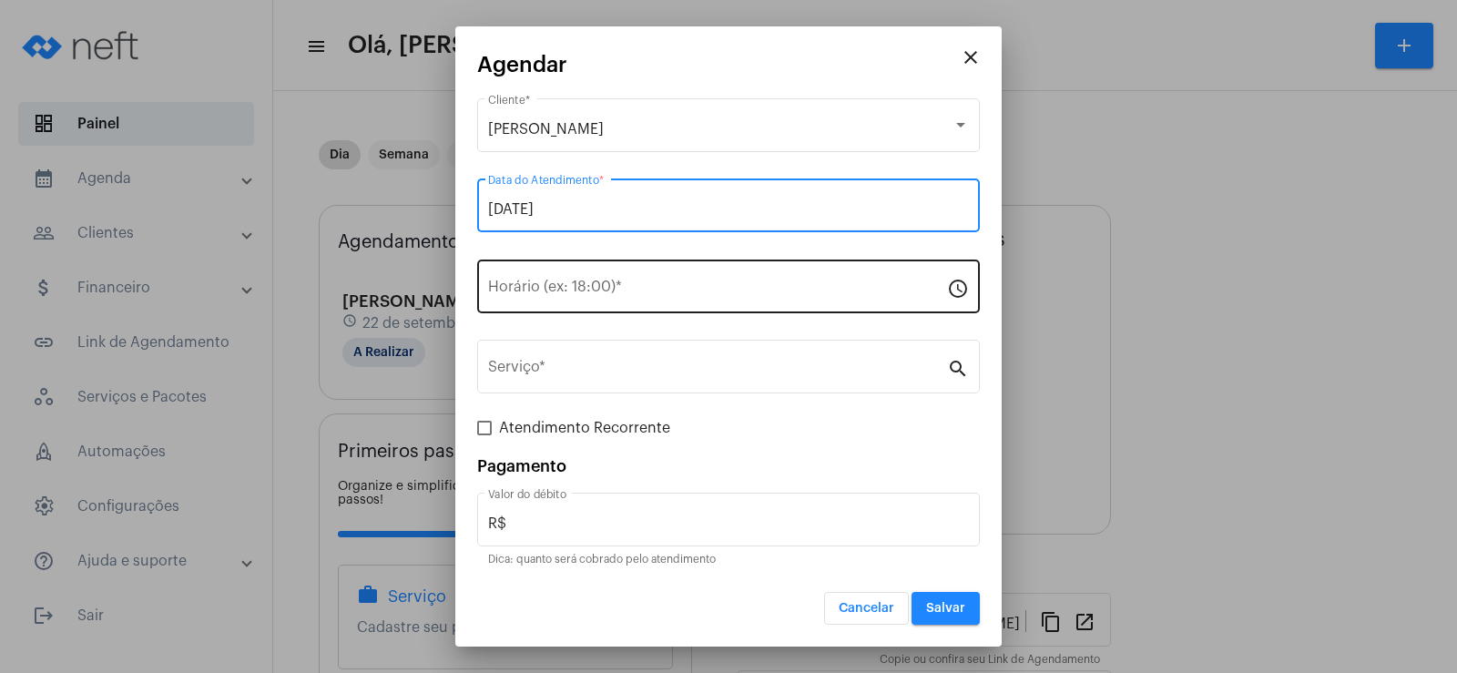
click at [588, 277] on div "Horário (ex: 18:00) *" at bounding box center [717, 284] width 459 height 57
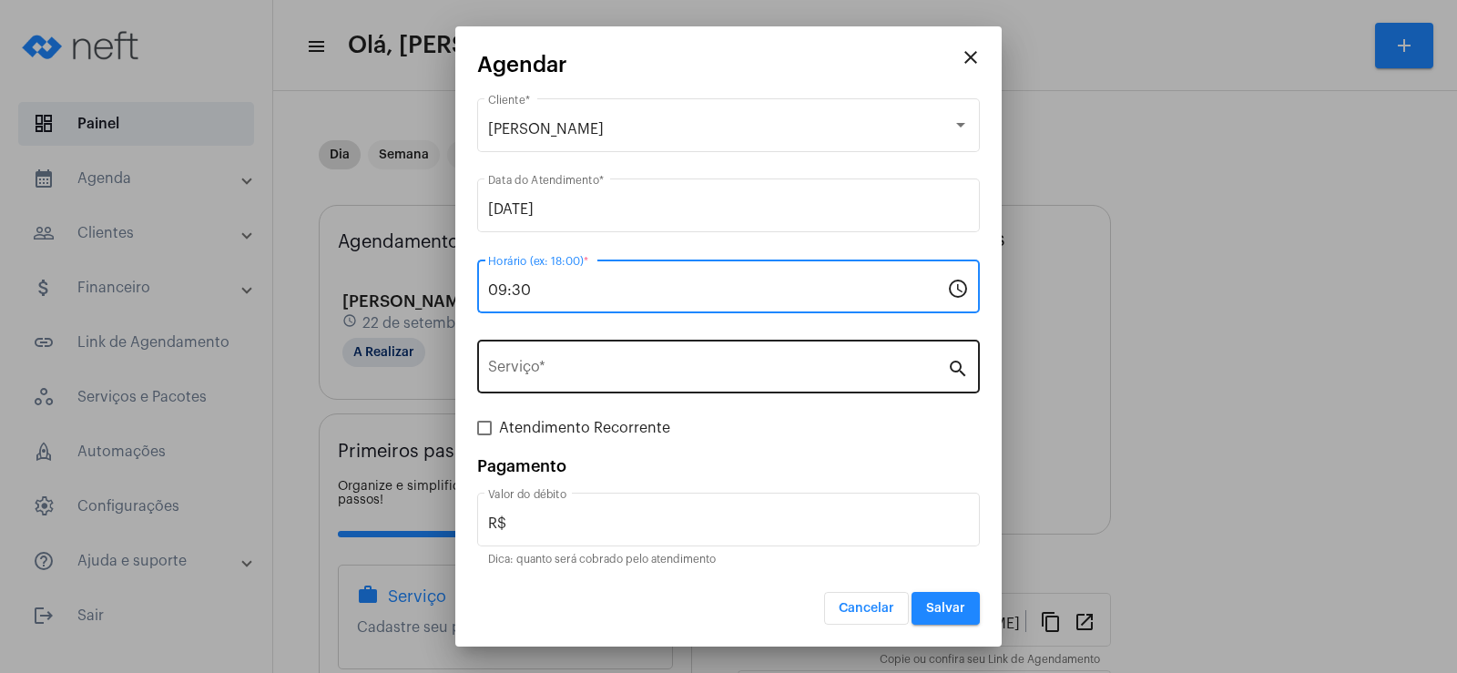
type input "09:30"
click at [550, 369] on input "Serviço *" at bounding box center [717, 370] width 459 height 16
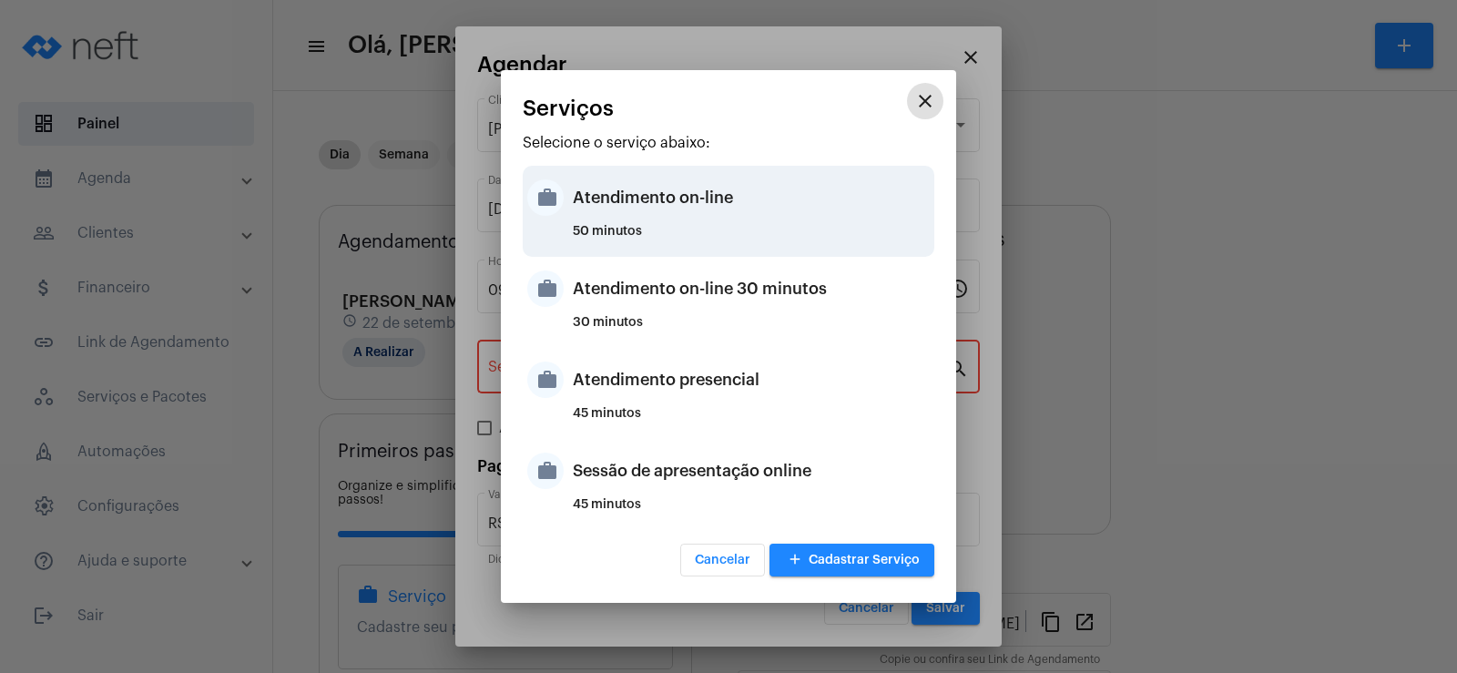
click at [676, 210] on div "Atendimento on-line" at bounding box center [751, 197] width 357 height 55
type input "Atendimento on-line"
type input "R$ 0"
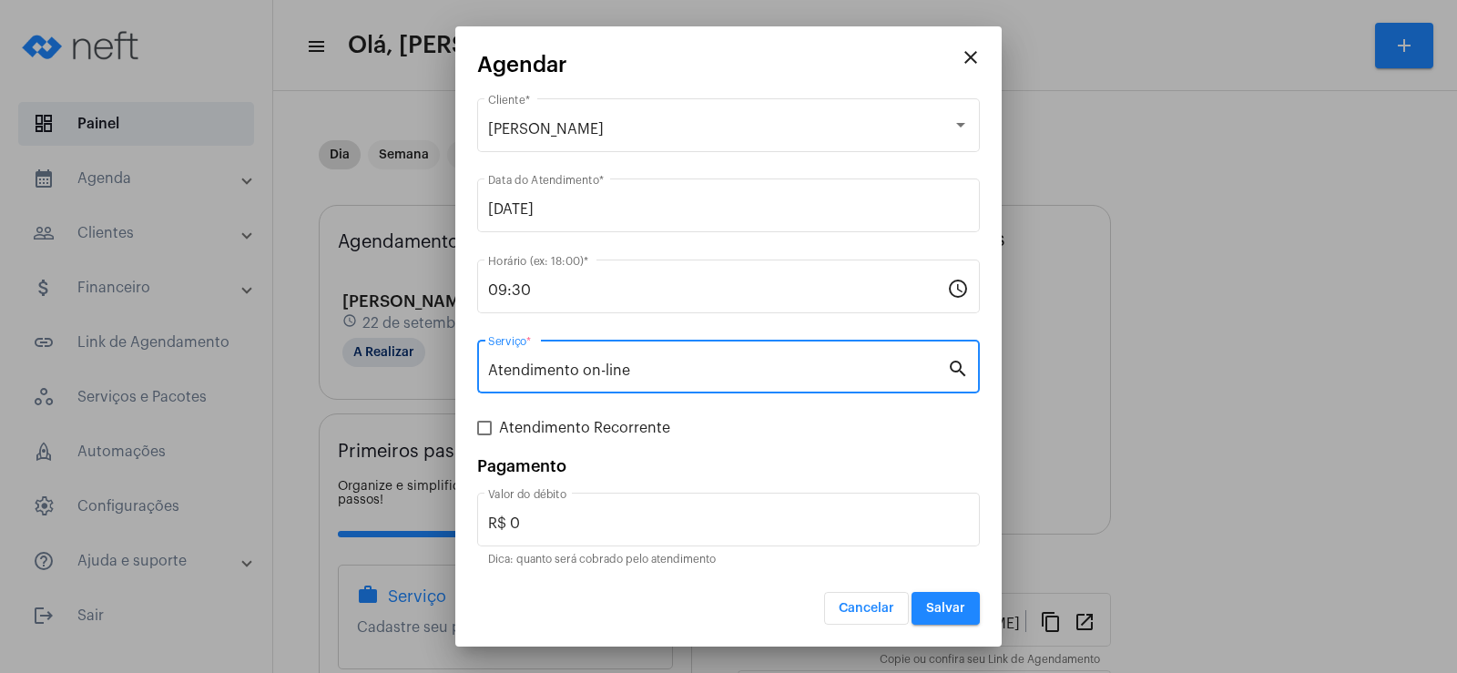
click at [946, 619] on button "Salvar" at bounding box center [945, 608] width 68 height 33
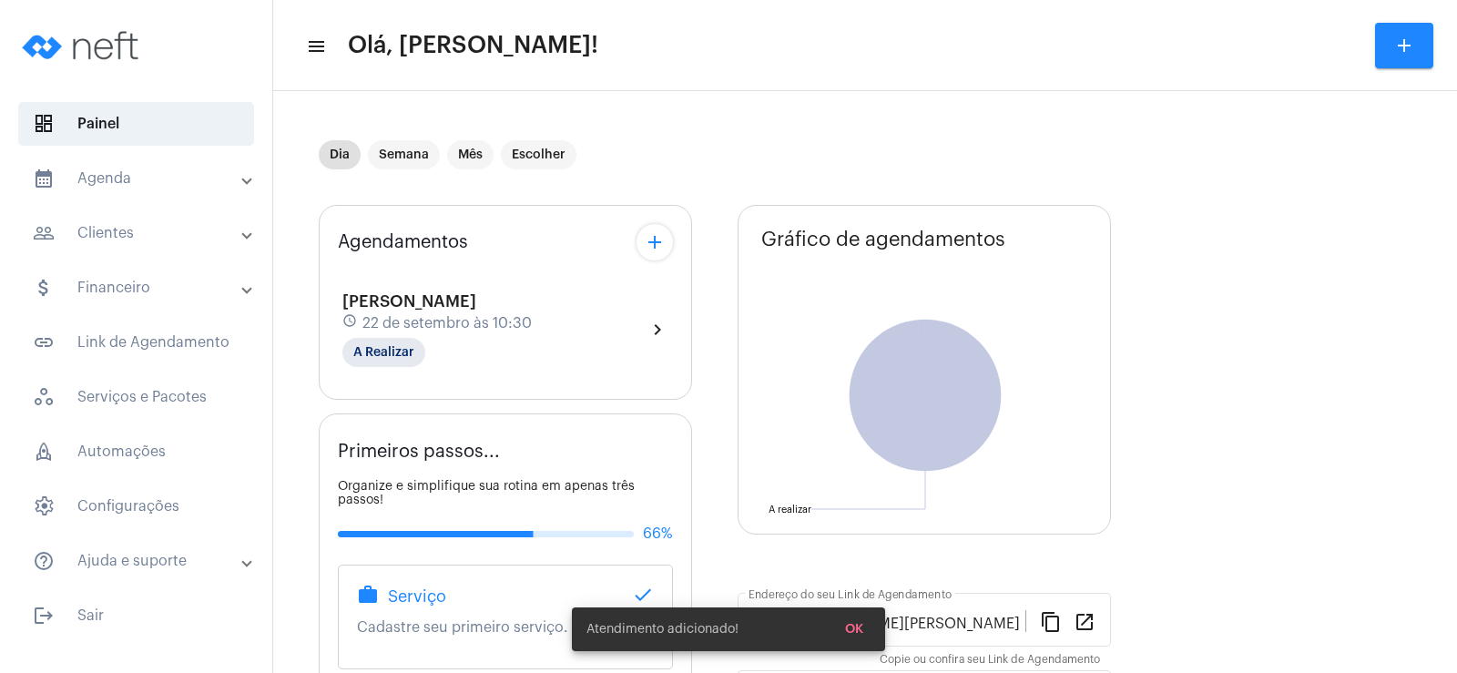
click at [652, 234] on mat-icon "add" at bounding box center [655, 242] width 22 height 22
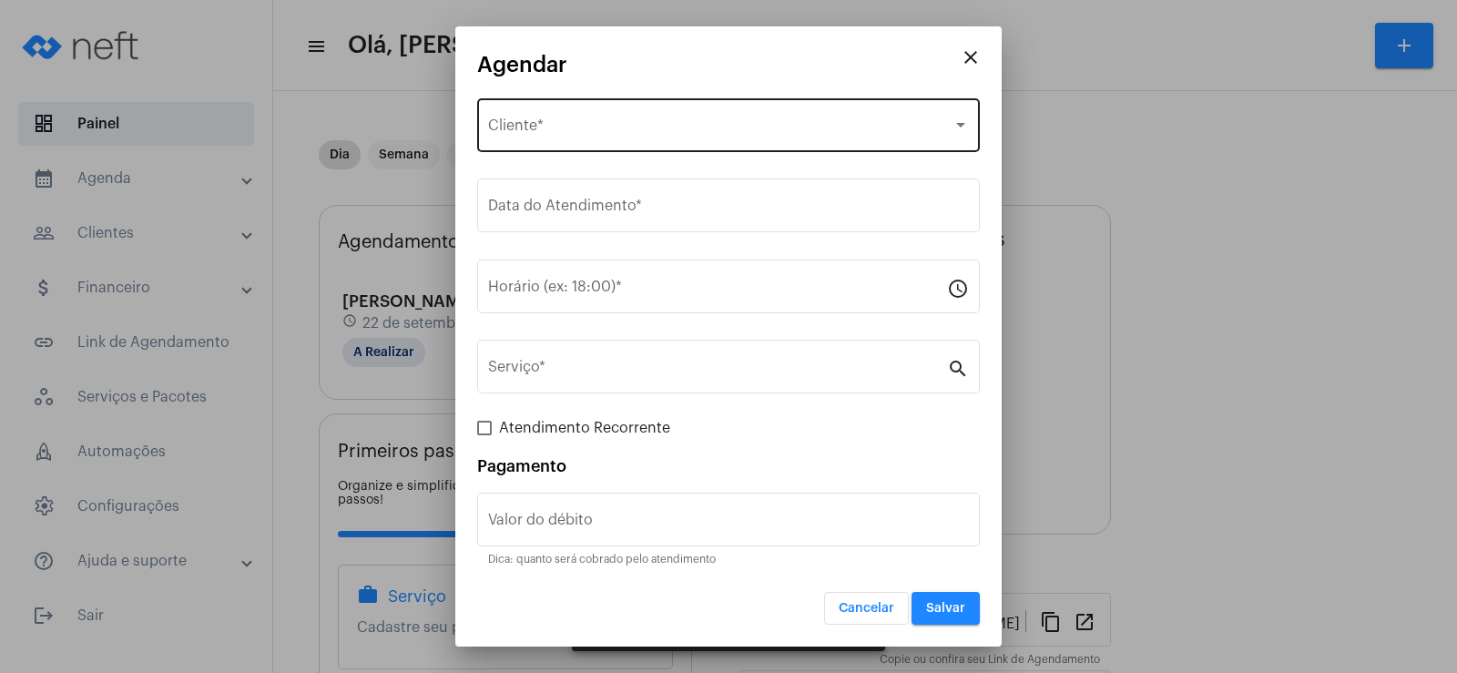
click at [587, 144] on div "Selecione o Cliente Cliente *" at bounding box center [728, 123] width 481 height 57
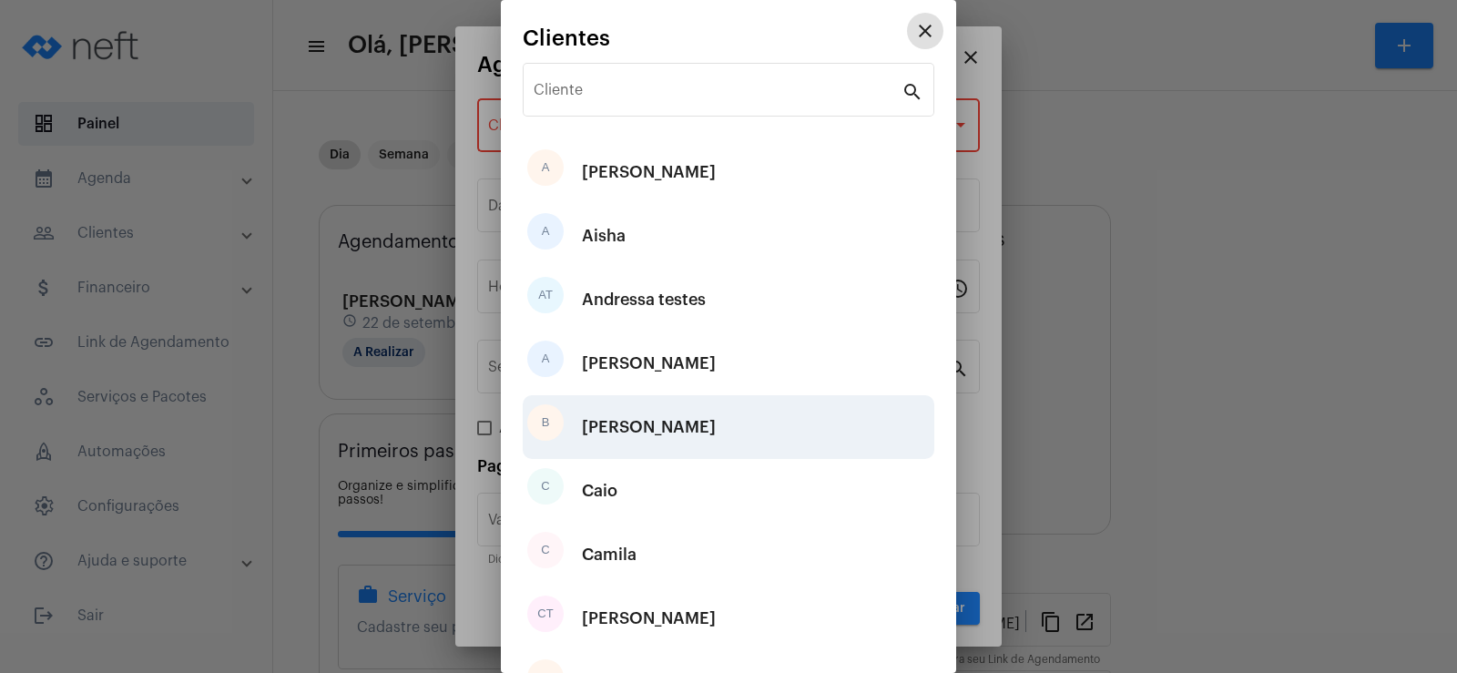
click at [615, 421] on div "[PERSON_NAME]" at bounding box center [649, 427] width 134 height 55
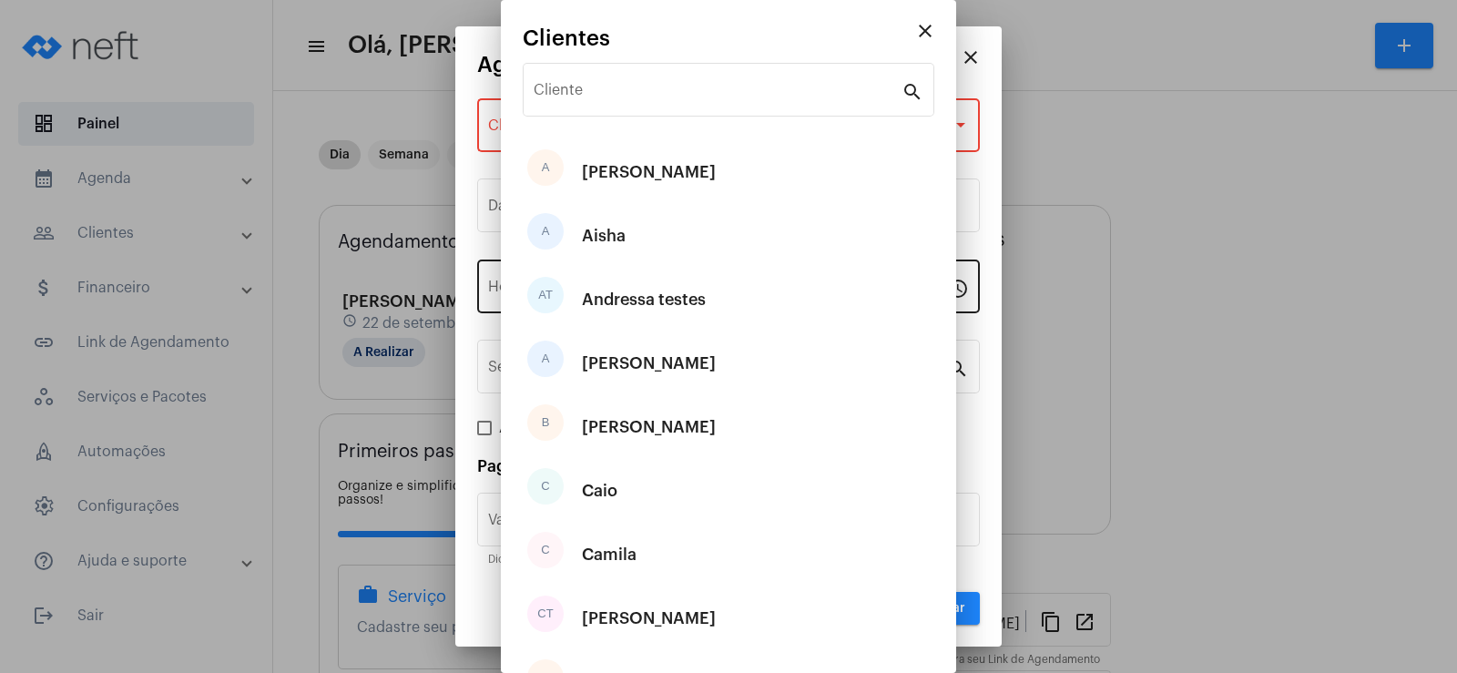
type input "R$"
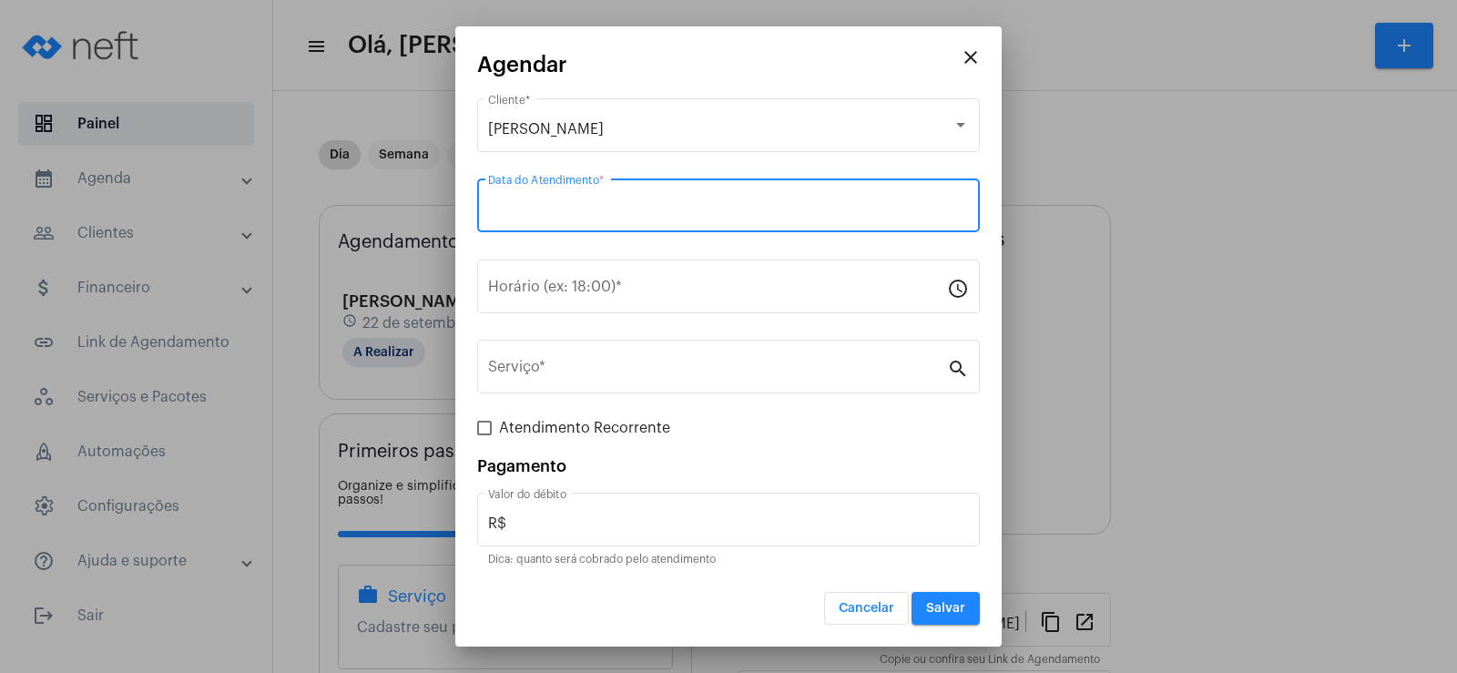
click at [574, 207] on input "Data do Atendimento *" at bounding box center [728, 209] width 481 height 16
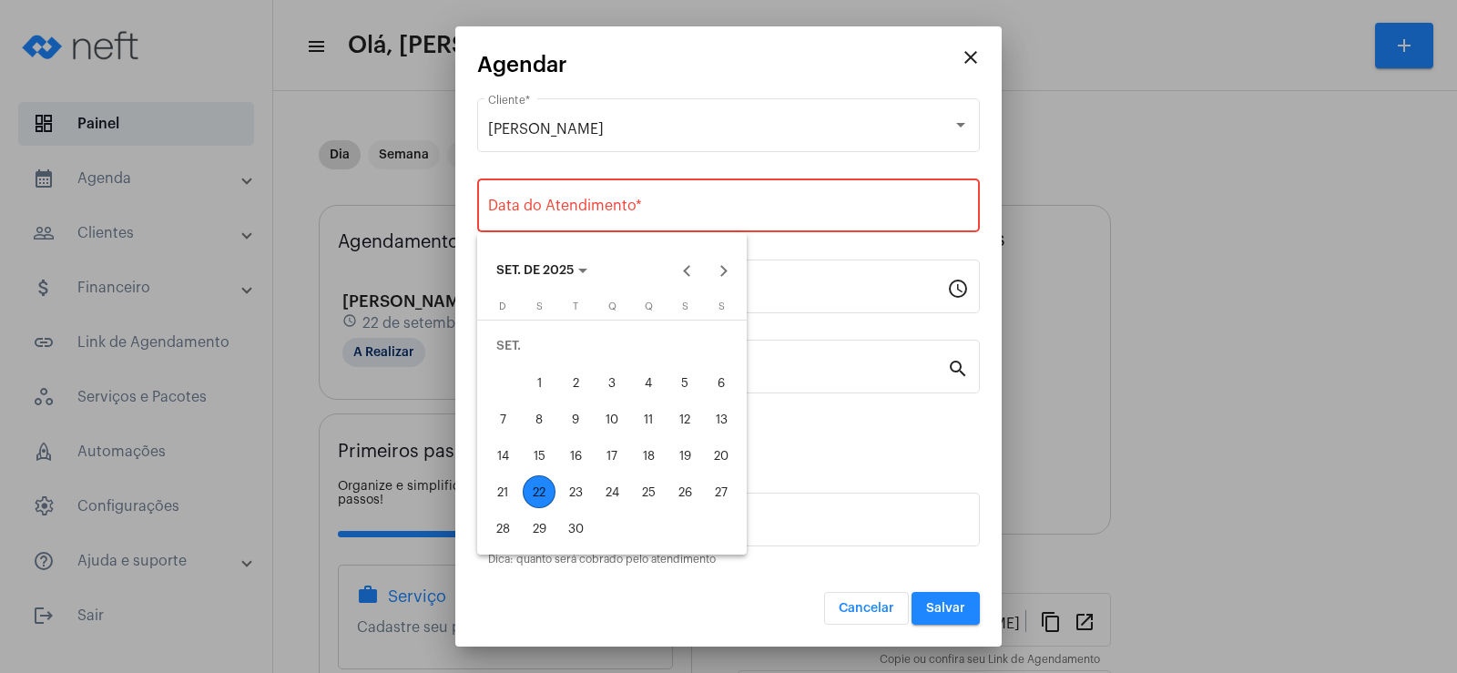
click at [680, 499] on div "26" at bounding box center [684, 491] width 33 height 33
type input "[DATE]"
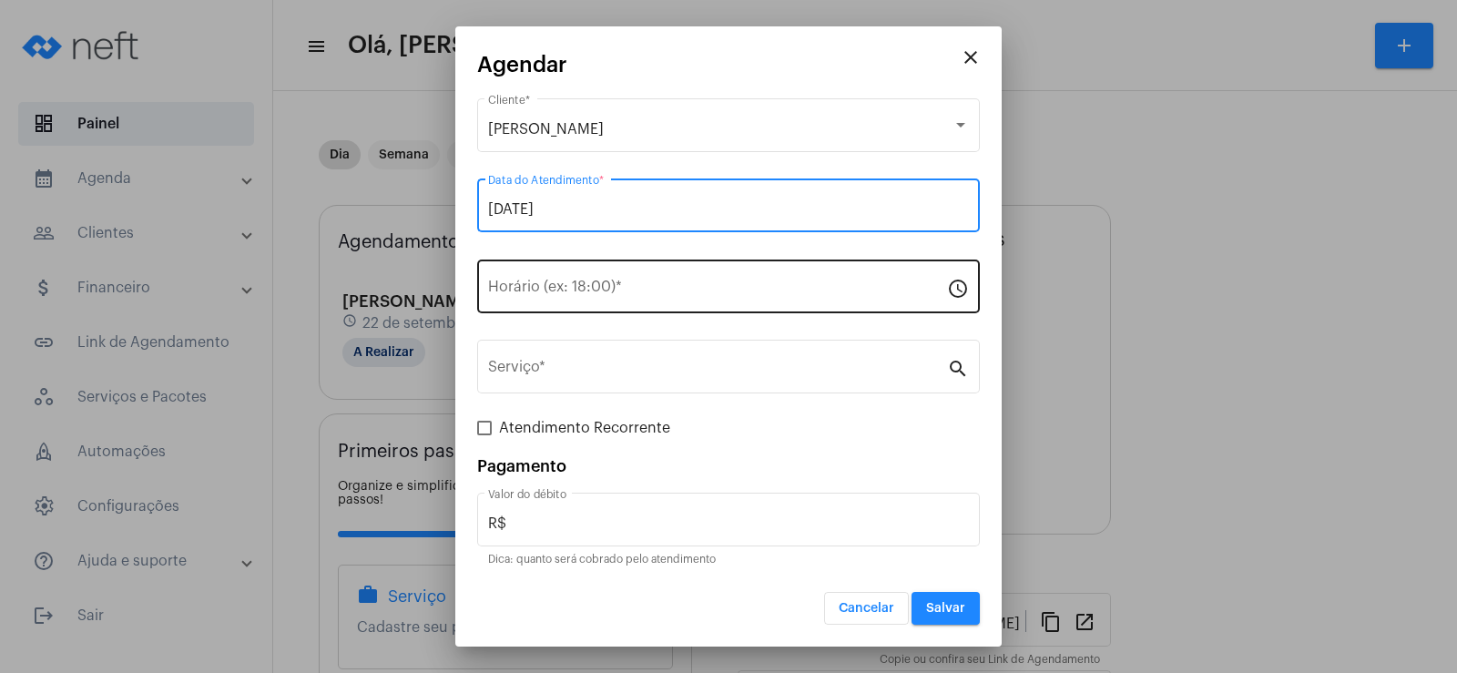
click at [626, 295] on input "Horário (ex: 18:00) *" at bounding box center [717, 290] width 459 height 16
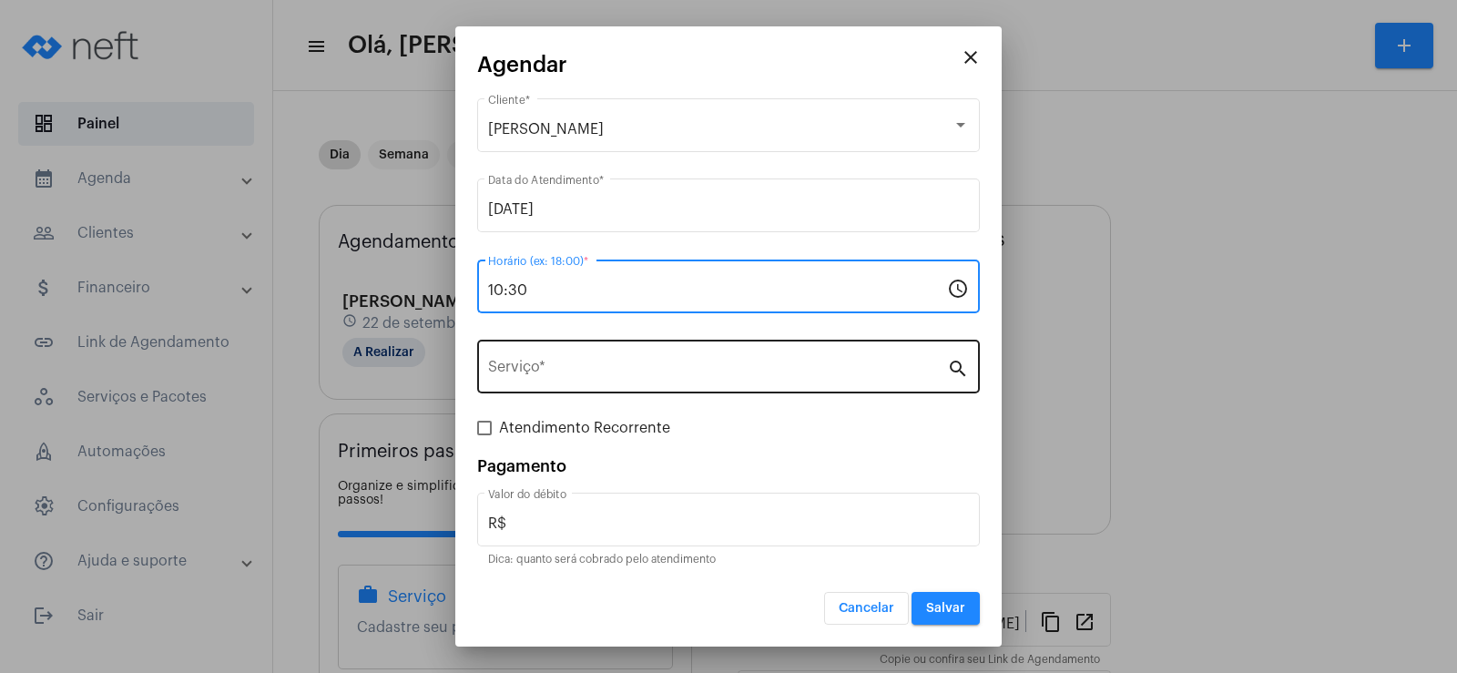
type input "10:30"
click at [588, 362] on input "Serviço *" at bounding box center [717, 370] width 459 height 16
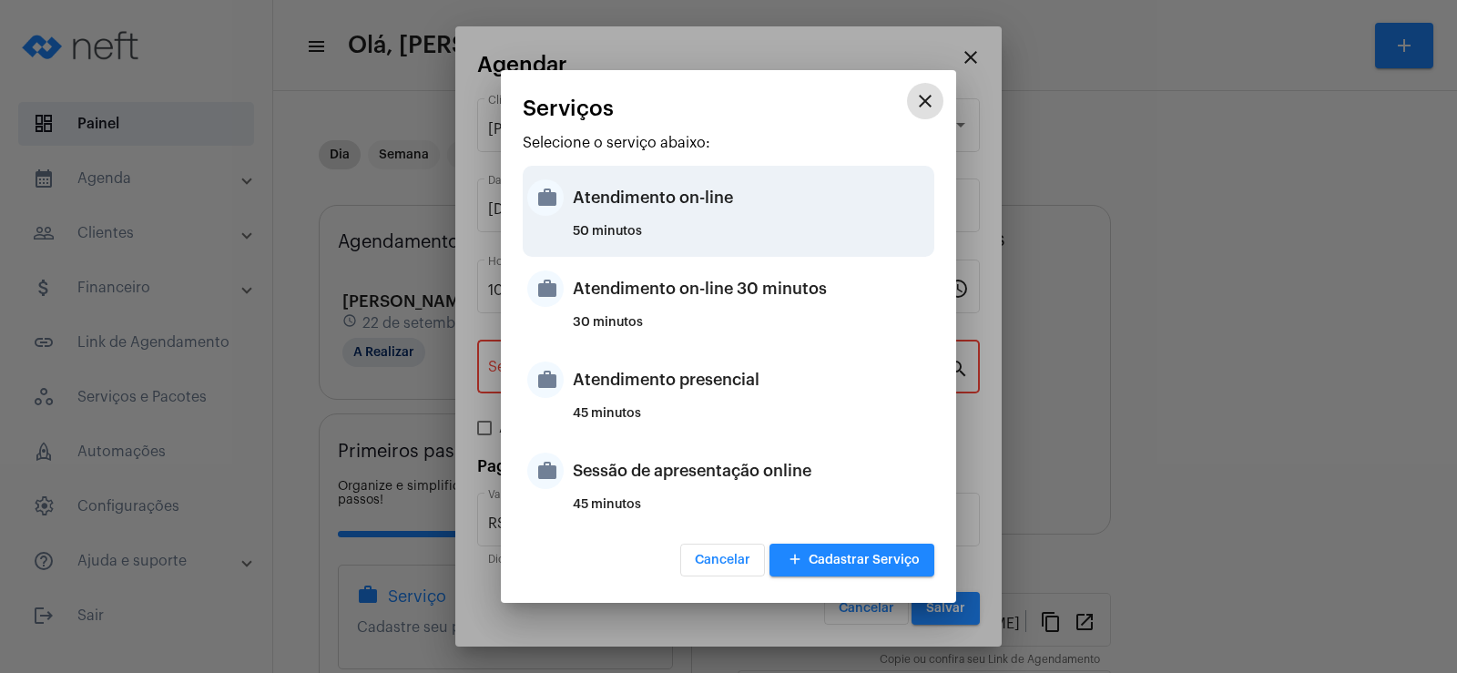
click at [608, 181] on div "Atendimento on-line" at bounding box center [751, 197] width 357 height 55
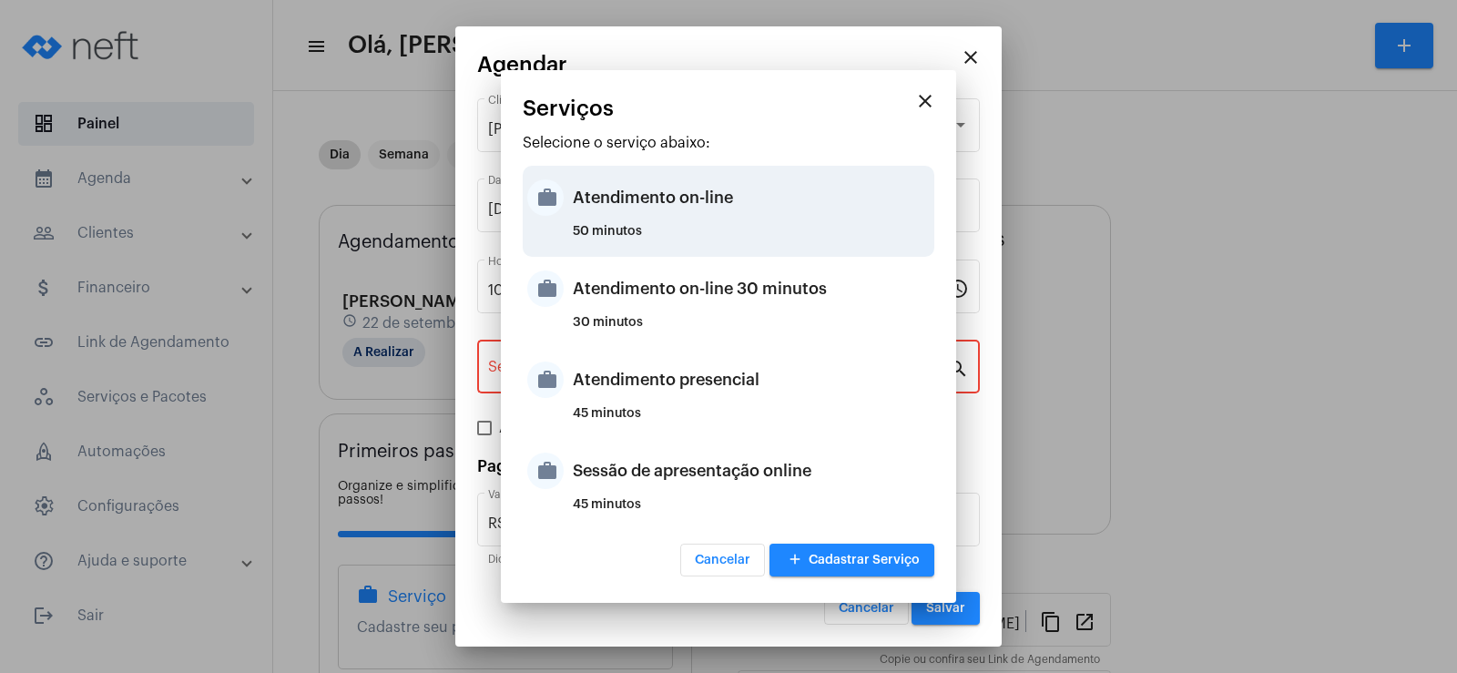
type input "Atendimento on-line"
type input "R$ 0"
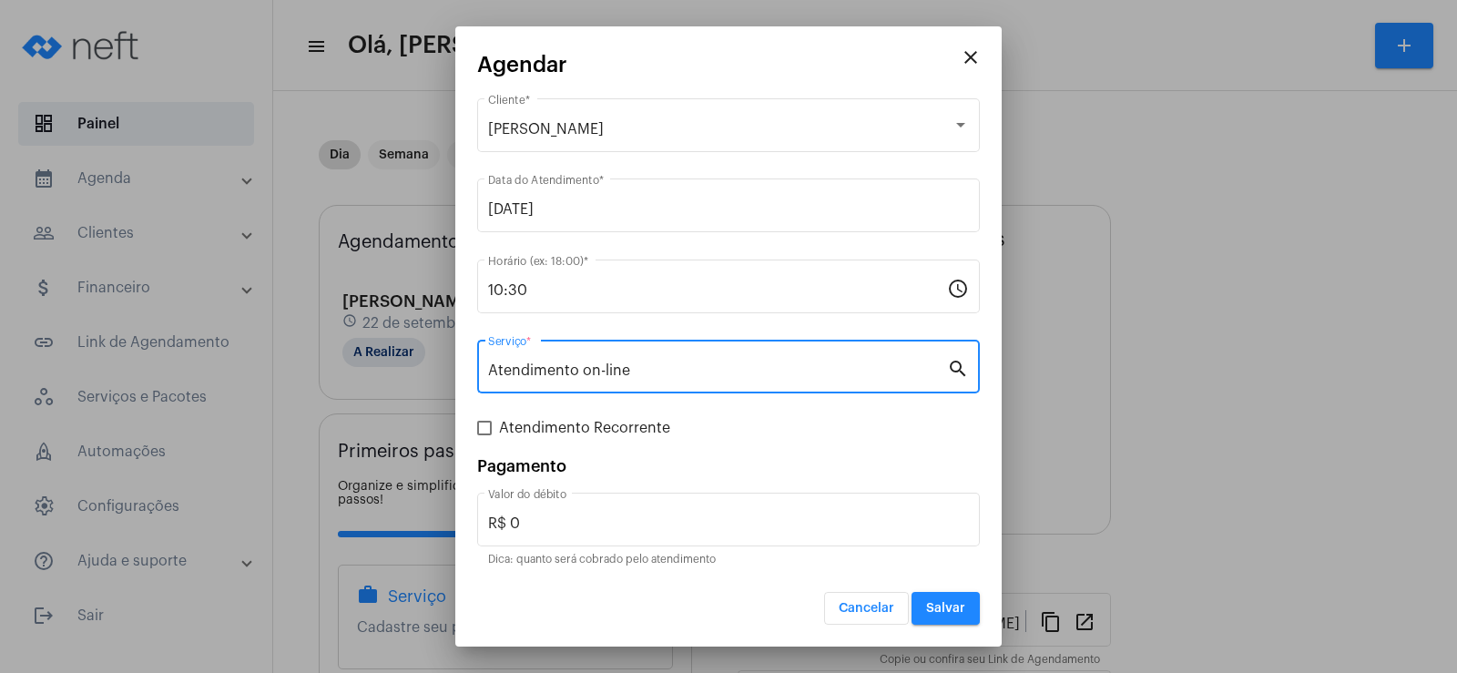
click at [933, 613] on span "Salvar" at bounding box center [945, 608] width 39 height 13
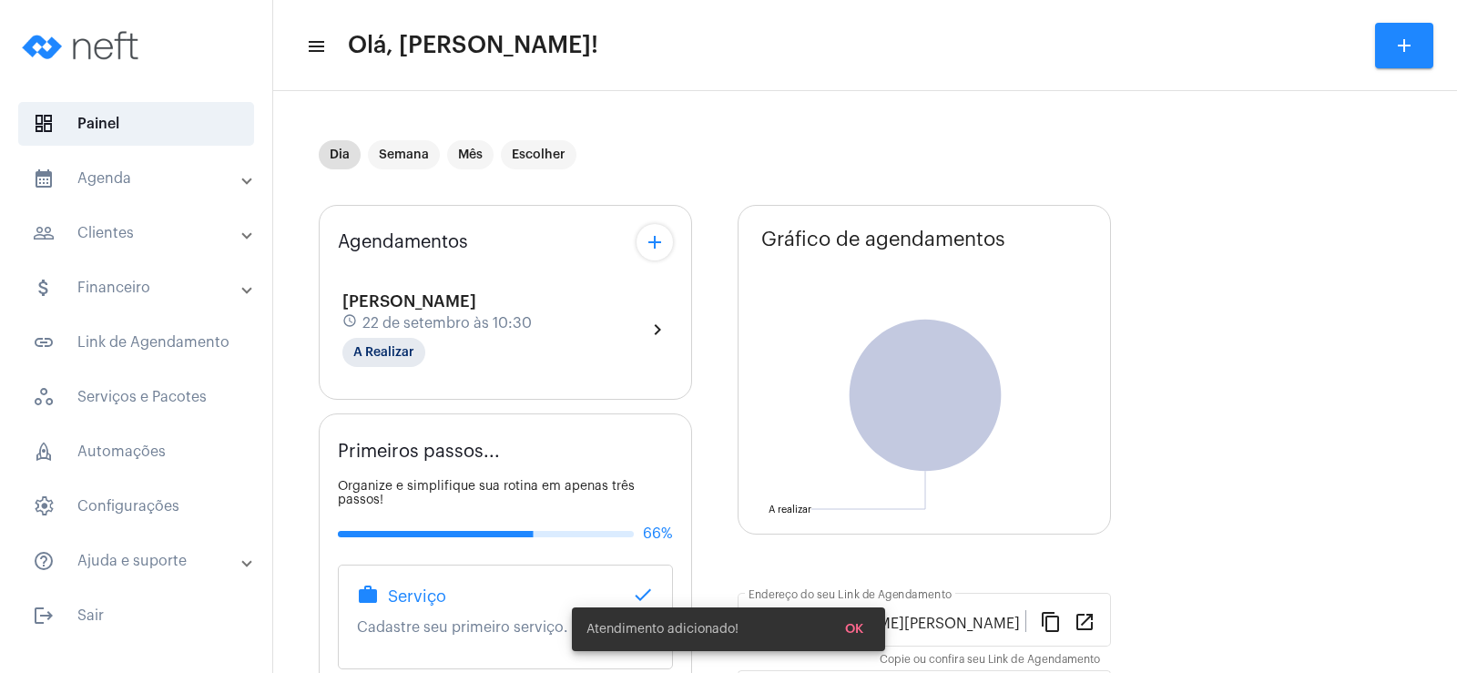
click at [885, 173] on div "Dia Semana Mês Escolher" at bounding box center [713, 154] width 788 height 91
